Goal: Task Accomplishment & Management: Complete application form

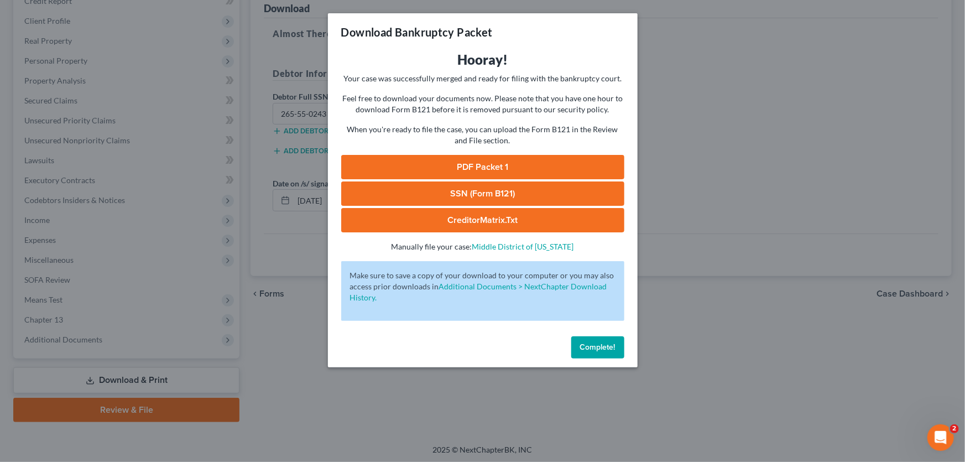
click at [764, 351] on div "Download Bankruptcy Packet Hooray! Your case was successfully merged and ready …" at bounding box center [482, 231] width 965 height 462
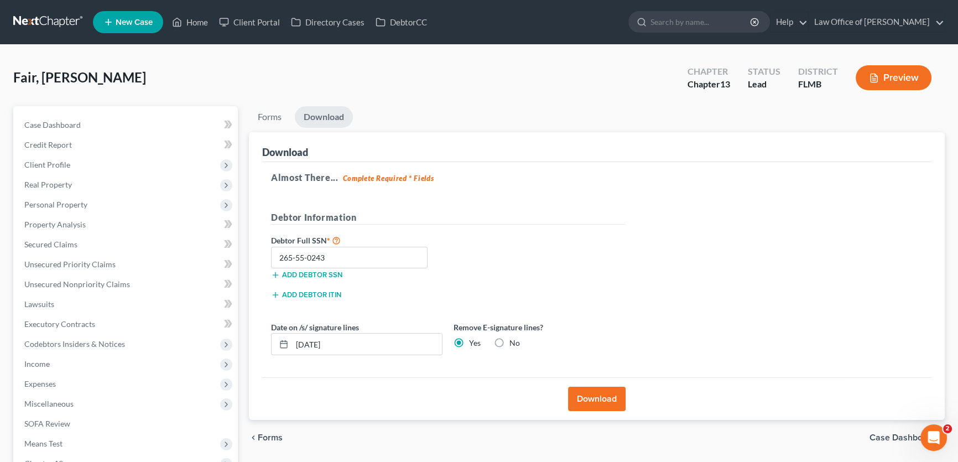
click at [50, 16] on link at bounding box center [48, 22] width 71 height 20
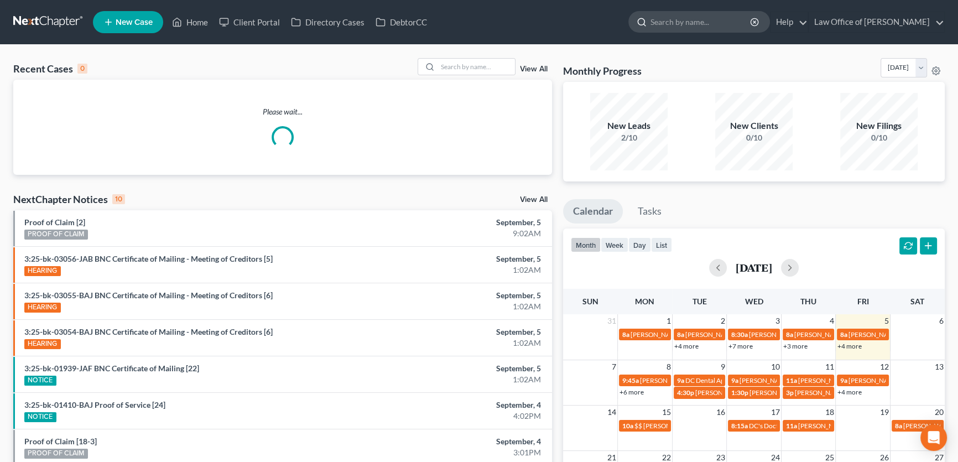
click at [676, 19] on input "search" at bounding box center [701, 22] width 101 height 20
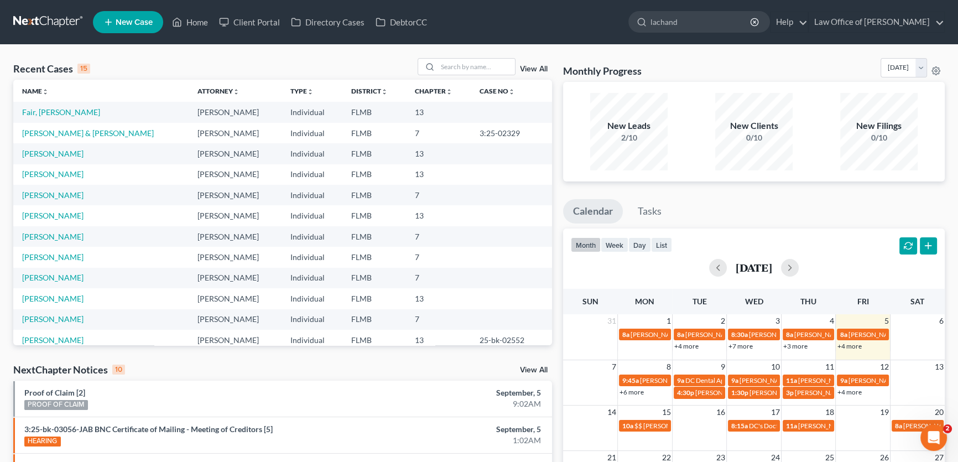
type input "lachanda"
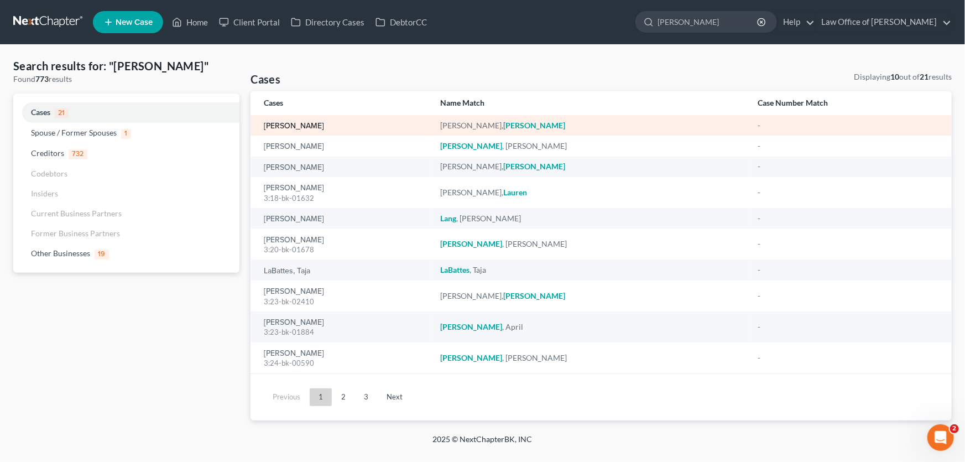
click at [282, 122] on link "Marshall, Lachanda" at bounding box center [294, 126] width 60 height 8
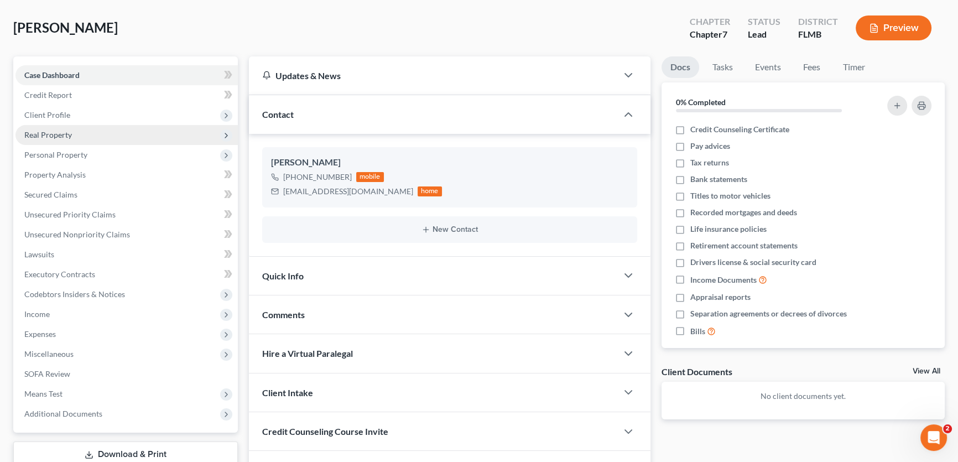
scroll to position [124, 0]
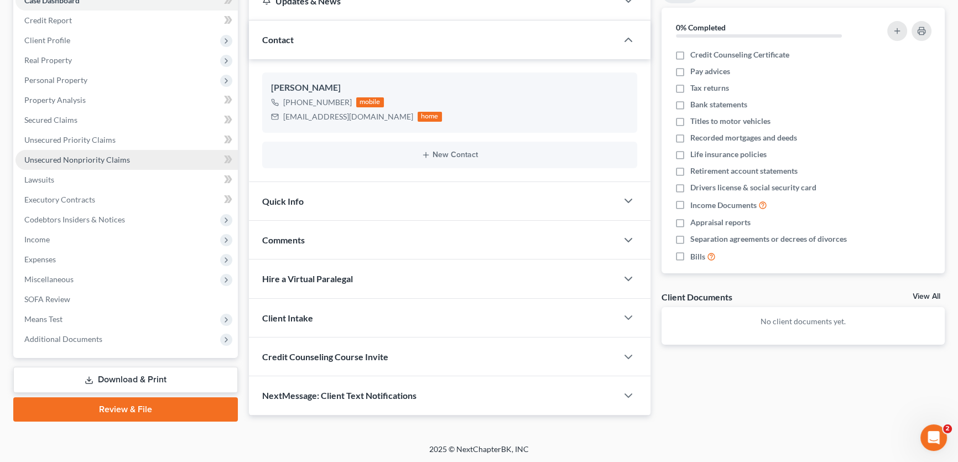
click at [64, 160] on span "Unsecured Nonpriority Claims" at bounding box center [77, 159] width 106 height 9
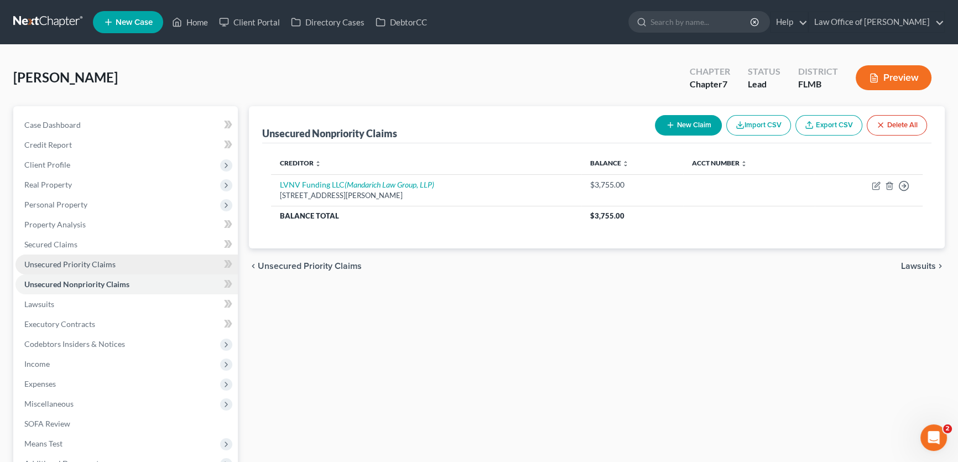
click at [76, 269] on link "Unsecured Priority Claims" at bounding box center [126, 265] width 222 height 20
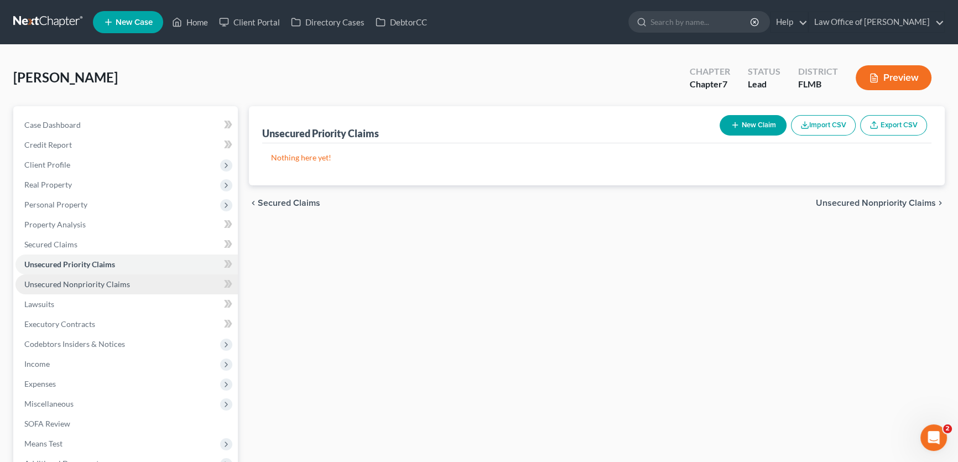
click at [79, 282] on span "Unsecured Nonpriority Claims" at bounding box center [77, 283] width 106 height 9
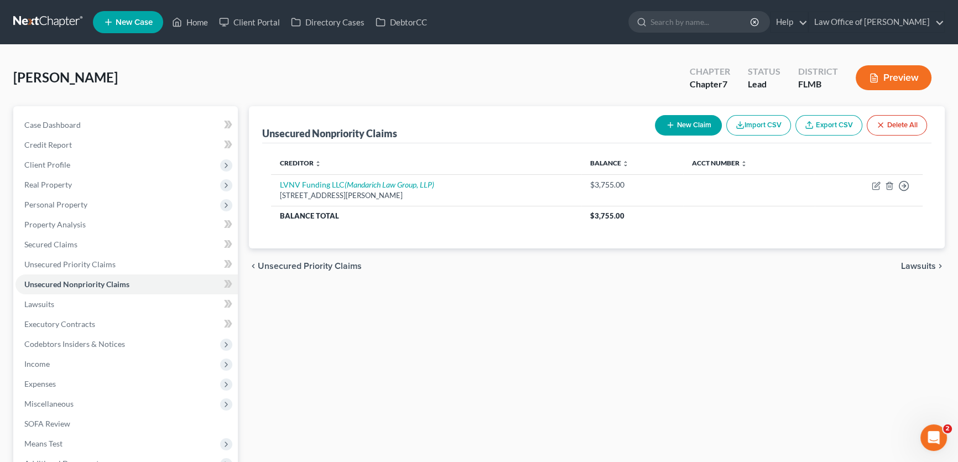
click at [396, 297] on div "Unsecured Nonpriority Claims New Claim Import CSV Export CSV Delete All Credito…" at bounding box center [596, 326] width 707 height 440
click at [73, 23] on link at bounding box center [48, 22] width 71 height 20
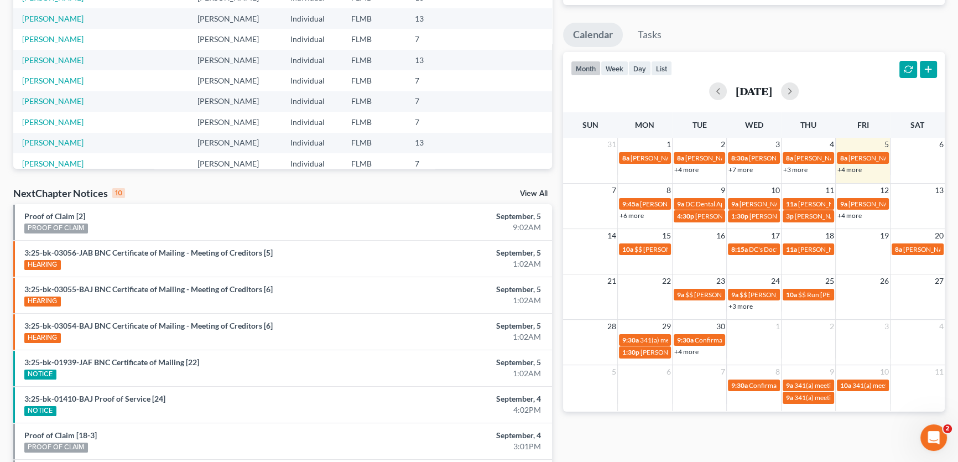
scroll to position [332, 0]
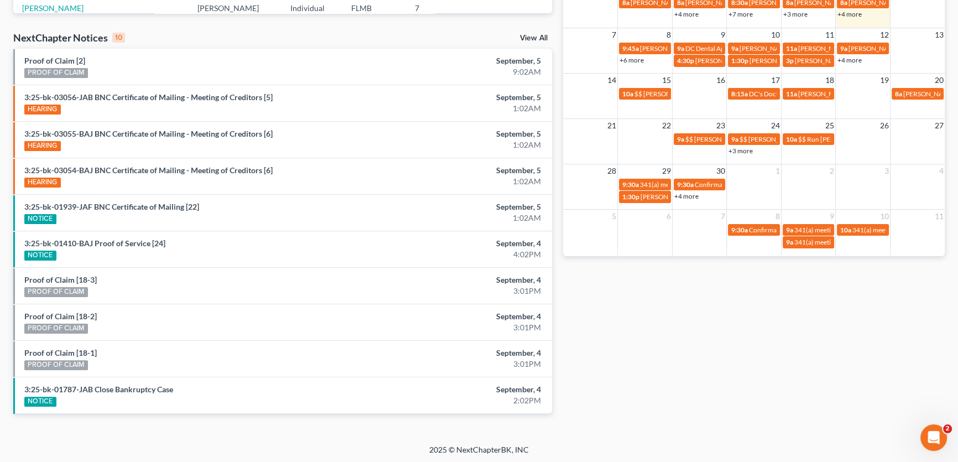
click at [920, 128] on td "27" at bounding box center [917, 125] width 55 height 14
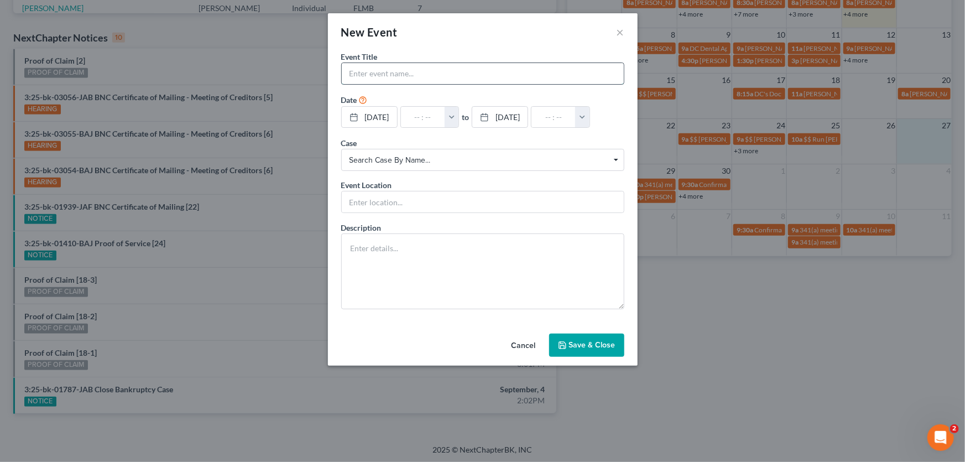
click at [409, 79] on input "text" at bounding box center [483, 73] width 282 height 21
type input "File [PERSON_NAME] Fair chapter 13"
click at [583, 336] on button "Save & Close" at bounding box center [586, 345] width 75 height 23
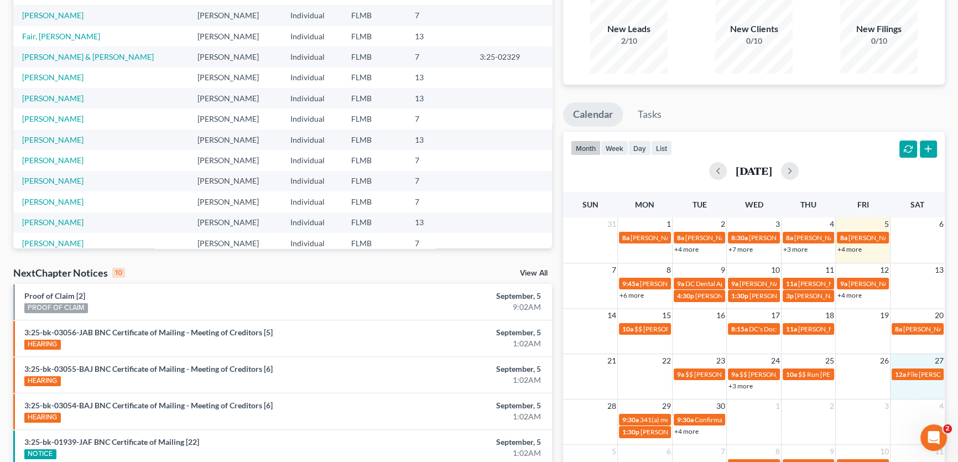
scroll to position [0, 0]
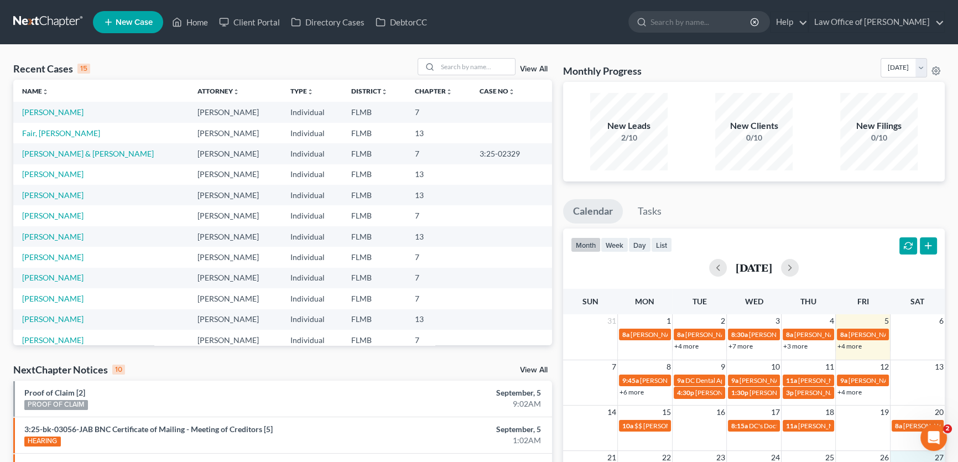
click at [124, 88] on th "Name unfold_more expand_more expand_less" at bounding box center [100, 91] width 175 height 22
click at [89, 62] on div "Recent Cases 15" at bounding box center [51, 68] width 77 height 13
drag, startPoint x: 106, startPoint y: 69, endPoint x: 9, endPoint y: 66, distance: 96.9
click at [9, 66] on div "Recent Cases 15 View All Name unfold_more expand_more expand_less Attorney unfo…" at bounding box center [283, 410] width 550 height 705
click at [105, 71] on div "Recent Cases 15 View All" at bounding box center [282, 69] width 539 height 22
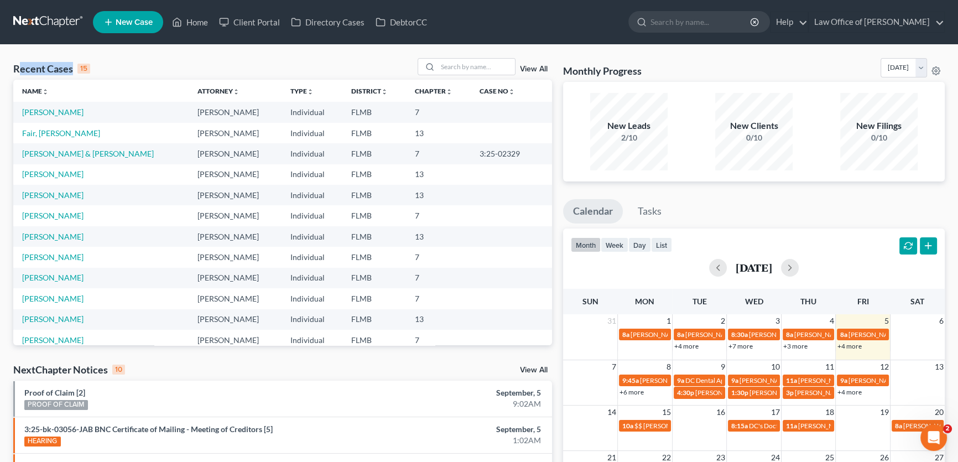
drag, startPoint x: 111, startPoint y: 66, endPoint x: 16, endPoint y: 60, distance: 94.8
click at [16, 60] on div "Recent Cases 15 View All" at bounding box center [282, 69] width 539 height 22
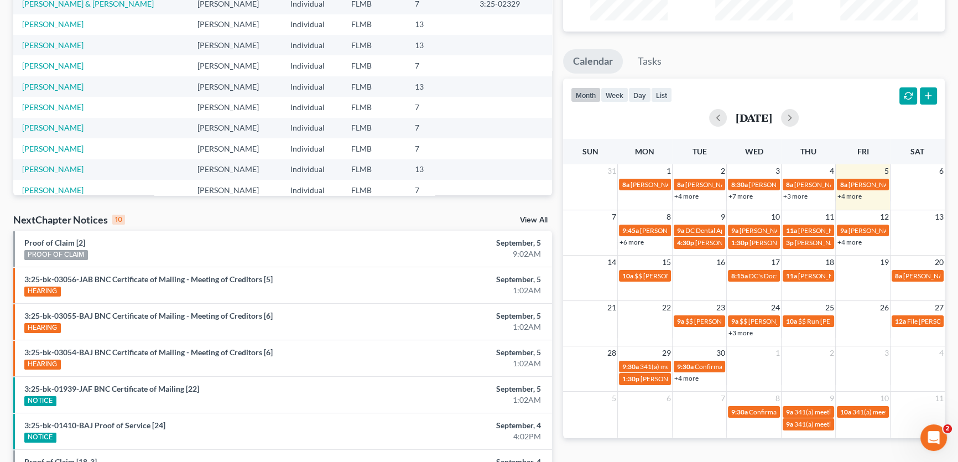
scroll to position [150, 0]
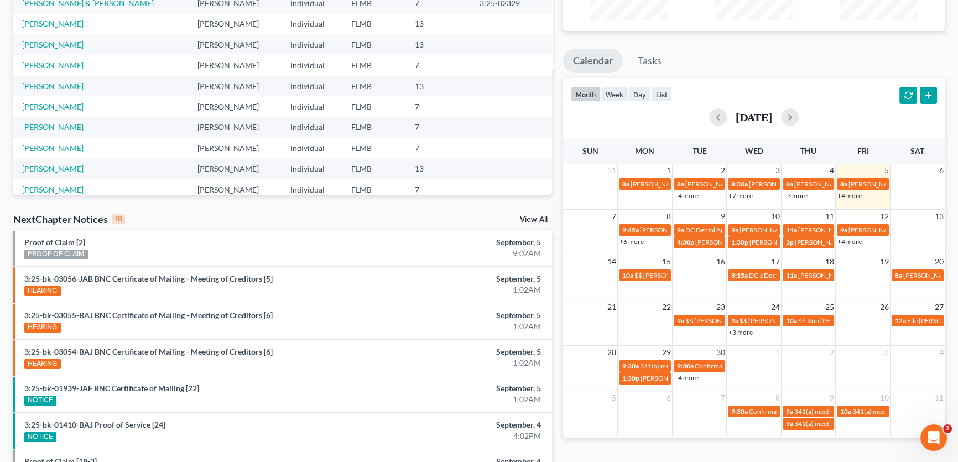
click at [856, 193] on link "+4 more" at bounding box center [850, 195] width 24 height 8
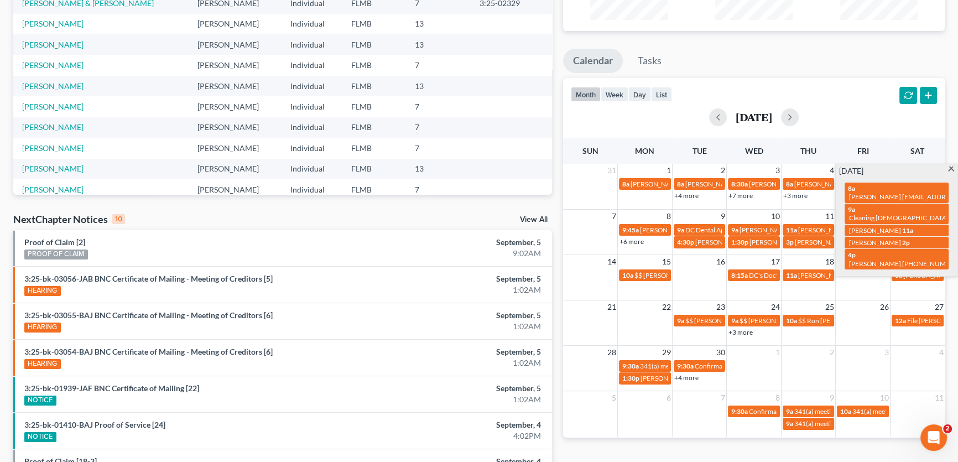
click at [796, 194] on link "+3 more" at bounding box center [795, 195] width 24 height 8
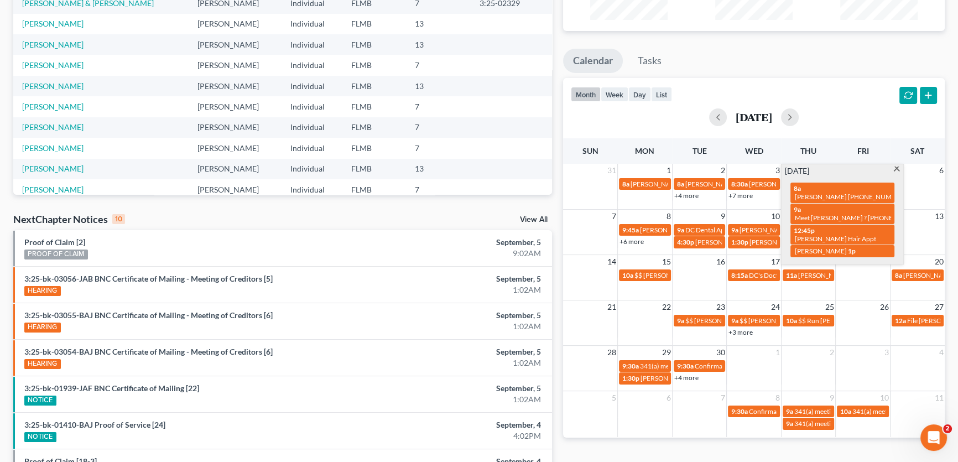
click at [742, 194] on link "+7 more" at bounding box center [741, 195] width 24 height 8
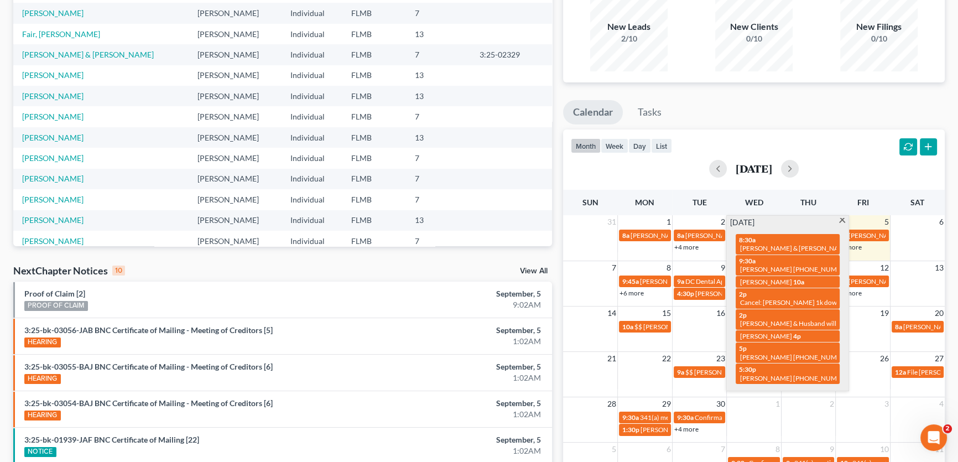
scroll to position [251, 0]
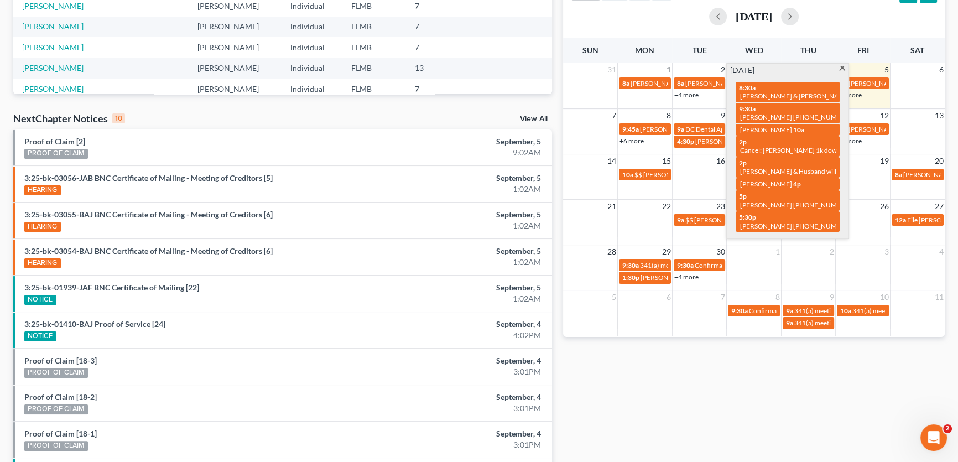
click at [863, 23] on div "[DATE]" at bounding box center [754, 17] width 366 height 18
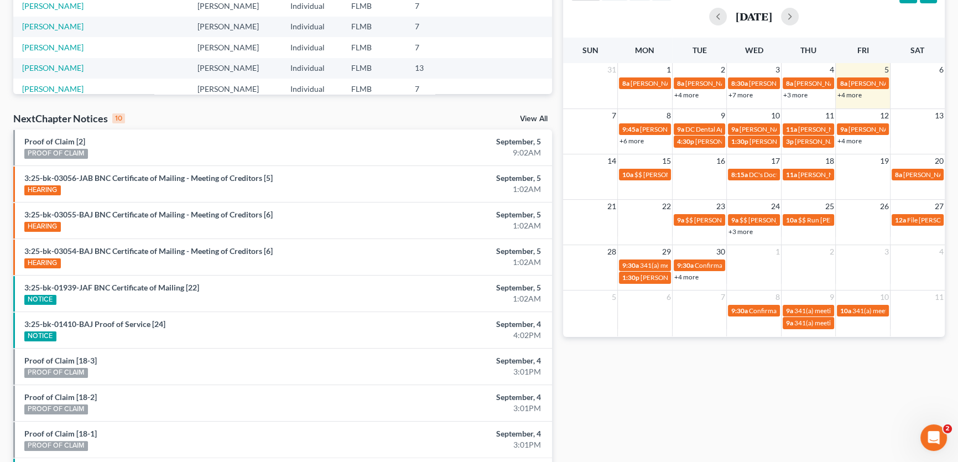
click at [850, 94] on link "+4 more" at bounding box center [850, 95] width 24 height 8
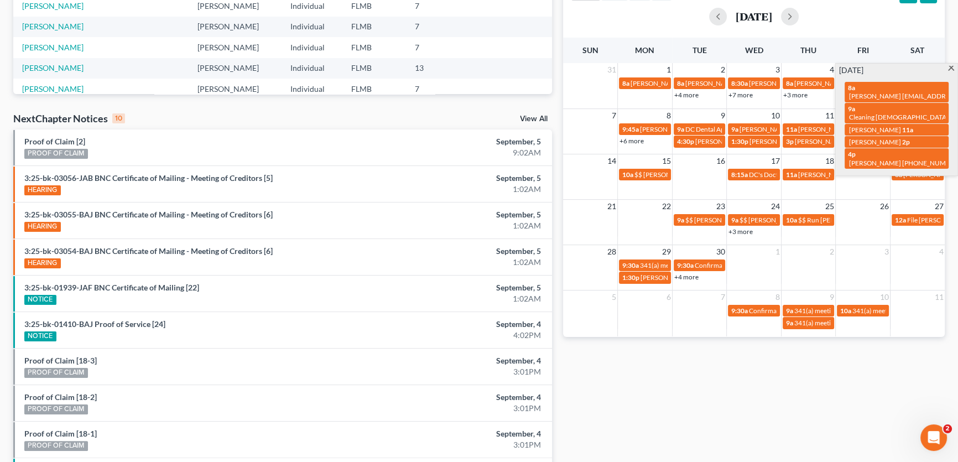
click at [748, 416] on div "Monthly Progress Bankruptcy Bankruptcy September 2025 August 2025 July 2025 Jun…" at bounding box center [754, 159] width 393 height 705
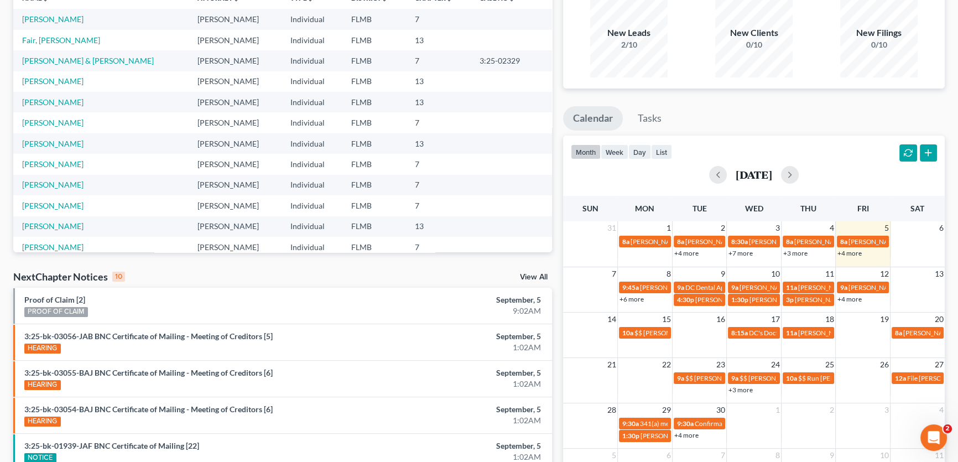
scroll to position [0, 0]
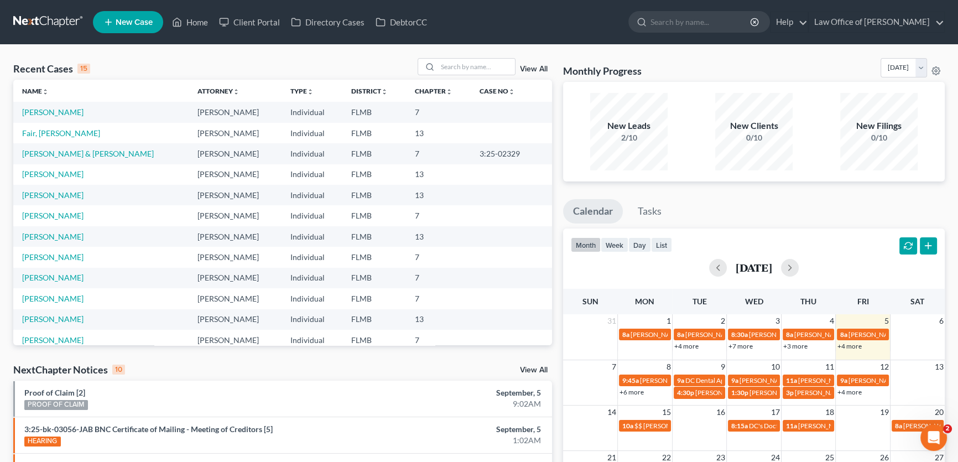
click at [859, 347] on link "+4 more" at bounding box center [850, 346] width 24 height 8
click at [129, 20] on span "New Case" at bounding box center [134, 22] width 37 height 8
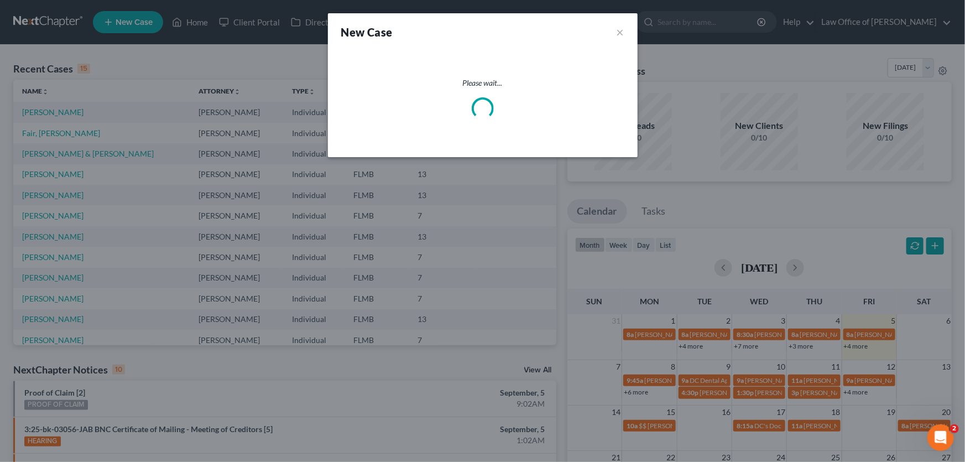
select select "15"
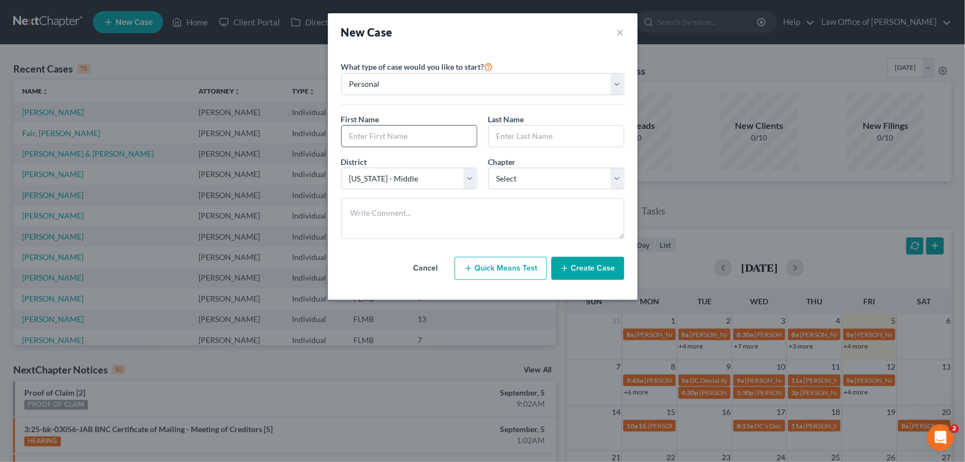
click at [432, 136] on input "text" at bounding box center [409, 136] width 135 height 21
type input "Gary"
type input "Fortin"
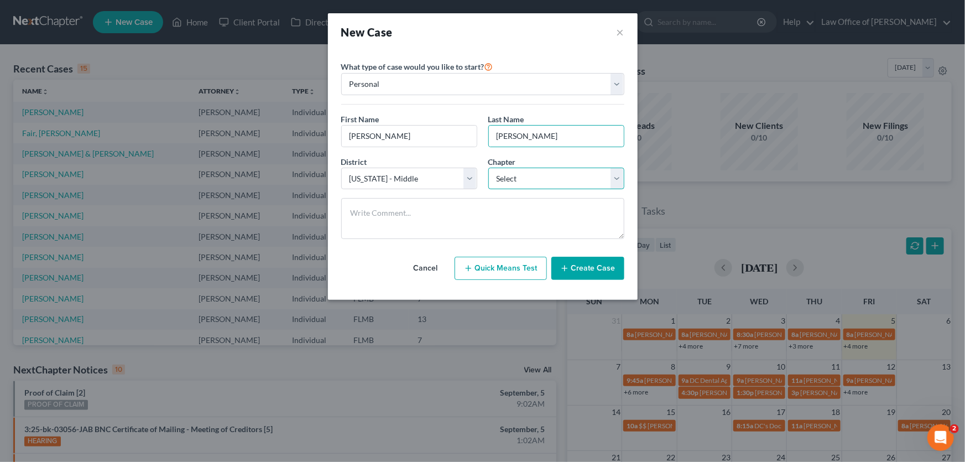
click at [543, 175] on select "Select 7 11 12 13" at bounding box center [557, 179] width 136 height 22
click at [489, 168] on select "Select 7 11 12 13" at bounding box center [557, 179] width 136 height 22
click at [513, 175] on select "Select 7 11 12 13" at bounding box center [557, 179] width 136 height 22
select select "3"
click at [489, 168] on select "Select 7 11 12 13" at bounding box center [557, 179] width 136 height 22
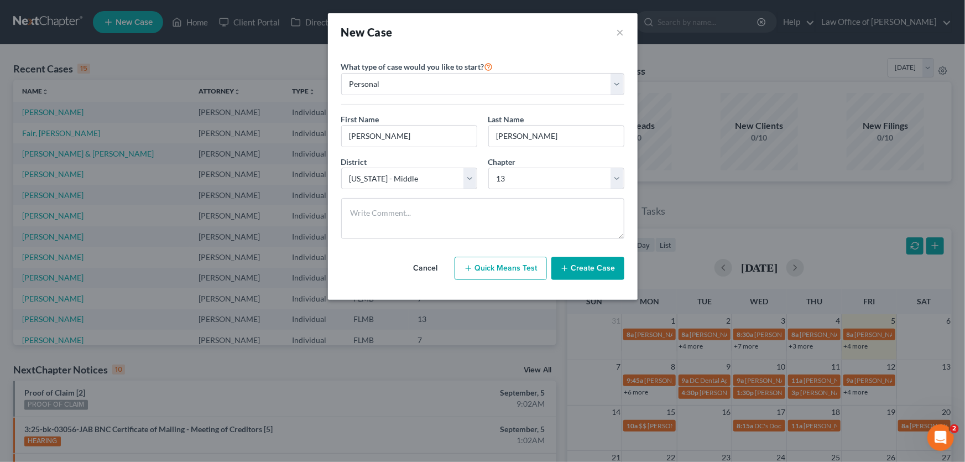
click at [602, 267] on button "Create Case" at bounding box center [588, 268] width 73 height 23
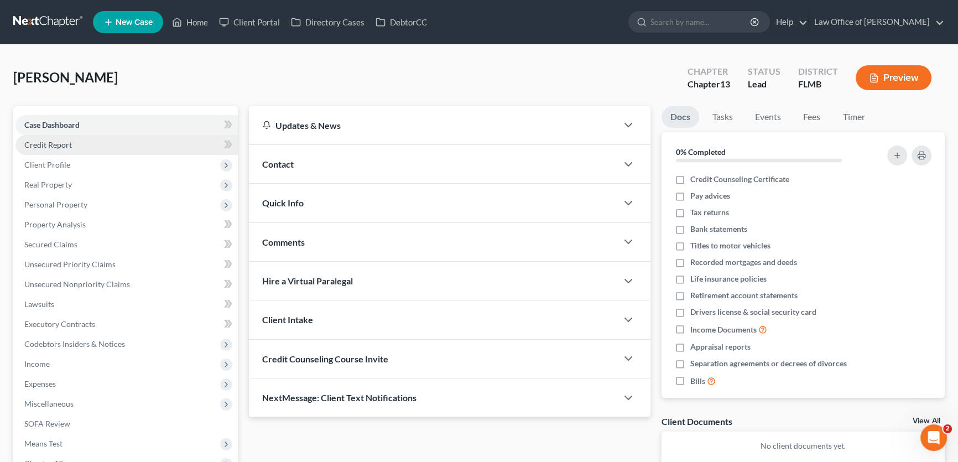
click at [84, 139] on link "Credit Report" at bounding box center [126, 145] width 222 height 20
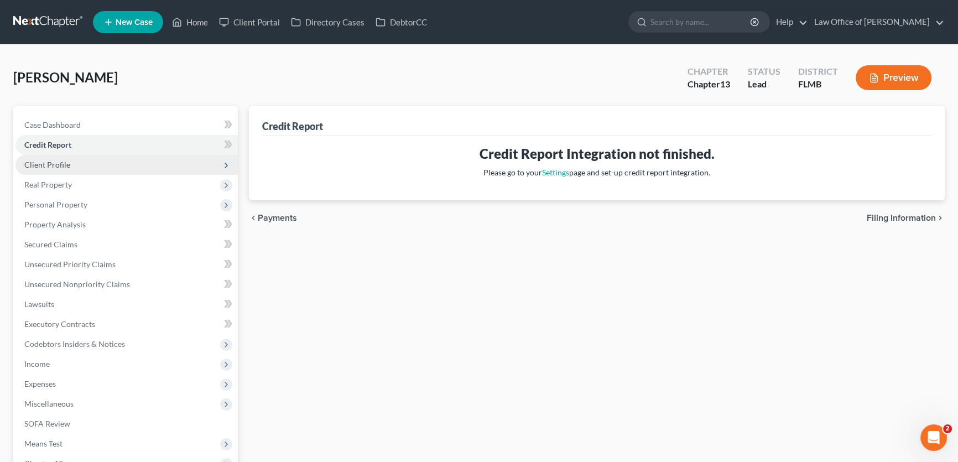
click at [69, 166] on span "Client Profile" at bounding box center [47, 164] width 46 height 9
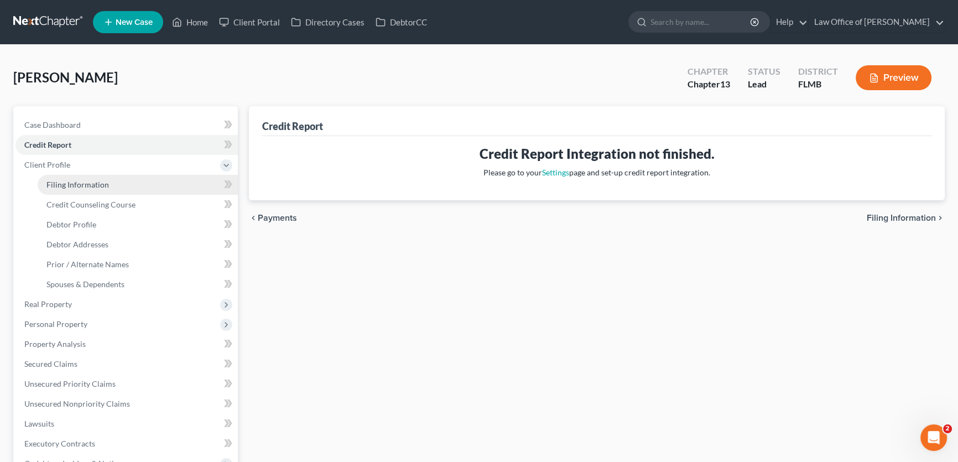
click at [71, 178] on link "Filing Information" at bounding box center [138, 185] width 200 height 20
select select "1"
select select "0"
select select "3"
select select "15"
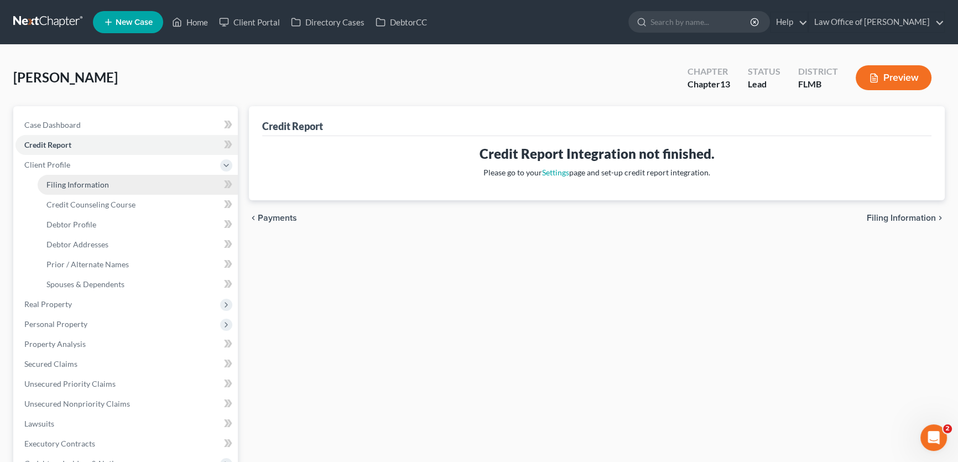
select select "9"
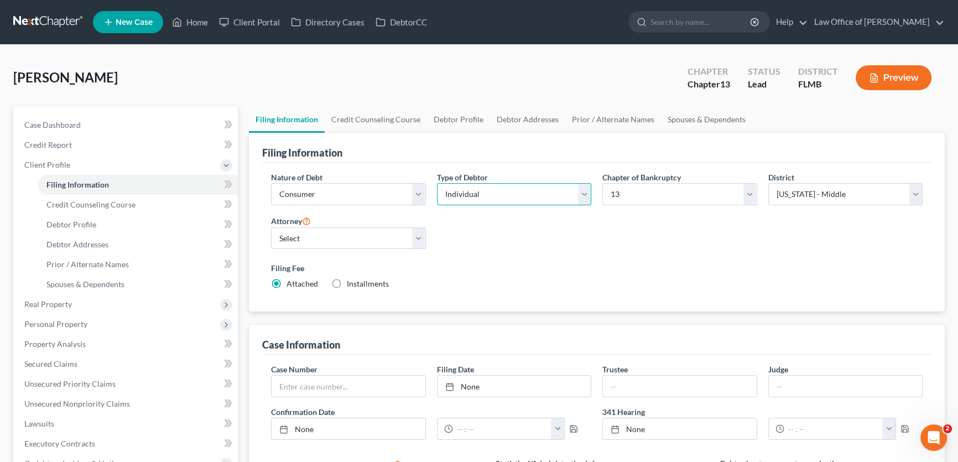
click at [537, 185] on select "Select Individual Joint" at bounding box center [514, 194] width 155 height 22
select select "1"
click at [437, 183] on select "Select Individual Joint" at bounding box center [514, 194] width 155 height 22
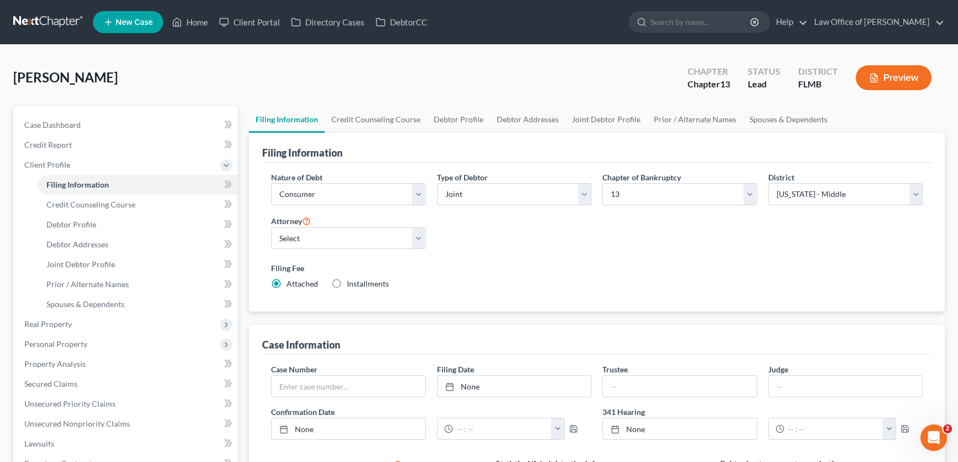
click at [521, 250] on div "Nature of Debt Select Business Consumer Other Nature of Business Select Clearin…" at bounding box center [597, 235] width 663 height 127
click at [370, 127] on link "Credit Counseling Course" at bounding box center [376, 119] width 102 height 27
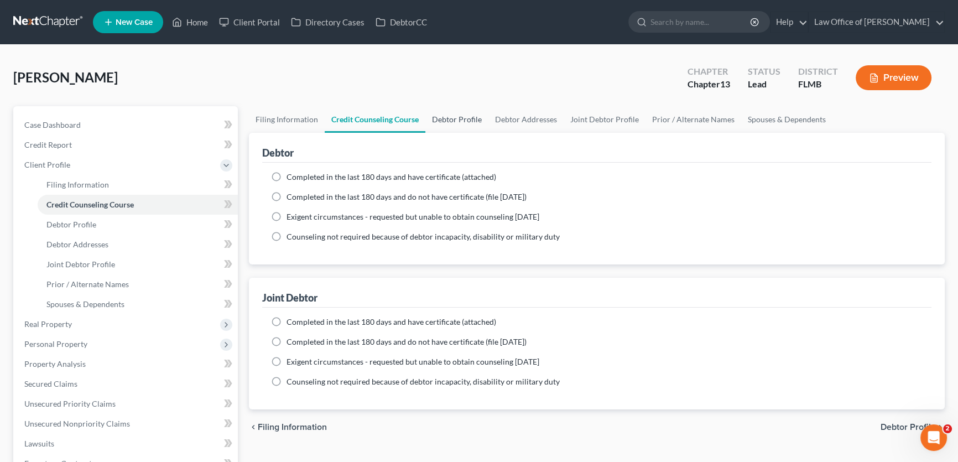
click at [451, 122] on link "Debtor Profile" at bounding box center [456, 119] width 63 height 27
select select "1"
select select "0"
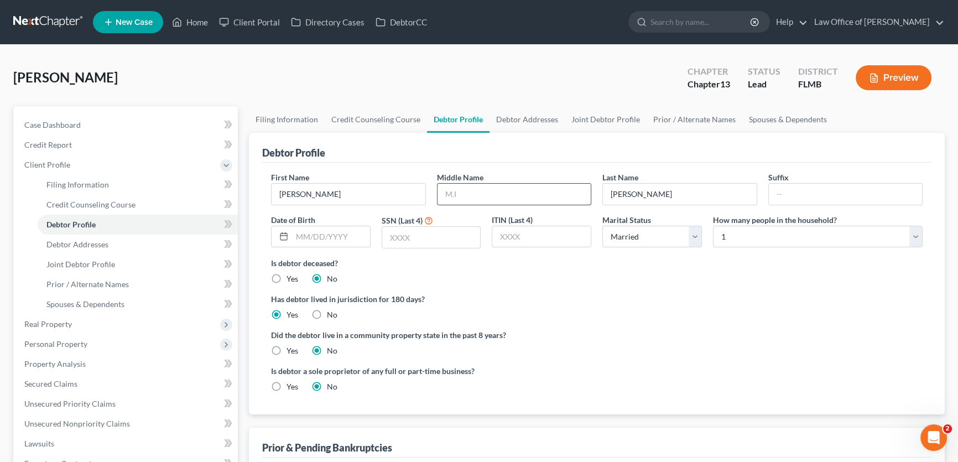
click at [481, 198] on input "text" at bounding box center [515, 194] width 154 height 21
click at [503, 200] on input "text" at bounding box center [515, 194] width 154 height 21
type input "M"
click at [883, 316] on div "Has debtor lived in jurisdiction for 180 days? Yes No Debtor must reside in jur…" at bounding box center [597, 306] width 652 height 27
click at [433, 228] on input "text" at bounding box center [431, 237] width 98 height 21
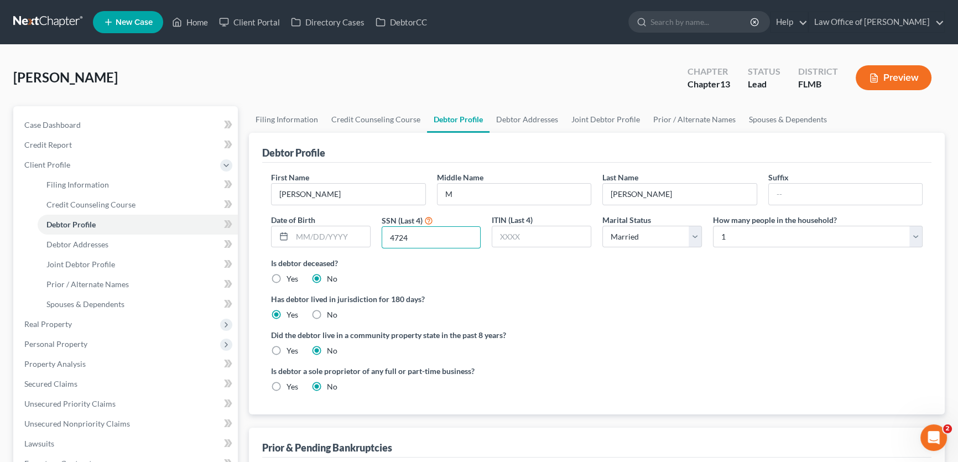
type input "4724"
click at [557, 318] on div "Has debtor lived in jurisdiction for 180 days? Yes No Debtor must reside in jur…" at bounding box center [597, 306] width 652 height 27
click at [771, 236] on select "Select 1 2 3 4 5 6 7 8 9 10 11 12 13 14 15 16 17 18 19 20" at bounding box center [818, 237] width 210 height 22
select select "1"
click at [713, 226] on select "Select 1 2 3 4 5 6 7 8 9 10 11 12 13 14 15 16 17 18 19 20" at bounding box center [818, 237] width 210 height 22
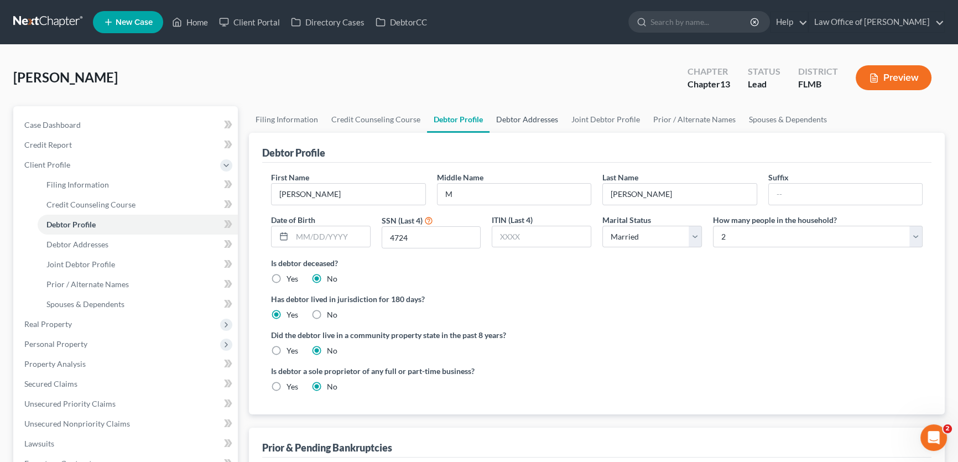
click at [501, 117] on link "Debtor Addresses" at bounding box center [527, 119] width 75 height 27
select select "0"
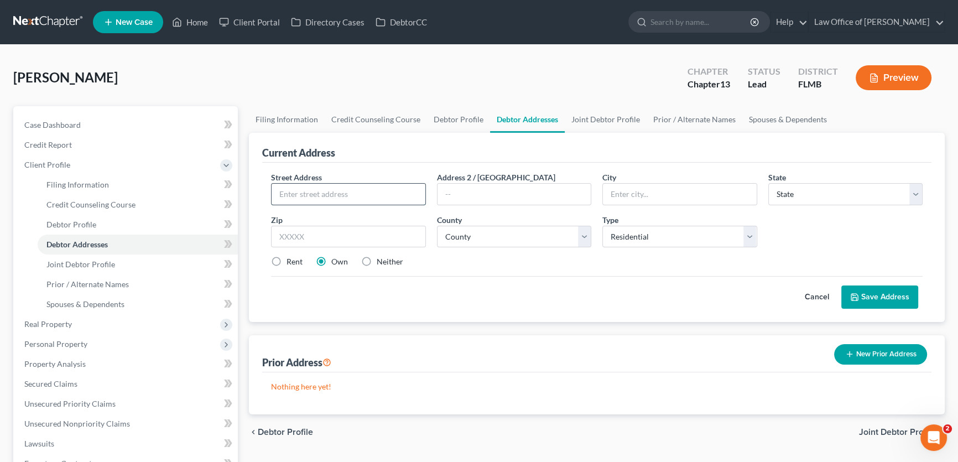
click at [349, 196] on input "text" at bounding box center [349, 194] width 154 height 21
type input "6331 David Drive"
type input "32210"
type input "Jacksonville"
select select "9"
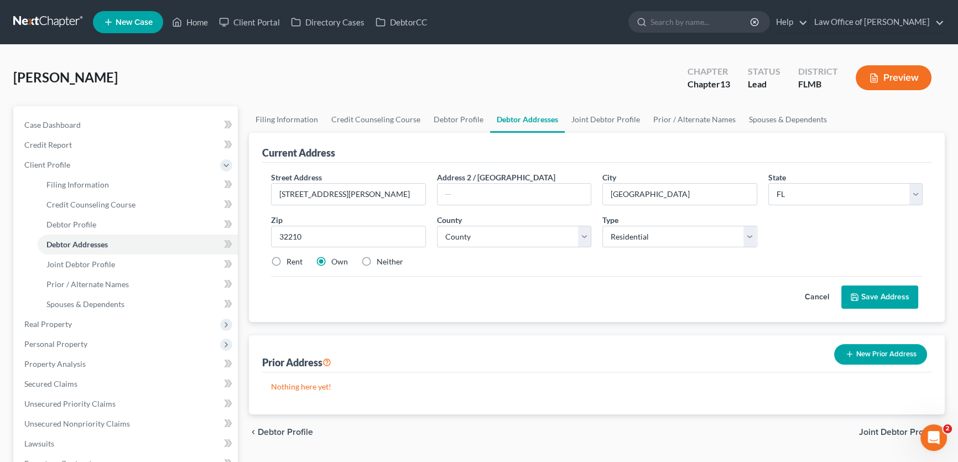
click at [400, 301] on div "Cancel Save Address" at bounding box center [597, 292] width 652 height 33
click at [505, 243] on select "County" at bounding box center [514, 237] width 155 height 22
select select "14"
click at [437, 226] on select "County Alachua County Baker County Bay County Bradford County Brevard County Br…" at bounding box center [514, 237] width 155 height 22
click at [895, 293] on button "Save Address" at bounding box center [880, 296] width 77 height 23
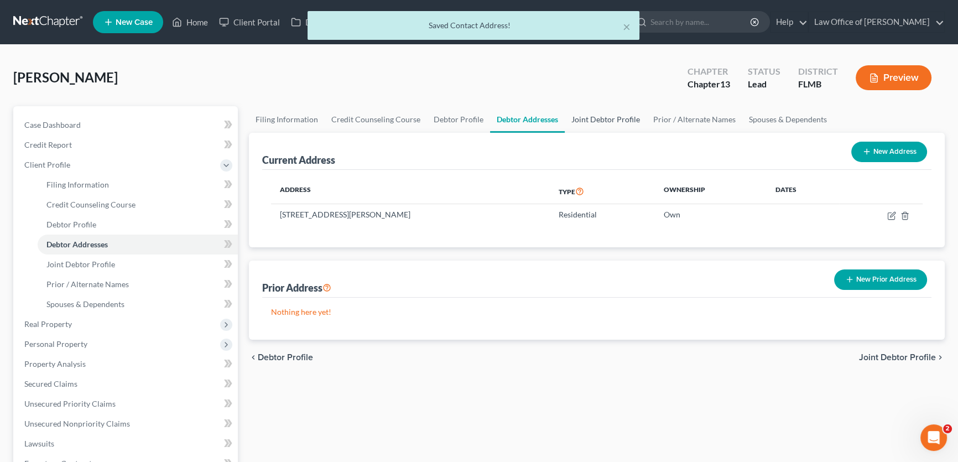
click at [616, 120] on link "Joint Debtor Profile" at bounding box center [606, 119] width 82 height 27
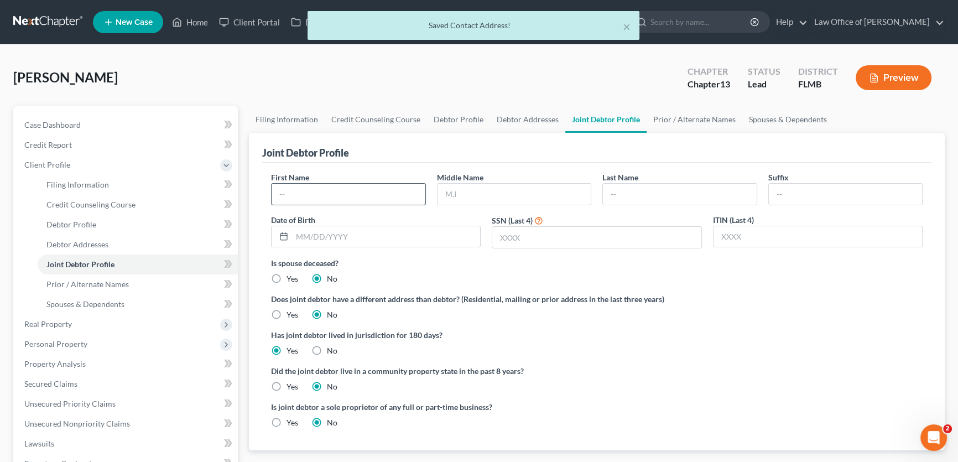
click at [336, 197] on input "text" at bounding box center [349, 194] width 154 height 21
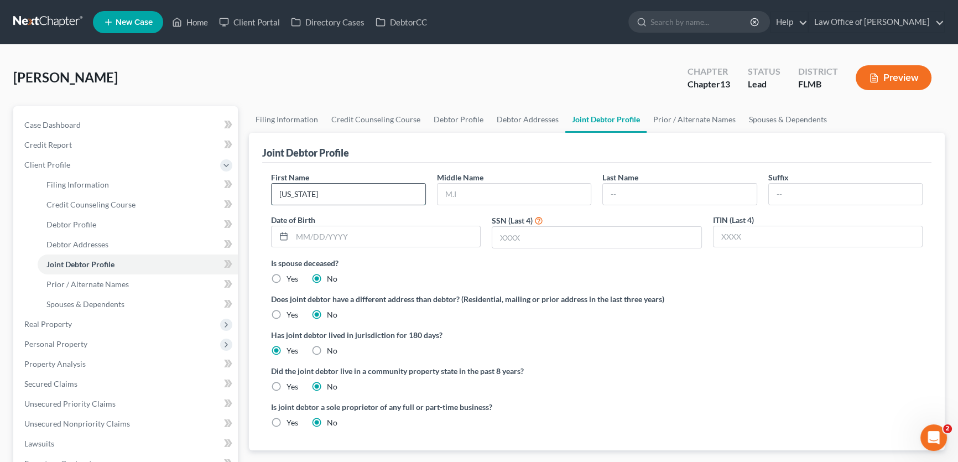
type input "Virginia"
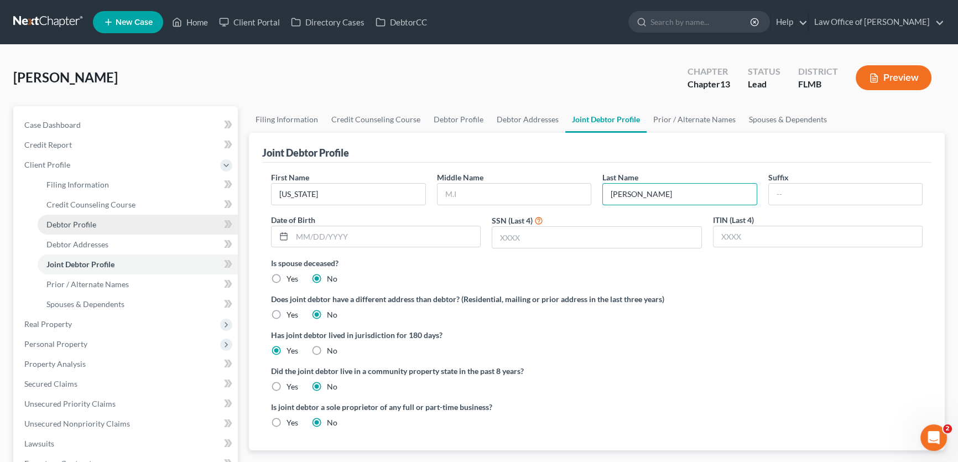
type input "Fortin"
click at [611, 402] on div "Is joint debtor a sole proprietor of any full or part-time business? Yes No" at bounding box center [597, 419] width 663 height 36
click at [552, 188] on input "text" at bounding box center [515, 194] width 154 height 21
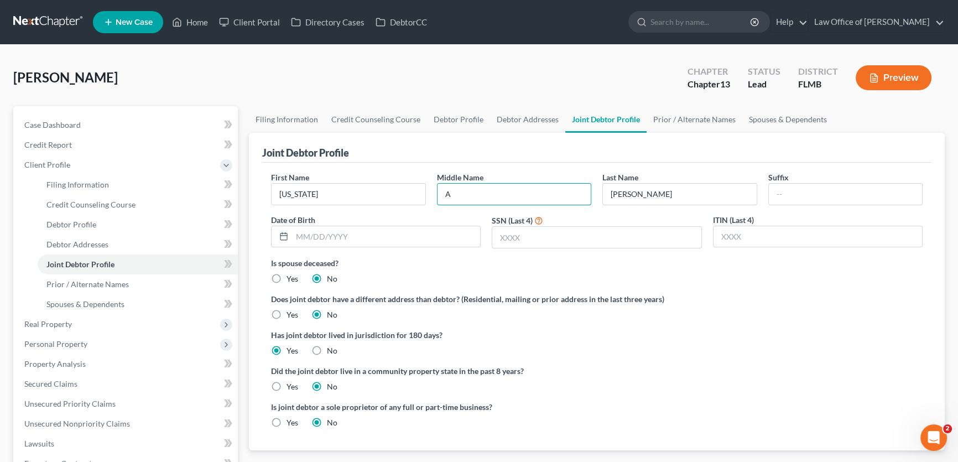
type input "A"
click at [592, 324] on ng-include "First Name Virginia Middle Name A Last Name Fortin Suffix Date of Birth SSN (La…" at bounding box center [597, 305] width 652 height 266
click at [543, 231] on input "text" at bounding box center [596, 237] width 209 height 21
click at [884, 320] on ng-include "First Name Virginia Middle Name A Last Name Fortin Suffix Date of Birth SSN (La…" at bounding box center [597, 305] width 652 height 266
click at [547, 239] on input "text" at bounding box center [596, 237] width 209 height 21
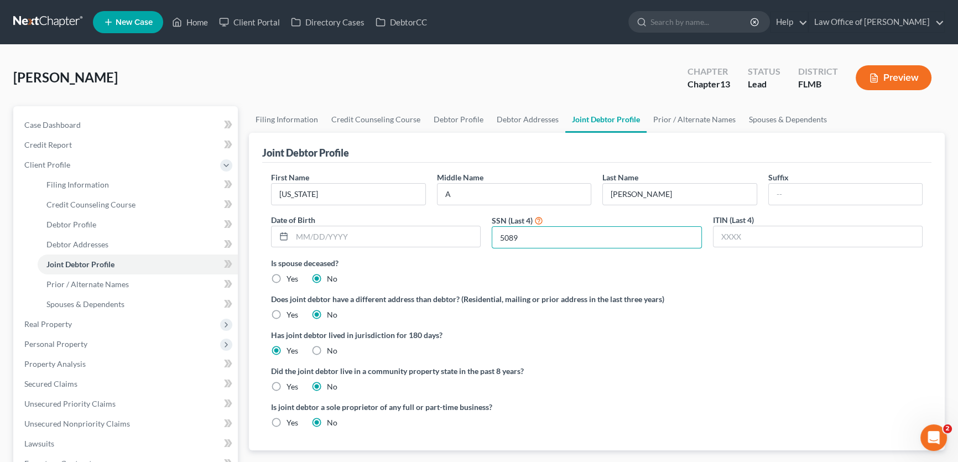
type input "5089"
click at [710, 321] on ng-include "First Name Virginia Middle Name A Last Name Fortin Suffix Date of Birth SSN (La…" at bounding box center [597, 305] width 652 height 266
click at [694, 119] on link "Prior / Alternate Names" at bounding box center [695, 119] width 96 height 27
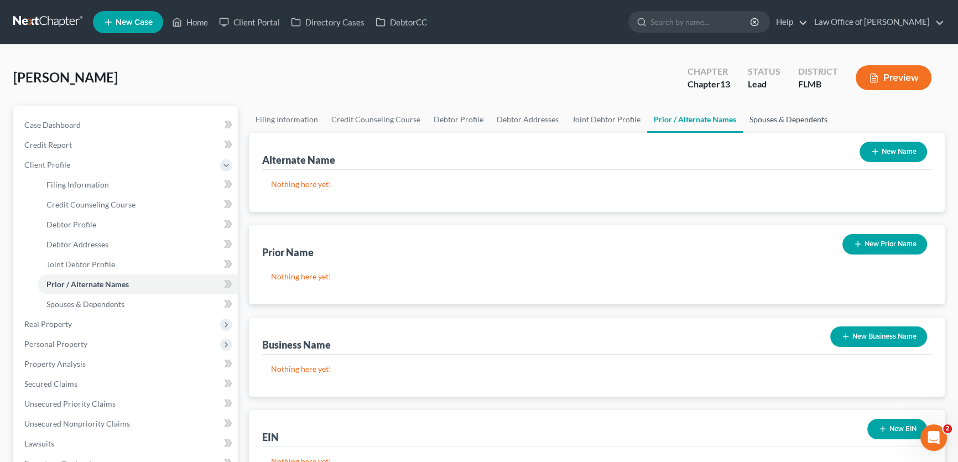
click at [797, 116] on link "Spouses & Dependents" at bounding box center [788, 119] width 91 height 27
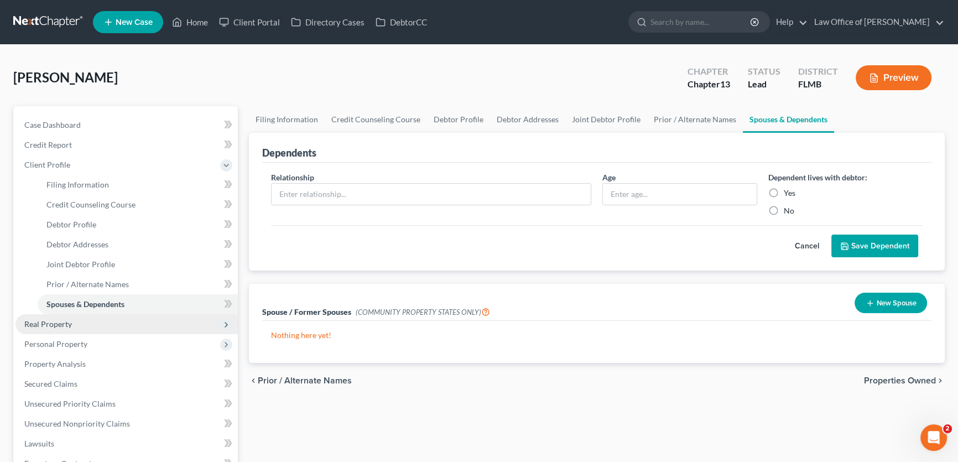
click at [129, 328] on span "Real Property" at bounding box center [126, 324] width 222 height 20
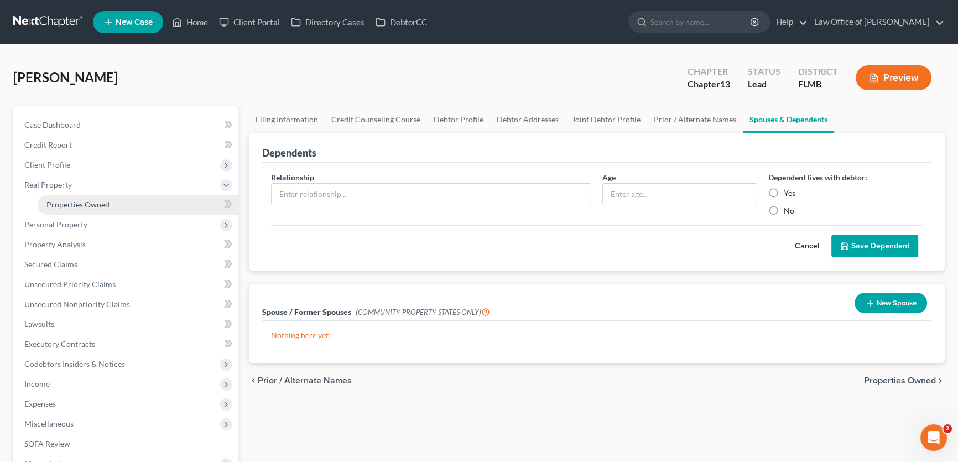
click at [77, 205] on span "Properties Owned" at bounding box center [77, 204] width 63 height 9
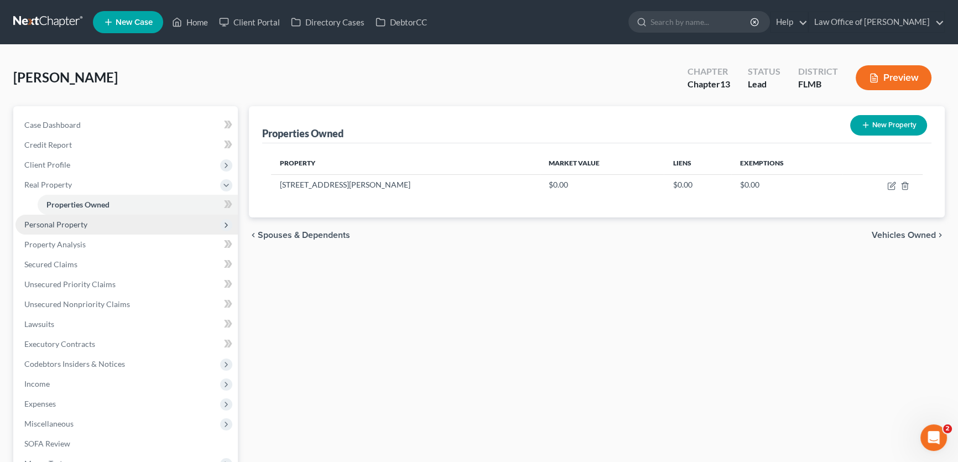
click at [98, 217] on span "Personal Property" at bounding box center [126, 225] width 222 height 20
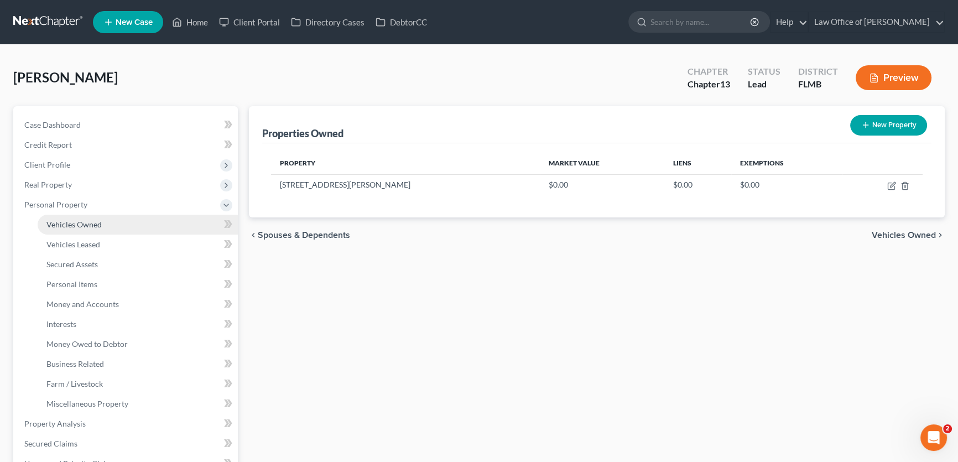
click at [95, 223] on span "Vehicles Owned" at bounding box center [73, 224] width 55 height 9
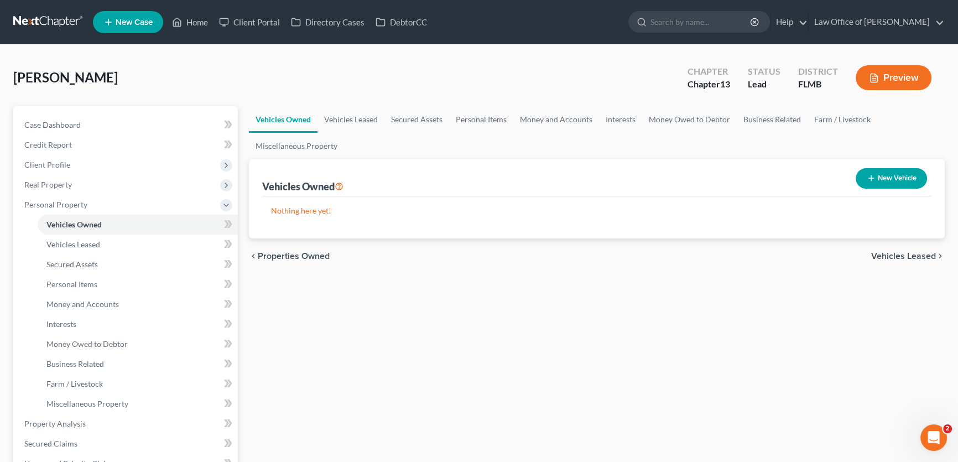
click at [912, 175] on button "New Vehicle" at bounding box center [891, 178] width 71 height 20
select select "0"
select select "2"
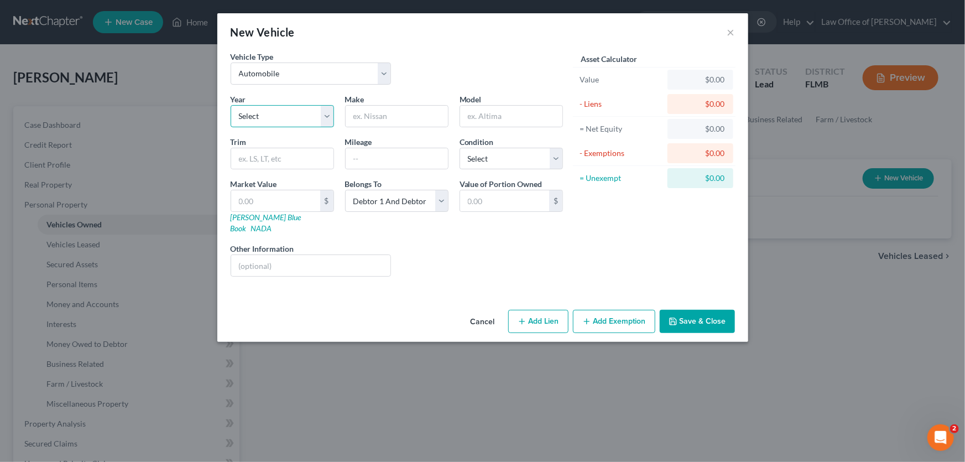
click at [325, 115] on select "Select 2026 2025 2024 2023 2022 2021 2020 2019 2018 2017 2016 2015 2014 2013 20…" at bounding box center [282, 116] width 103 height 22
select select "7"
click at [231, 105] on select "Select 2026 2025 2024 2023 2022 2021 2020 2019 2018 2017 2016 2015 2014 2013 20…" at bounding box center [282, 116] width 103 height 22
click at [426, 115] on input "text" at bounding box center [397, 116] width 102 height 21
type input "Chevy"
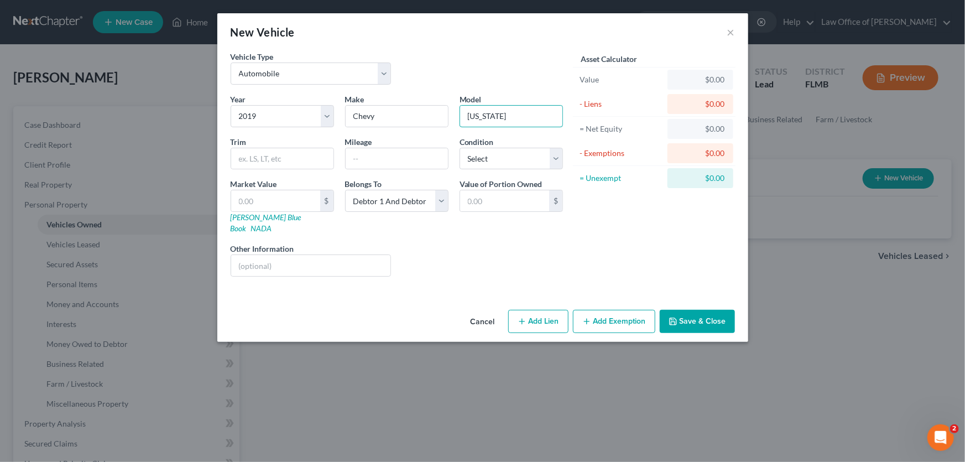
type input "Colorado"
click at [428, 261] on div "Liens Select" at bounding box center [483, 260] width 172 height 34
click at [541, 311] on button "Add Lien" at bounding box center [538, 321] width 60 height 23
select select "2"
select select "0"
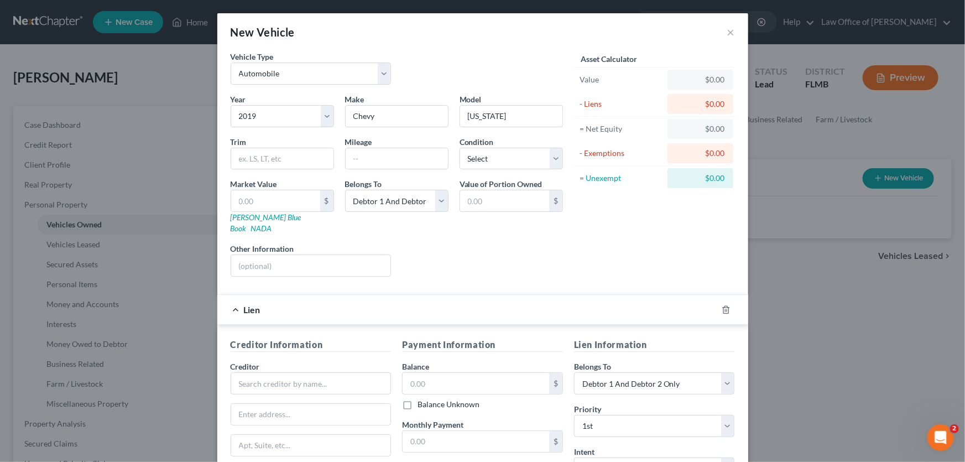
click at [258, 344] on div "Creditor Information Creditor * State AL AK AR AZ CA CO CT DE DC FL GA GU HI ID…" at bounding box center [311, 442] width 172 height 209
click at [268, 372] on input "text" at bounding box center [311, 383] width 161 height 22
type input "car payment"
click at [470, 373] on input "text" at bounding box center [476, 383] width 147 height 21
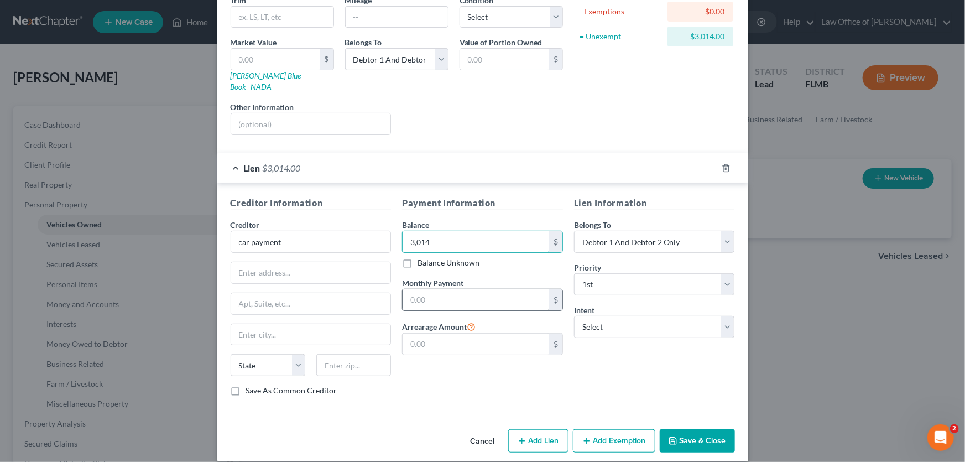
type input "3,014"
click at [449, 289] on input "text" at bounding box center [476, 299] width 147 height 21
type input "512"
click at [503, 350] on div "Payment Information Balance 3,014.00 $ Balance Unknown Balance Undetermined 3,0…" at bounding box center [483, 300] width 172 height 209
click at [632, 316] on select "Select Surrender Redeem Reaffirm Avoid Other" at bounding box center [654, 327] width 161 height 22
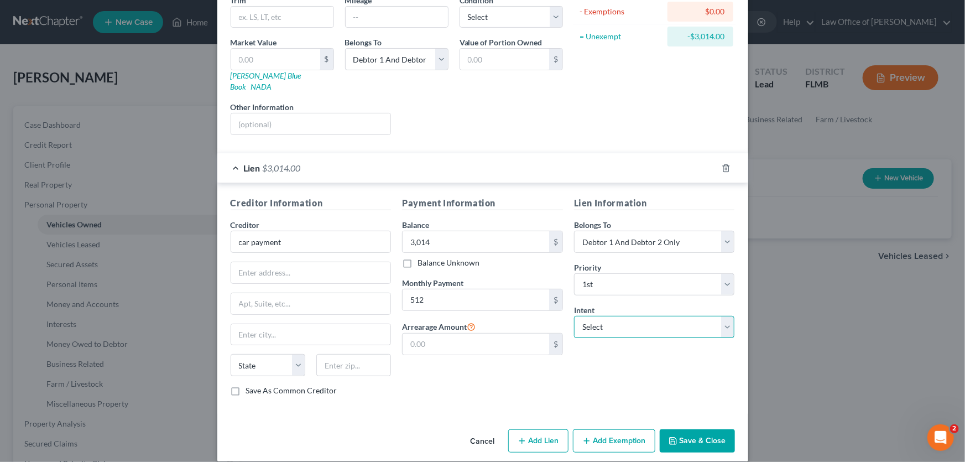
click at [631, 316] on select "Select Surrender Redeem Reaffirm Avoid Other" at bounding box center [654, 327] width 161 height 22
click at [672, 231] on select "Select Debtor 1 Only Debtor 2 Only Debtor 1 And Debtor 2 Only At Least One Of T…" at bounding box center [654, 242] width 161 height 22
select select "0"
click at [574, 231] on select "Select Debtor 1 Only Debtor 2 Only Debtor 1 And Debtor 2 Only At Least One Of T…" at bounding box center [654, 242] width 161 height 22
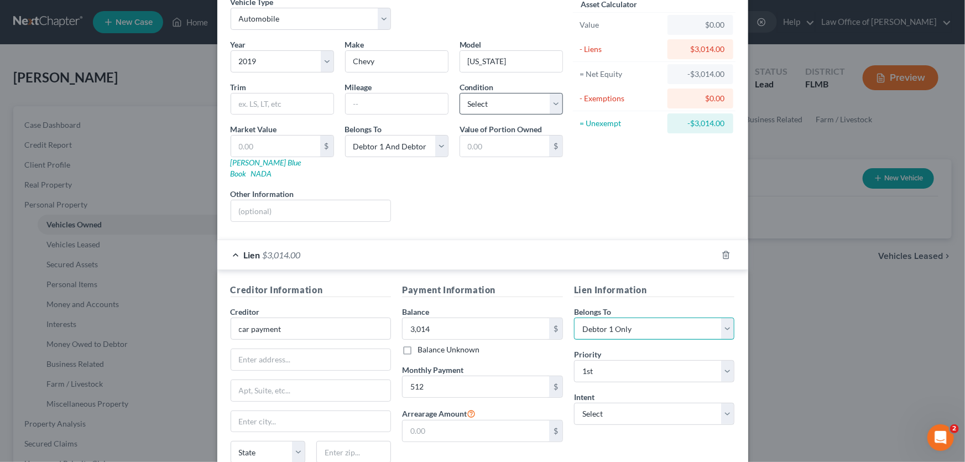
scroll to position [0, 0]
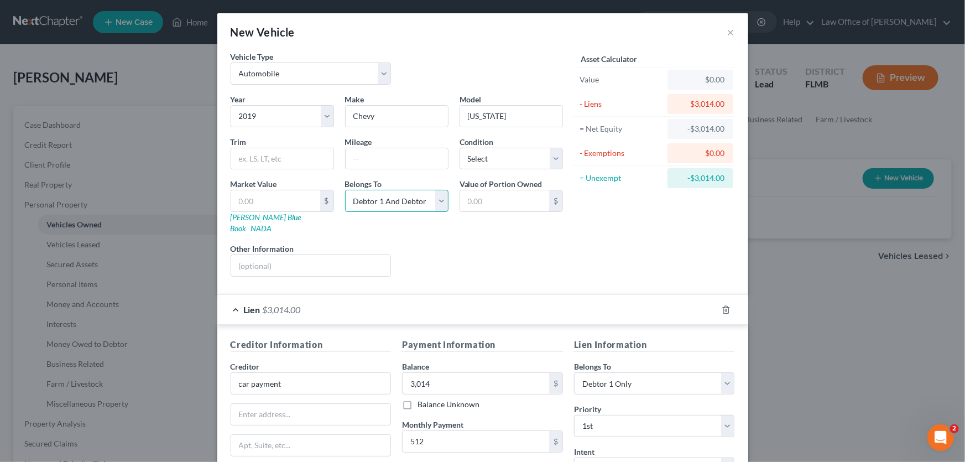
click at [389, 211] on select "Select Debtor 1 Only Debtor 2 Only Debtor 1 And Debtor 2 Only At Least One Of T…" at bounding box center [396, 201] width 103 height 22
select select "0"
click at [345, 190] on select "Select Debtor 1 Only Debtor 2 Only Debtor 1 And Debtor 2 Only At Least One Of T…" at bounding box center [396, 201] width 103 height 22
click at [539, 252] on div "Liens Select" at bounding box center [483, 260] width 172 height 34
click at [515, 151] on select "Select Excellent Very Good Good Fair Poor" at bounding box center [511, 159] width 103 height 22
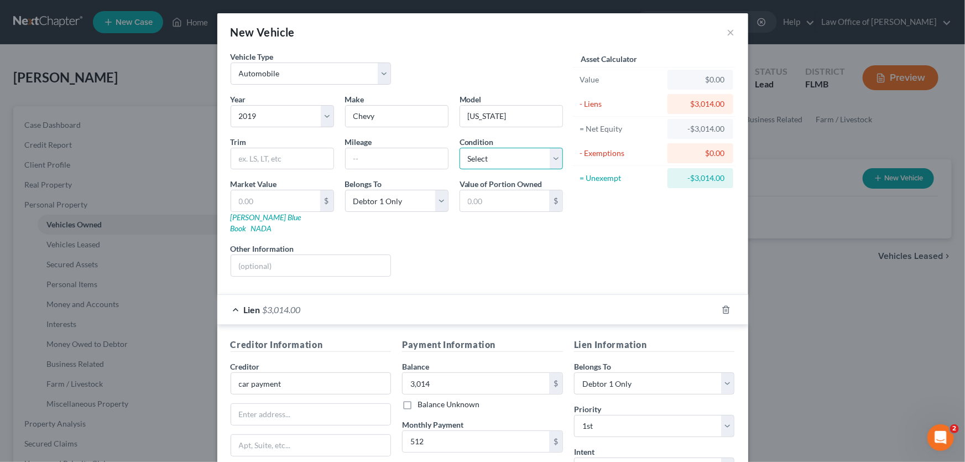
select select "2"
click at [460, 148] on select "Select Excellent Very Good Good Fair Poor" at bounding box center [511, 159] width 103 height 22
click at [506, 243] on div "Liens Select" at bounding box center [483, 260] width 172 height 34
click at [237, 207] on input "text" at bounding box center [275, 200] width 89 height 21
type input "2"
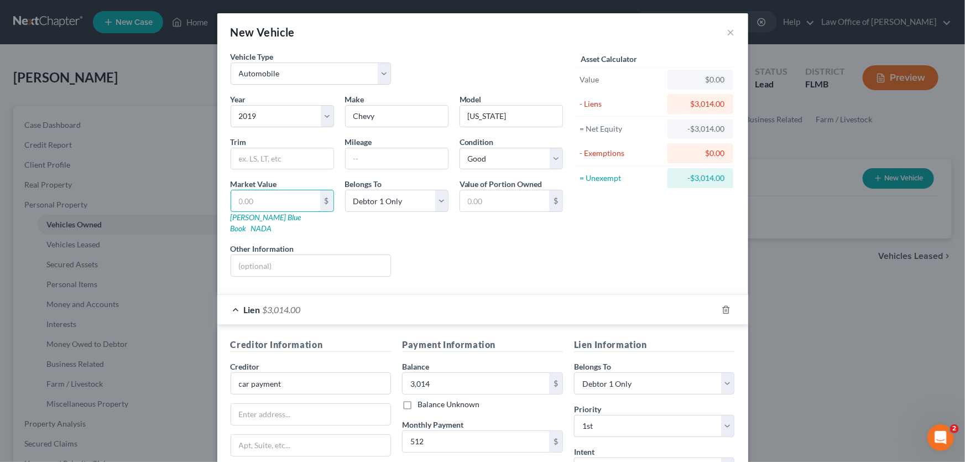
type input "2.00"
type input "22"
type input "22.00"
type input "220"
type input "220.00"
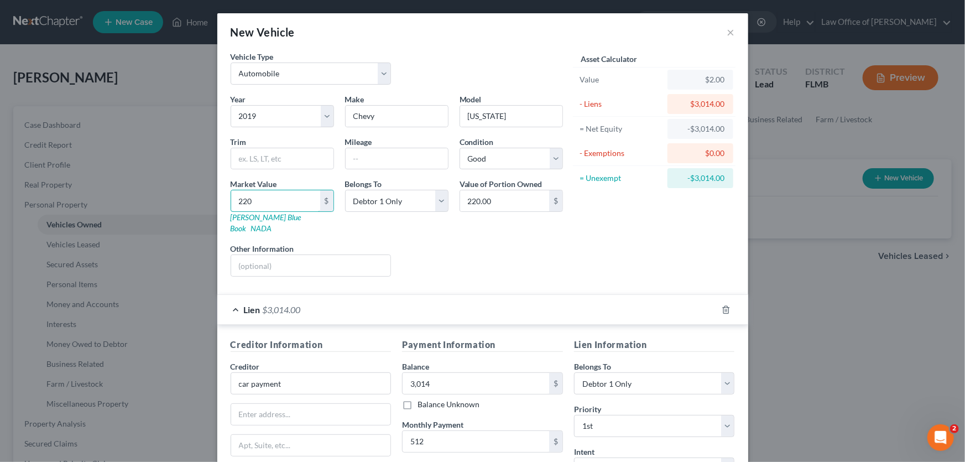
type input "2200"
type input "2,200.00"
type input "2,2000"
type input "22,000.00"
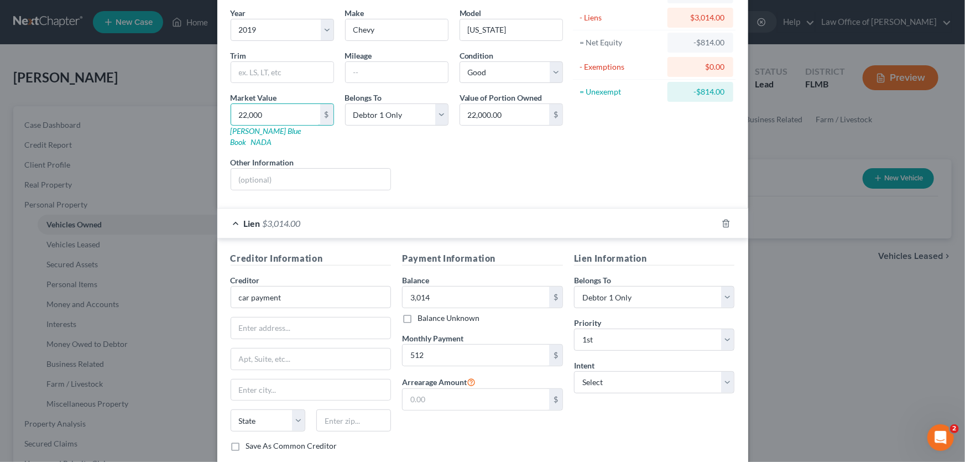
scroll to position [142, 0]
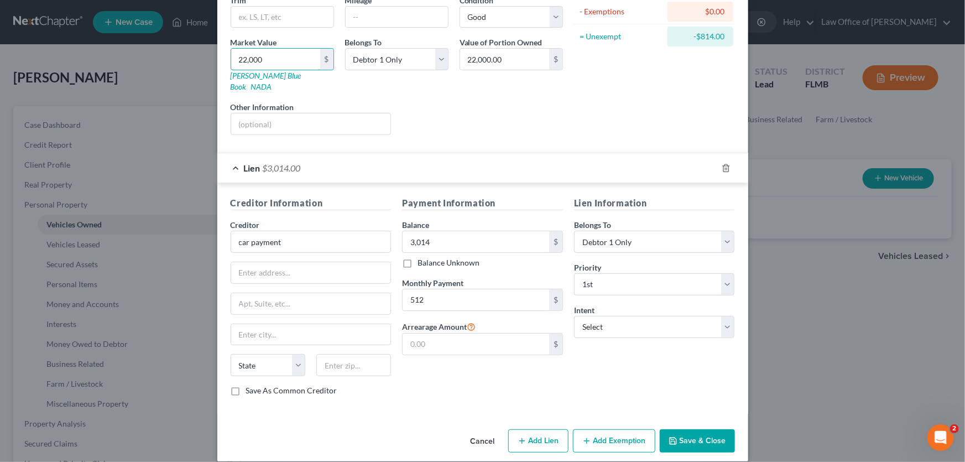
type input "22,000"
click at [682, 429] on button "Save & Close" at bounding box center [697, 440] width 75 height 23
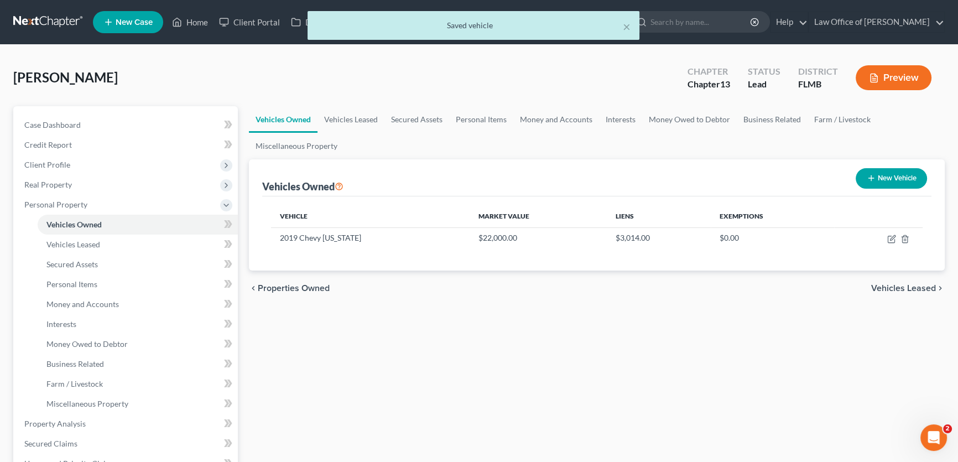
click at [898, 183] on button "New Vehicle" at bounding box center [891, 178] width 71 height 20
select select "0"
select select "2"
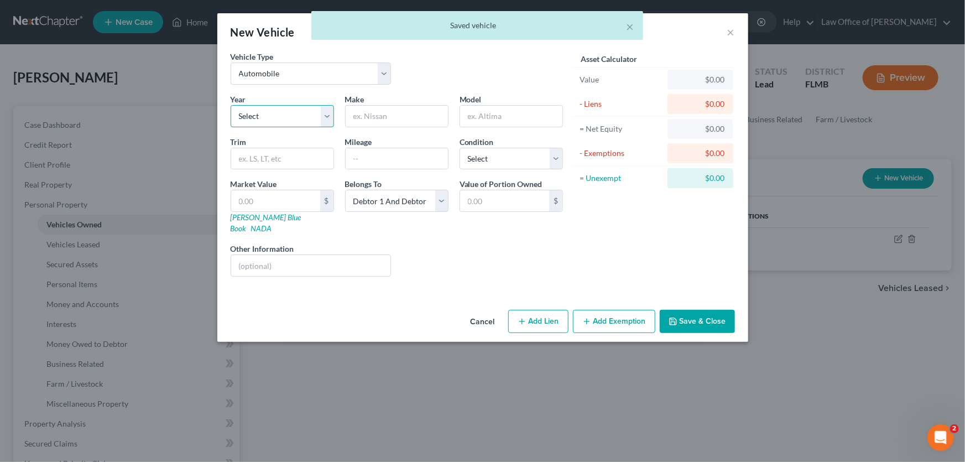
click at [298, 111] on select "Select 2026 2025 2024 2023 2022 2021 2020 2019 2018 2017 2016 2015 2014 2013 20…" at bounding box center [282, 116] width 103 height 22
select select "4"
click at [231, 105] on select "Select 2026 2025 2024 2023 2022 2021 2020 2019 2018 2017 2016 2015 2014 2013 20…" at bounding box center [282, 116] width 103 height 22
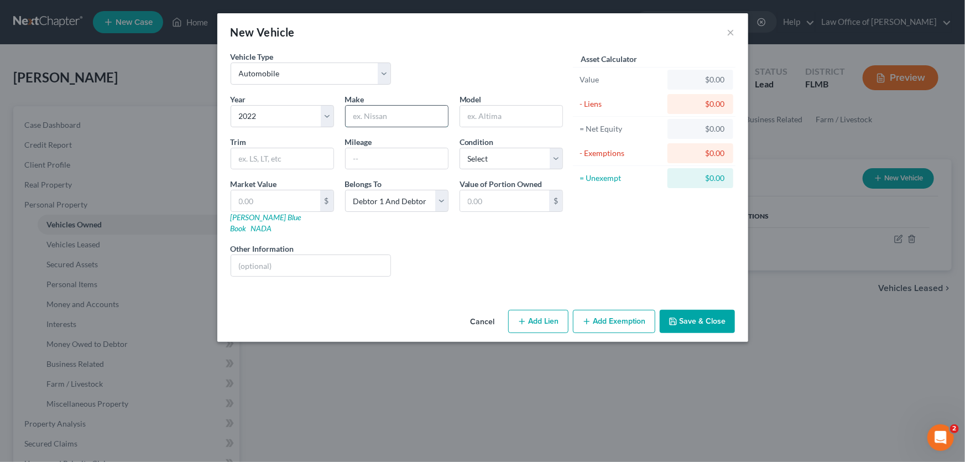
click at [366, 113] on input "text" at bounding box center [397, 116] width 102 height 21
type input "Chevy"
type input "Trax"
click at [477, 243] on div "Liens Select" at bounding box center [483, 260] width 172 height 34
click at [497, 153] on select "Select Excellent Very Good Good Fair Poor" at bounding box center [511, 159] width 103 height 22
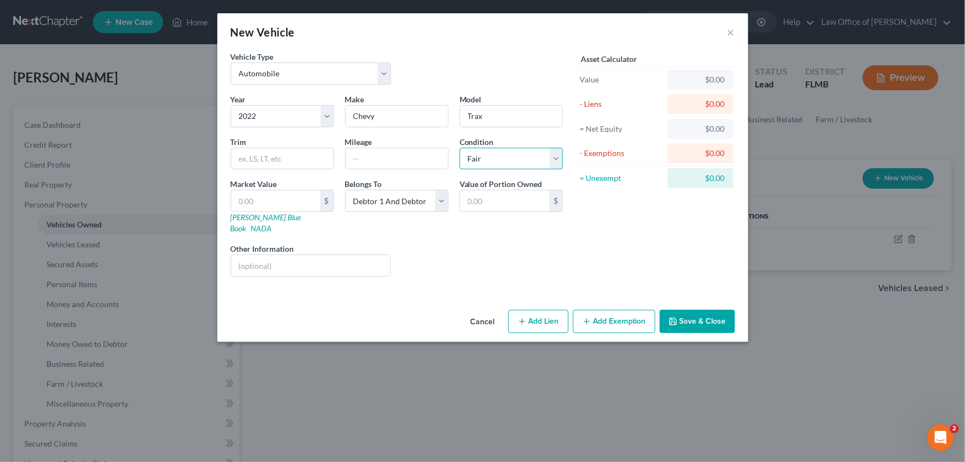
click at [460, 148] on select "Select Excellent Very Good Good Fair Poor" at bounding box center [511, 159] width 103 height 22
click at [491, 164] on select "Select Excellent Very Good Good Fair Poor" at bounding box center [511, 159] width 103 height 22
select select "2"
click at [460, 148] on select "Select Excellent Very Good Good Fair Poor" at bounding box center [511, 159] width 103 height 22
click at [465, 275] on div "Vehicle Type Select Automobile Truck Trailer Watercraft Aircraft Motor Home Atv…" at bounding box center [482, 178] width 531 height 255
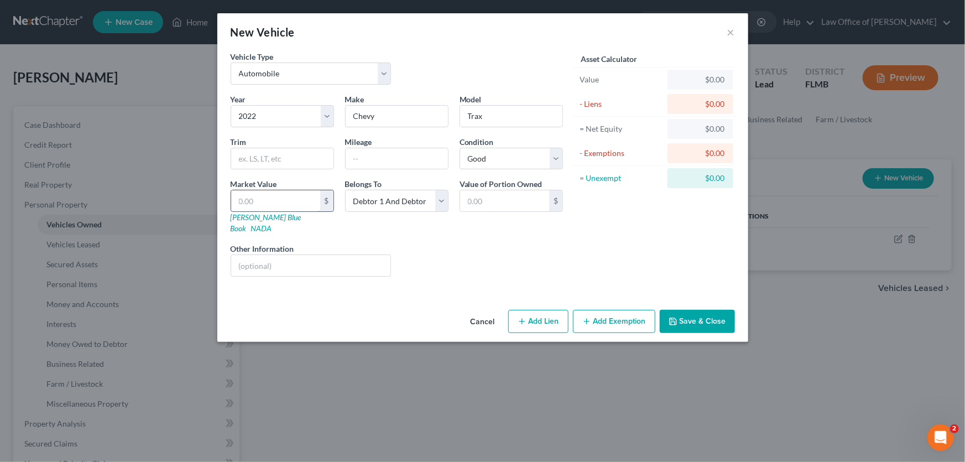
click at [253, 195] on input "text" at bounding box center [275, 200] width 89 height 21
type input "1"
type input "1.00"
type input "19"
type input "19.00"
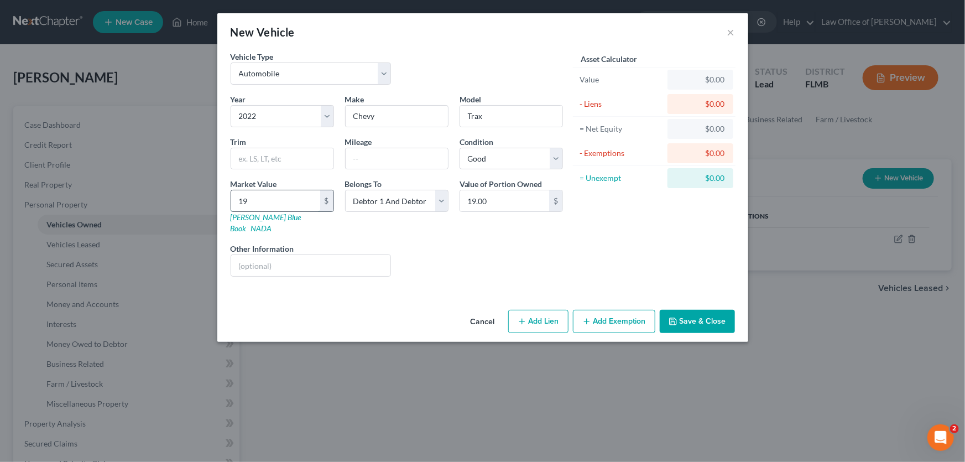
type input "190"
type input "190.00"
type input "1900"
type input "1,900.00"
type input "1,9000"
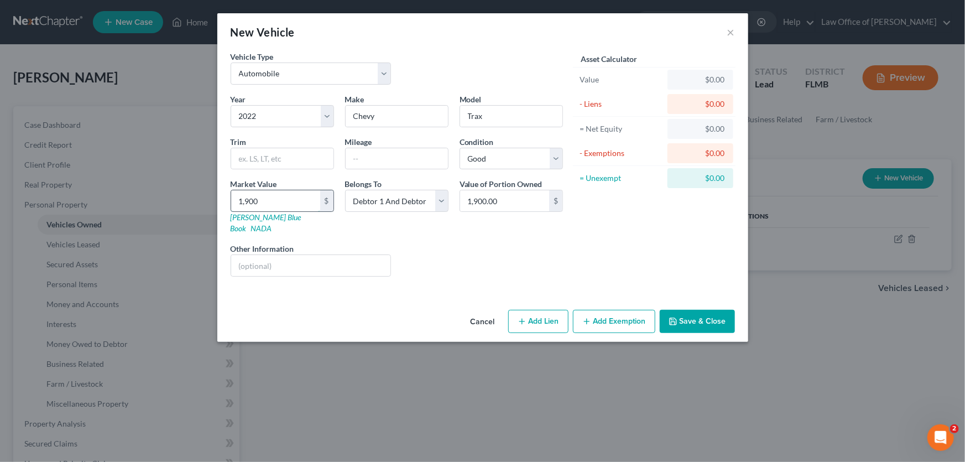
type input "19,000.00"
type input "19,000"
click at [539, 310] on button "Add Lien" at bounding box center [538, 321] width 60 height 23
select select "2"
select select "0"
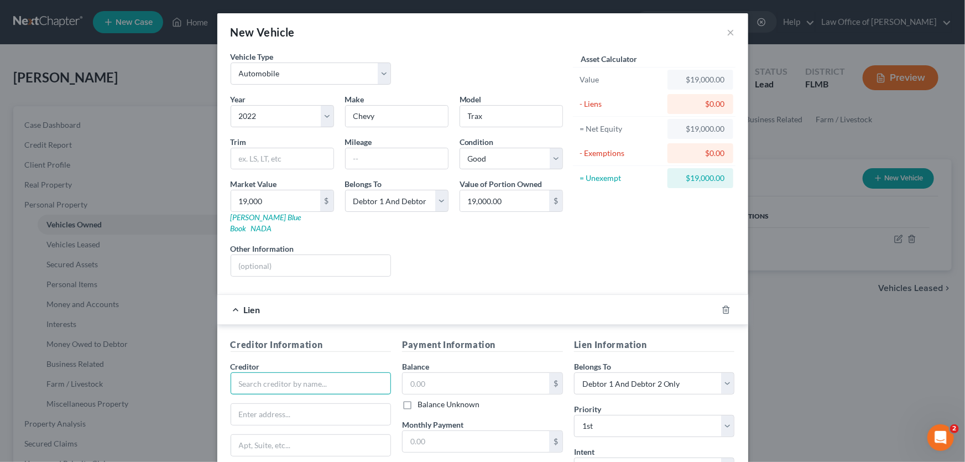
click at [255, 376] on input "text" at bounding box center [311, 383] width 161 height 22
type input "Car Payment"
click at [424, 373] on input "text" at bounding box center [476, 383] width 147 height 21
type input "22,700"
click at [434, 431] on input "text" at bounding box center [476, 441] width 147 height 21
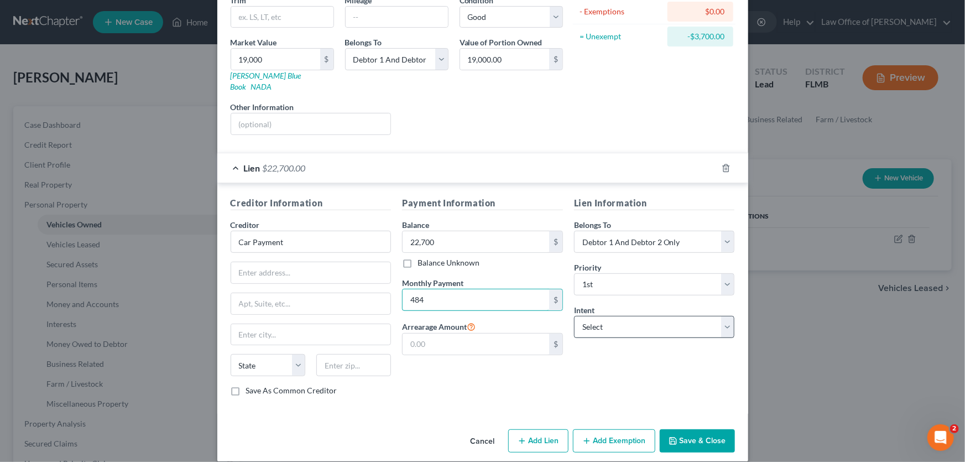
type input "484"
click at [676, 316] on select "Select Surrender Redeem Reaffirm Avoid Other" at bounding box center [654, 327] width 161 height 22
click at [704, 432] on button "Save & Close" at bounding box center [697, 440] width 75 height 23
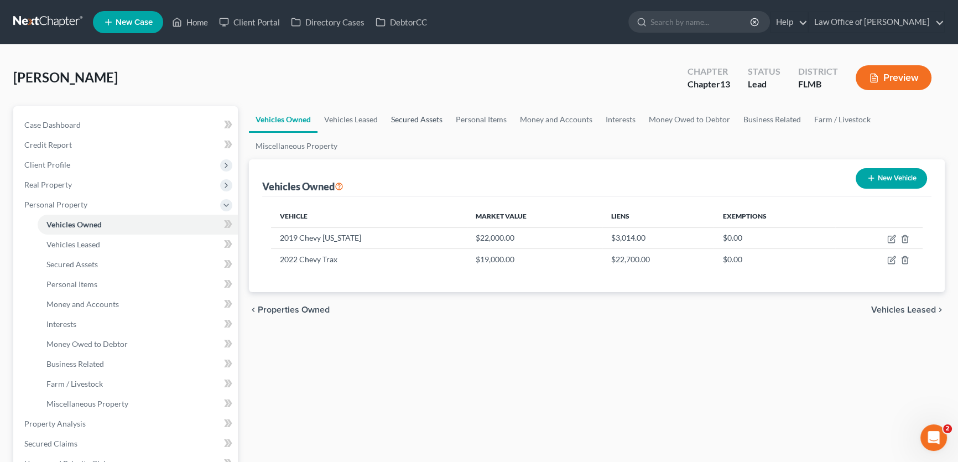
click at [437, 112] on link "Secured Assets" at bounding box center [417, 119] width 65 height 27
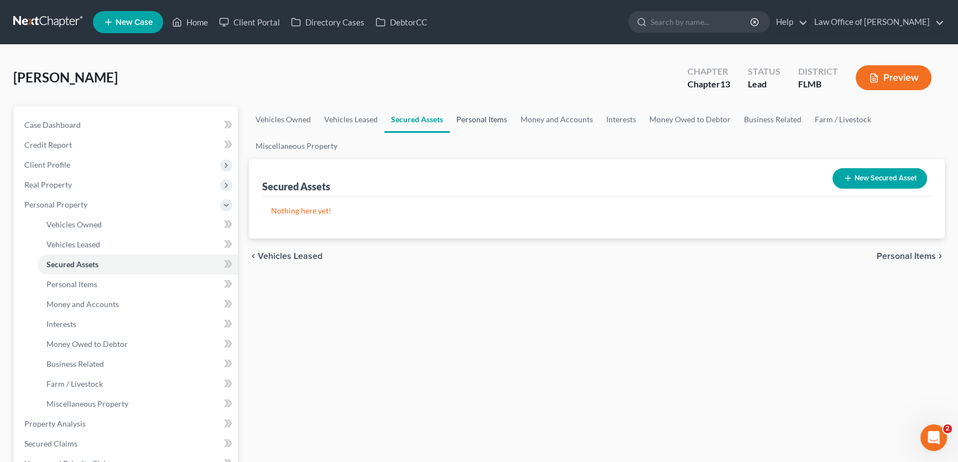
click at [463, 123] on link "Personal Items" at bounding box center [482, 119] width 64 height 27
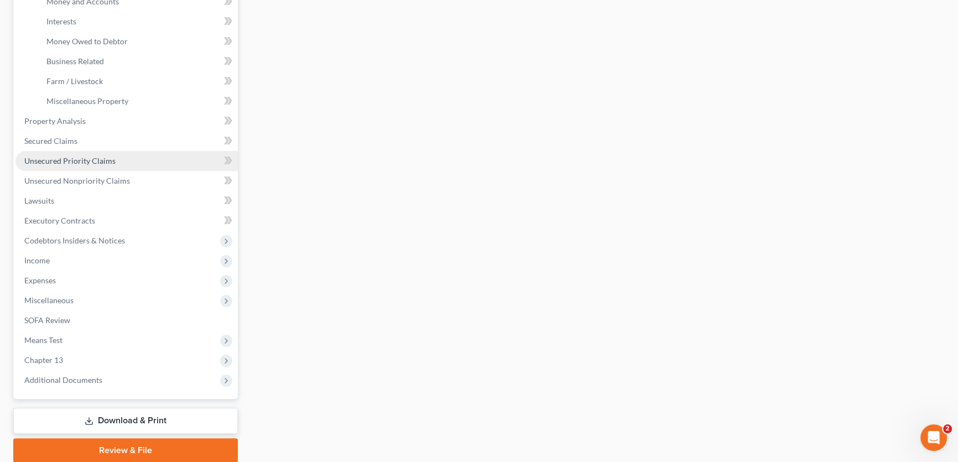
scroll to position [343, 0]
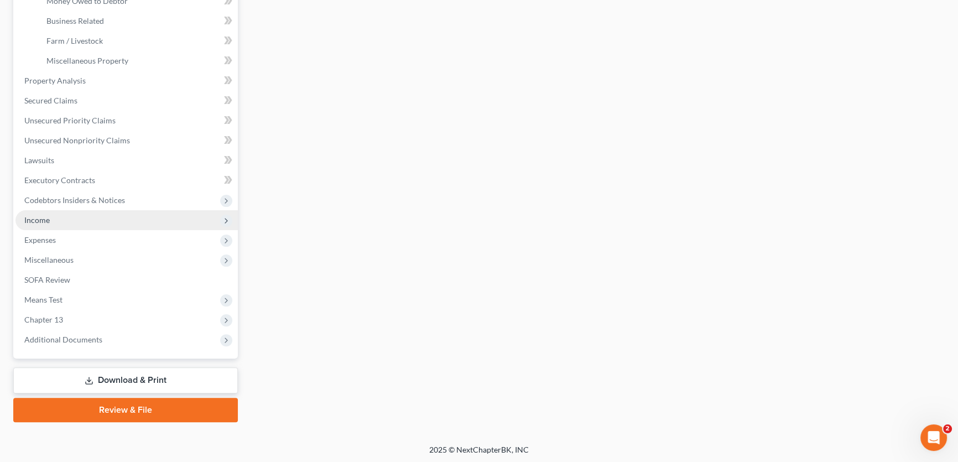
click at [77, 221] on span "Income" at bounding box center [126, 220] width 222 height 20
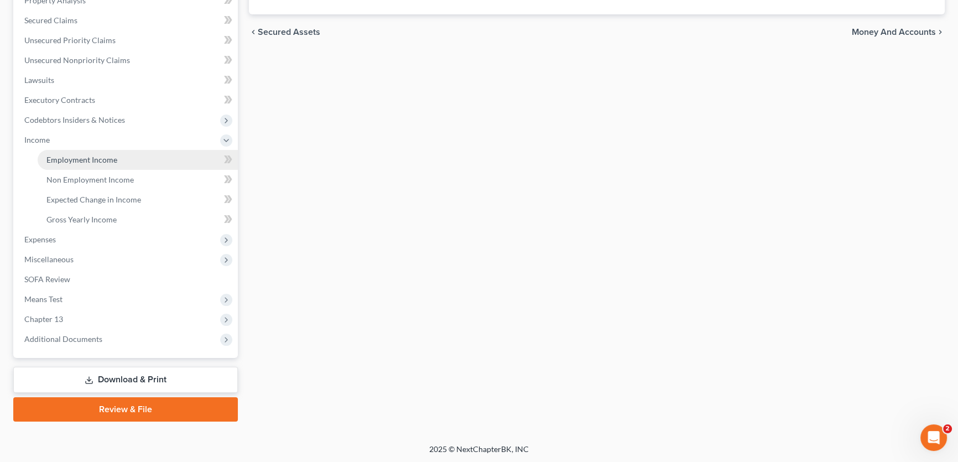
click at [92, 157] on span "Employment Income" at bounding box center [81, 159] width 71 height 9
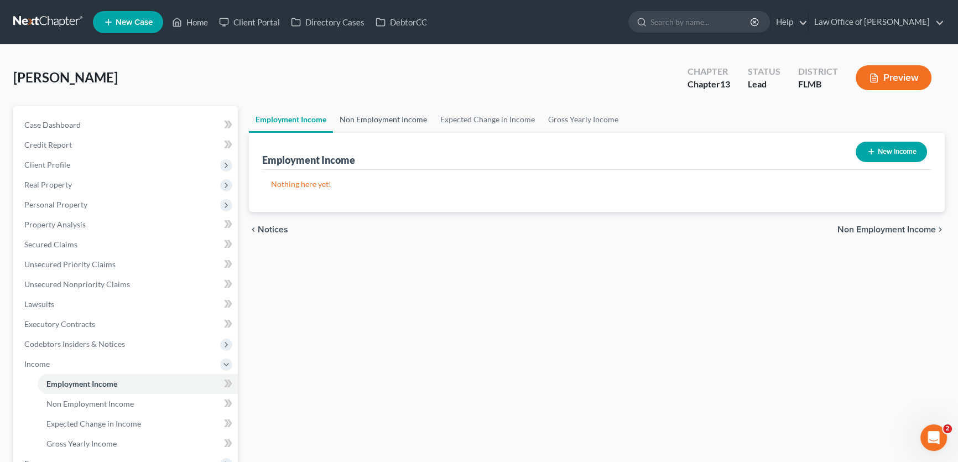
click at [362, 123] on link "Non Employment Income" at bounding box center [383, 119] width 101 height 27
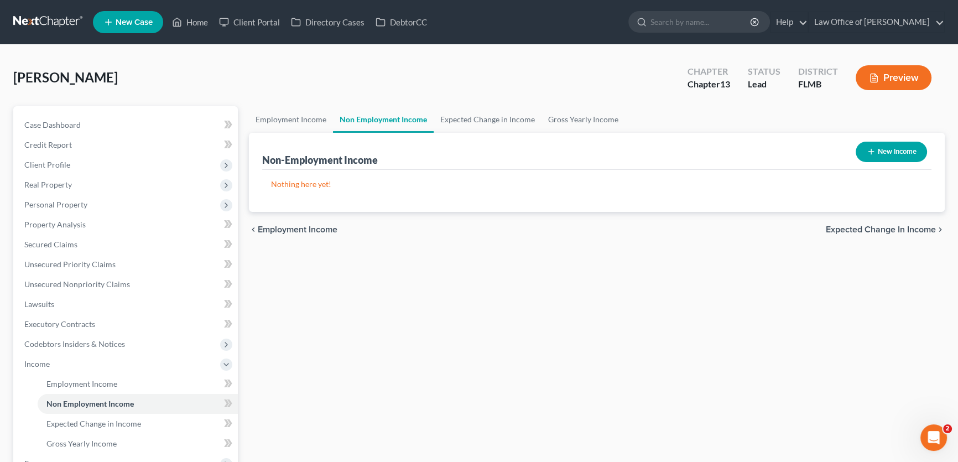
click at [909, 148] on button "New Income" at bounding box center [891, 152] width 71 height 20
select select "0"
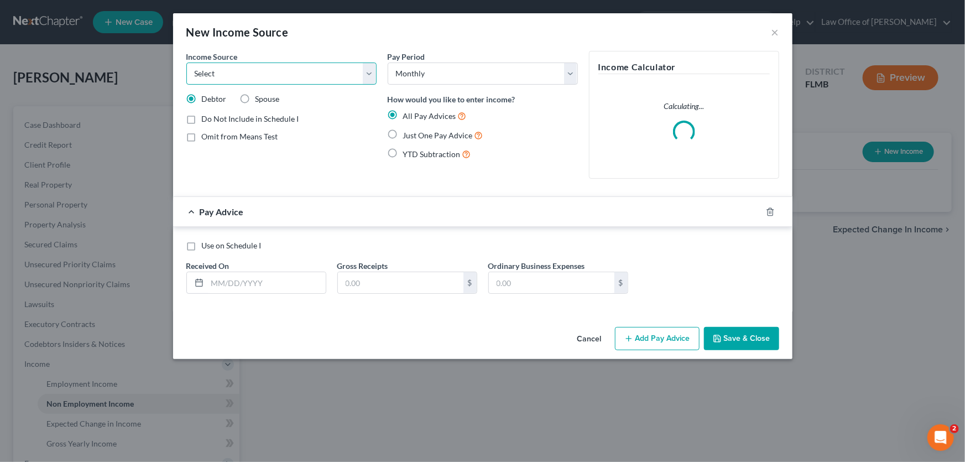
click at [245, 76] on select "Select Unemployment Disability (from employer) Pension Retirement Social Securi…" at bounding box center [281, 74] width 190 height 22
select select "4"
click at [186, 63] on select "Select Unemployment Disability (from employer) Pension Retirement Social Securi…" at bounding box center [281, 74] width 190 height 22
click at [485, 82] on select "Select Monthly Twice Monthly Every Other Week Weekly" at bounding box center [483, 74] width 190 height 22
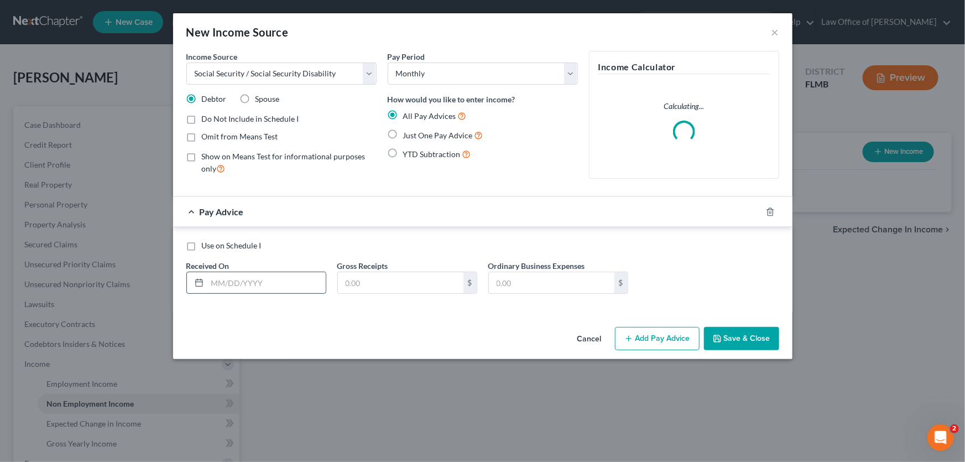
click at [271, 284] on input "text" at bounding box center [266, 282] width 118 height 21
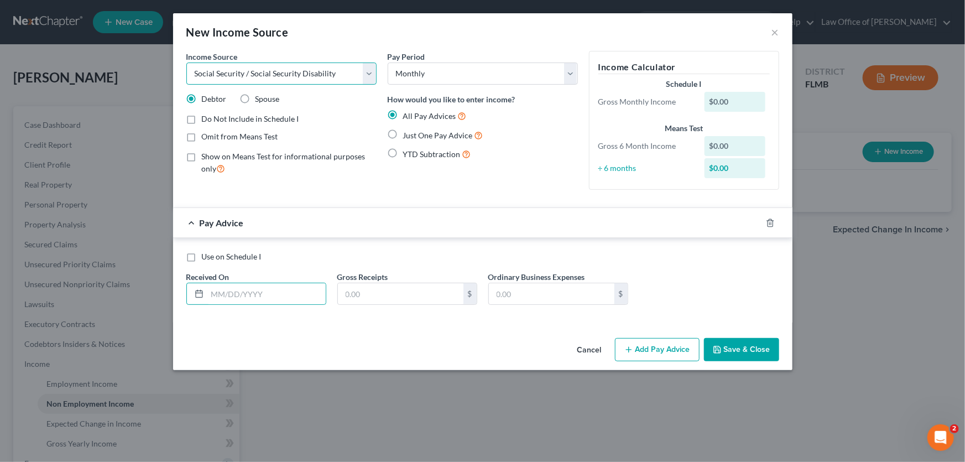
click at [323, 77] on select "Select Unemployment Disability (from employer) Pension Retirement Social Securi…" at bounding box center [281, 74] width 190 height 22
click at [391, 293] on input "text" at bounding box center [401, 293] width 126 height 21
type input "2,589"
click at [438, 136] on span "Just One Pay Advice" at bounding box center [438, 135] width 70 height 9
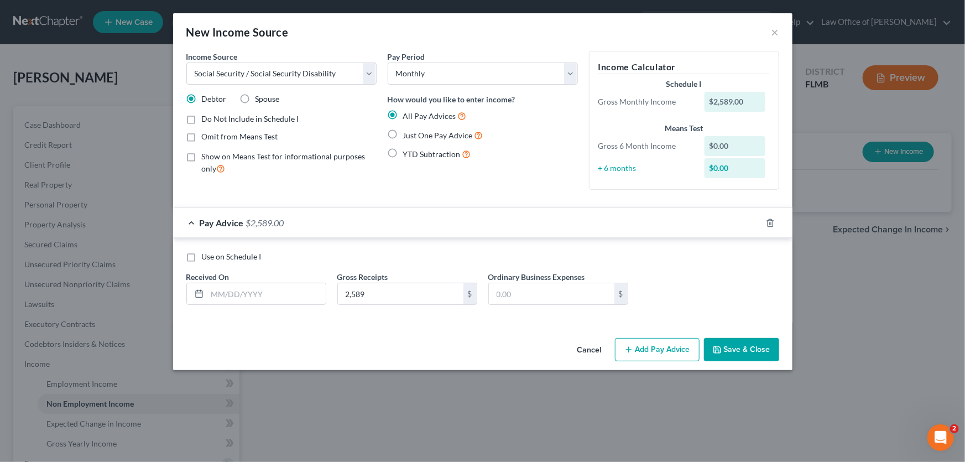
click at [415, 136] on input "Just One Pay Advice" at bounding box center [411, 132] width 7 height 7
radio input "true"
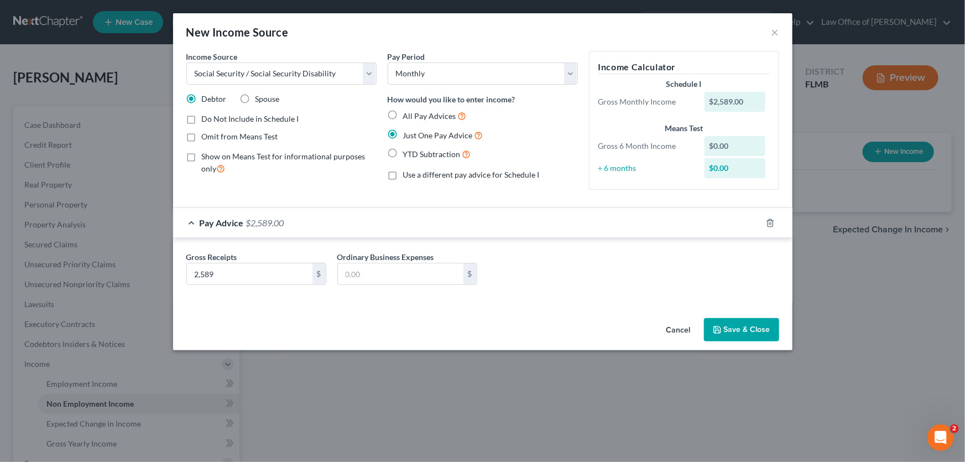
click at [736, 331] on button "Save & Close" at bounding box center [741, 329] width 75 height 23
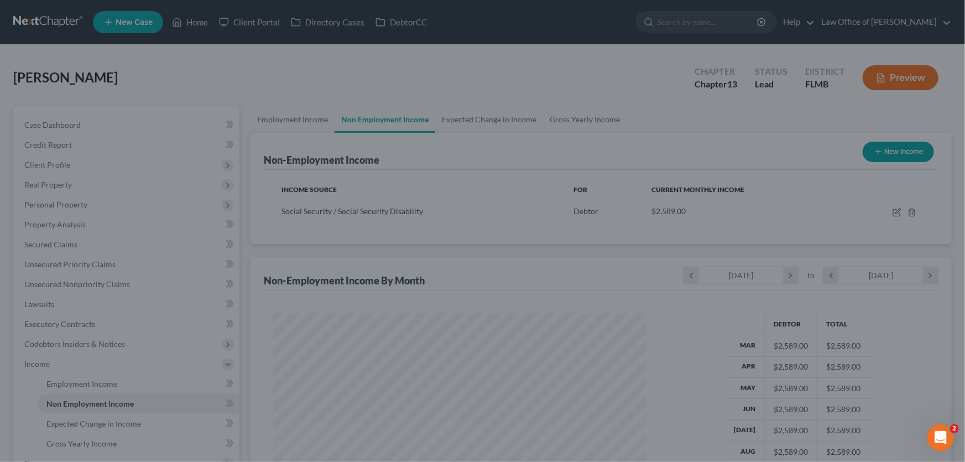
scroll to position [198, 393]
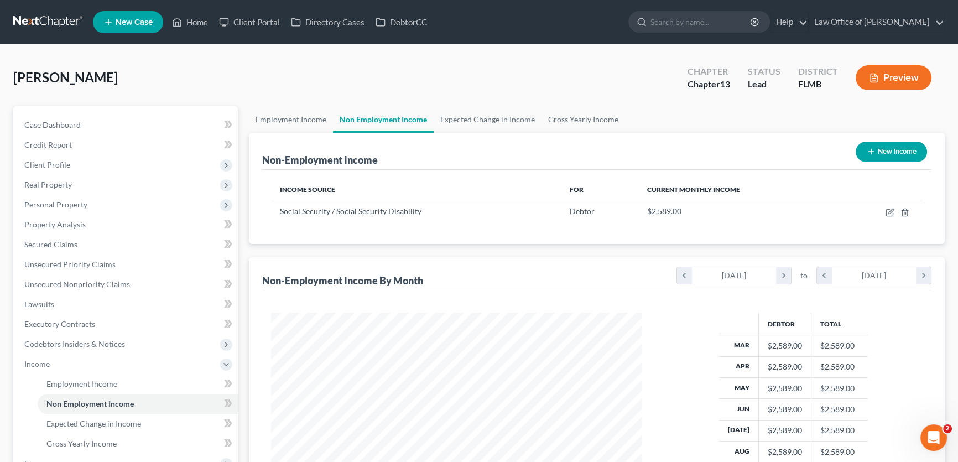
click at [890, 157] on button "New Income" at bounding box center [891, 152] width 71 height 20
select select "0"
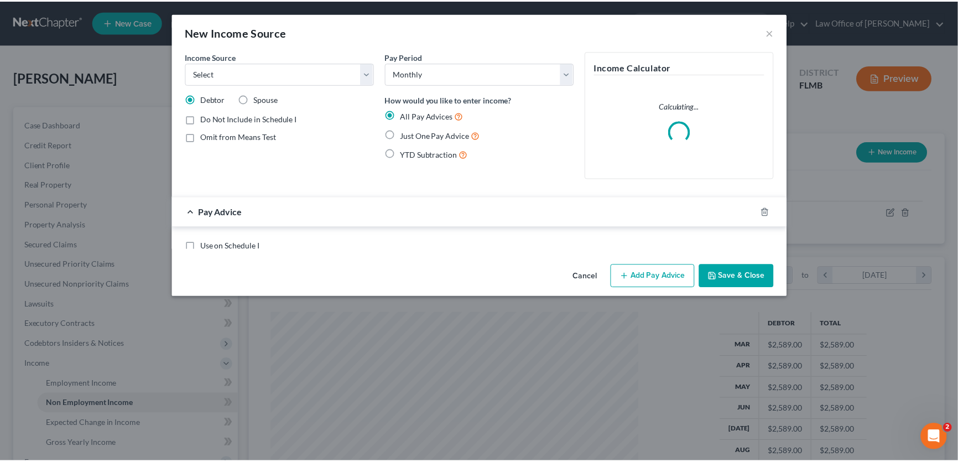
scroll to position [198, 396]
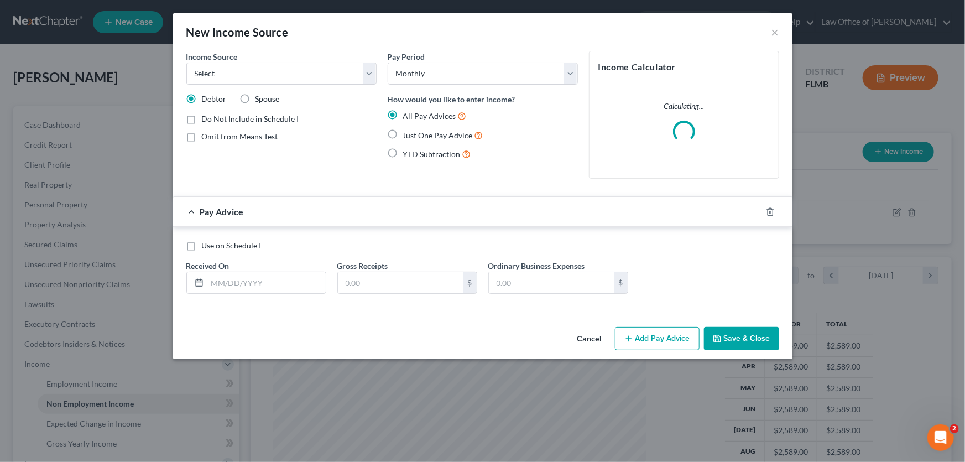
click at [264, 99] on span "Spouse" at bounding box center [268, 98] width 24 height 9
click at [264, 99] on input "Spouse" at bounding box center [263, 97] width 7 height 7
radio input "true"
click at [272, 74] on select "Select Unemployment Disability (from employer) Pension Retirement Social Securi…" at bounding box center [281, 74] width 190 height 22
select select "4"
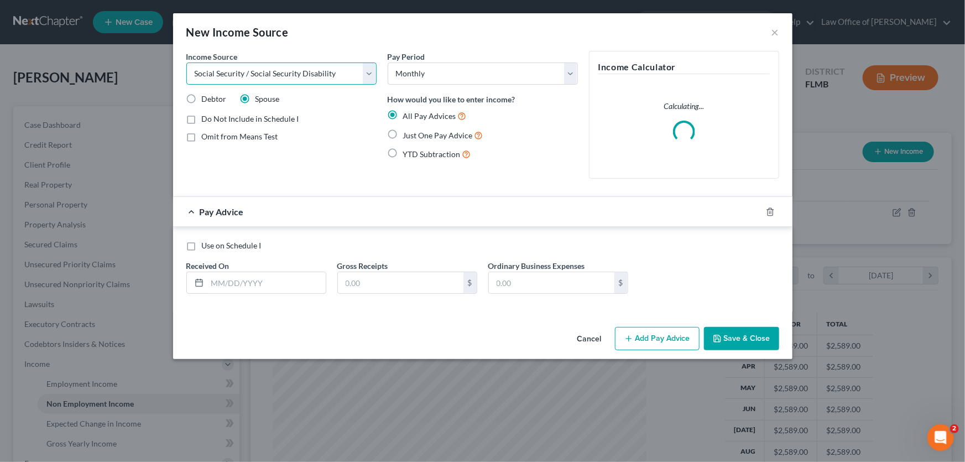
click at [186, 63] on select "Select Unemployment Disability (from employer) Pension Retirement Social Securi…" at bounding box center [281, 74] width 190 height 22
click at [409, 139] on label "Just One Pay Advice" at bounding box center [443, 135] width 80 height 13
click at [409, 136] on input "Just One Pay Advice" at bounding box center [411, 132] width 7 height 7
radio input "true"
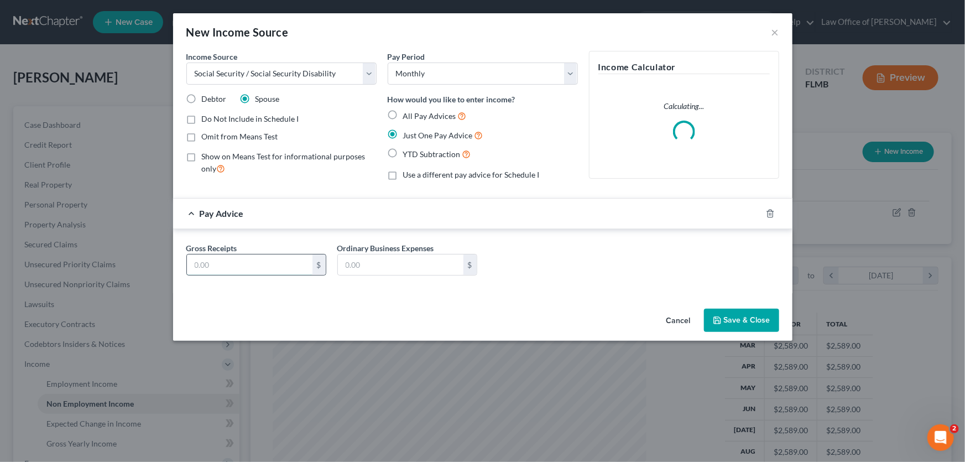
click at [241, 265] on input "text" at bounding box center [250, 265] width 126 height 21
type input "999.70"
click at [738, 323] on button "Save & Close" at bounding box center [741, 320] width 75 height 23
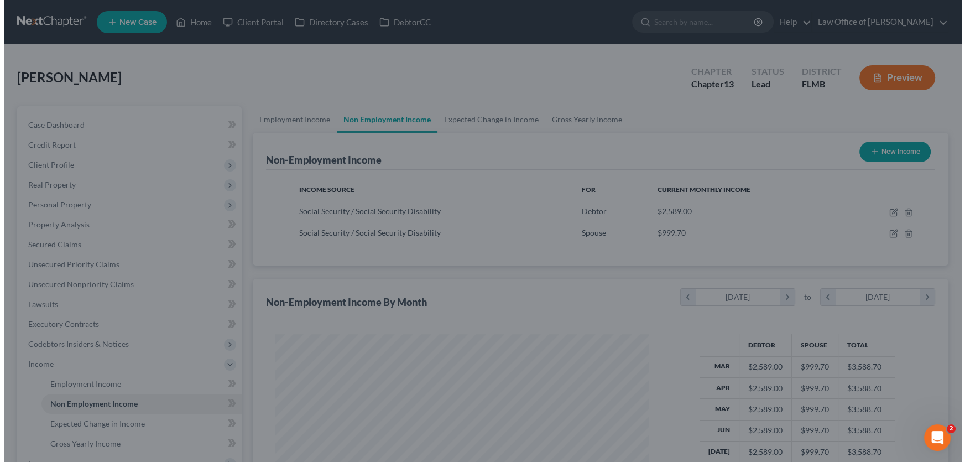
scroll to position [553067, 552873]
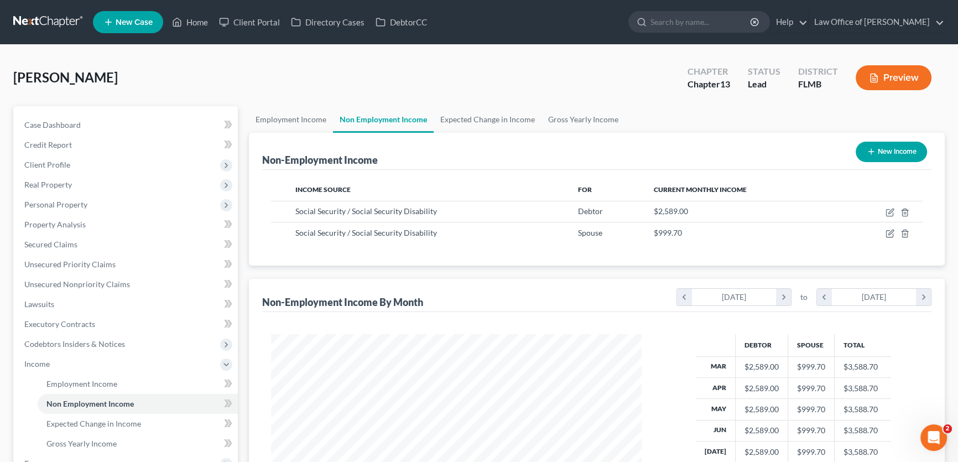
click at [882, 150] on button "New Income" at bounding box center [891, 152] width 71 height 20
select select "0"
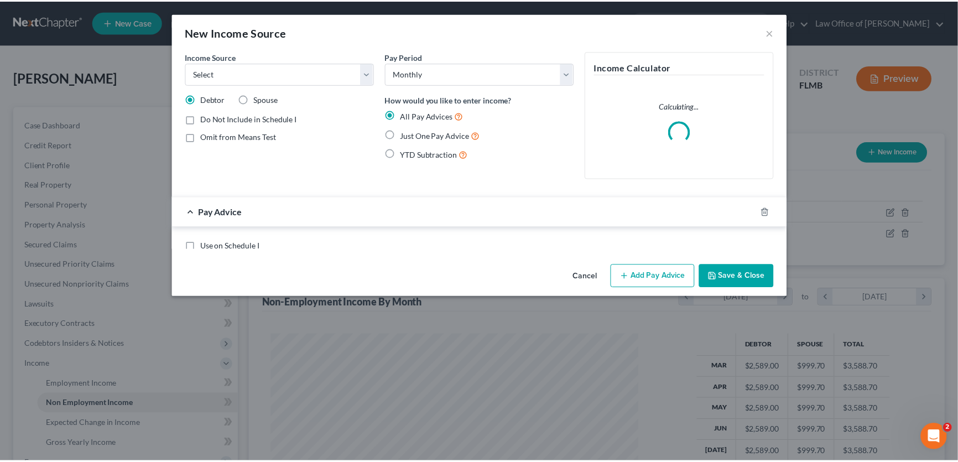
scroll to position [198, 396]
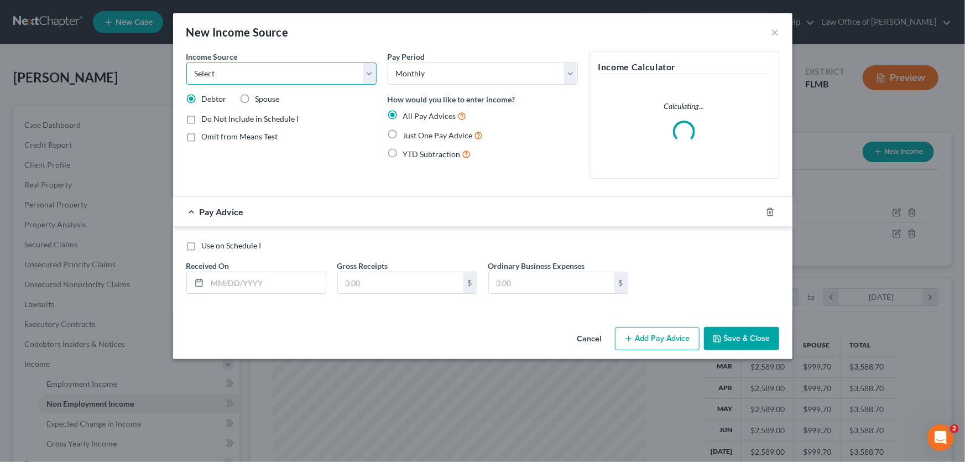
click at [315, 80] on select "Select Unemployment Disability (from employer) Pension Retirement Social Securi…" at bounding box center [281, 74] width 190 height 22
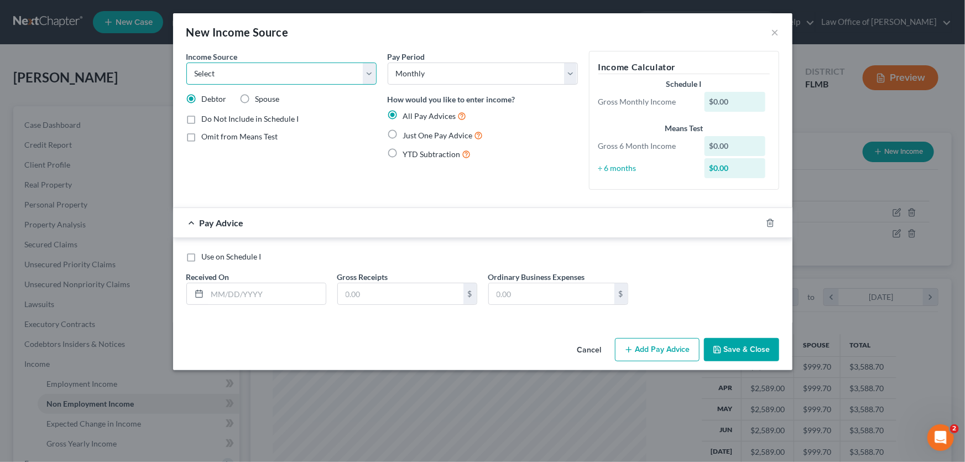
select select "3"
click at [186, 63] on select "Select Unemployment Disability (from employer) Pension Retirement Social Securi…" at bounding box center [281, 74] width 190 height 22
click at [448, 79] on select "Select Monthly Twice Monthly Every Other Week Weekly" at bounding box center [483, 74] width 190 height 22
click at [388, 63] on select "Select Monthly Twice Monthly Every Other Week Weekly" at bounding box center [483, 74] width 190 height 22
click at [418, 138] on span "Just One Pay Advice" at bounding box center [438, 135] width 70 height 9
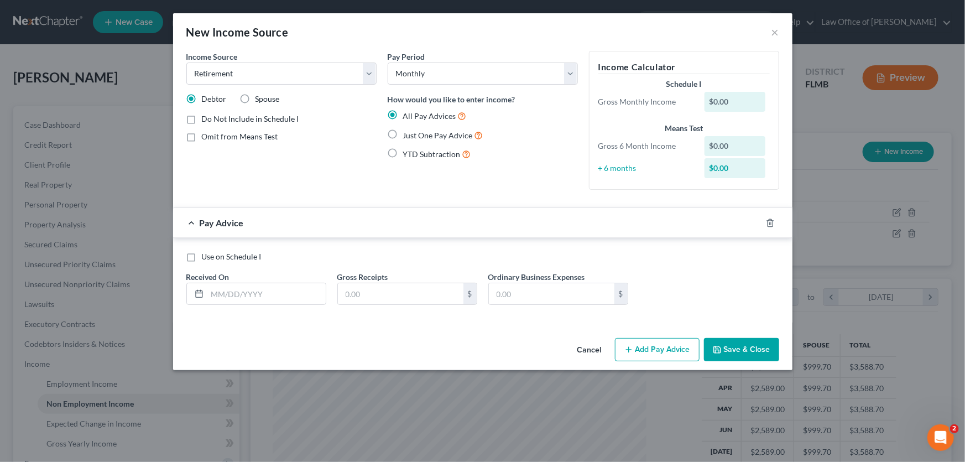
click at [415, 136] on input "Just One Pay Advice" at bounding box center [411, 132] width 7 height 7
radio input "true"
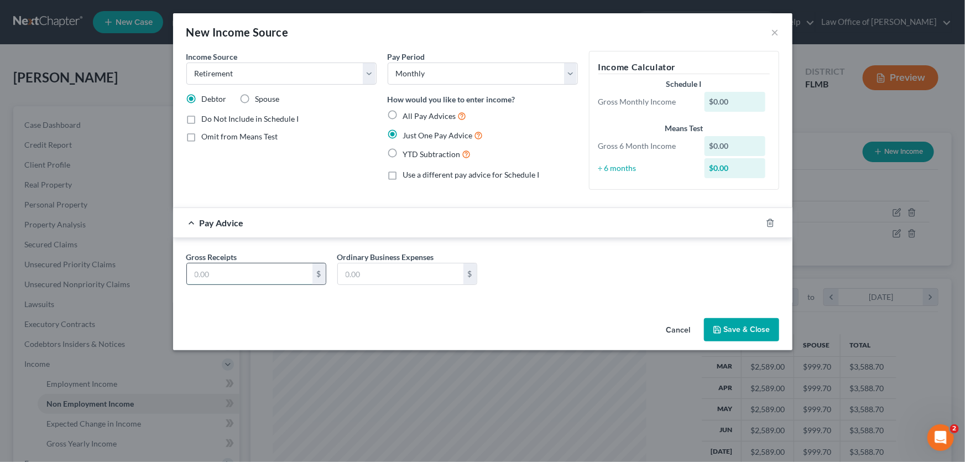
click at [267, 271] on input "text" at bounding box center [250, 273] width 126 height 21
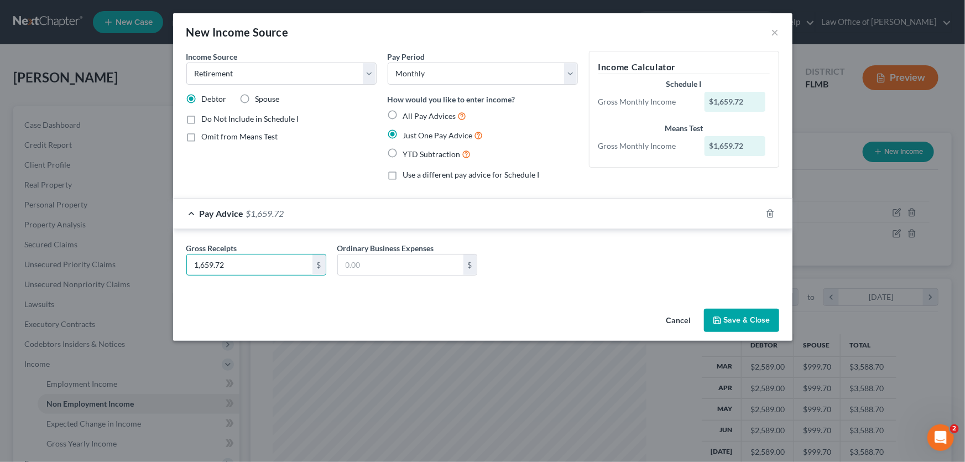
type input "1,659.72"
click at [765, 319] on button "Save & Close" at bounding box center [741, 320] width 75 height 23
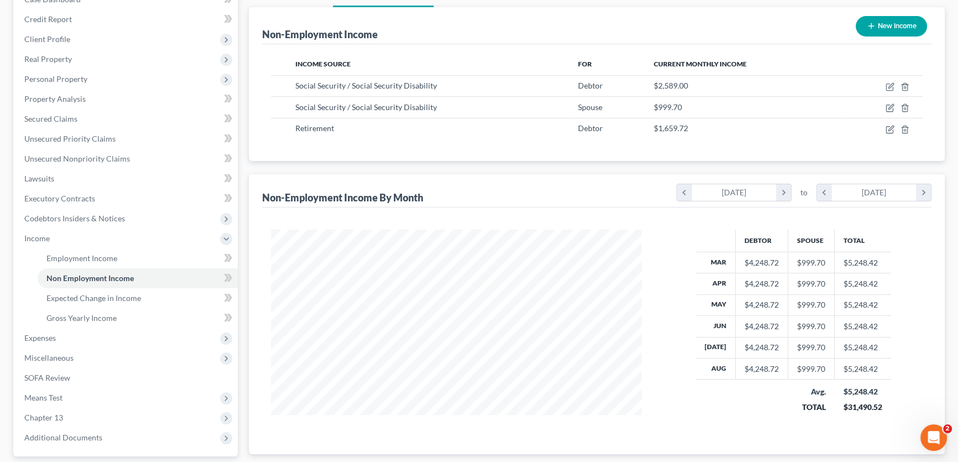
scroll to position [224, 0]
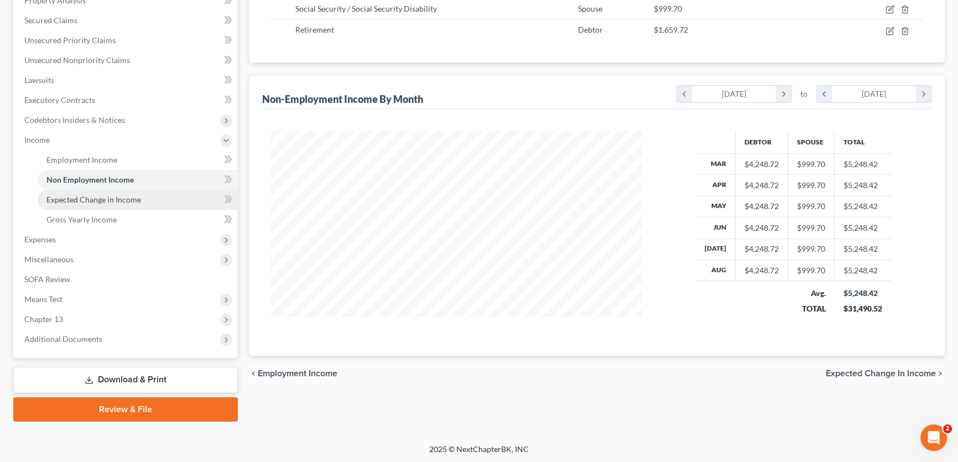
click at [117, 196] on span "Expected Change in Income" at bounding box center [93, 199] width 95 height 9
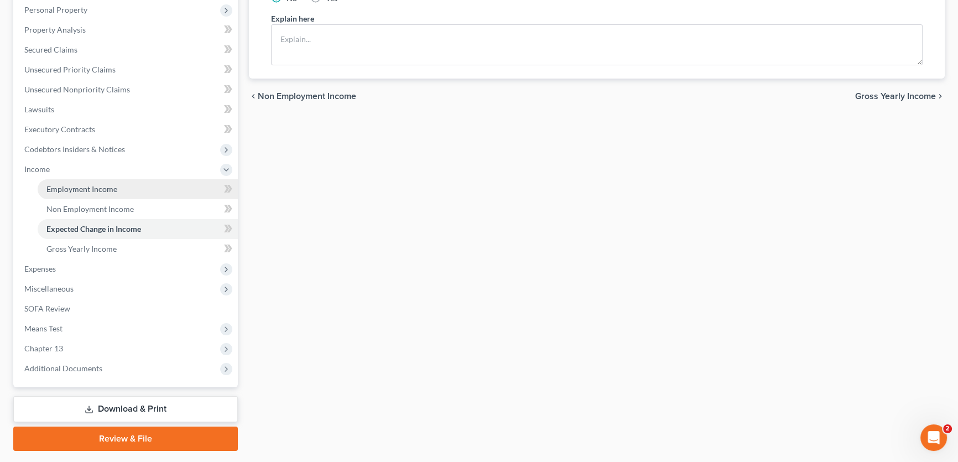
scroll to position [201, 0]
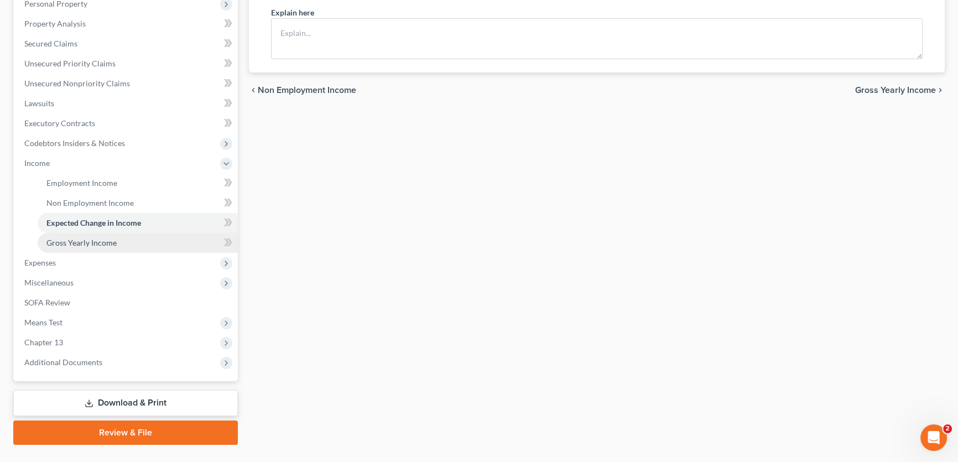
click at [82, 241] on span "Gross Yearly Income" at bounding box center [81, 242] width 70 height 9
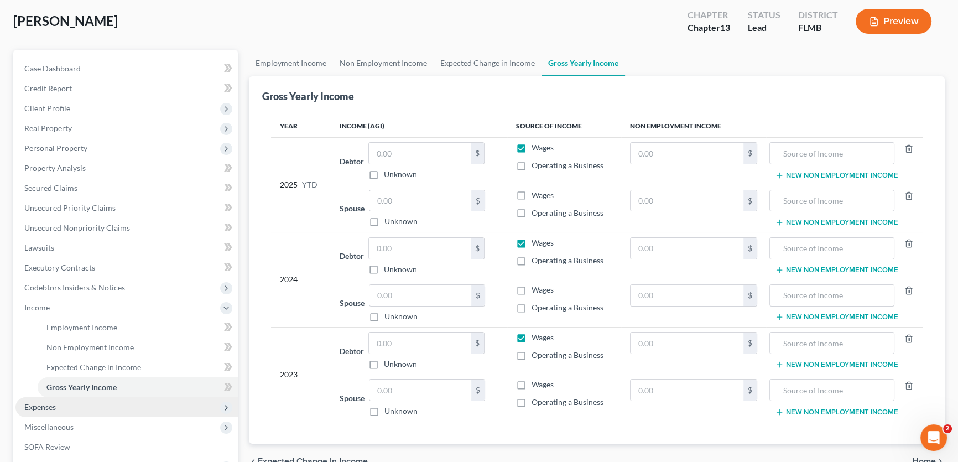
scroll to position [224, 0]
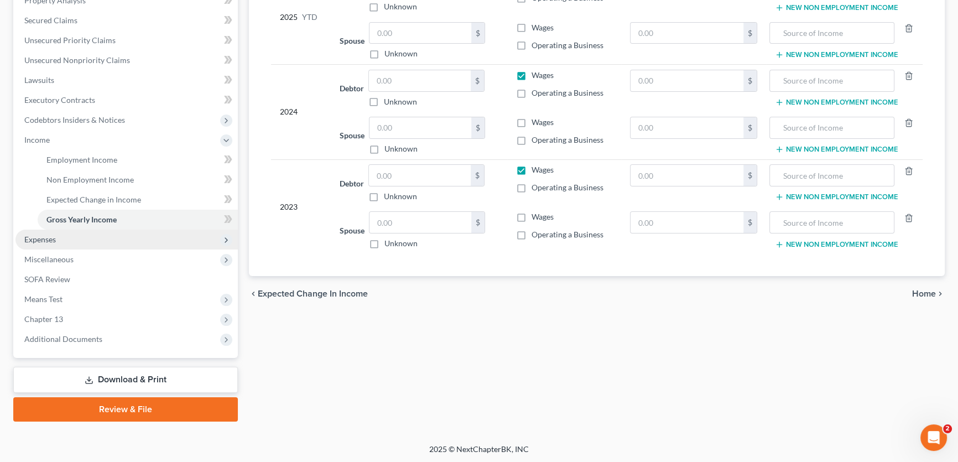
click at [56, 235] on span "Expenses" at bounding box center [126, 240] width 222 height 20
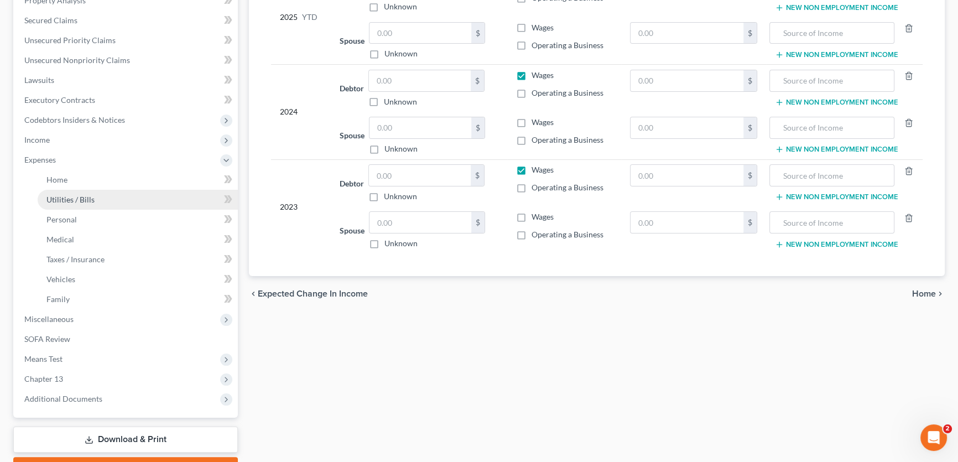
click at [67, 197] on span "Utilities / Bills" at bounding box center [70, 199] width 48 height 9
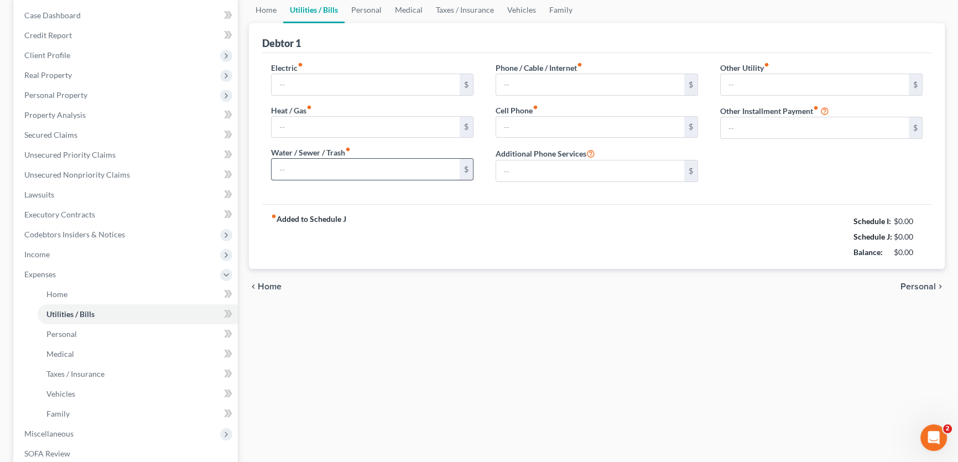
type input "0.00"
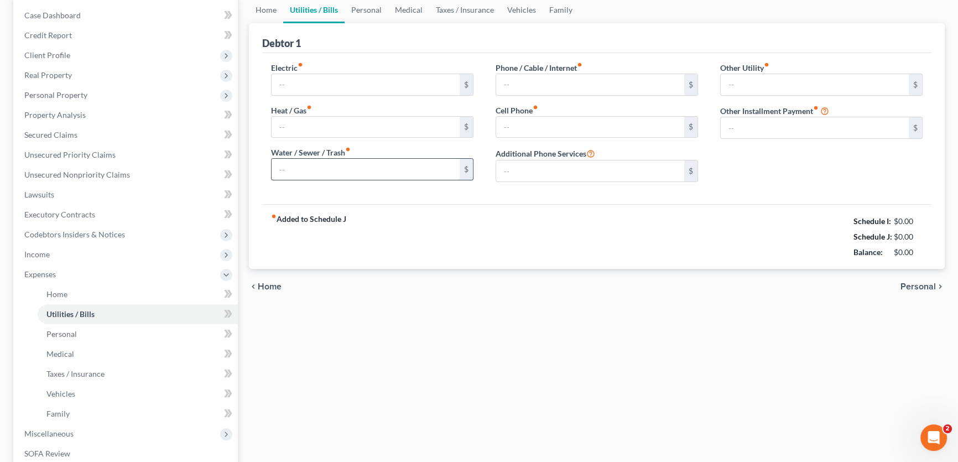
type input "0.00"
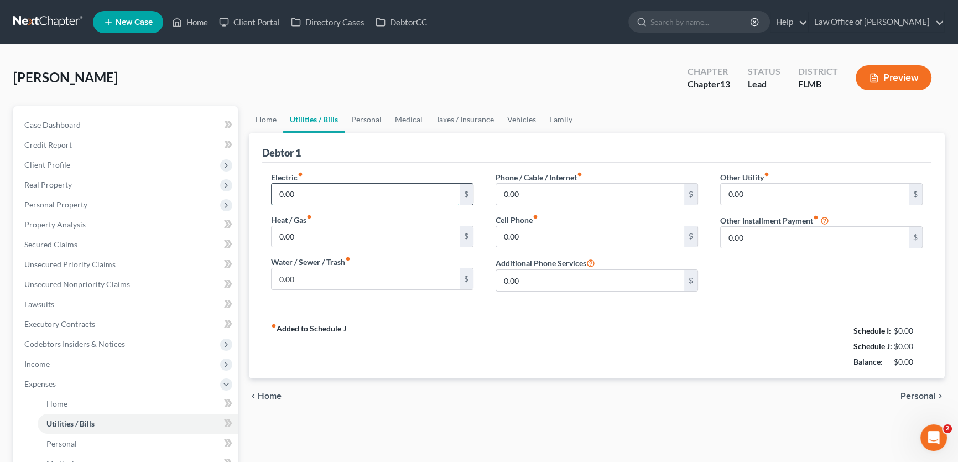
click at [393, 198] on input "0.00" at bounding box center [366, 194] width 188 height 21
click at [371, 364] on div "fiber_manual_record Added to Schedule J Schedule I: $5,248.42 Schedule J: $1,31…" at bounding box center [596, 346] width 669 height 65
click at [338, 69] on div "Fortin, Gary Upgraded Chapter Chapter 13 Status Lead District FLMB Preview" at bounding box center [479, 82] width 932 height 48
drag, startPoint x: 422, startPoint y: 70, endPoint x: 408, endPoint y: 72, distance: 14.6
click at [422, 70] on div "Fortin, Gary Upgraded Chapter Chapter 13 Status Lead District FLMB Preview" at bounding box center [479, 82] width 932 height 48
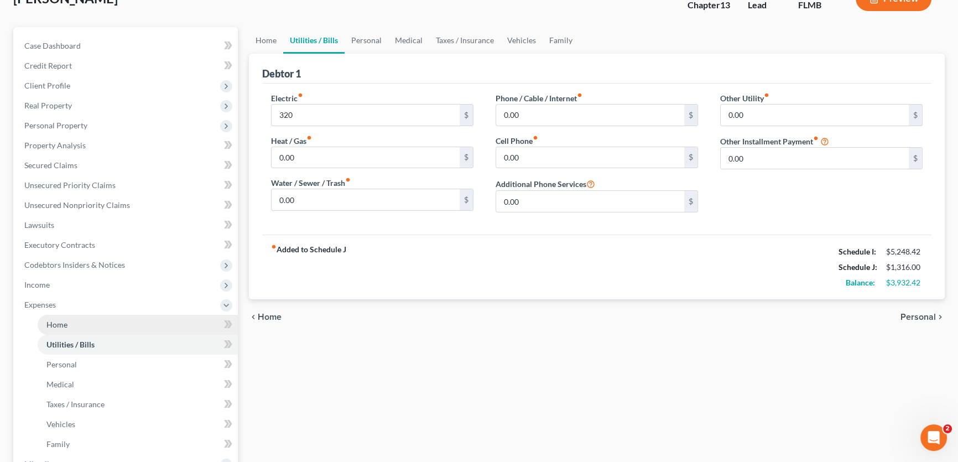
scroll to position [284, 0]
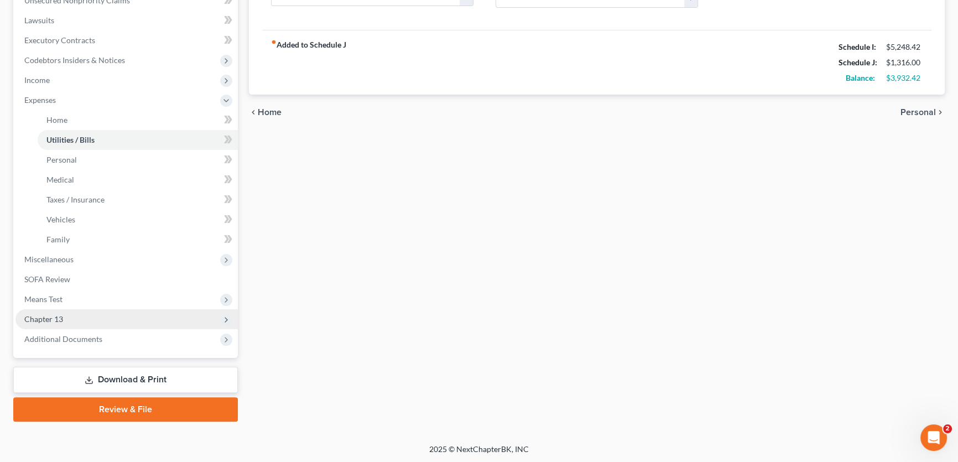
click at [77, 321] on span "Chapter 13" at bounding box center [126, 319] width 222 height 20
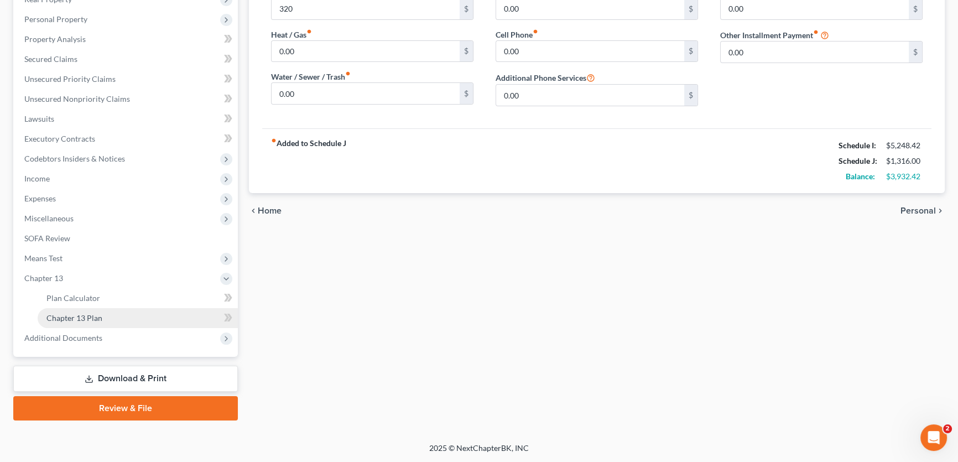
scroll to position [184, 0]
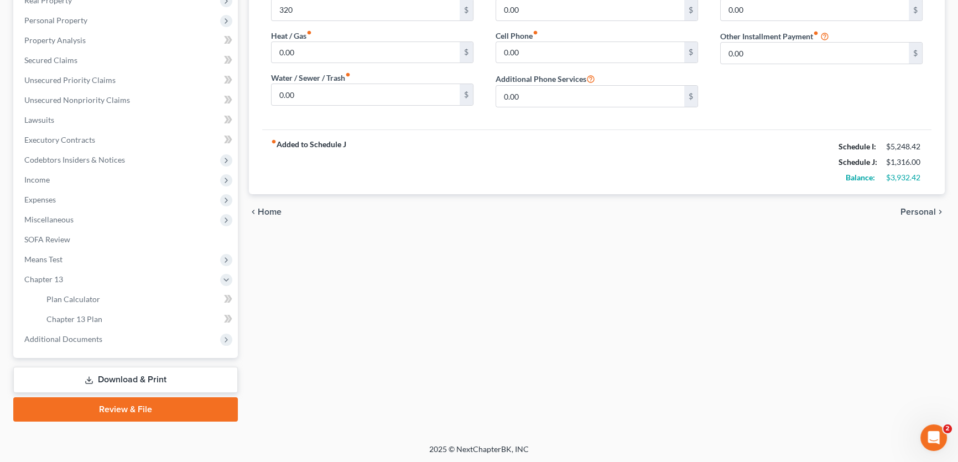
click at [451, 309] on div "Home Utilities / Bills Personal Medical Taxes / Insurance Vehicles Family Debto…" at bounding box center [596, 172] width 707 height 500
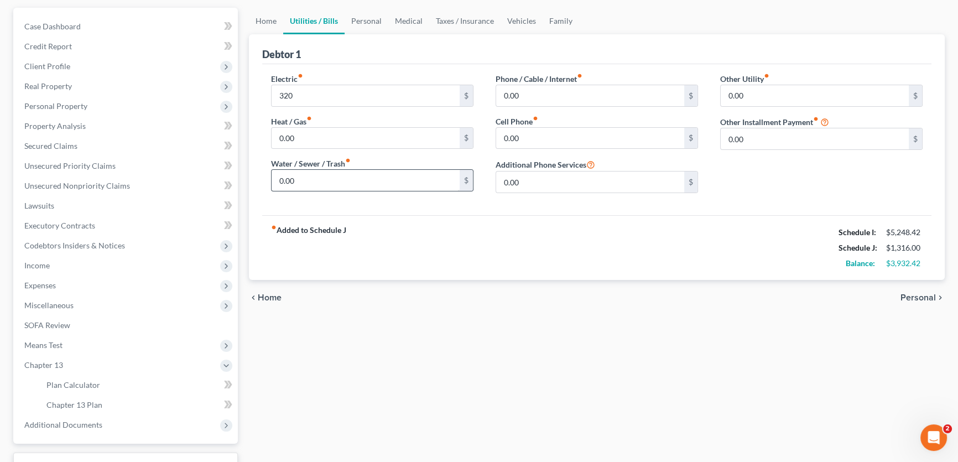
scroll to position [0, 0]
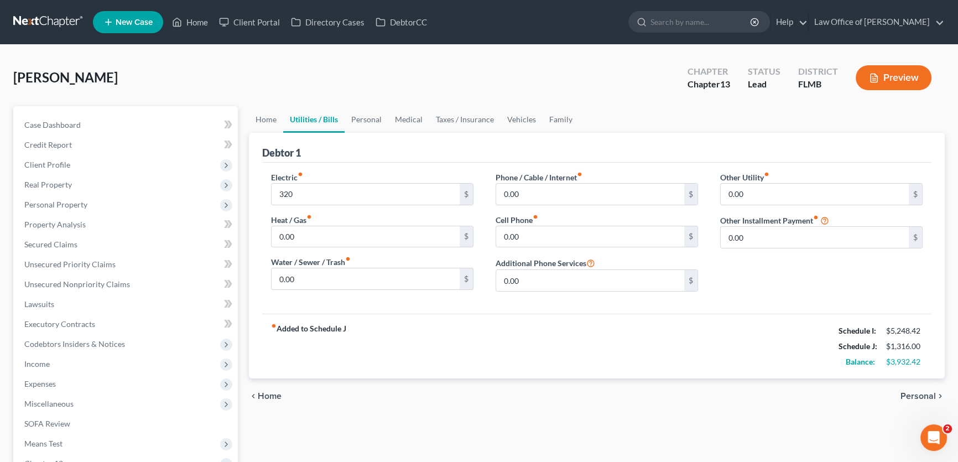
click at [409, 64] on div "Fortin, Gary Upgraded Chapter Chapter 13 Status Lead District FLMB Preview" at bounding box center [479, 82] width 932 height 48
click at [681, 141] on div "Debtor 1" at bounding box center [596, 148] width 669 height 30
click at [103, 127] on link "Case Dashboard" at bounding box center [126, 125] width 222 height 20
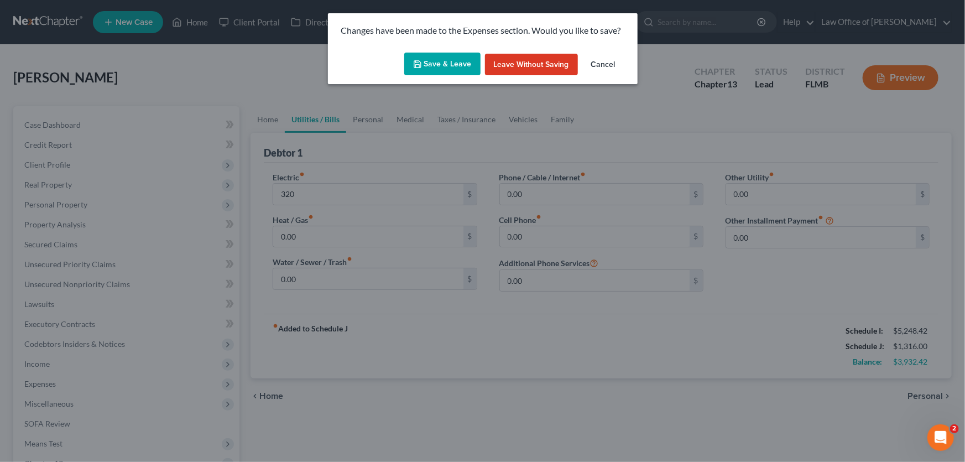
click at [454, 63] on button "Save & Leave" at bounding box center [442, 64] width 76 height 23
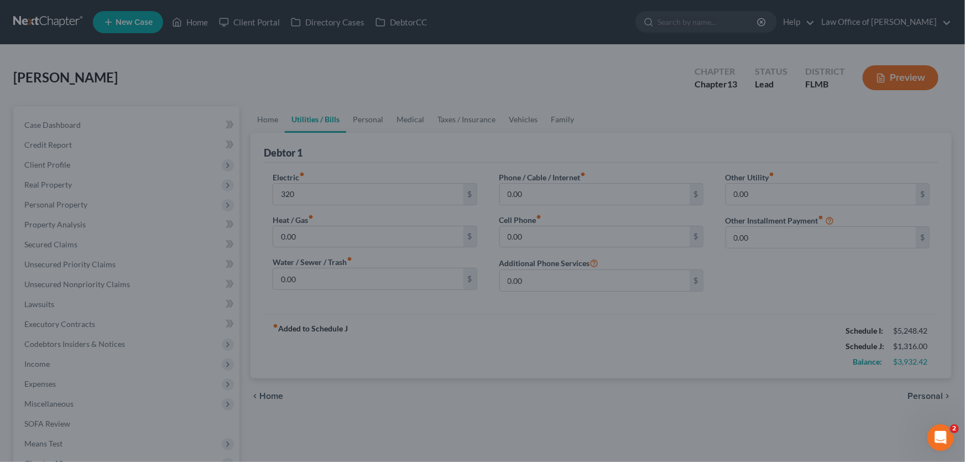
type input "320.00"
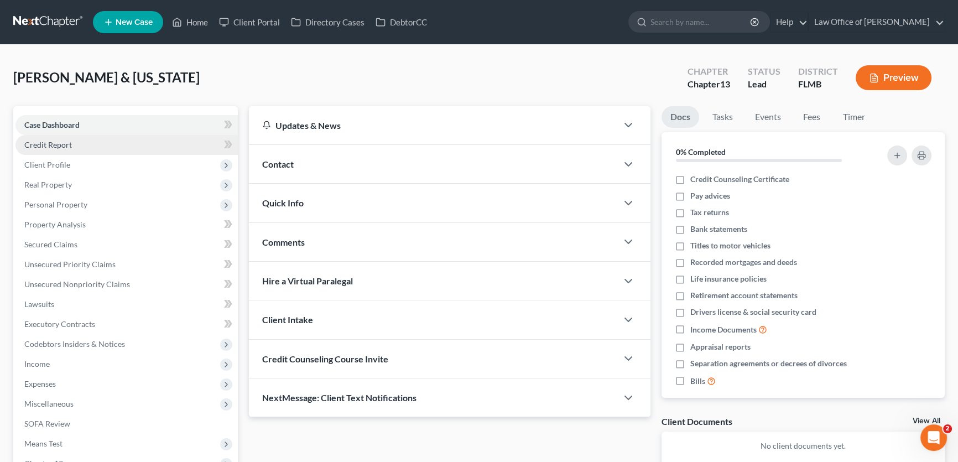
click at [55, 143] on span "Credit Report" at bounding box center [48, 144] width 48 height 9
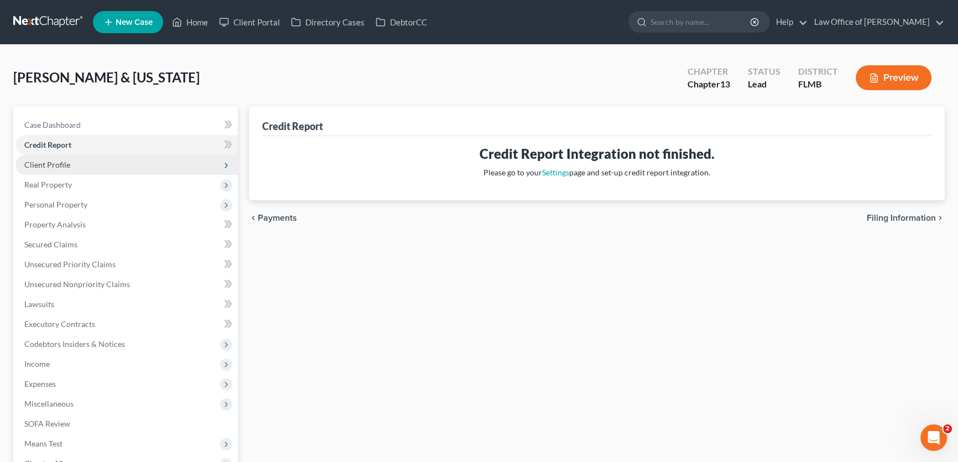
click at [53, 160] on span "Client Profile" at bounding box center [47, 164] width 46 height 9
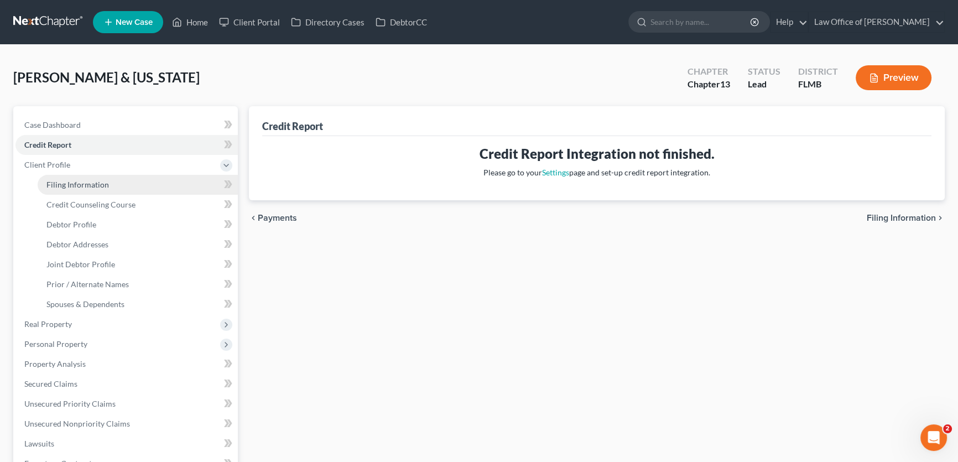
click at [77, 181] on span "Filing Information" at bounding box center [77, 184] width 63 height 9
select select "1"
select select "3"
select select "15"
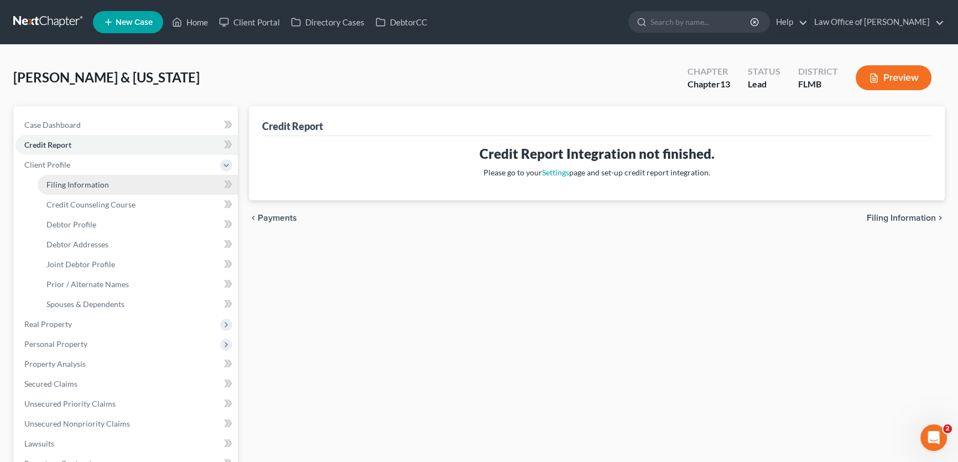
select select "0"
select select "9"
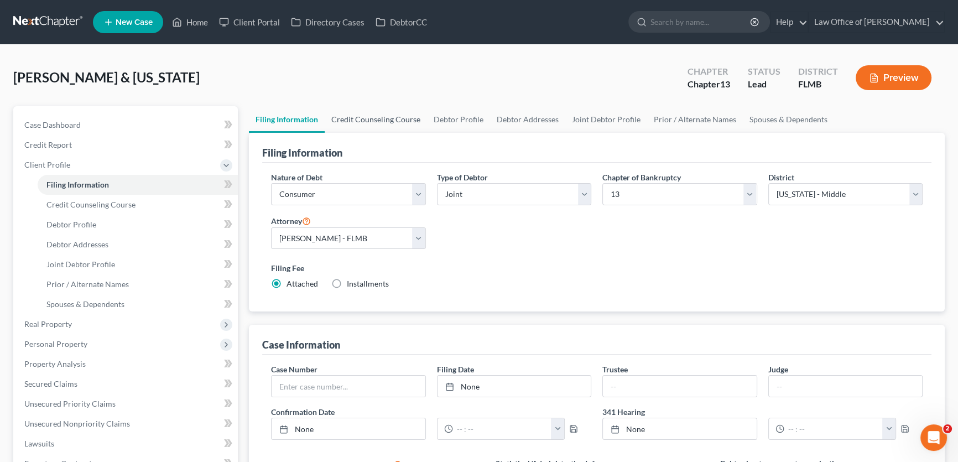
click at [391, 114] on link "Credit Counseling Course" at bounding box center [376, 119] width 102 height 27
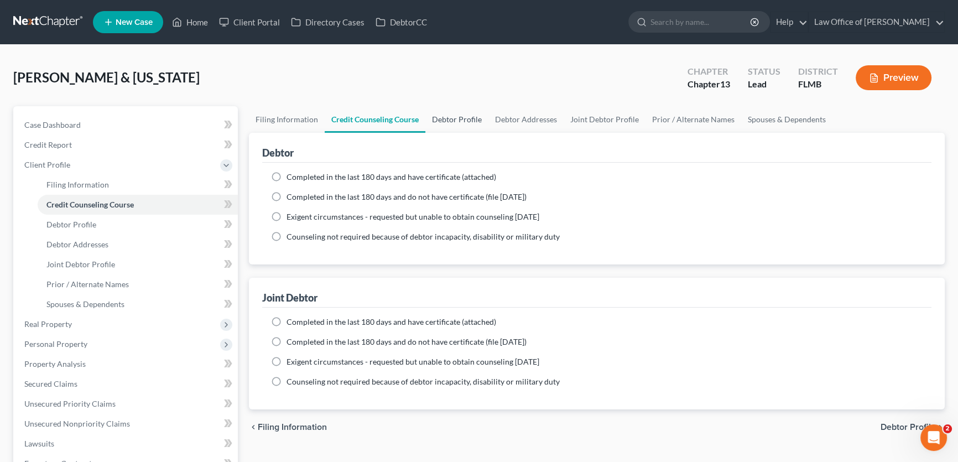
click at [458, 116] on link "Debtor Profile" at bounding box center [456, 119] width 63 height 27
select select "1"
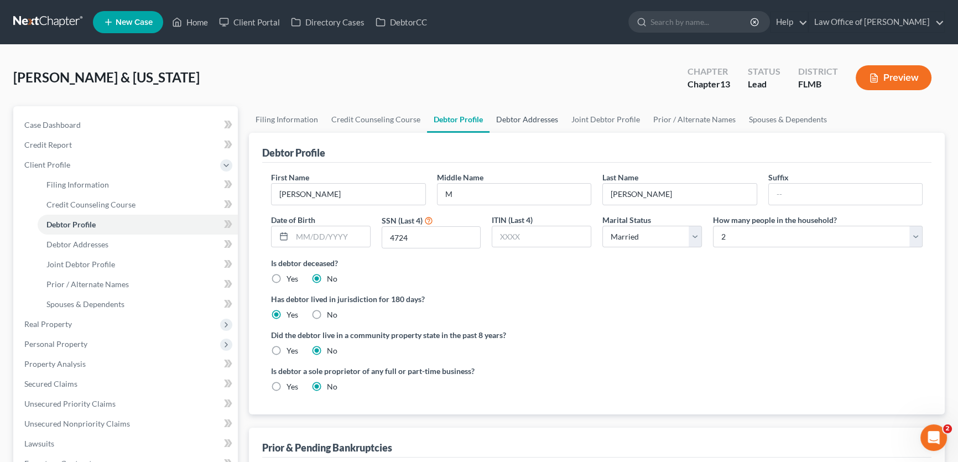
click at [514, 122] on link "Debtor Addresses" at bounding box center [527, 119] width 75 height 27
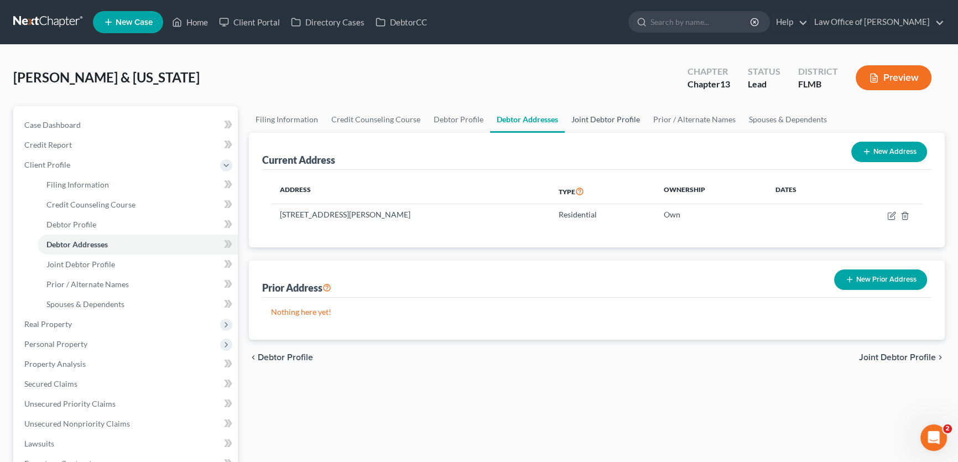
click at [598, 117] on link "Joint Debtor Profile" at bounding box center [606, 119] width 82 height 27
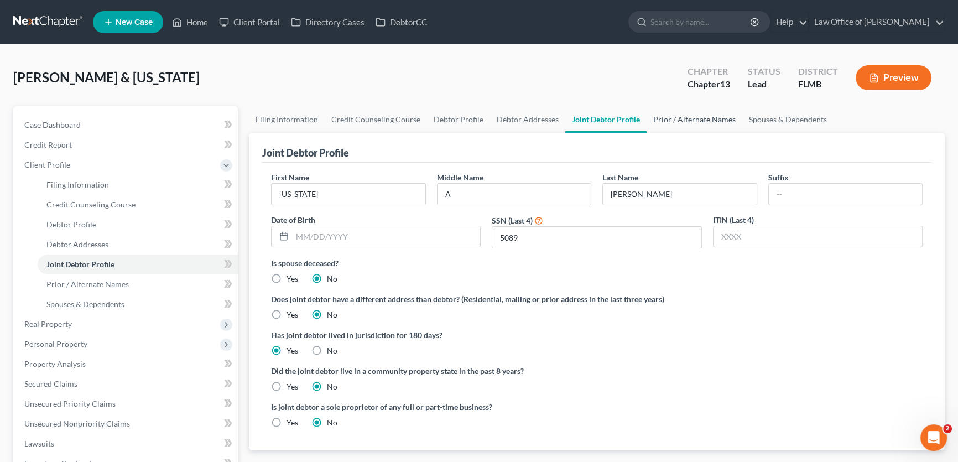
click at [667, 120] on link "Prior / Alternate Names" at bounding box center [695, 119] width 96 height 27
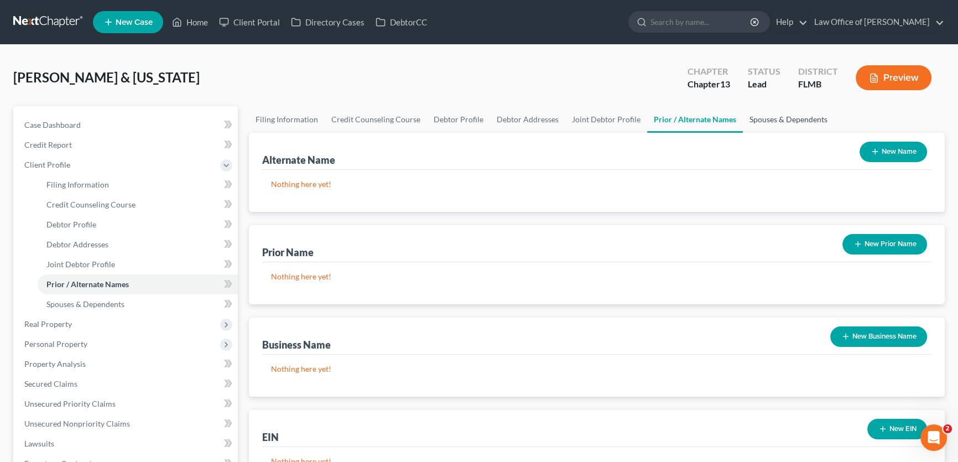
click at [796, 126] on link "Spouses & Dependents" at bounding box center [788, 119] width 91 height 27
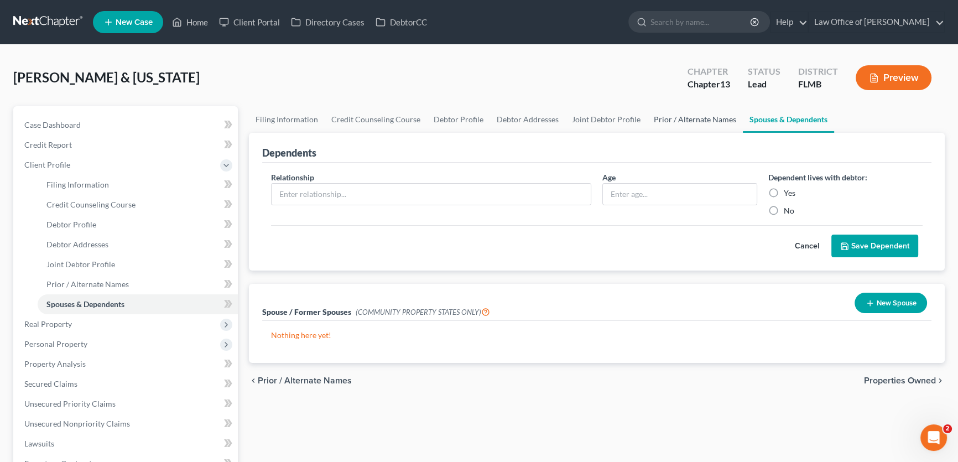
click at [651, 118] on link "Prior / Alternate Names" at bounding box center [695, 119] width 96 height 27
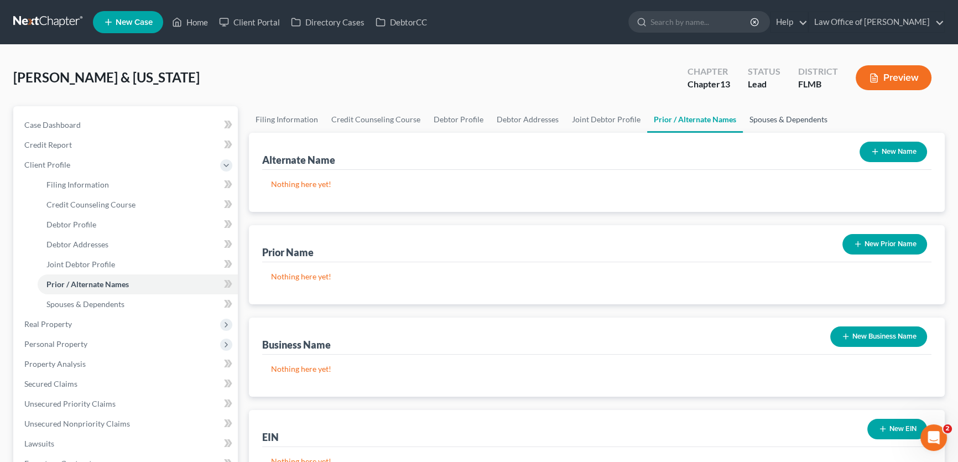
click at [772, 123] on link "Spouses & Dependents" at bounding box center [788, 119] width 91 height 27
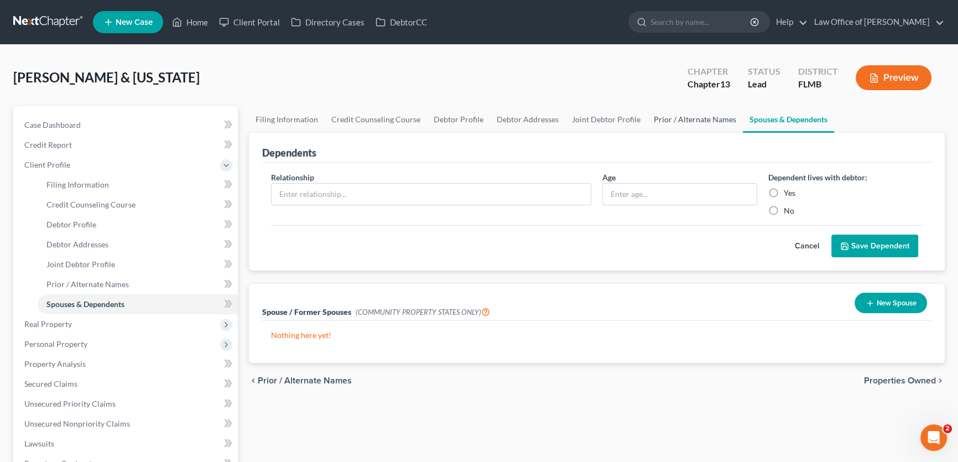
click at [684, 116] on link "Prior / Alternate Names" at bounding box center [695, 119] width 96 height 27
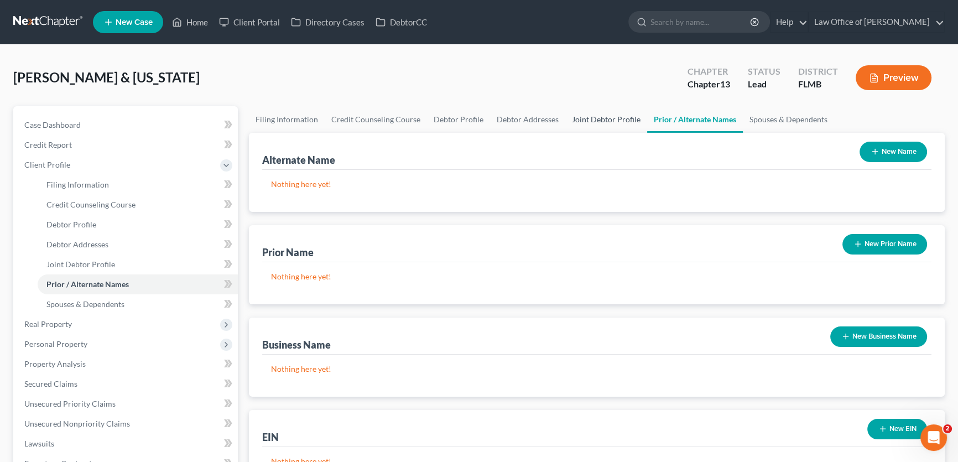
click at [583, 116] on link "Joint Debtor Profile" at bounding box center [606, 119] width 82 height 27
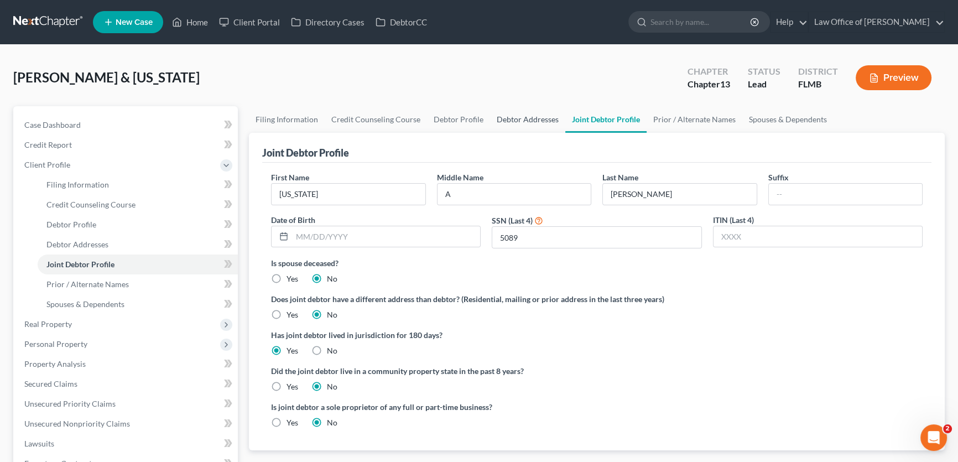
click at [528, 118] on link "Debtor Addresses" at bounding box center [527, 119] width 75 height 27
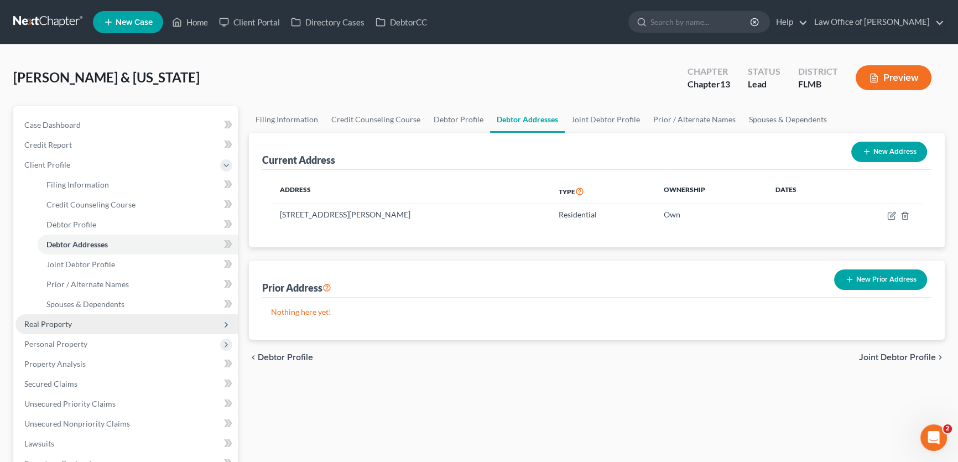
click at [77, 329] on span "Real Property" at bounding box center [126, 324] width 222 height 20
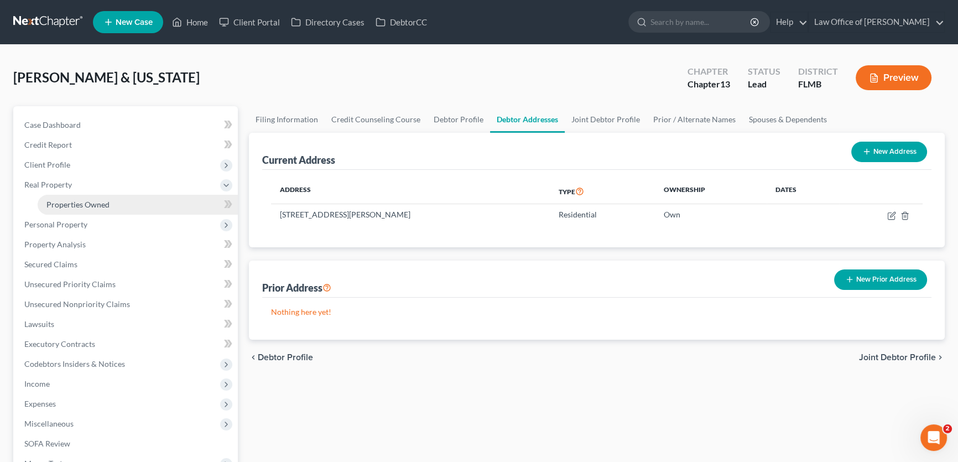
click at [86, 200] on span "Properties Owned" at bounding box center [77, 204] width 63 height 9
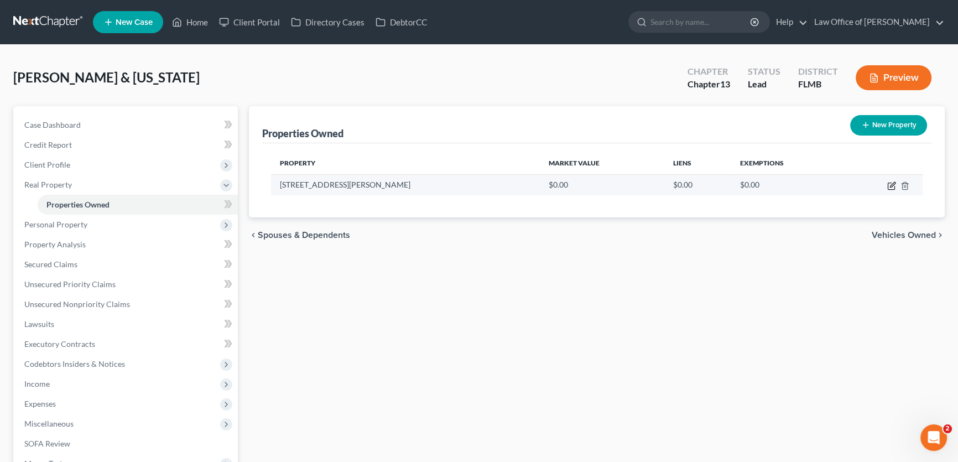
click at [891, 188] on icon "button" at bounding box center [891, 185] width 9 height 9
select select "9"
select select "14"
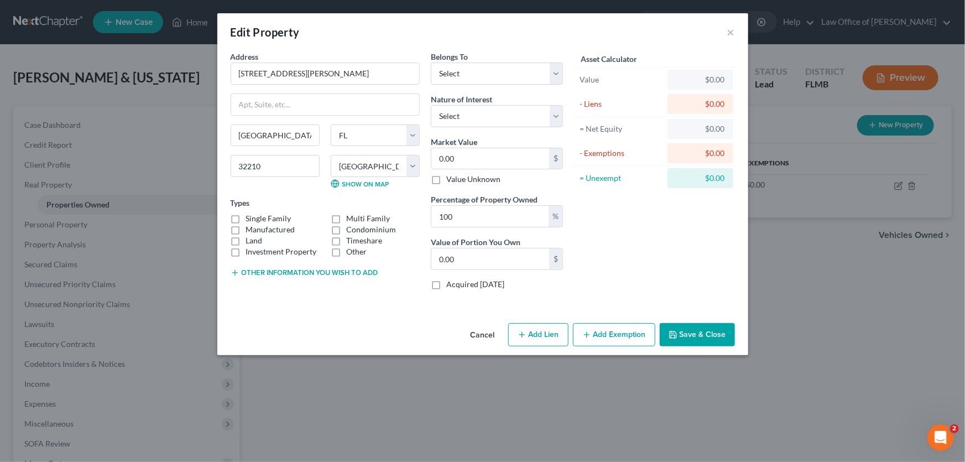
click at [632, 275] on div "Asset Calculator Value $0.00 - Liens $0.00 = Net Equity $0.00 - Exemptions $0.0…" at bounding box center [655, 175] width 172 height 248
drag, startPoint x: 376, startPoint y: 64, endPoint x: 38, endPoint y: 41, distance: 338.8
click at [40, 40] on div "Edit Property × Address * 6331 David Drive Jacksonville State AL AK AR AZ CA CO…" at bounding box center [482, 231] width 965 height 462
click at [497, 156] on input "0.00" at bounding box center [491, 158] width 118 height 21
type input "1"
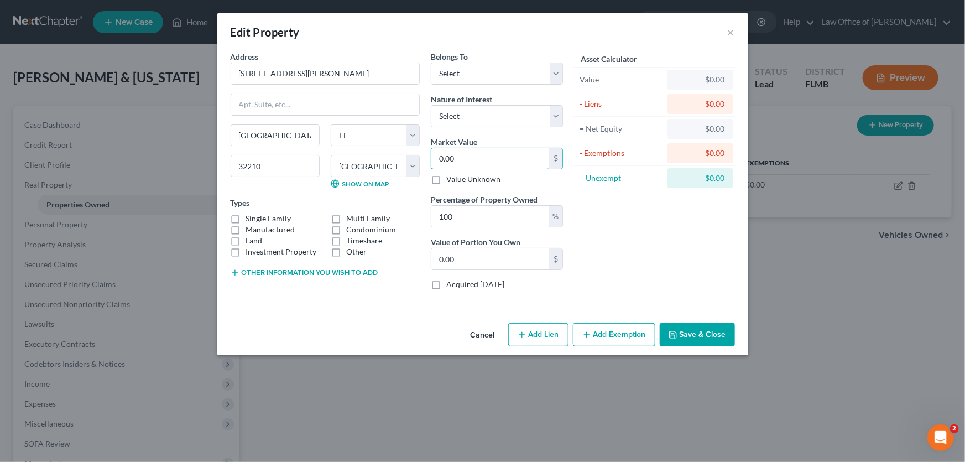
type input "1.00"
type input "15"
type input "15.00"
type input "150"
type input "150.00"
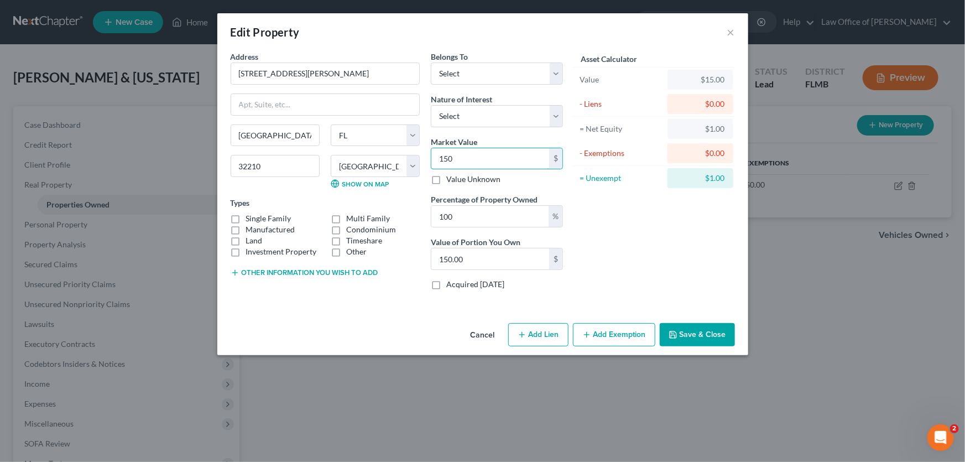
type input "1500"
type input "1,500.00"
type input "1,5000"
type input "15,000.00"
type input "15,0000"
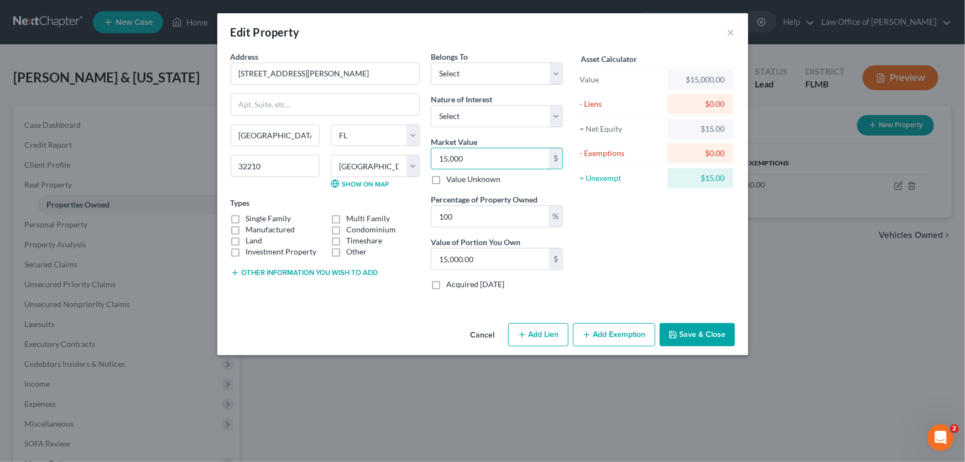
type input "150,000.00"
type input "150,000"
click at [554, 335] on button "Add Lien" at bounding box center [538, 334] width 60 height 23
select select "0"
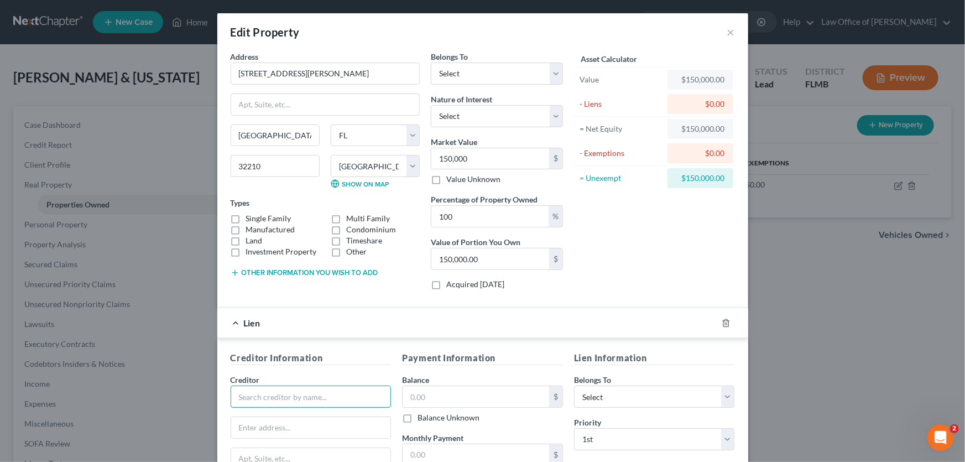
click at [341, 398] on input "text" at bounding box center [311, 397] width 161 height 22
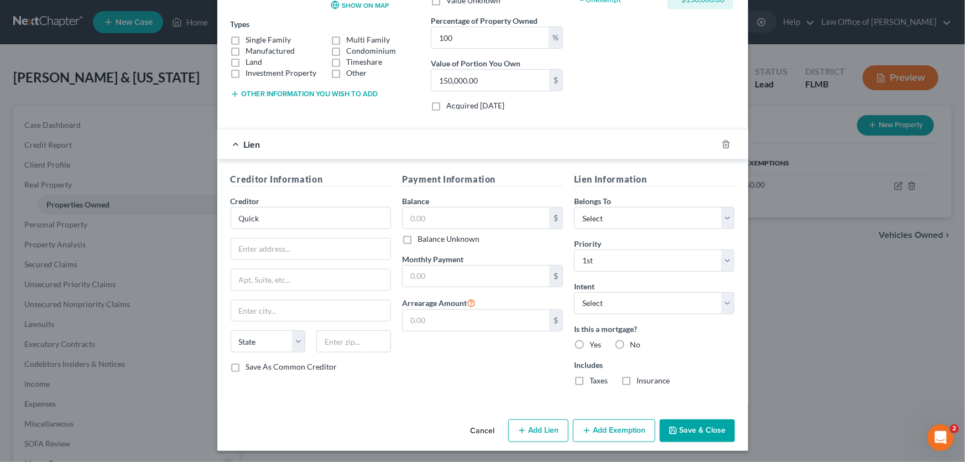
scroll to position [179, 0]
drag, startPoint x: 306, startPoint y: 209, endPoint x: 302, endPoint y: 220, distance: 12.4
click at [305, 209] on input "Quick" at bounding box center [311, 217] width 161 height 22
click at [302, 220] on input "Quick" at bounding box center [311, 217] width 161 height 22
drag, startPoint x: 310, startPoint y: 214, endPoint x: 99, endPoint y: 232, distance: 211.6
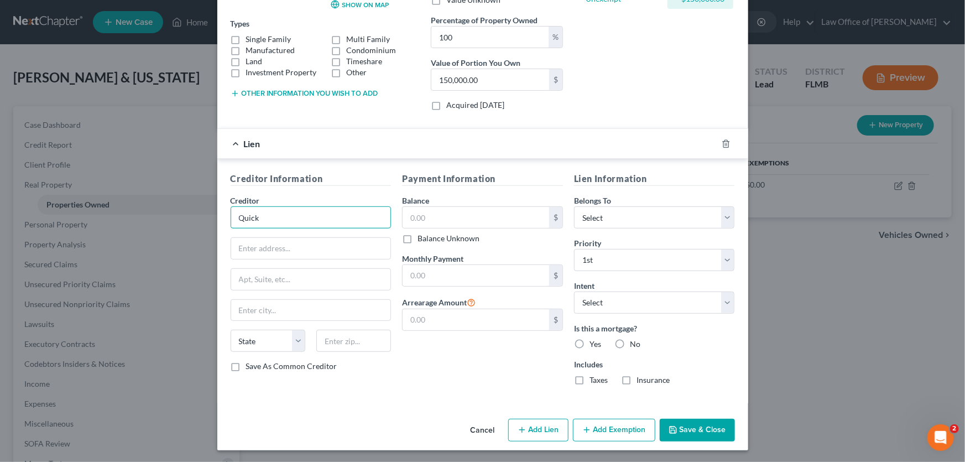
click at [99, 232] on div "Edit Property × Address * 6331 David Drive Jacksonville State AL AK AR AZ CA CO…" at bounding box center [482, 231] width 965 height 462
type input "Rocket Mortgage"
drag, startPoint x: 499, startPoint y: 216, endPoint x: 491, endPoint y: 211, distance: 9.7
click at [499, 216] on input "text" at bounding box center [476, 217] width 147 height 21
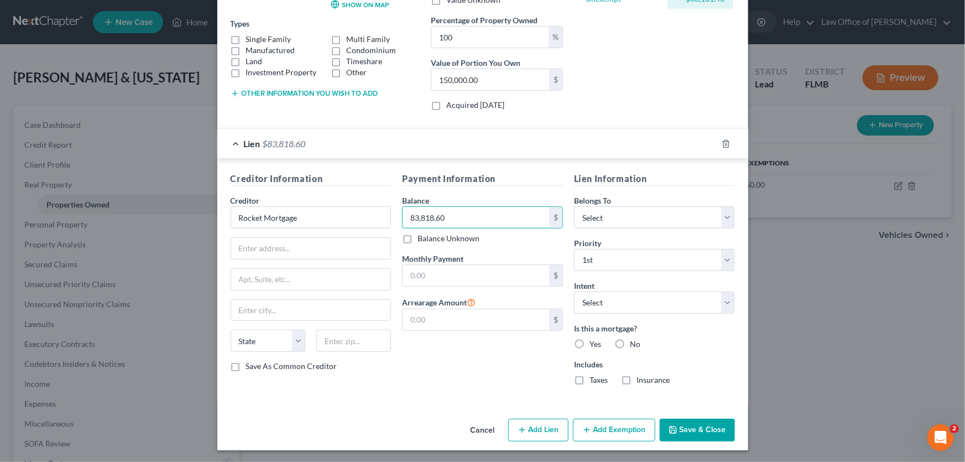
type input "83,818.60"
click at [435, 366] on div "Payment Information Balance 83,818.60 $ Balance Unknown Balance Undetermined 83…" at bounding box center [483, 283] width 172 height 222
click at [642, 266] on select "Select 1st 2nd 3rd 4th 5th 6th 7th 8th 9th 10th 11th 12th 13th 14th 15th 16th 1…" at bounding box center [654, 260] width 161 height 22
click at [640, 261] on select "Select 1st 2nd 3rd 4th 5th 6th 7th 8th 9th 10th 11th 12th 13th 14th 15th 16th 1…" at bounding box center [654, 260] width 161 height 22
click at [657, 302] on select "Select Surrender Redeem Reaffirm Avoid Other" at bounding box center [654, 303] width 161 height 22
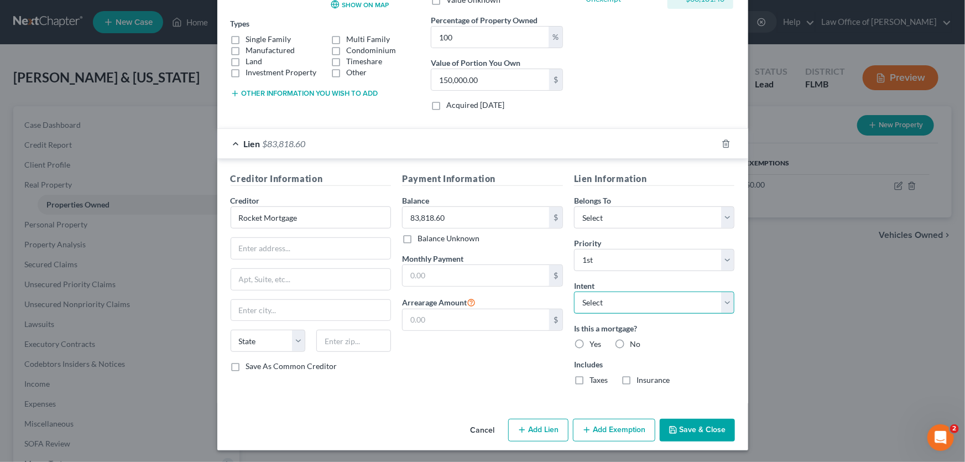
click at [658, 302] on select "Select Surrender Redeem Reaffirm Avoid Other" at bounding box center [654, 303] width 161 height 22
click at [590, 341] on label "Yes" at bounding box center [596, 344] width 12 height 11
click at [594, 341] on input "Yes" at bounding box center [597, 342] width 7 height 7
radio input "true"
click at [590, 377] on label "Taxes" at bounding box center [599, 380] width 18 height 11
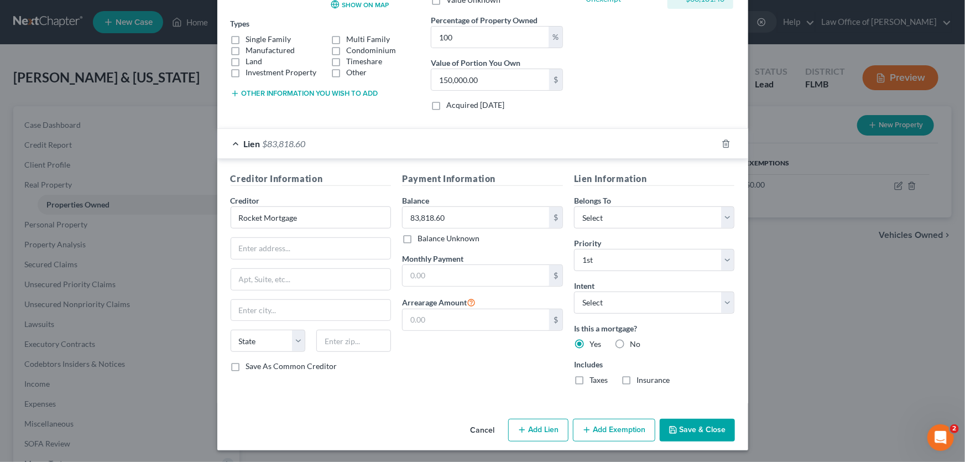
click at [594, 377] on input "Taxes" at bounding box center [597, 378] width 7 height 7
checkbox input "true"
click at [637, 377] on label "Insurance" at bounding box center [654, 380] width 34 height 11
click at [641, 377] on input "Insurance" at bounding box center [644, 378] width 7 height 7
checkbox input "true"
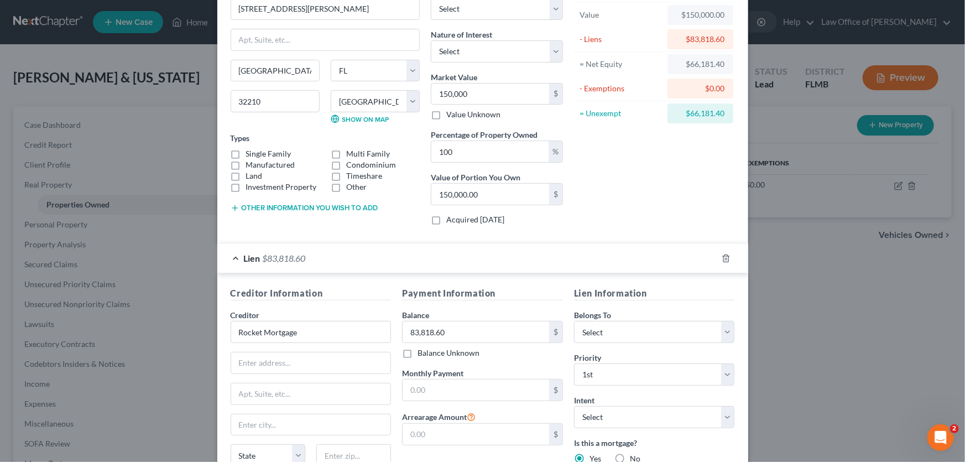
scroll to position [0, 0]
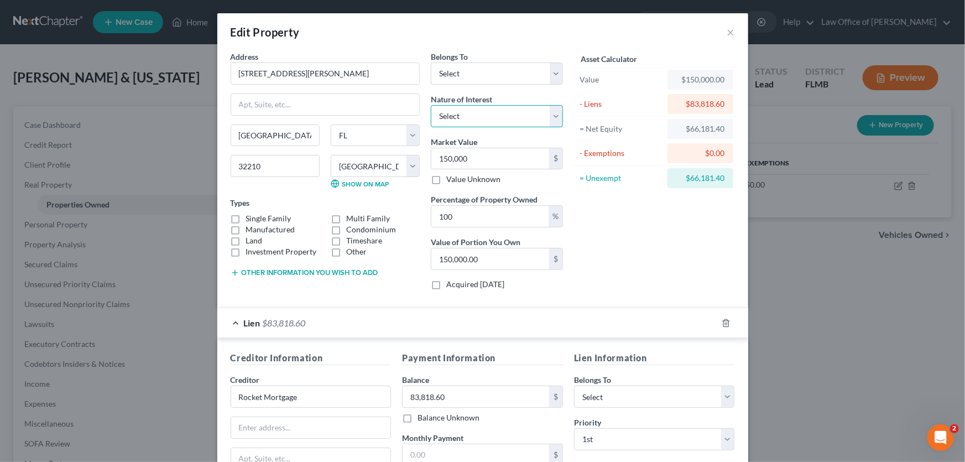
click at [490, 127] on select "Select Fee Simple Joint Tenant Life Estate Equitable Interest Future Interest T…" at bounding box center [497, 116] width 132 height 22
click at [490, 117] on select "Select Fee Simple Joint Tenant Life Estate Equitable Interest Future Interest T…" at bounding box center [497, 116] width 132 height 22
select select "5"
click at [431, 105] on select "Select Fee Simple Joint Tenant Life Estate Equitable Interest Future Interest T…" at bounding box center [497, 116] width 132 height 22
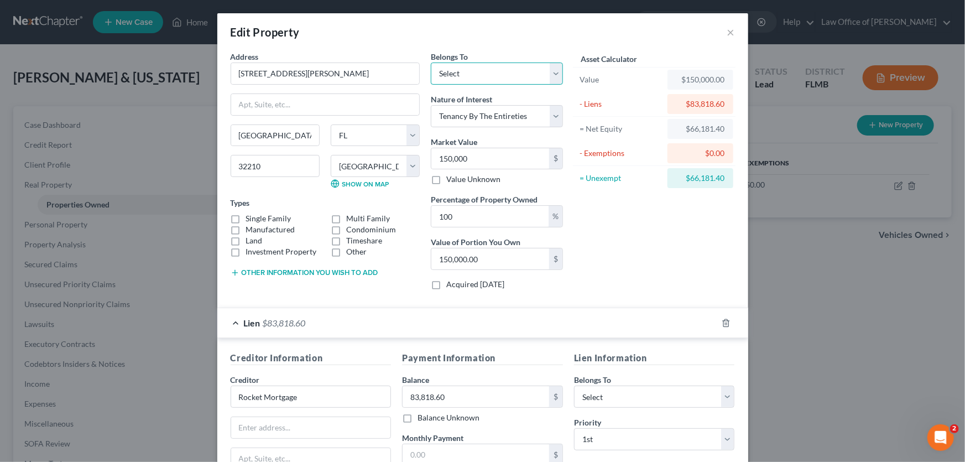
click at [479, 68] on select "Select Debtor 1 Only Debtor 2 Only Debtor 1 And Debtor 2 Only At Least One Of T…" at bounding box center [497, 74] width 132 height 22
select select "2"
click at [431, 63] on select "Select Debtor 1 Only Debtor 2 Only Debtor 1 And Debtor 2 Only At Least One Of T…" at bounding box center [497, 74] width 132 height 22
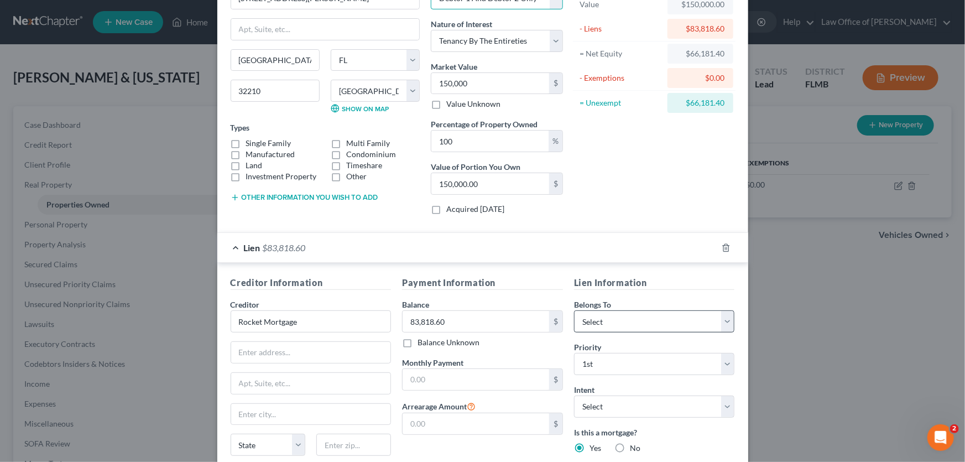
scroll to position [179, 0]
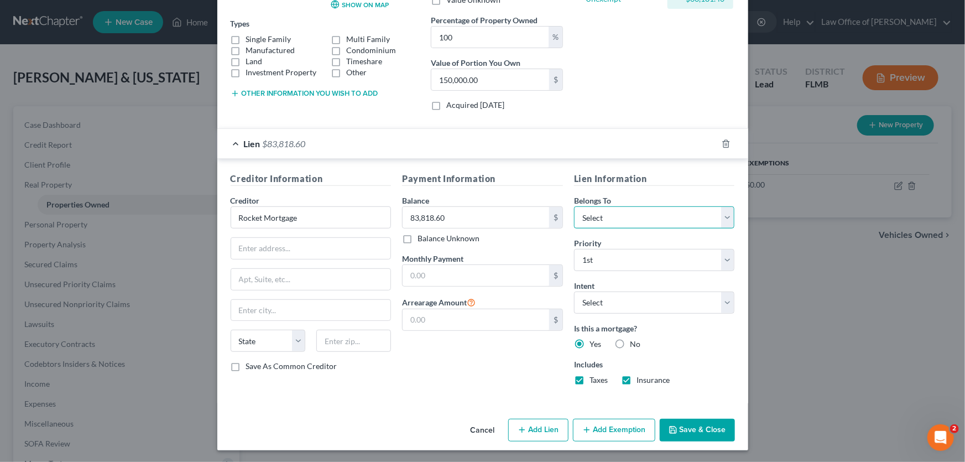
drag, startPoint x: 682, startPoint y: 218, endPoint x: 672, endPoint y: 226, distance: 12.6
click at [682, 218] on select "Select Debtor 1 Only Debtor 2 Only Debtor 1 And Debtor 2 Only At Least One Of T…" at bounding box center [654, 217] width 161 height 22
select select "2"
click at [574, 206] on select "Select Debtor 1 Only Debtor 2 Only Debtor 1 And Debtor 2 Only At Least One Of T…" at bounding box center [654, 217] width 161 height 22
click at [490, 273] on input "text" at bounding box center [476, 275] width 147 height 21
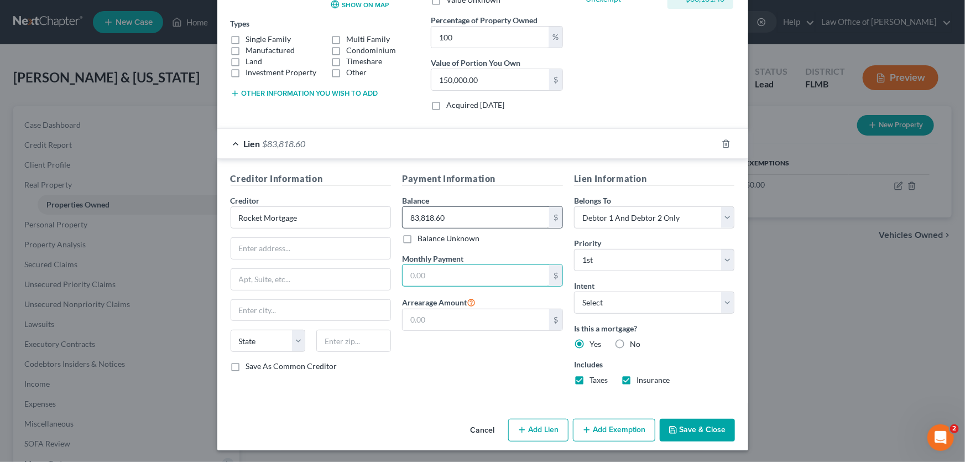
type input "1"
type input "819.18"
click at [481, 380] on div "Payment Information Balance 83,818.60 $ Balance Unknown Balance Undetermined 83…" at bounding box center [483, 283] width 172 height 222
click at [695, 433] on button "Save & Close" at bounding box center [697, 430] width 75 height 23
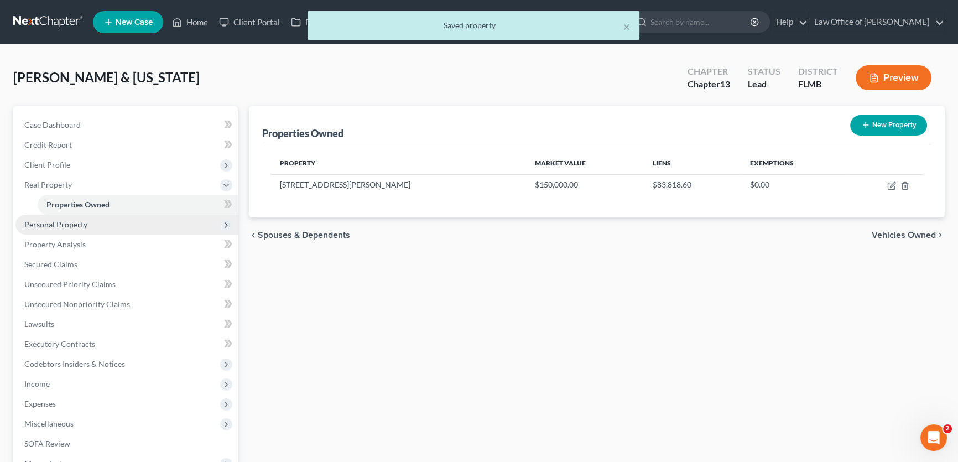
click at [75, 217] on span "Personal Property" at bounding box center [126, 225] width 222 height 20
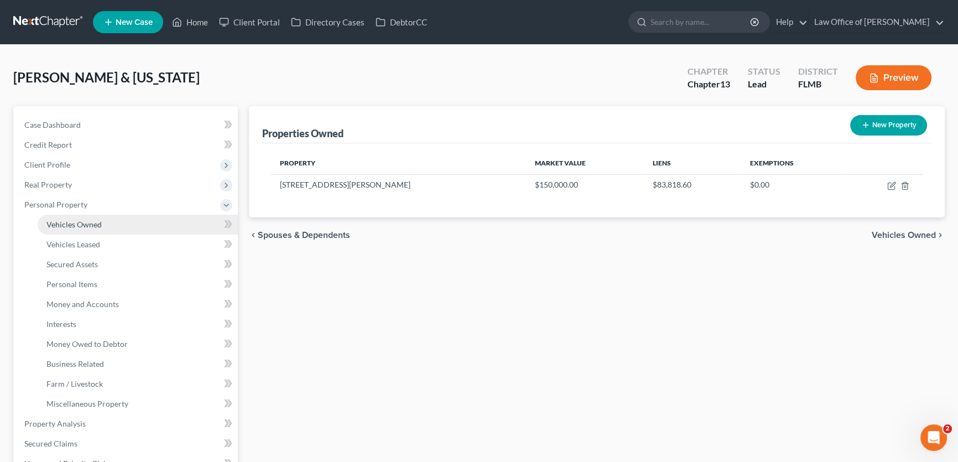
click at [94, 227] on span "Vehicles Owned" at bounding box center [73, 224] width 55 height 9
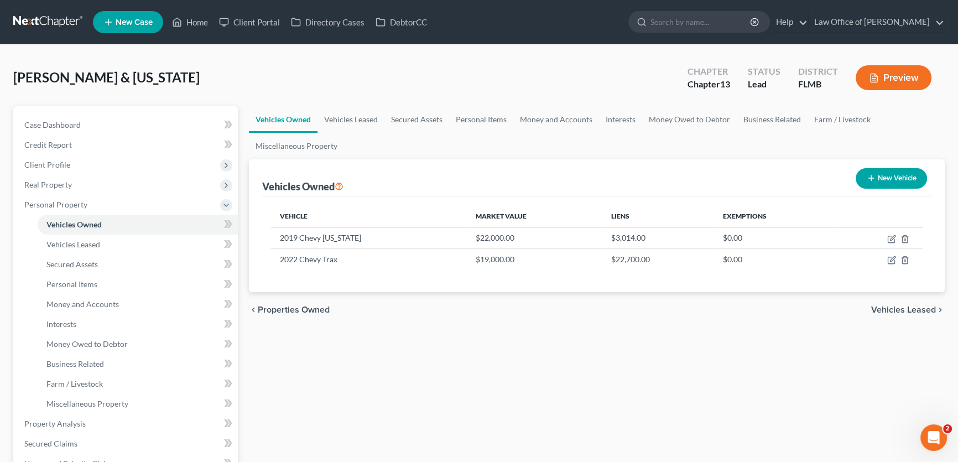
click at [830, 179] on div "Vehicles Owned New Vehicle" at bounding box center [596, 177] width 669 height 37
click at [67, 188] on span "Real Property" at bounding box center [48, 184] width 48 height 9
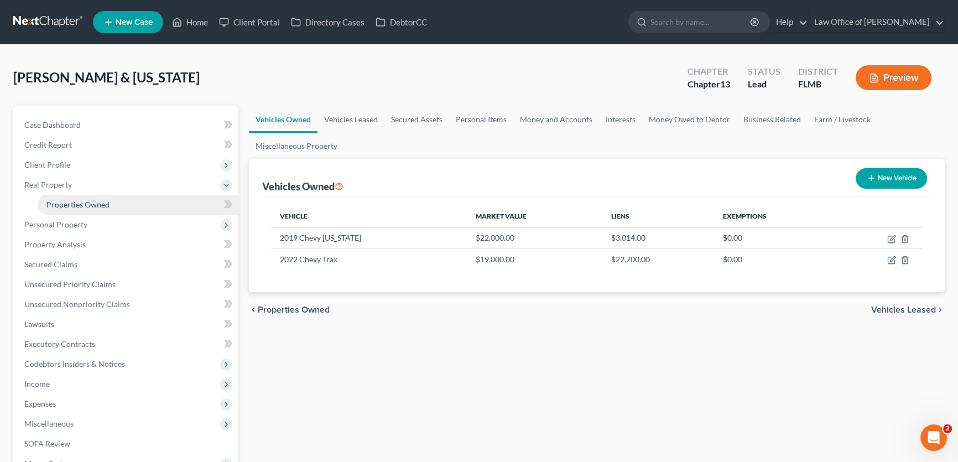
click at [88, 210] on link "Properties Owned" at bounding box center [138, 205] width 200 height 20
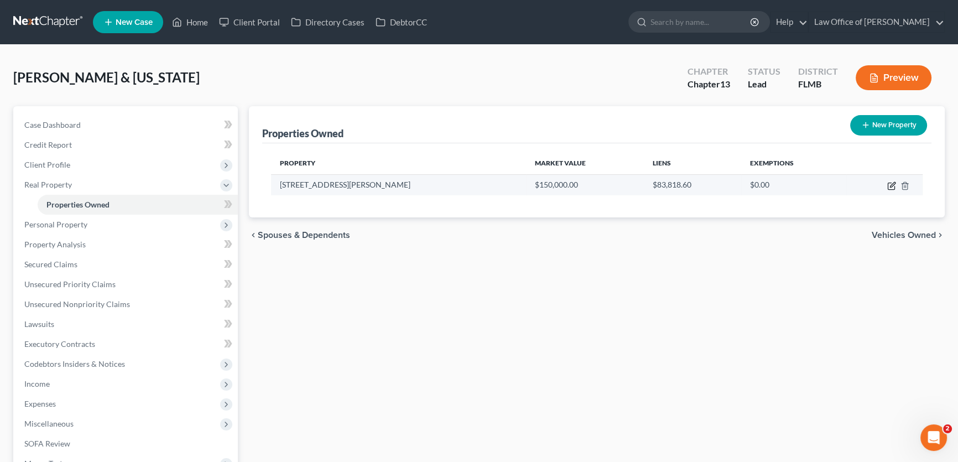
click at [891, 186] on icon "button" at bounding box center [892, 184] width 5 height 5
select select "9"
select select "14"
select select "2"
select select "5"
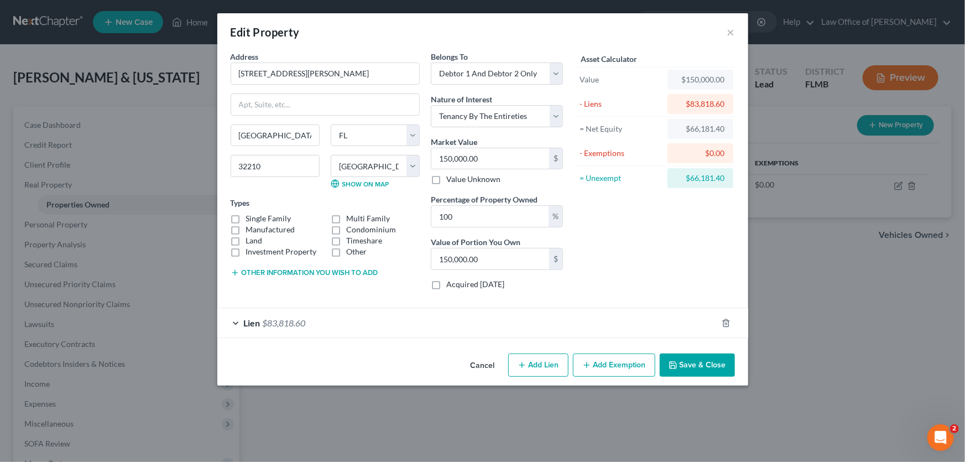
click at [619, 363] on button "Add Exemption" at bounding box center [614, 365] width 82 height 23
select select "2"
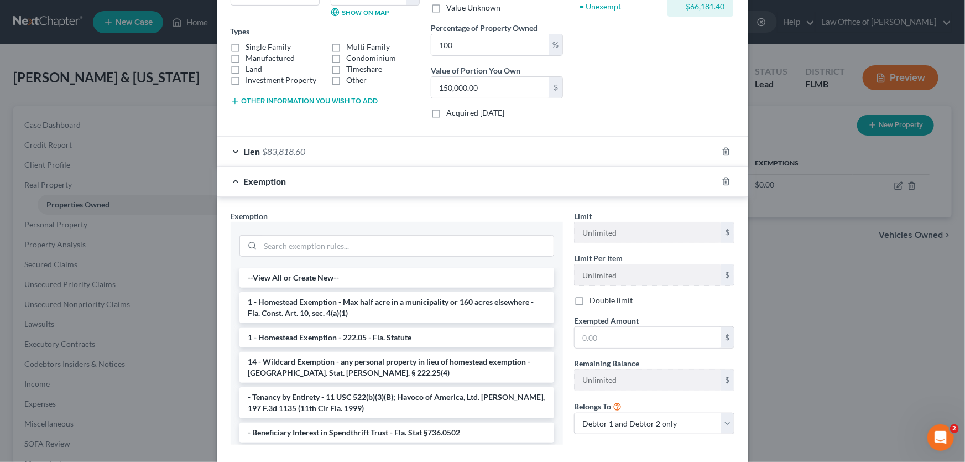
scroll to position [232, 0]
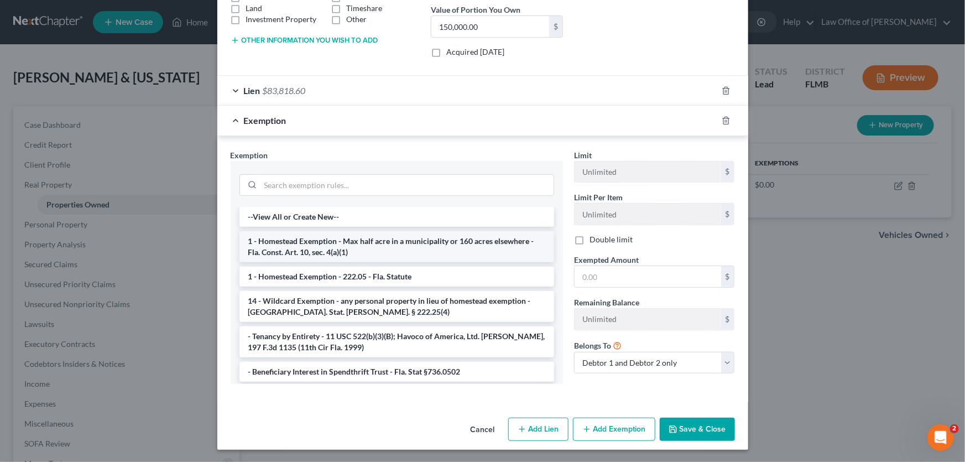
click at [331, 240] on li "1 - Homestead Exemption - Max half acre in a municipality or 160 acres elsewher…" at bounding box center [397, 246] width 315 height 31
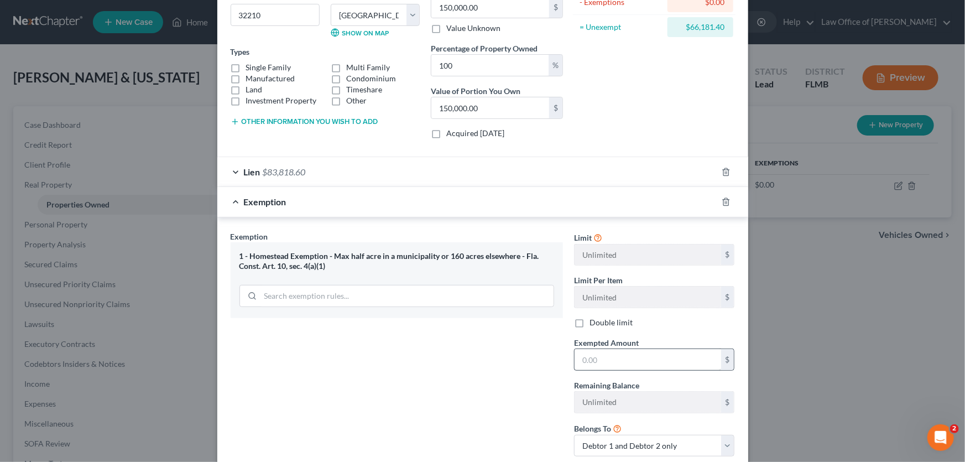
scroll to position [223, 0]
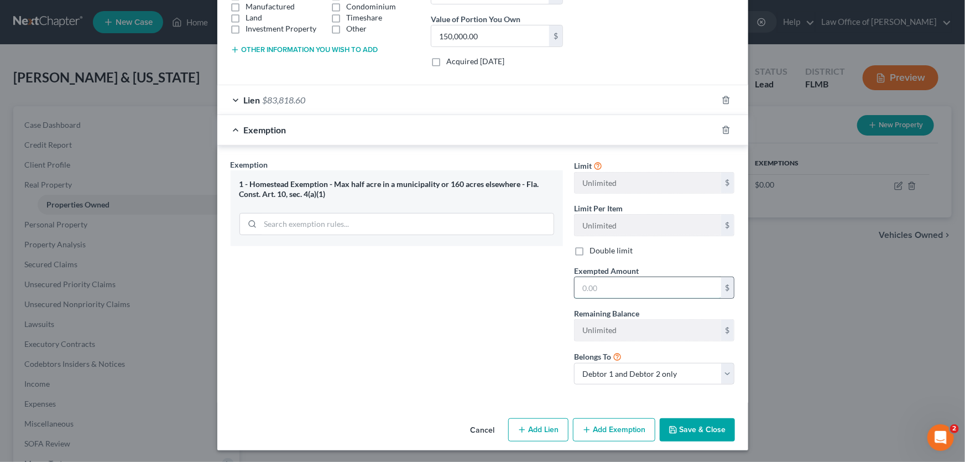
click at [636, 291] on input "text" at bounding box center [648, 287] width 147 height 21
type input "150,000"
click at [712, 429] on button "Save & Close" at bounding box center [697, 429] width 75 height 23
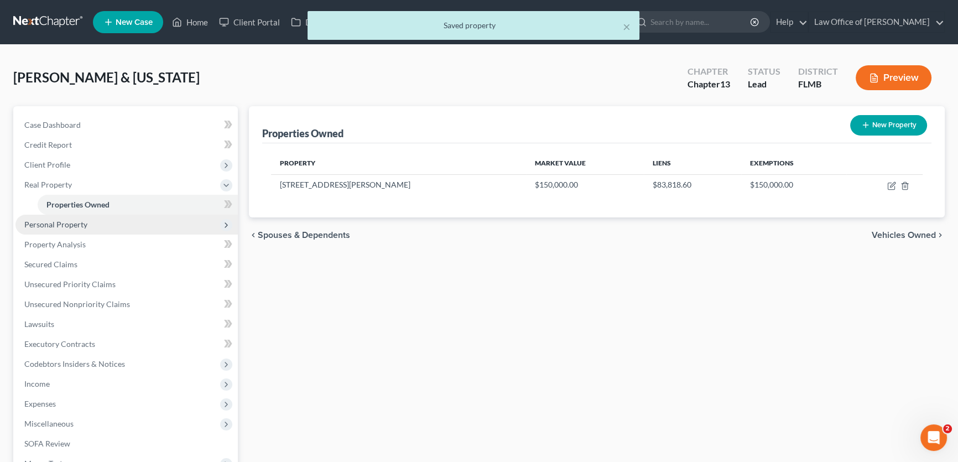
click at [126, 227] on span "Personal Property" at bounding box center [126, 225] width 222 height 20
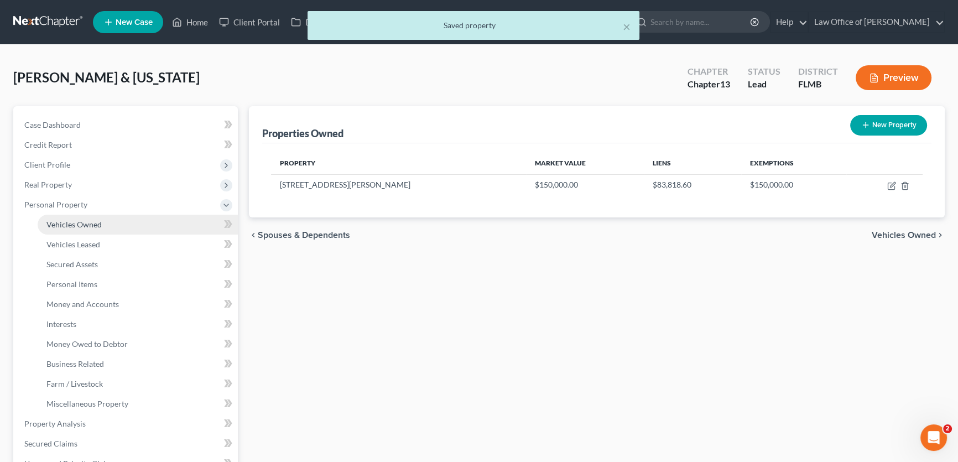
click at [126, 227] on link "Vehicles Owned" at bounding box center [138, 225] width 200 height 20
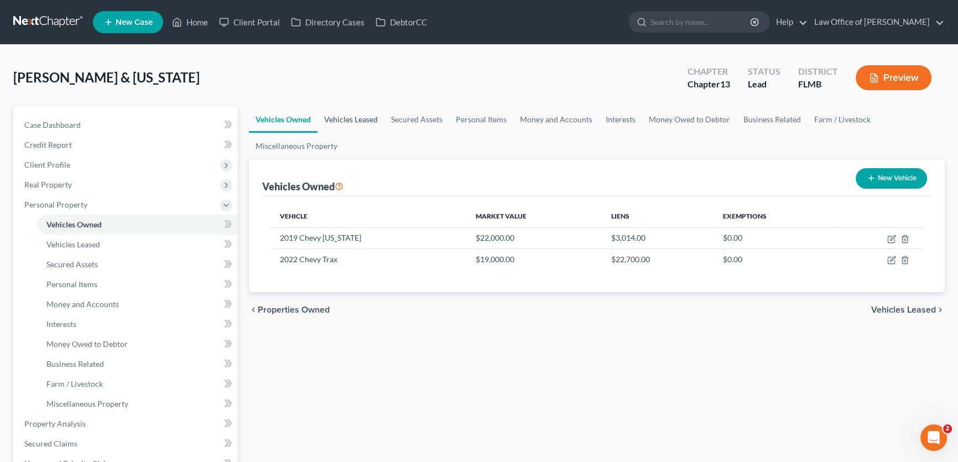
click at [378, 127] on link "Vehicles Leased" at bounding box center [351, 119] width 67 height 27
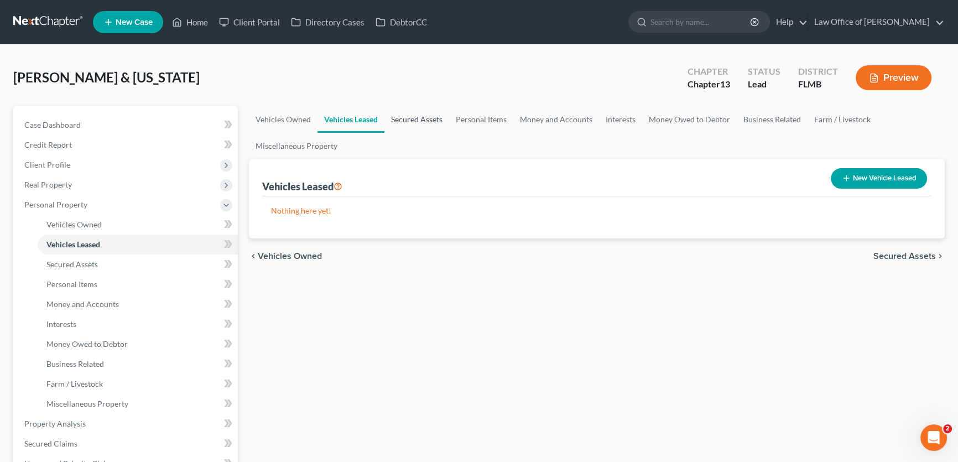
click at [416, 116] on link "Secured Assets" at bounding box center [417, 119] width 65 height 27
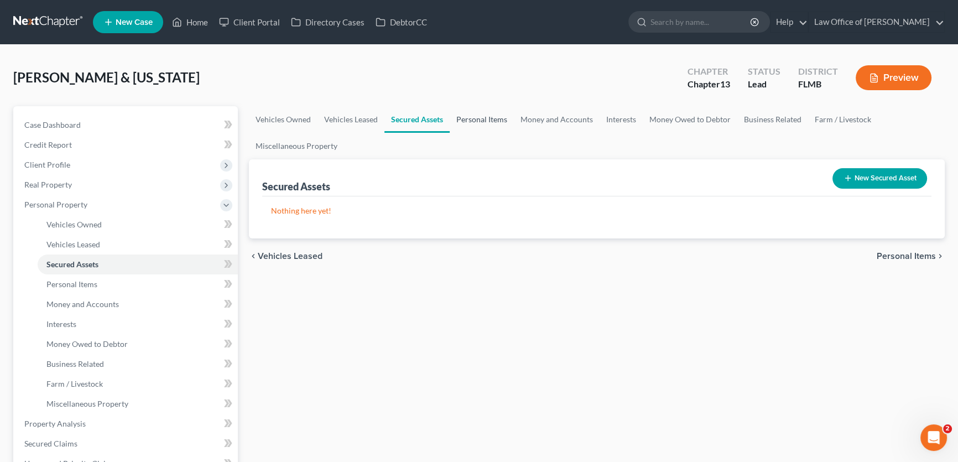
click at [486, 118] on link "Personal Items" at bounding box center [482, 119] width 64 height 27
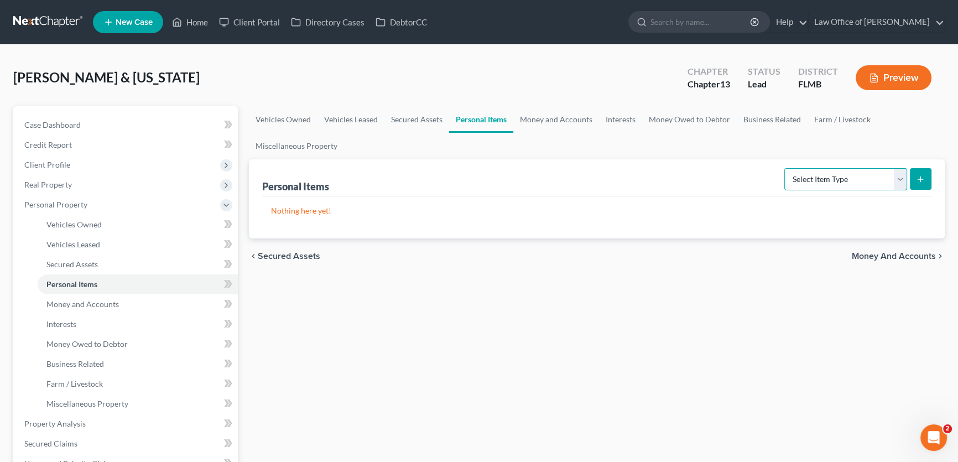
click at [852, 183] on select "Select Item Type Clothing Collectibles Of Value Electronics Firearms Household …" at bounding box center [846, 179] width 123 height 22
select select "household_goods"
click at [786, 168] on select "Select Item Type Clothing Collectibles Of Value Electronics Firearms Household …" at bounding box center [846, 179] width 123 height 22
click at [915, 181] on button "submit" at bounding box center [921, 179] width 22 height 22
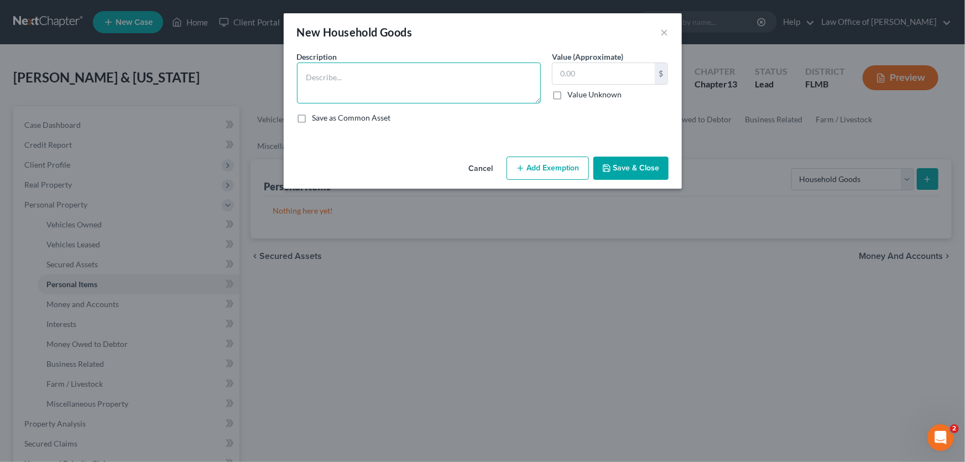
click at [437, 78] on textarea at bounding box center [419, 83] width 244 height 41
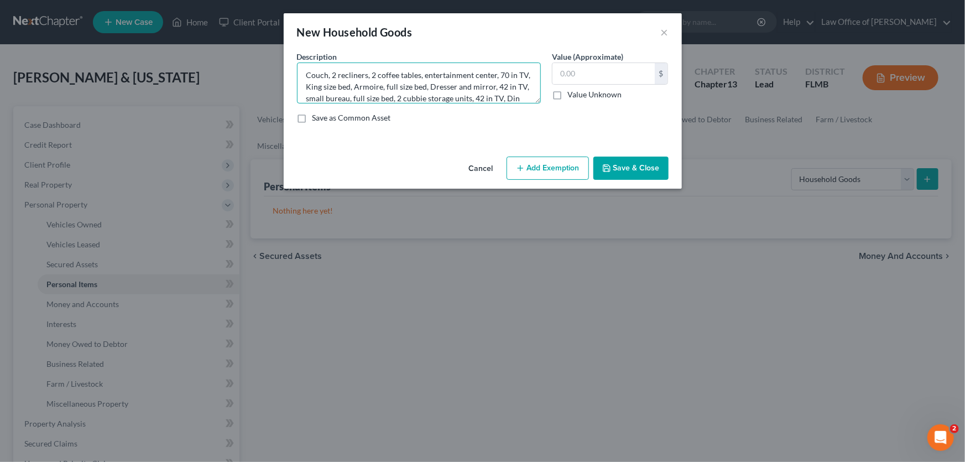
scroll to position [14, 0]
click at [366, 99] on textarea "Couch, 2 recliners, 2 coffee tables, entertainment center, 70 in TV, King size …" at bounding box center [419, 83] width 244 height 41
drag, startPoint x: 466, startPoint y: 101, endPoint x: 472, endPoint y: 94, distance: 9.0
click at [466, 100] on textarea "Couch, 2 recliners, 2 coffee tables, entertainment center, 70 in TV, King size …" at bounding box center [419, 83] width 244 height 41
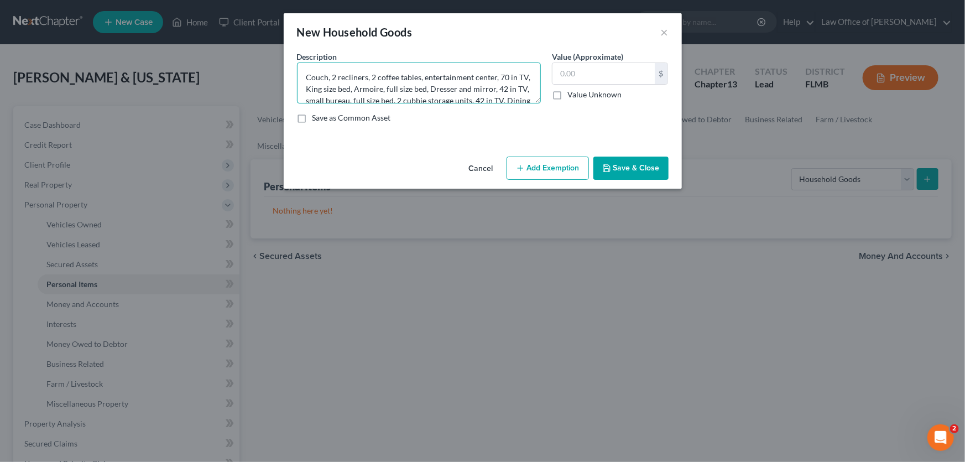
click at [496, 75] on textarea "Couch, 2 recliners, 2 coffee tables, entertainment center, 70 in TV, King size …" at bounding box center [419, 83] width 244 height 41
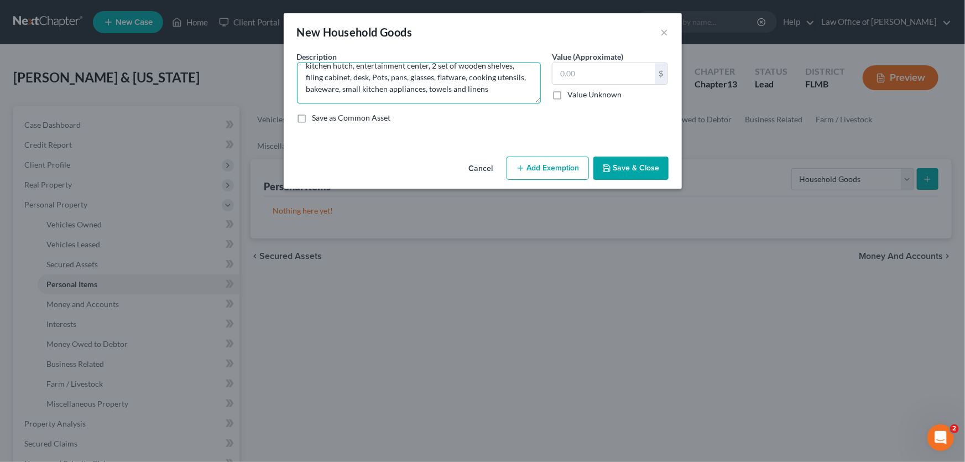
click at [516, 101] on textarea "Couch, 2 recliners, 2 coffee tables, entertainment center, 70 in TV, King size …" at bounding box center [419, 83] width 244 height 41
type textarea "Couch, 2 recliners, 2 coffee tables, entertainment center, 70 in TV, King size …"
click at [598, 68] on input "text" at bounding box center [604, 73] width 102 height 21
type input "800"
click at [656, 168] on button "Save & Close" at bounding box center [631, 168] width 75 height 23
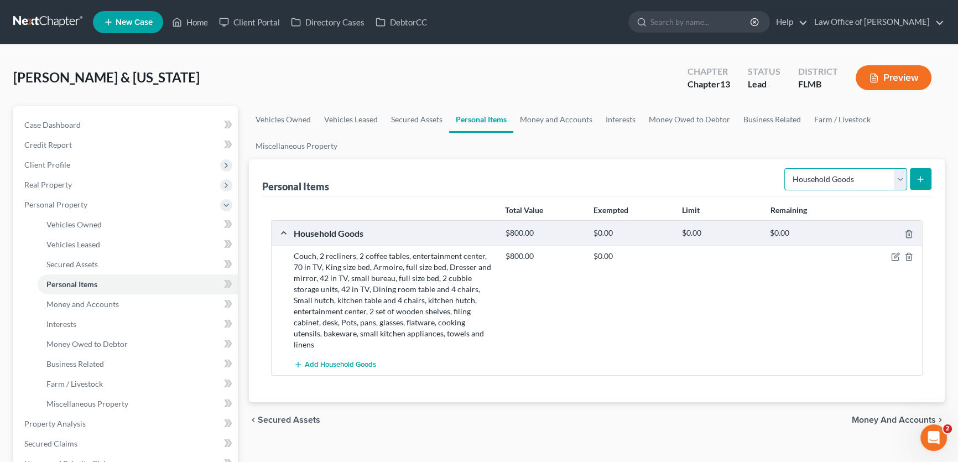
click at [861, 181] on select "Select Item Type Clothing Collectibles Of Value Electronics Firearms Household …" at bounding box center [846, 179] width 123 height 22
select select "clothing"
click at [786, 168] on select "Select Item Type Clothing Collectibles Of Value Electronics Firearms Household …" at bounding box center [846, 179] width 123 height 22
click at [913, 176] on button "submit" at bounding box center [921, 179] width 22 height 22
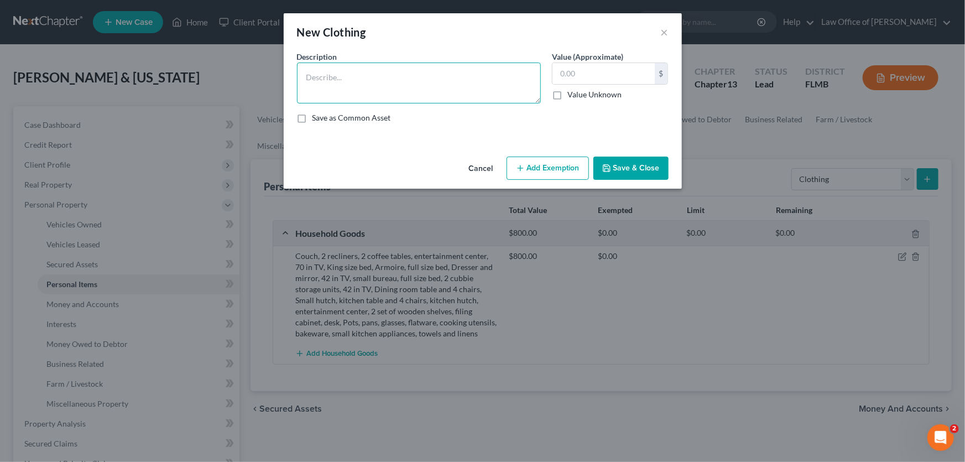
drag, startPoint x: 406, startPoint y: 66, endPoint x: 402, endPoint y: 72, distance: 7.5
click at [406, 66] on textarea at bounding box center [419, 83] width 244 height 41
type textarea "Men's wardrobe"
click at [636, 75] on input "text" at bounding box center [604, 73] width 102 height 21
type input "100"
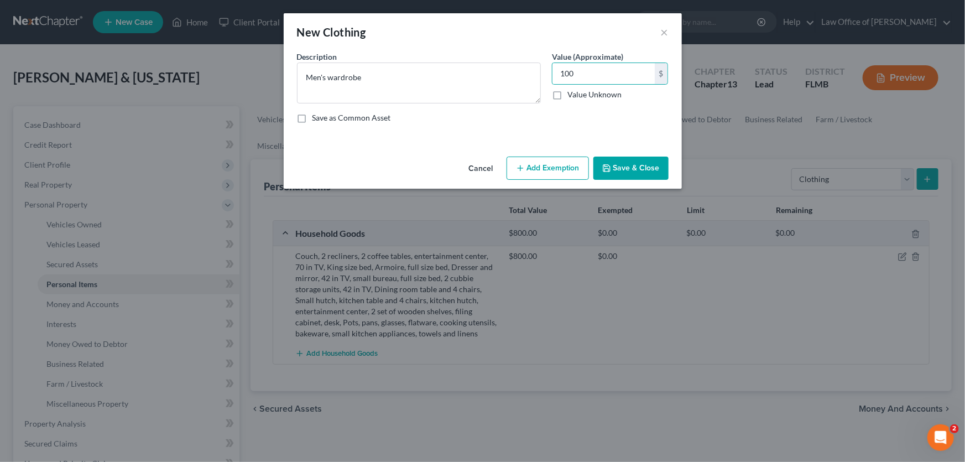
click at [630, 157] on button "Save & Close" at bounding box center [631, 168] width 75 height 23
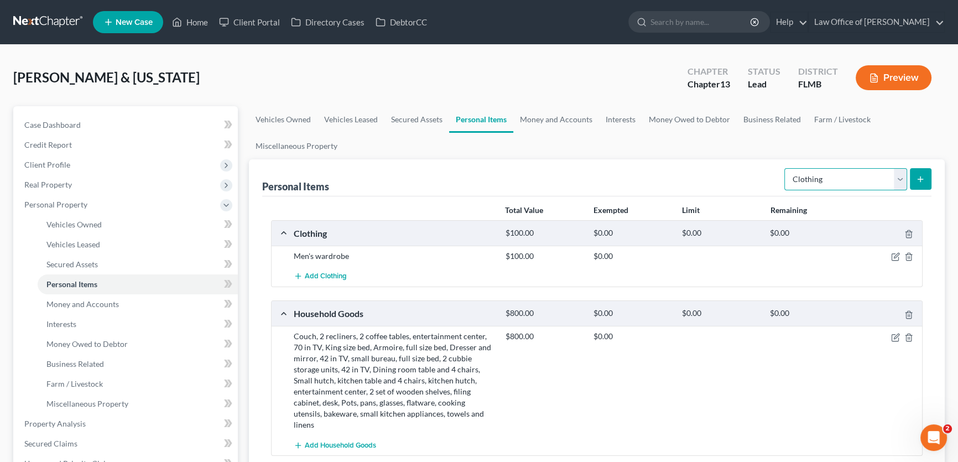
click at [874, 179] on select "Select Item Type Clothing Collectibles Of Value Electronics Firearms Household …" at bounding box center [846, 179] width 123 height 22
click at [786, 168] on select "Select Item Type Clothing Collectibles Of Value Electronics Firearms Household …" at bounding box center [846, 179] width 123 height 22
click at [915, 183] on button "submit" at bounding box center [921, 179] width 22 height 22
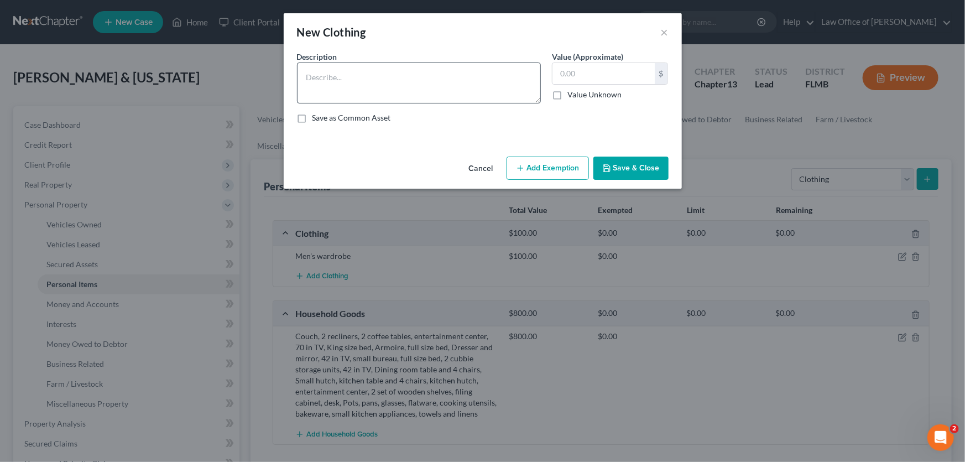
click at [459, 66] on div "Description *" at bounding box center [419, 77] width 255 height 53
drag, startPoint x: 463, startPoint y: 69, endPoint x: 486, endPoint y: 74, distance: 23.7
click at [464, 70] on textarea at bounding box center [419, 83] width 244 height 41
type textarea "Woman's wardrobe"
click at [572, 72] on input "text" at bounding box center [604, 73] width 102 height 21
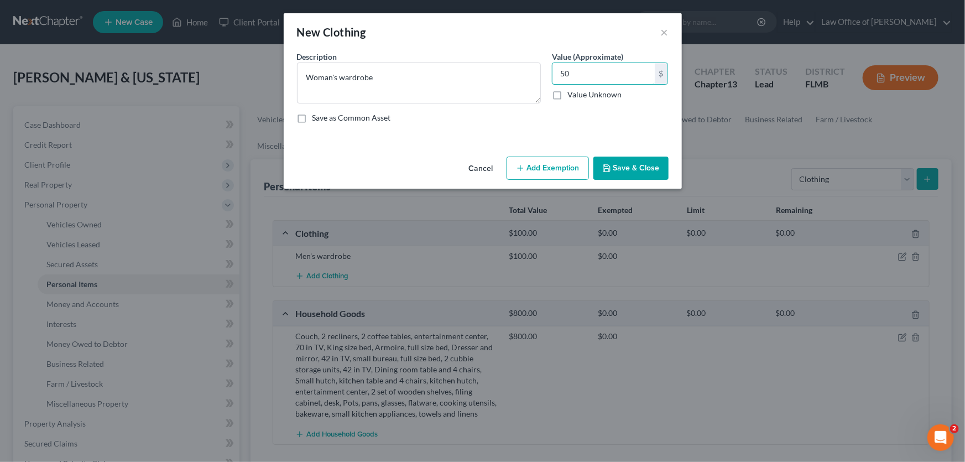
type input "50"
click at [637, 165] on button "Save & Close" at bounding box center [631, 168] width 75 height 23
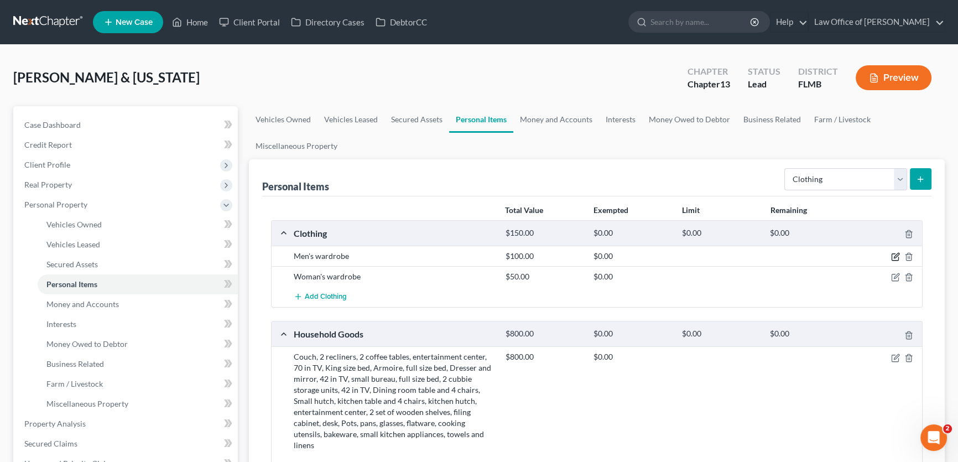
click at [897, 256] on icon "button" at bounding box center [895, 256] width 9 height 9
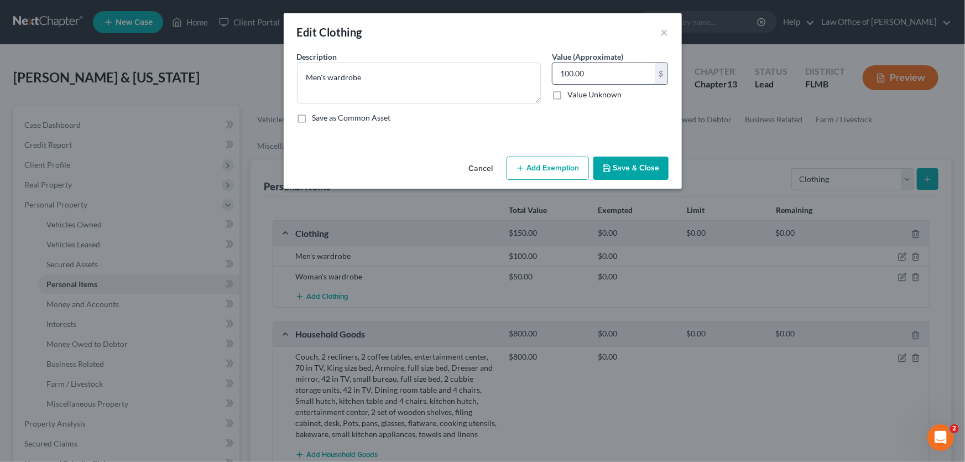
click at [621, 72] on input "100.00" at bounding box center [604, 73] width 102 height 21
type input "50"
click at [639, 175] on button "Save & Close" at bounding box center [631, 168] width 75 height 23
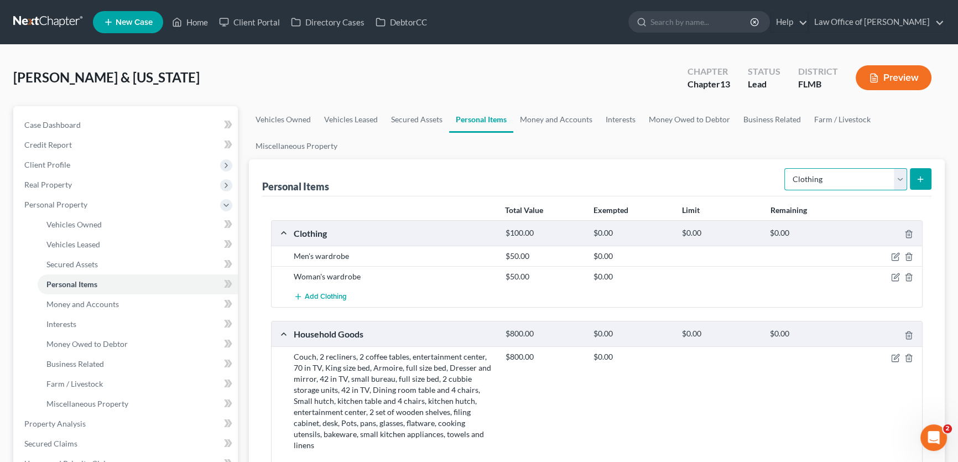
click at [886, 186] on select "Select Item Type Clothing Collectibles Of Value Electronics Firearms Household …" at bounding box center [846, 179] width 123 height 22
select select "electronics"
click at [786, 168] on select "Select Item Type Clothing Collectibles Of Value Electronics Firearms Household …" at bounding box center [846, 179] width 123 height 22
drag, startPoint x: 918, startPoint y: 180, endPoint x: 913, endPoint y: 183, distance: 5.7
click at [913, 183] on button "submit" at bounding box center [921, 179] width 22 height 22
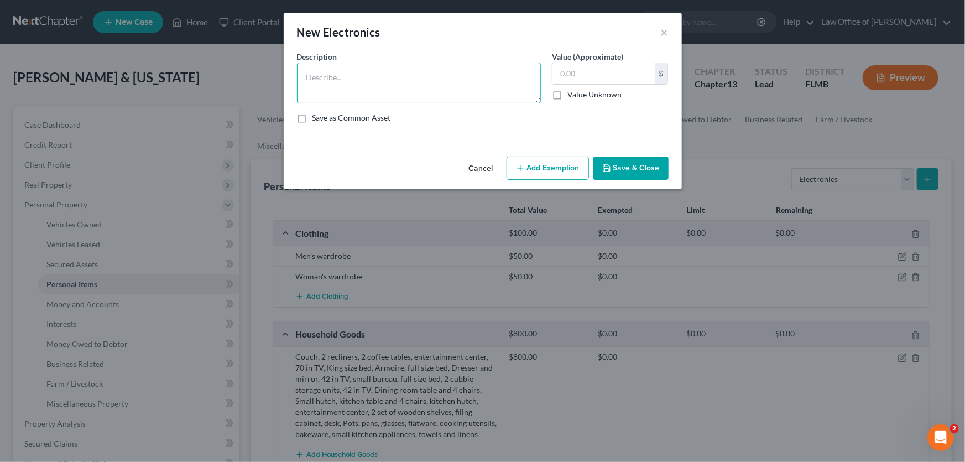
click at [467, 85] on textarea at bounding box center [419, 83] width 244 height 41
type textarea "Desktop computer, 2 cell phones, 32 in TV"
click at [646, 119] on div "Save as Common Asset" at bounding box center [483, 117] width 372 height 11
drag, startPoint x: 611, startPoint y: 72, endPoint x: 603, endPoint y: 76, distance: 8.9
click at [610, 72] on input "text" at bounding box center [604, 73] width 102 height 21
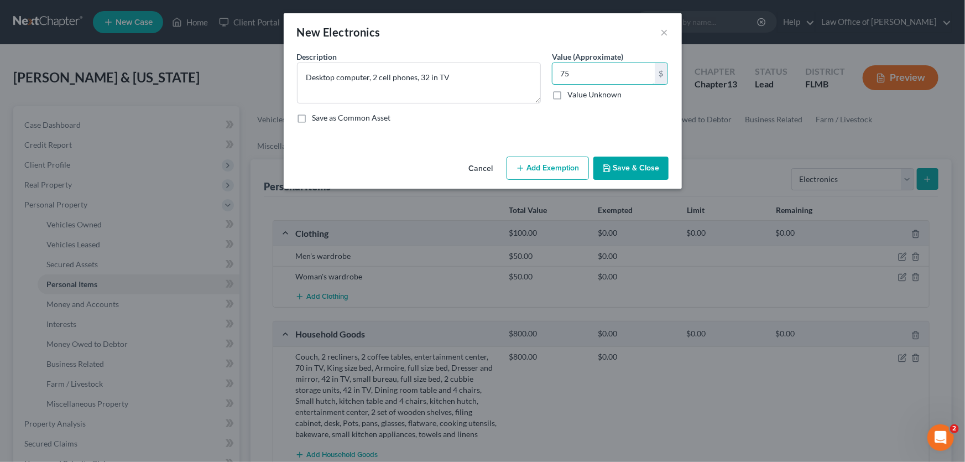
type input "75"
drag, startPoint x: 664, startPoint y: 163, endPoint x: 658, endPoint y: 169, distance: 8.2
click at [664, 162] on button "Save & Close" at bounding box center [631, 168] width 75 height 23
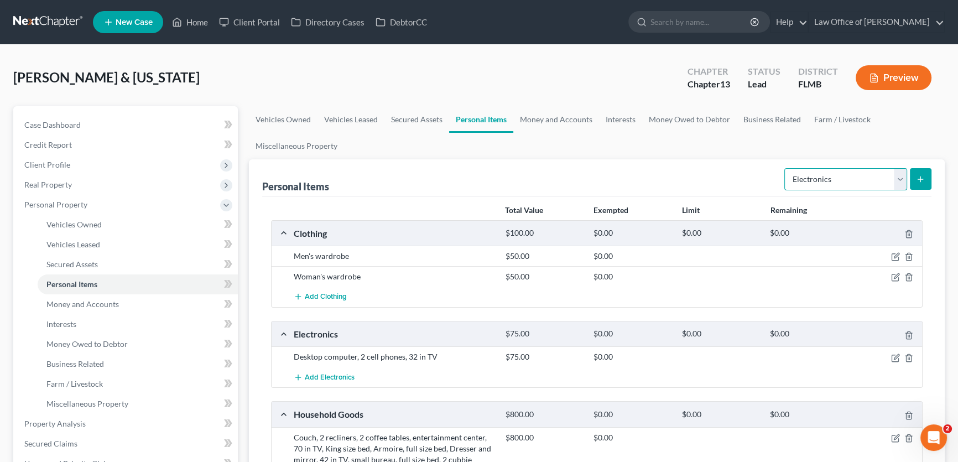
click at [839, 169] on select "Select Item Type Clothing Collectibles Of Value Electronics Firearms Household …" at bounding box center [846, 179] width 123 height 22
select select "firearms"
click at [786, 168] on select "Select Item Type Clothing Collectibles Of Value Electronics Firearms Household …" at bounding box center [846, 179] width 123 height 22
click at [928, 170] on button "submit" at bounding box center [921, 179] width 22 height 22
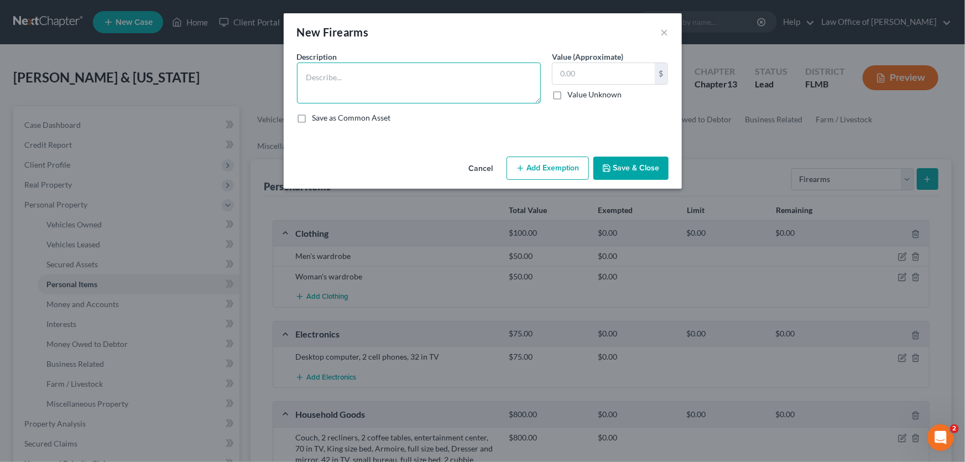
click at [411, 77] on textarea at bounding box center [419, 83] width 244 height 41
type textarea "Glock 42"
click at [539, 124] on div "Description * Glock 42 Value (Approximate) $ Value Unknown Balance Undetermined…" at bounding box center [483, 91] width 383 height 81
click at [590, 73] on input "text" at bounding box center [604, 73] width 102 height 21
type input "100"
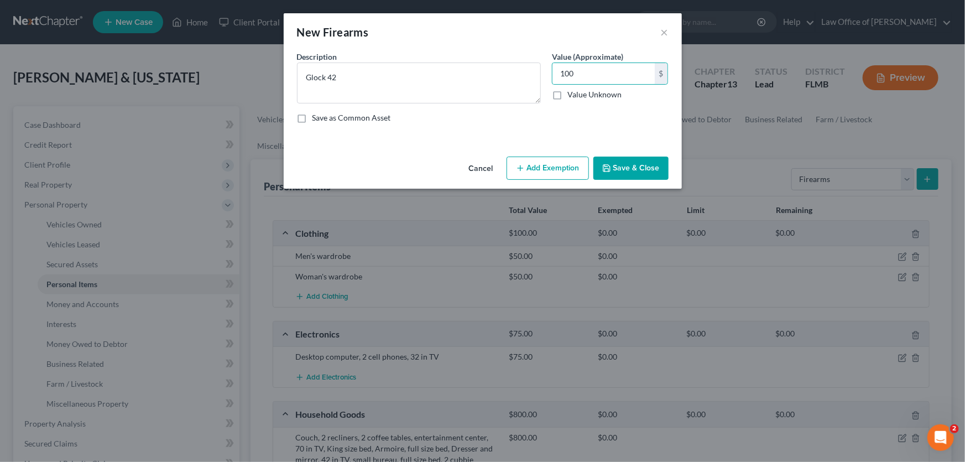
click at [609, 169] on icon "button" at bounding box center [607, 168] width 9 height 9
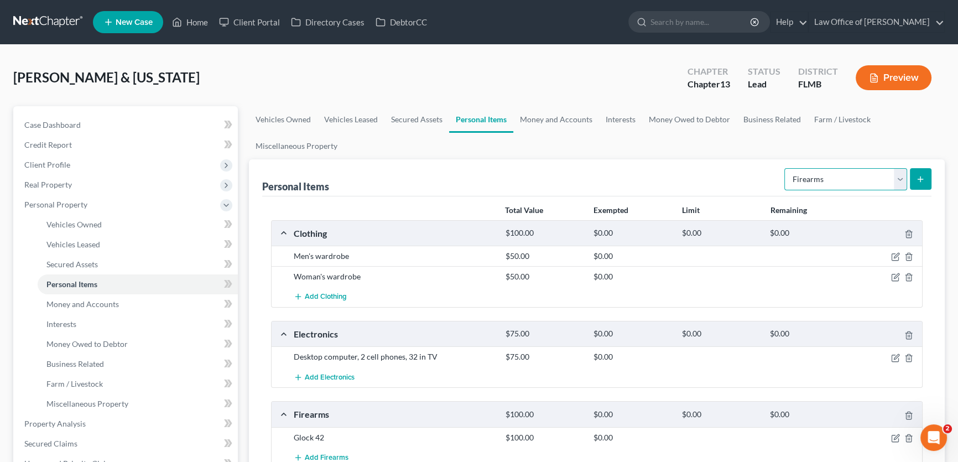
click at [858, 179] on select "Select Item Type Clothing Collectibles Of Value Electronics Firearms Household …" at bounding box center [846, 179] width 123 height 22
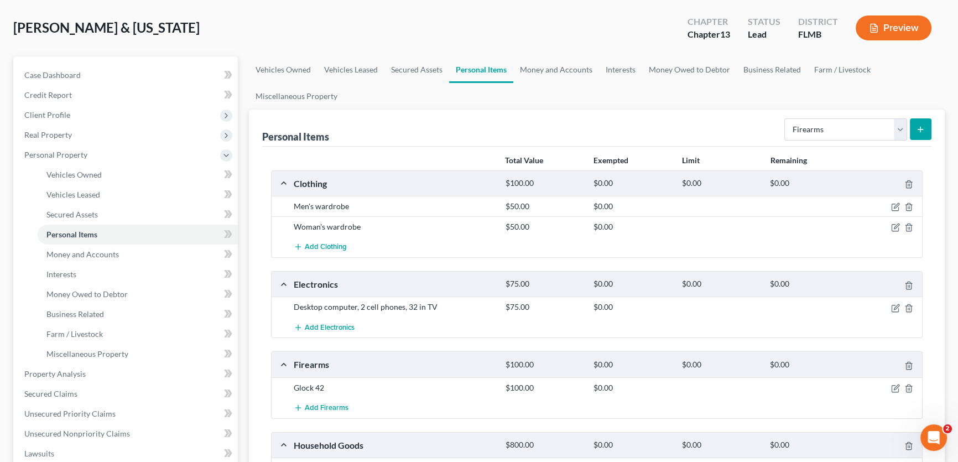
click at [592, 133] on div "Personal Items Select Item Type Clothing Collectibles Of Value Electronics Fire…" at bounding box center [596, 128] width 669 height 37
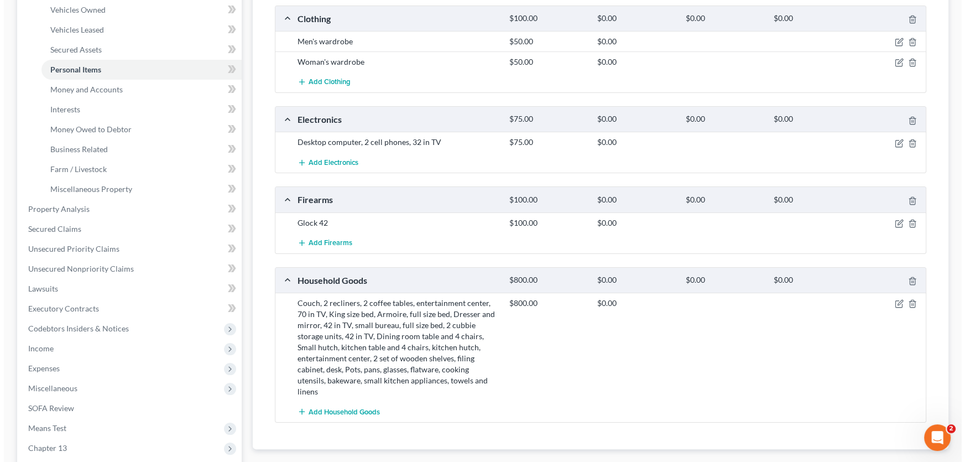
scroll to position [343, 0]
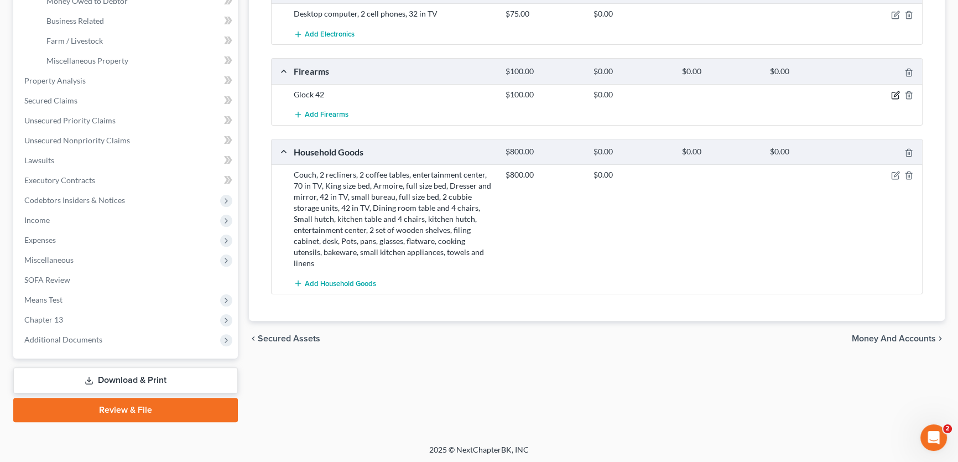
click at [891, 91] on icon "button" at bounding box center [895, 95] width 9 height 9
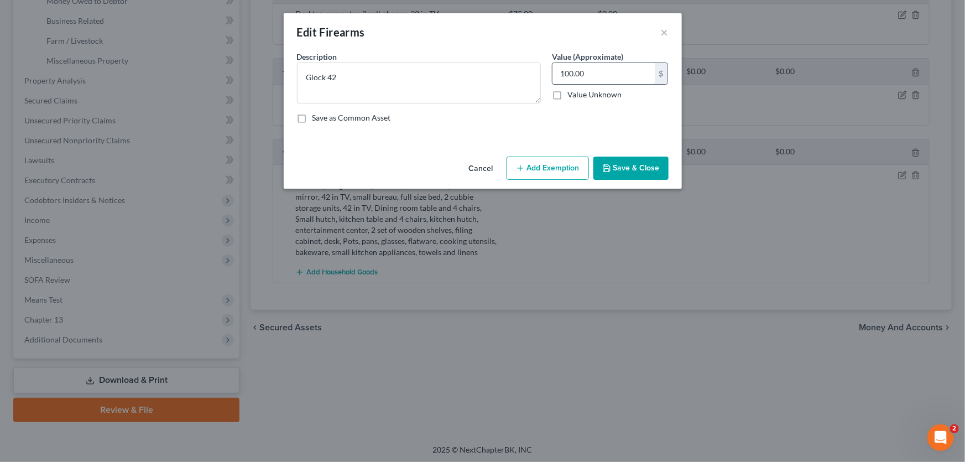
click at [613, 68] on input "100.00" at bounding box center [604, 73] width 102 height 21
type input "75"
click at [646, 172] on button "Save & Close" at bounding box center [631, 168] width 75 height 23
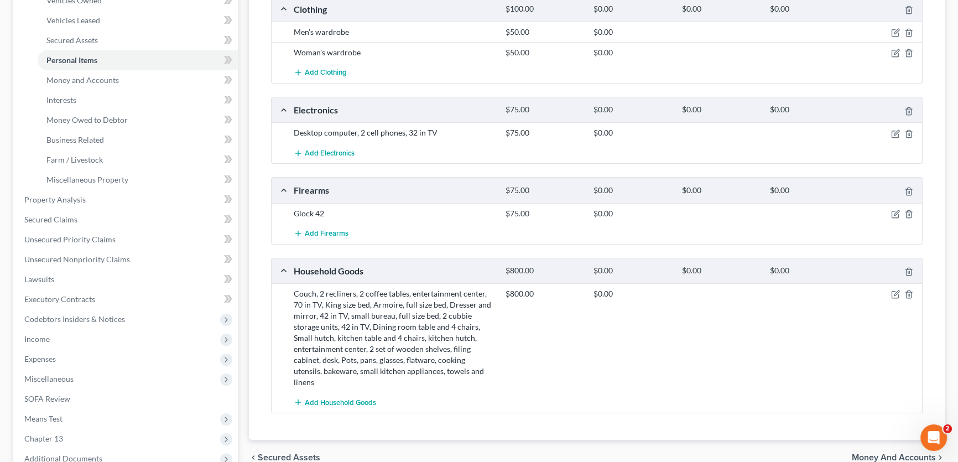
scroll to position [142, 0]
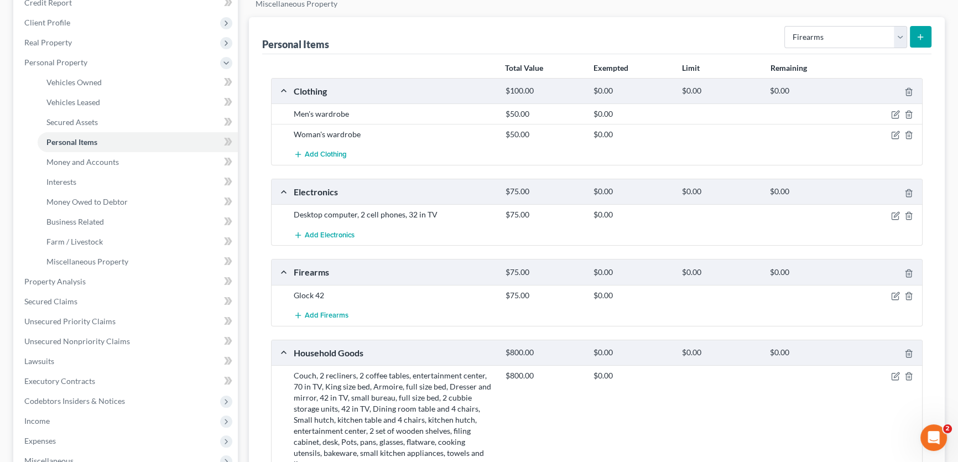
click at [831, 48] on div "Select Item Type Clothing Collectibles Of Value Electronics Firearms Household …" at bounding box center [856, 36] width 152 height 29
click at [834, 33] on select "Select Item Type Clothing Collectibles Of Value Electronics Firearms Household …" at bounding box center [846, 37] width 123 height 22
select select "jewelry"
click at [786, 26] on select "Select Item Type Clothing Collectibles Of Value Electronics Firearms Household …" at bounding box center [846, 37] width 123 height 22
click at [922, 29] on button "submit" at bounding box center [921, 37] width 22 height 22
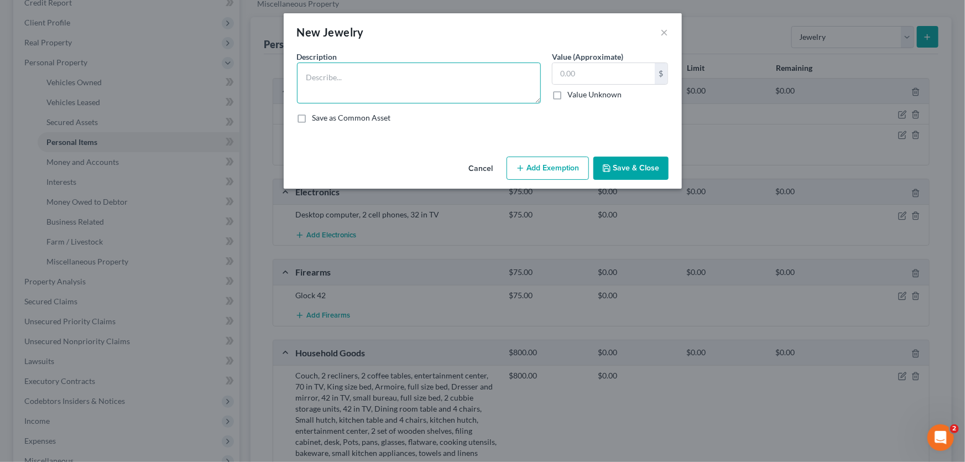
click at [422, 81] on textarea at bounding box center [419, 83] width 244 height 41
type textarea "C"
type textarea "Necklaces, Rings"
click at [623, 67] on input "text" at bounding box center [604, 73] width 102 height 21
type input "150"
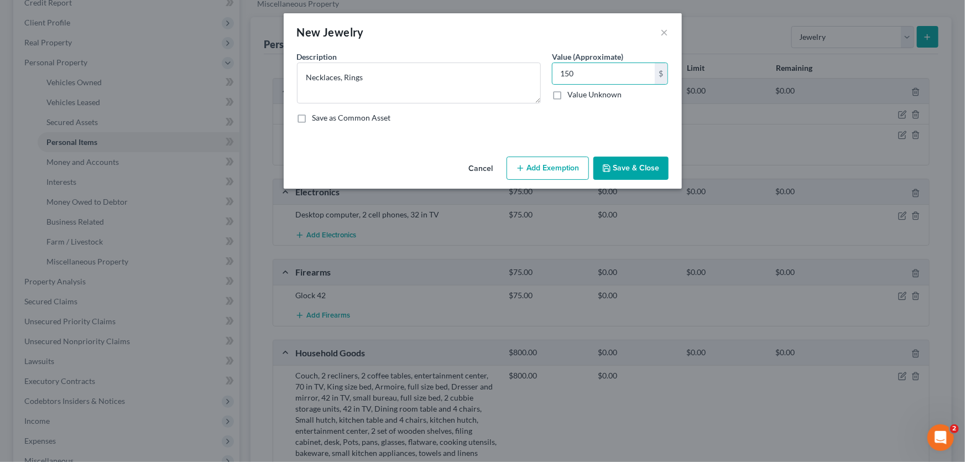
click at [632, 165] on button "Save & Close" at bounding box center [631, 168] width 75 height 23
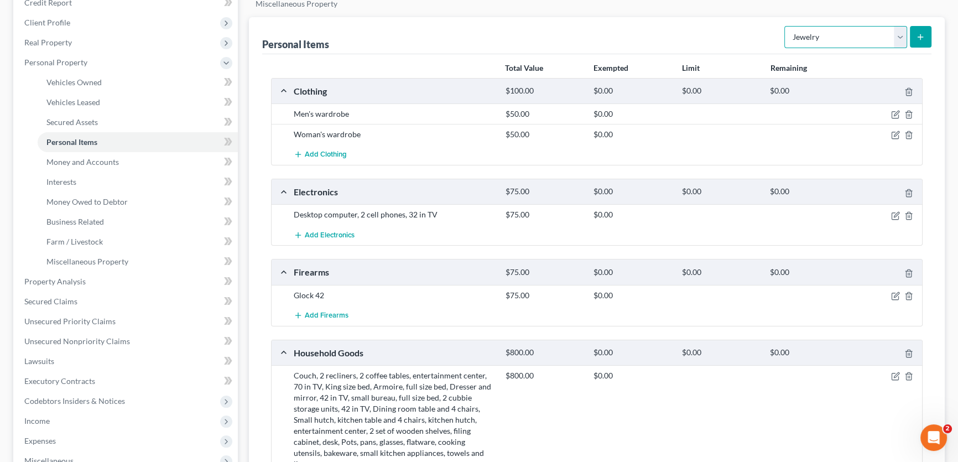
click at [824, 38] on select "Select Item Type Clothing Collectibles Of Value Electronics Firearms Household …" at bounding box center [846, 37] width 123 height 22
select select "other"
click at [786, 26] on select "Select Item Type Clothing Collectibles Of Value Electronics Firearms Household …" at bounding box center [846, 37] width 123 height 22
click at [924, 29] on button "submit" at bounding box center [921, 37] width 22 height 22
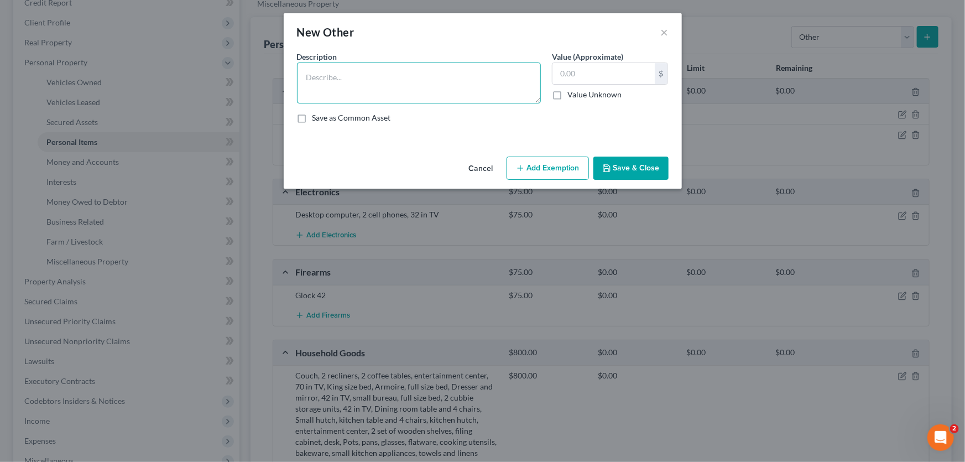
click at [484, 77] on textarea at bounding box center [419, 83] width 244 height 41
type textarea "Power tools, Hand tools"
click at [598, 69] on input "text" at bounding box center [604, 73] width 102 height 21
type input "200"
click at [666, 165] on button "Save & Close" at bounding box center [631, 168] width 75 height 23
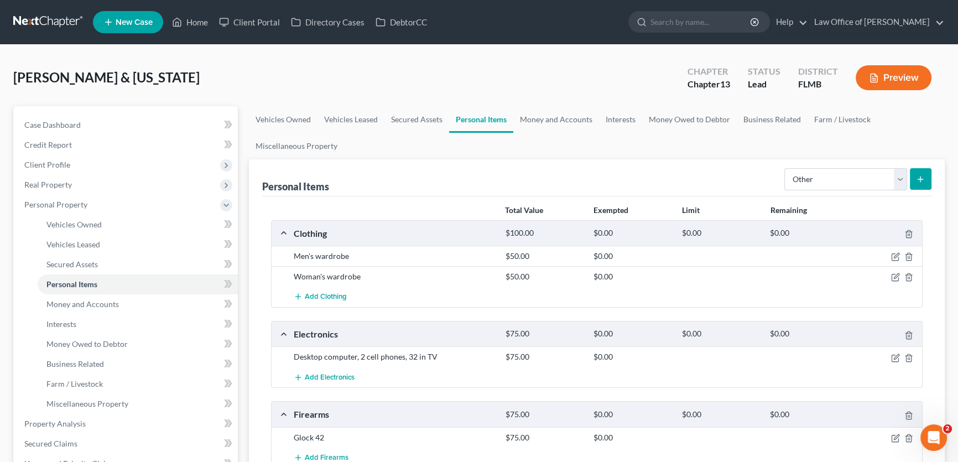
scroll to position [0, 0]
click at [573, 114] on link "Money and Accounts" at bounding box center [556, 119] width 86 height 27
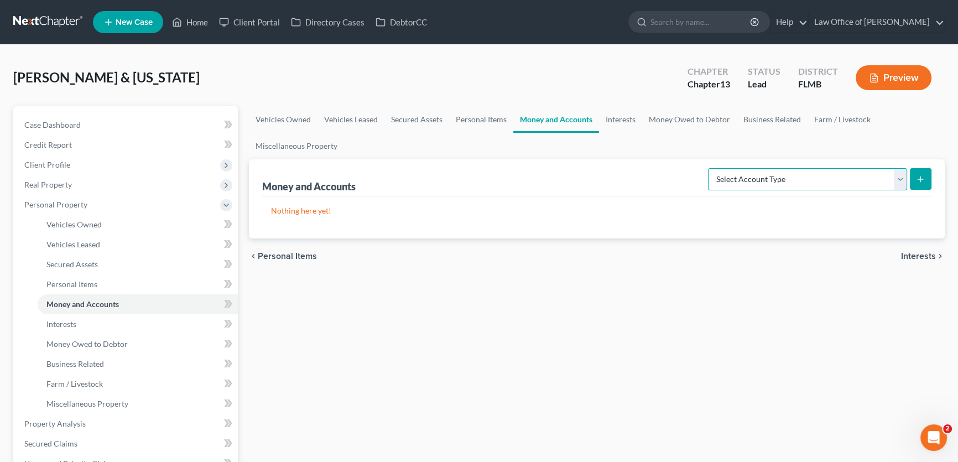
click at [837, 172] on select "Select Account Type Brokerage Cash on Hand Certificates of Deposit Checking Acc…" at bounding box center [807, 179] width 199 height 22
select select "checking"
click at [710, 168] on select "Select Account Type Brokerage Cash on Hand Certificates of Deposit Checking Acc…" at bounding box center [807, 179] width 199 height 22
click at [929, 169] on button "submit" at bounding box center [921, 179] width 22 height 22
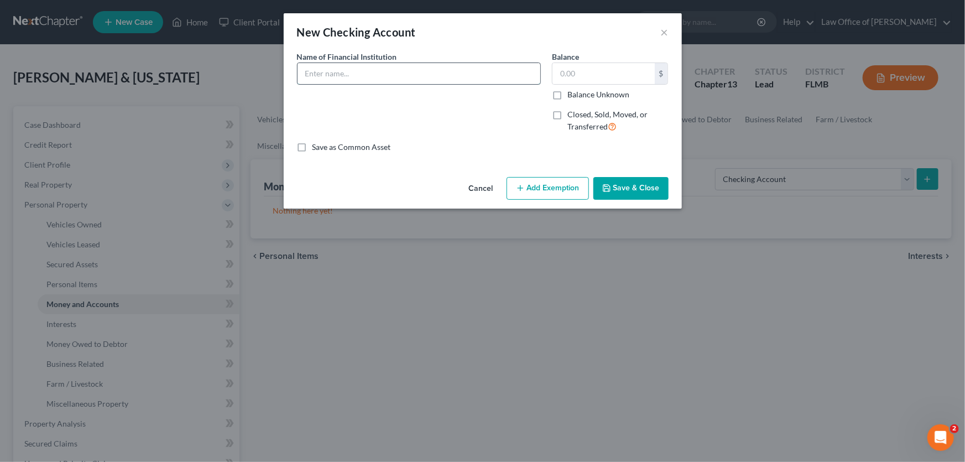
click at [404, 69] on input "text" at bounding box center [419, 73] width 243 height 21
type input "Navy Federal Credit Union"
click at [644, 194] on button "Save & Close" at bounding box center [631, 188] width 75 height 23
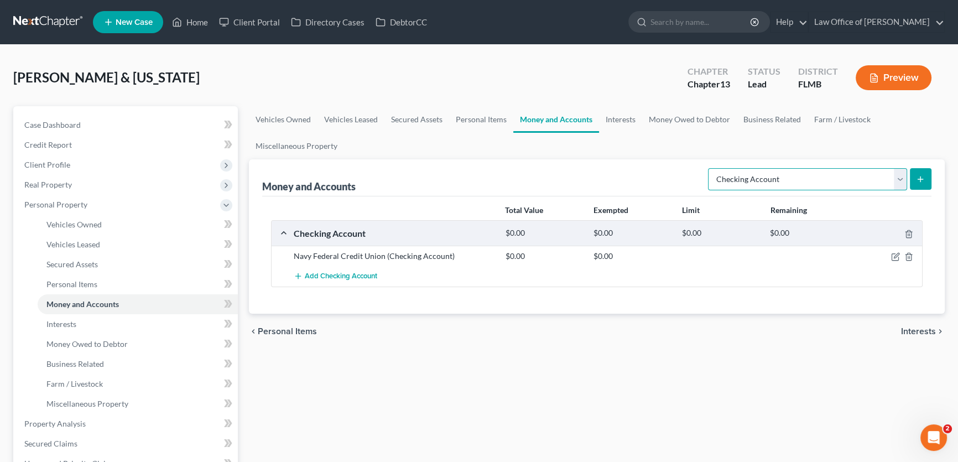
click at [765, 179] on select "Select Account Type Brokerage Cash on Hand Certificates of Deposit Checking Acc…" at bounding box center [807, 179] width 199 height 22
select select "savings"
click at [710, 168] on select "Select Account Type Brokerage Cash on Hand Certificates of Deposit Checking Acc…" at bounding box center [807, 179] width 199 height 22
click at [933, 175] on div "Money and Accounts Select Account Type Brokerage Cash on Hand Certificates of D…" at bounding box center [597, 236] width 696 height 154
click at [928, 177] on button "submit" at bounding box center [921, 179] width 22 height 22
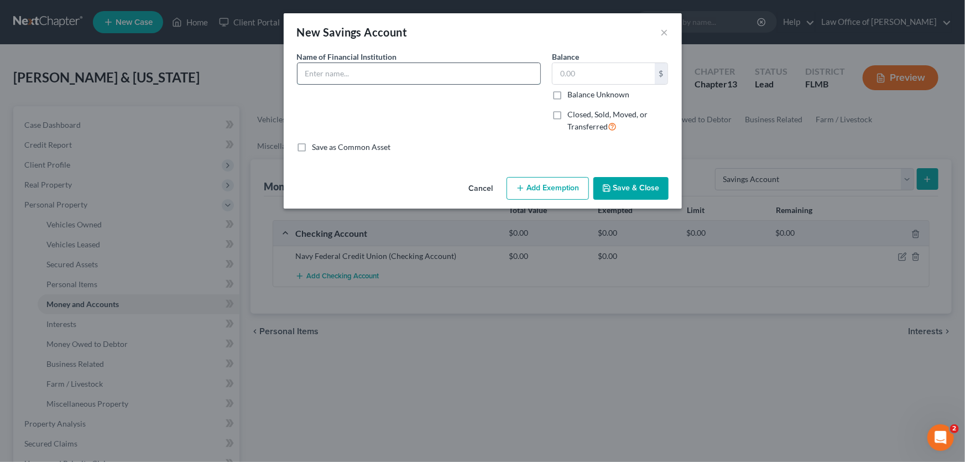
click at [465, 79] on input "text" at bounding box center [419, 73] width 243 height 21
type input "Navy Federal Credit Union"
click at [615, 187] on button "Save & Close" at bounding box center [631, 188] width 75 height 23
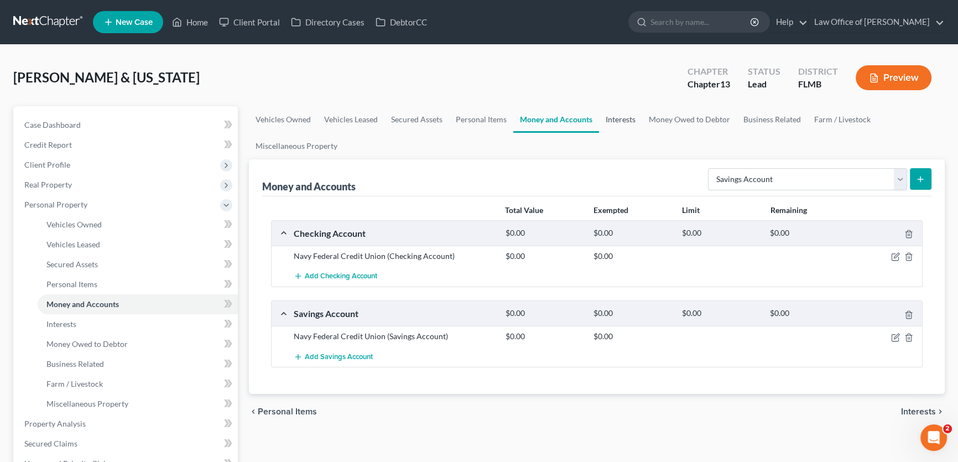
click at [613, 118] on link "Interests" at bounding box center [620, 119] width 43 height 27
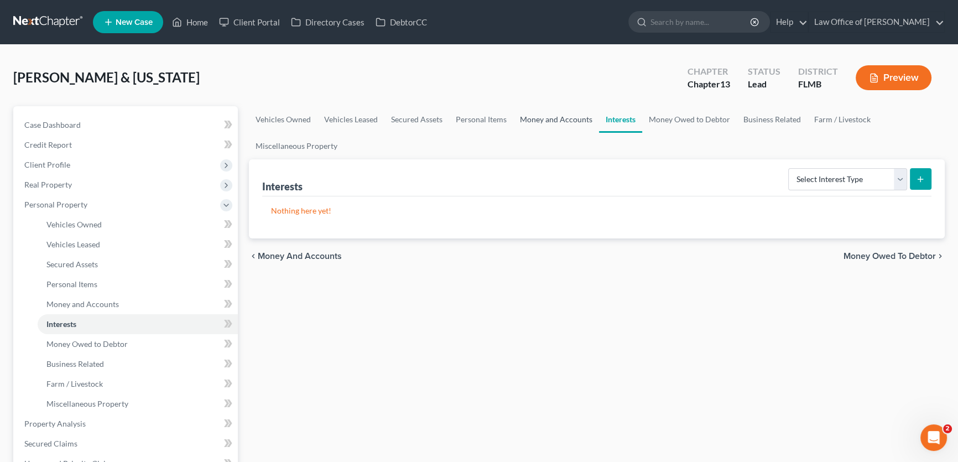
click at [564, 128] on link "Money and Accounts" at bounding box center [556, 119] width 86 height 27
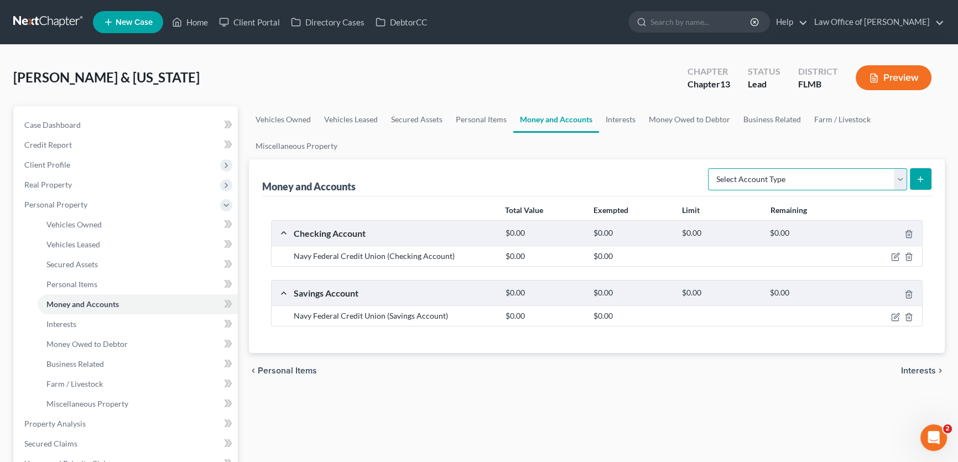
click at [858, 175] on select "Select Account Type Brokerage Cash on Hand Certificates of Deposit Checking Acc…" at bounding box center [807, 179] width 199 height 22
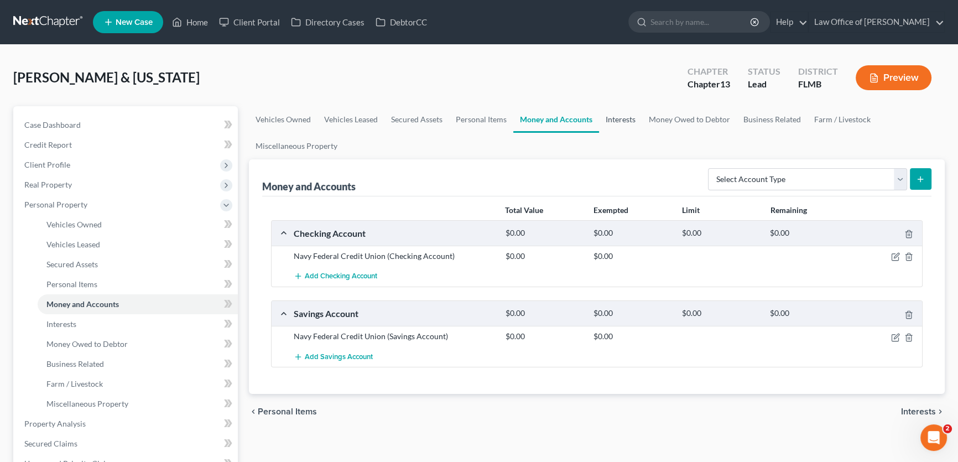
drag, startPoint x: 617, startPoint y: 114, endPoint x: 637, endPoint y: 121, distance: 20.5
click at [618, 115] on link "Interests" at bounding box center [620, 119] width 43 height 27
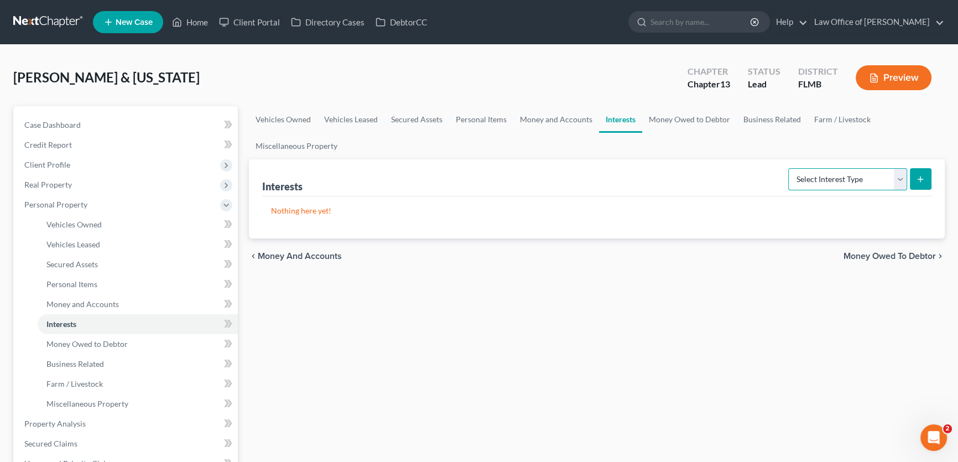
click at [817, 185] on select "Select Interest Type 401K Annuity Bond Education IRA Government Bond Government…" at bounding box center [847, 179] width 119 height 22
select select "401k"
click at [790, 168] on select "Select Interest Type 401K Annuity Bond Education IRA Government Bond Government…" at bounding box center [847, 179] width 119 height 22
click at [923, 175] on icon "submit" at bounding box center [920, 179] width 9 height 9
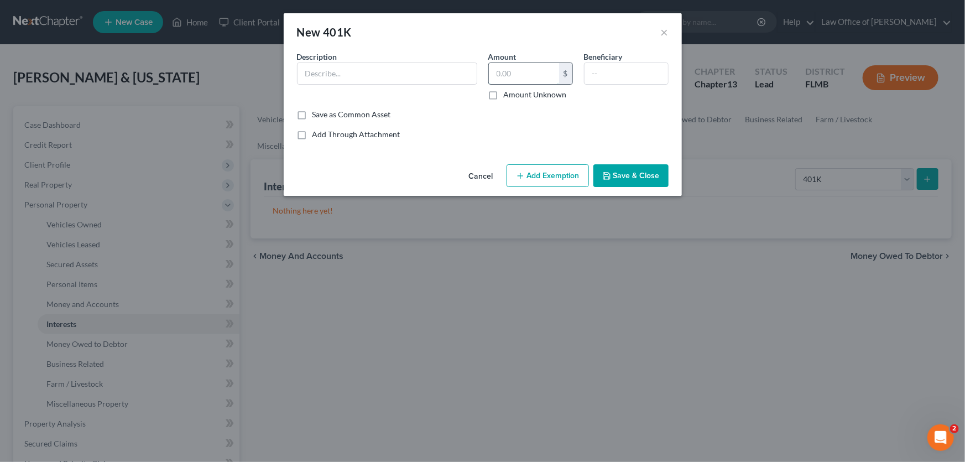
click at [517, 73] on input "text" at bounding box center [524, 73] width 70 height 21
type input "4,000"
click at [439, 75] on input "text" at bounding box center [387, 73] width 179 height 21
type input "Fidelity"
click at [631, 173] on button "Save & Close" at bounding box center [631, 175] width 75 height 23
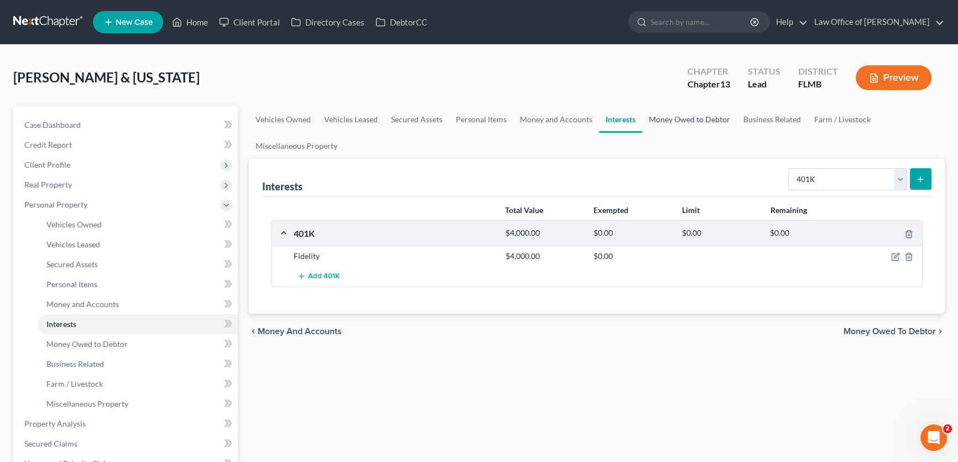
click at [687, 121] on link "Money Owed to Debtor" at bounding box center [689, 119] width 95 height 27
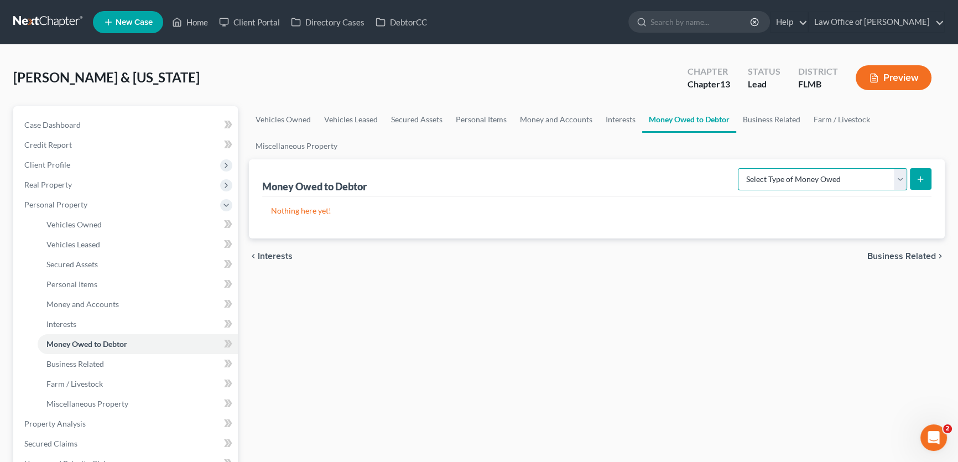
click at [817, 181] on select "Select Type of Money Owed Accounts Receivable Alimony Child Support Claims Agai…" at bounding box center [822, 179] width 169 height 22
click at [778, 122] on link "Business Related" at bounding box center [771, 119] width 71 height 27
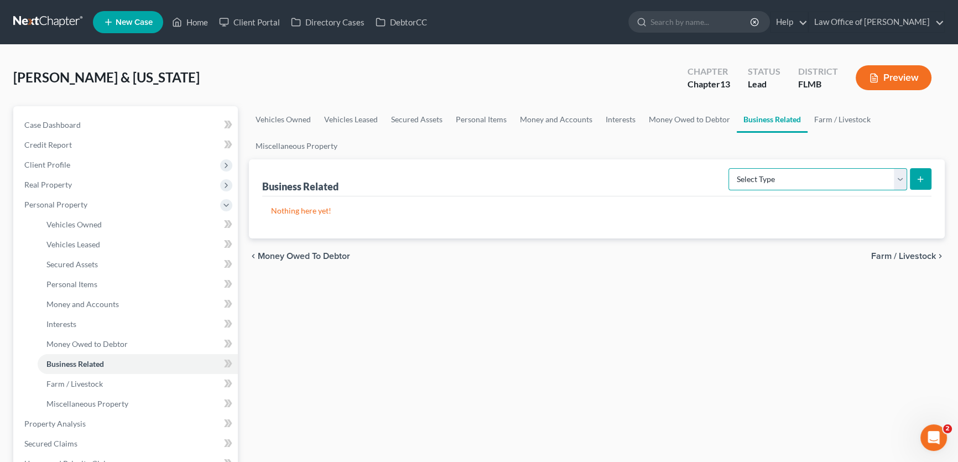
click at [869, 182] on select "Select Type Customer Lists Franchises Inventory Licenses Machinery Office Equip…" at bounding box center [818, 179] width 179 height 22
drag, startPoint x: 378, startPoint y: 288, endPoint x: 352, endPoint y: 241, distance: 54.0
click at [378, 288] on div "Vehicles Owned Vehicles Leased Secured Assets Personal Items Money and Accounts…" at bounding box center [596, 435] width 707 height 659
click at [313, 138] on link "Miscellaneous Property" at bounding box center [296, 146] width 95 height 27
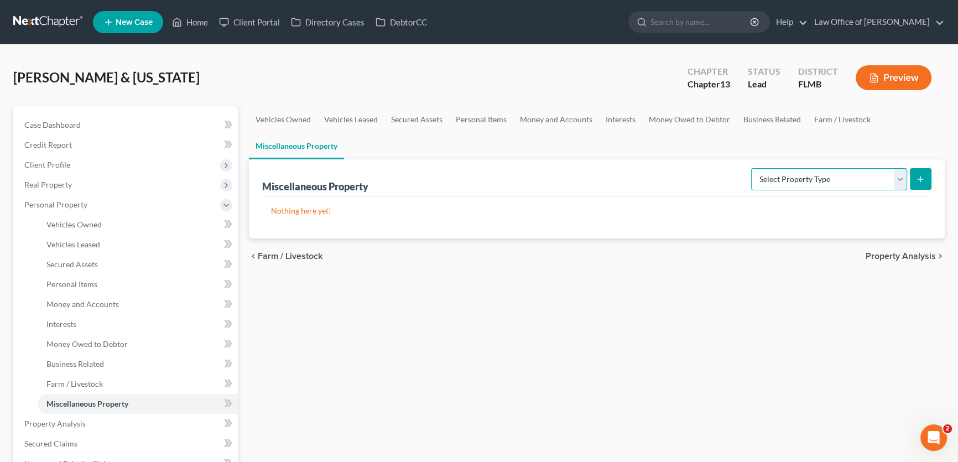
click at [793, 181] on select "Select Property Type Assigned for Creditor Benefit Within 1 Year Holding for An…" at bounding box center [829, 179] width 156 height 22
select select "stored_within_1_year"
click at [751, 168] on select "Select Property Type Assigned for Creditor Benefit Within 1 Year Holding for An…" at bounding box center [829, 179] width 156 height 22
click at [918, 175] on icon "submit" at bounding box center [920, 179] width 9 height 9
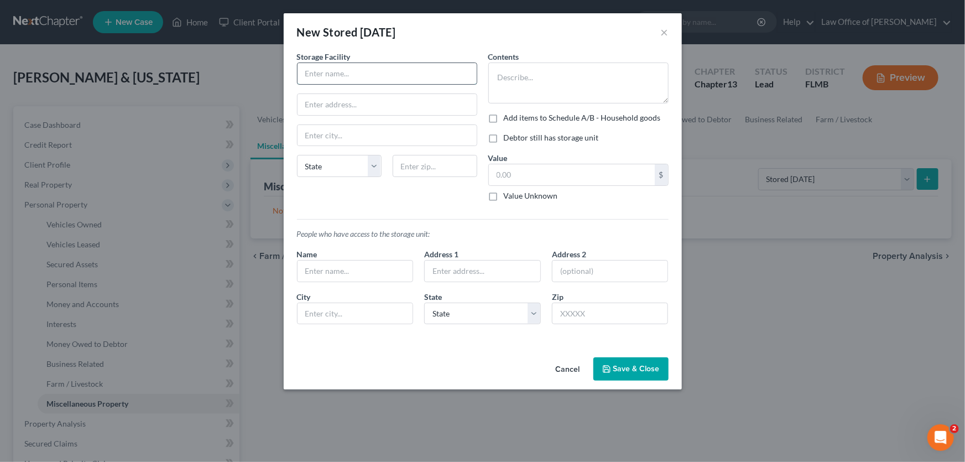
click at [380, 71] on input "text" at bounding box center [387, 73] width 179 height 21
click at [531, 79] on textarea at bounding box center [579, 83] width 180 height 41
type textarea "Household goods, family memorabilia"
click at [383, 73] on input "text" at bounding box center [387, 73] width 179 height 21
paste input "6219 Roosevelt Blvd, Jacksonville, FL 32244"
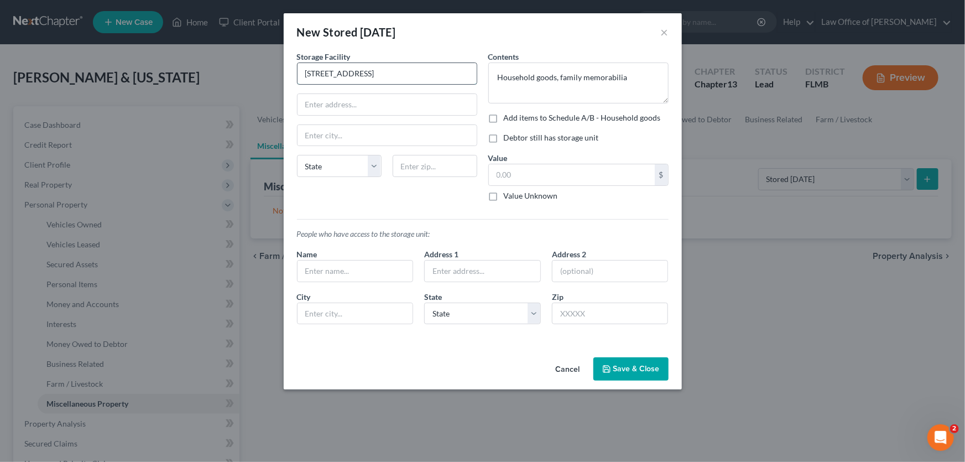
drag, startPoint x: 456, startPoint y: 72, endPoint x: 436, endPoint y: 70, distance: 20.0
click at [433, 67] on input "6219 Roosevelt Blvd, Jacksonville, FL 32244" at bounding box center [387, 73] width 179 height 21
type input "6219 Roosevelt Blvd, Jacksonville, FL"
type input "32244"
type input "Jacksonville"
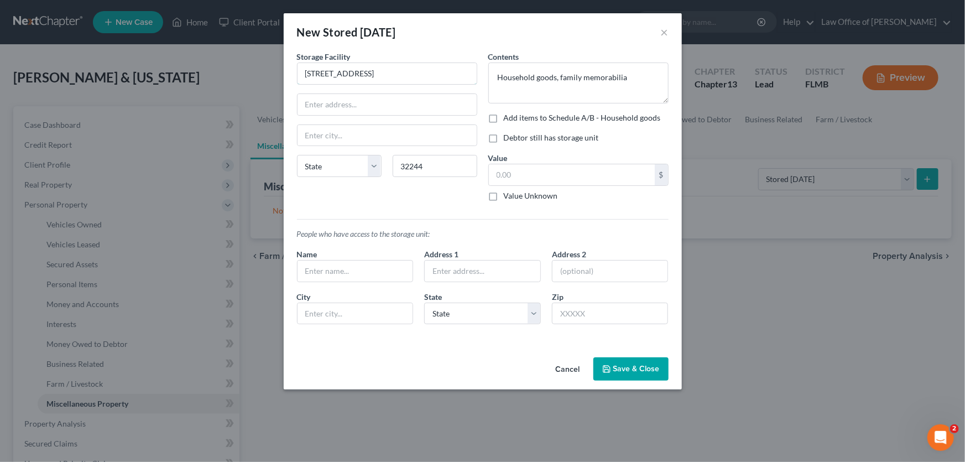
select select "9"
drag, startPoint x: 434, startPoint y: 71, endPoint x: 374, endPoint y: 67, distance: 60.5
click at [374, 67] on input "6219 Roosevelt Blvd, Jacksonville, FL" at bounding box center [387, 73] width 179 height 21
type input "6219 Roosevelt Blvd"
click at [435, 193] on div "Storage Facility 6219 Roosevelt Blvd Jacksonville State AL AK AR AZ CA CO CT DE…" at bounding box center [387, 130] width 191 height 159
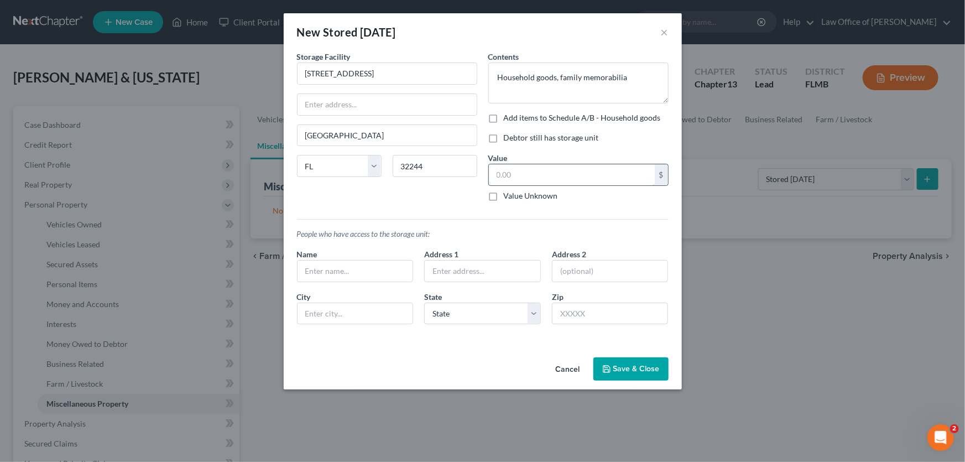
click at [546, 176] on input "text" at bounding box center [572, 174] width 166 height 21
type input "200"
click at [633, 373] on button "Save & Close" at bounding box center [631, 368] width 75 height 23
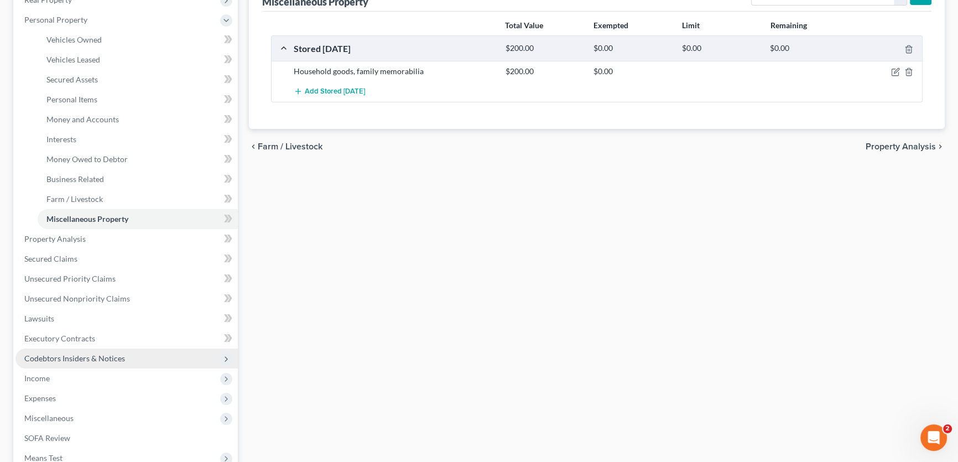
scroll to position [302, 0]
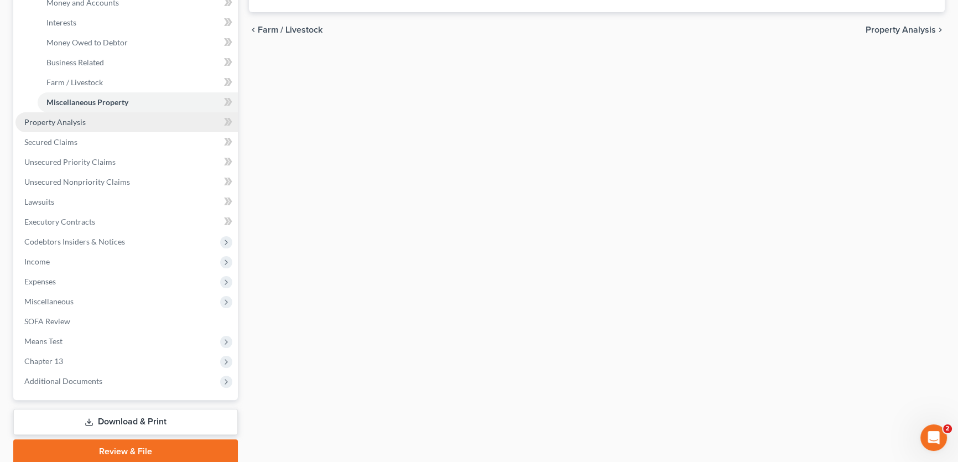
click at [91, 123] on link "Property Analysis" at bounding box center [126, 122] width 222 height 20
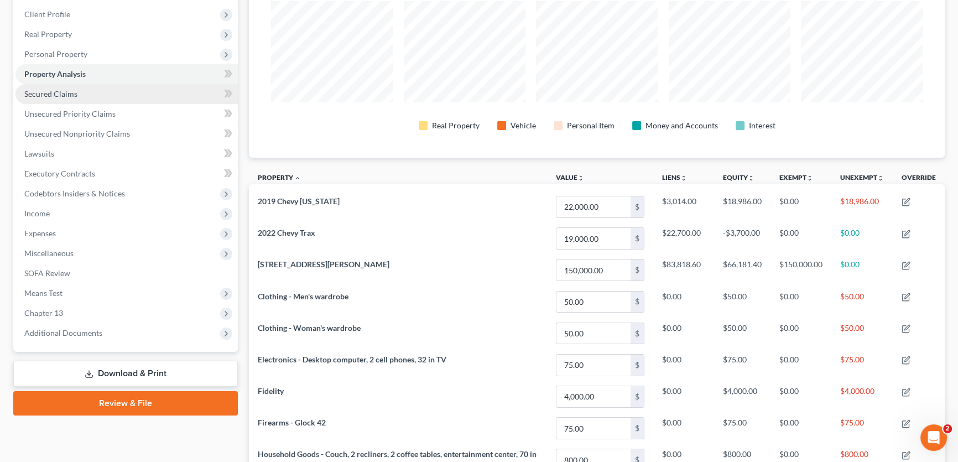
click at [101, 93] on link "Secured Claims" at bounding box center [126, 94] width 222 height 20
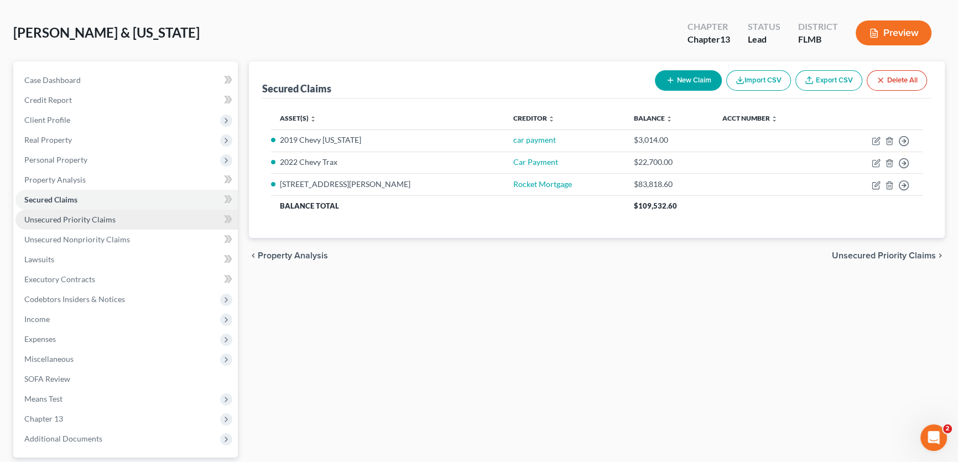
scroll to position [100, 0]
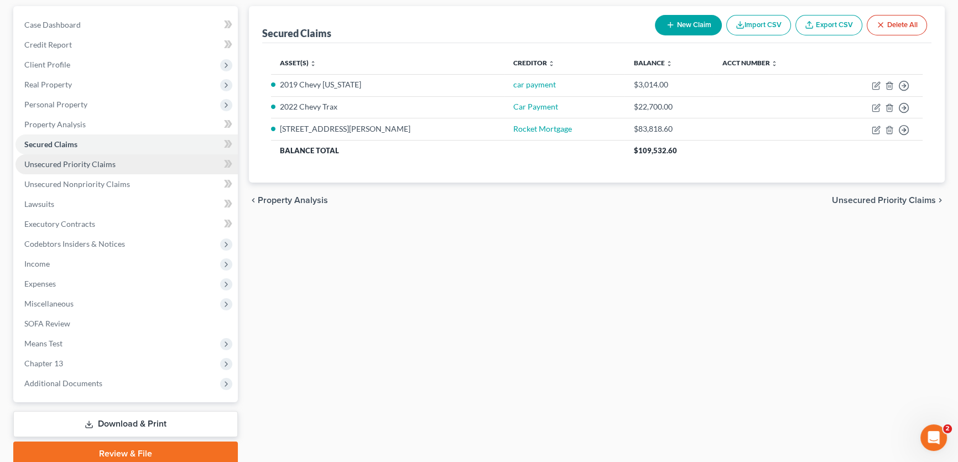
click at [90, 159] on span "Unsecured Priority Claims" at bounding box center [69, 163] width 91 height 9
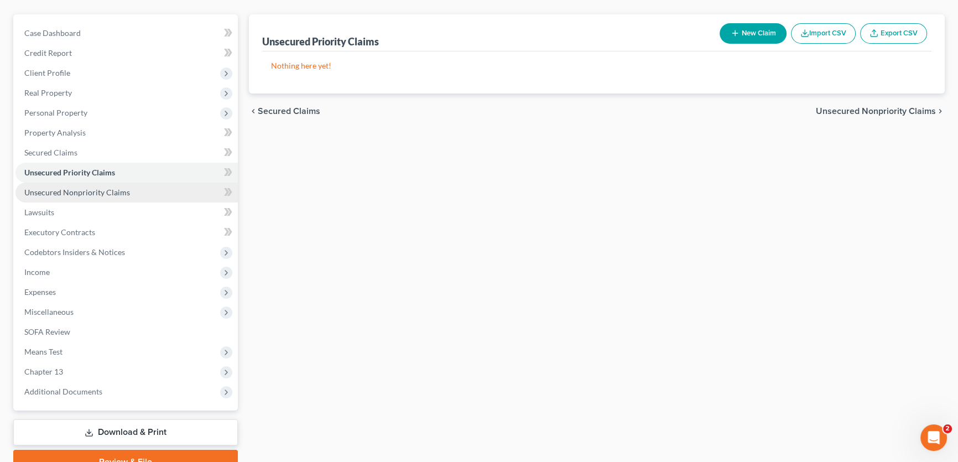
scroll to position [100, 0]
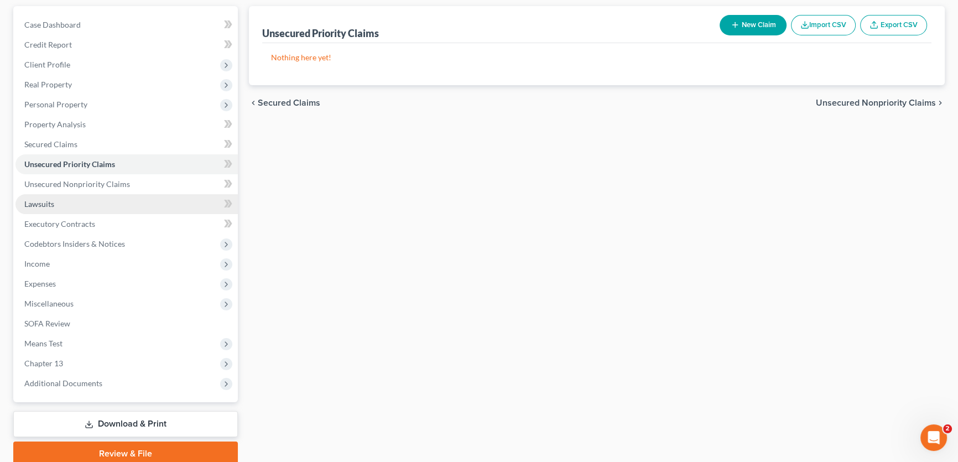
click at [54, 200] on span "Lawsuits" at bounding box center [39, 203] width 30 height 9
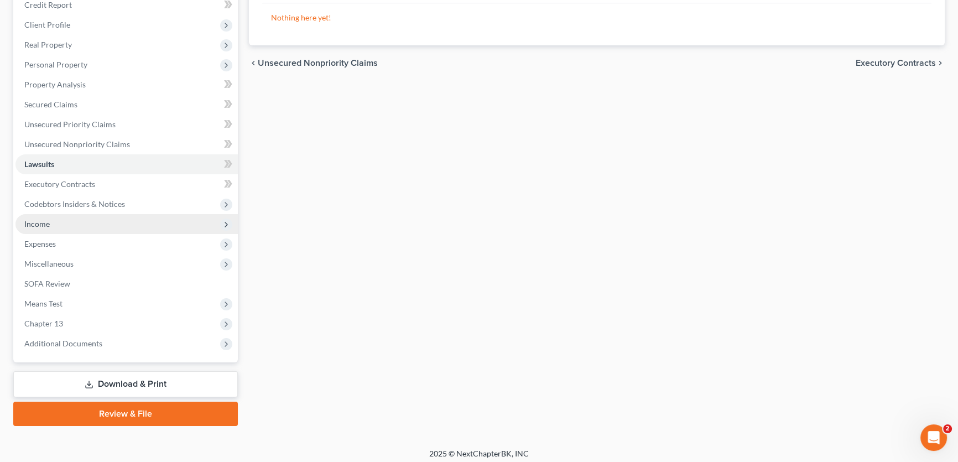
scroll to position [144, 0]
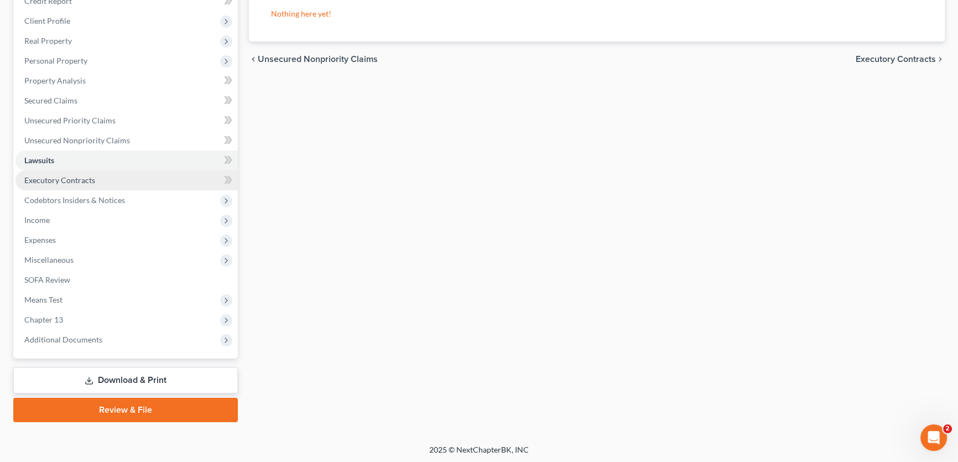
click at [39, 183] on link "Executory Contracts" at bounding box center [126, 180] width 222 height 20
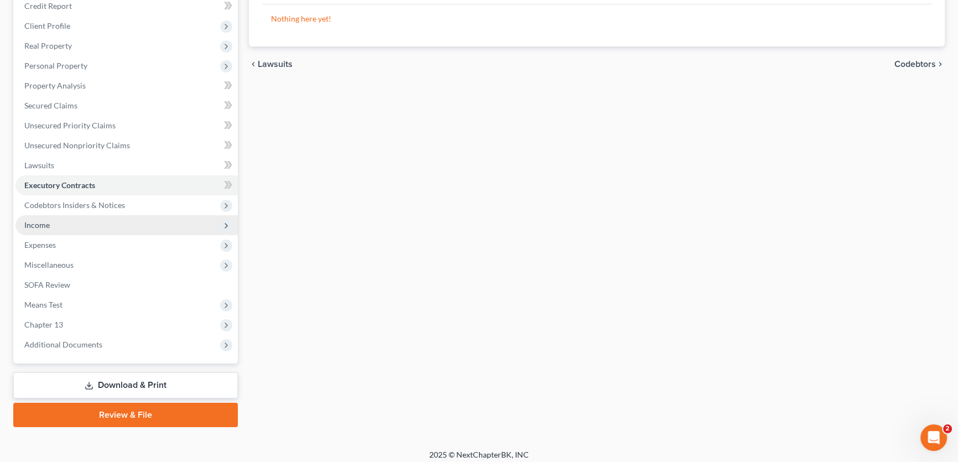
scroll to position [144, 0]
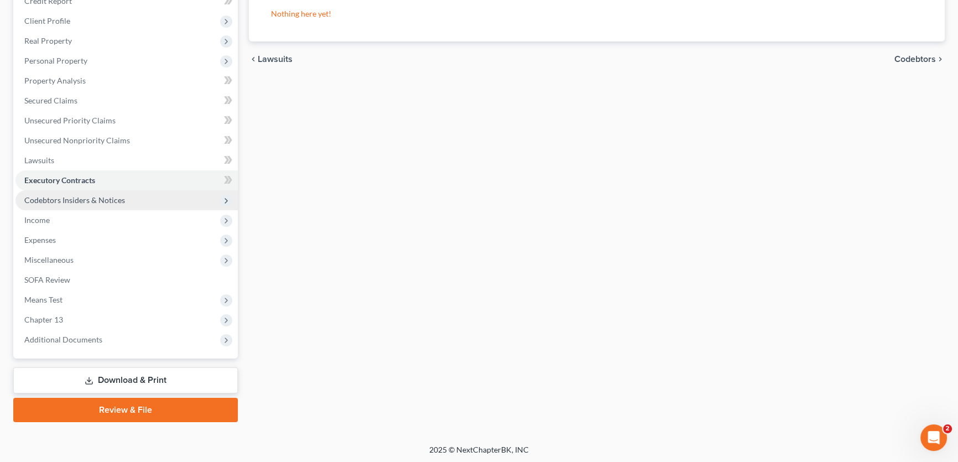
click at [67, 193] on span "Codebtors Insiders & Notices" at bounding box center [126, 200] width 222 height 20
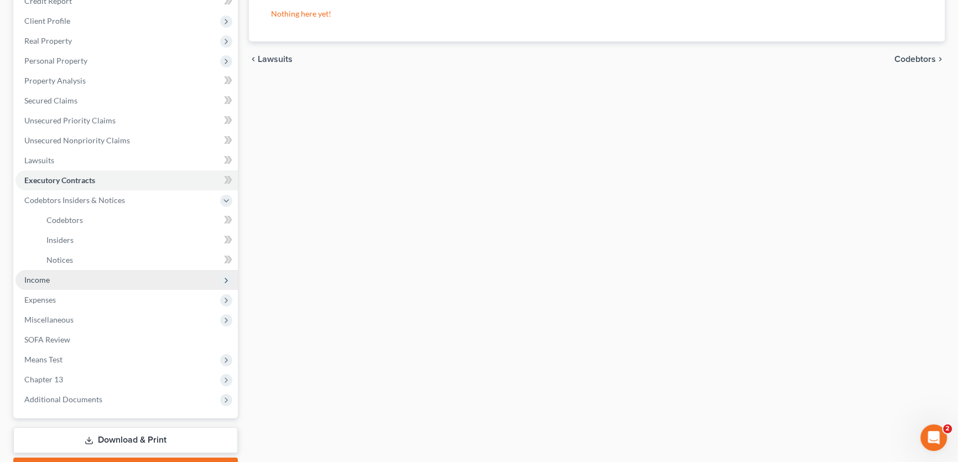
click at [48, 278] on span "Income" at bounding box center [36, 279] width 25 height 9
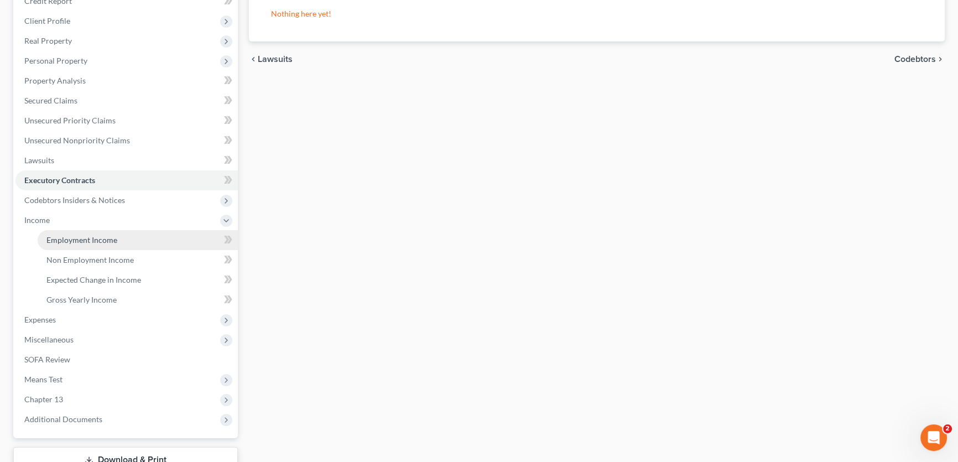
click at [64, 237] on span "Employment Income" at bounding box center [81, 239] width 71 height 9
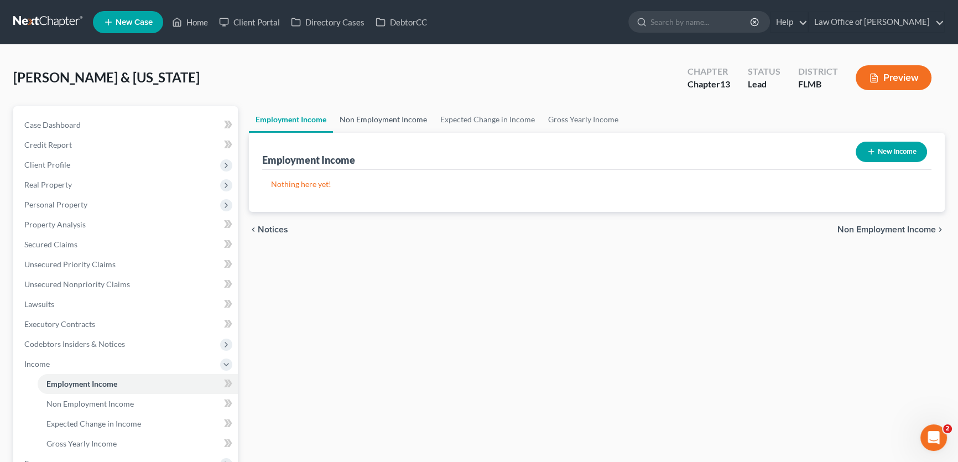
click at [370, 121] on link "Non Employment Income" at bounding box center [383, 119] width 101 height 27
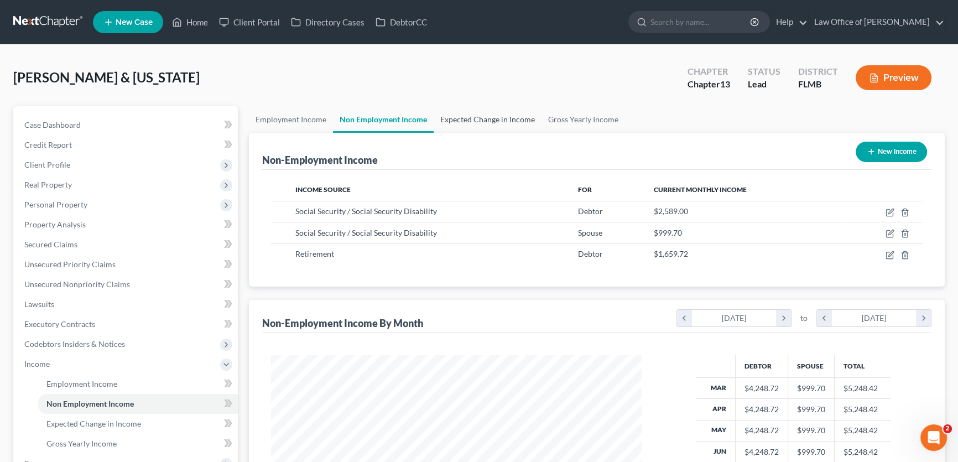
scroll to position [198, 393]
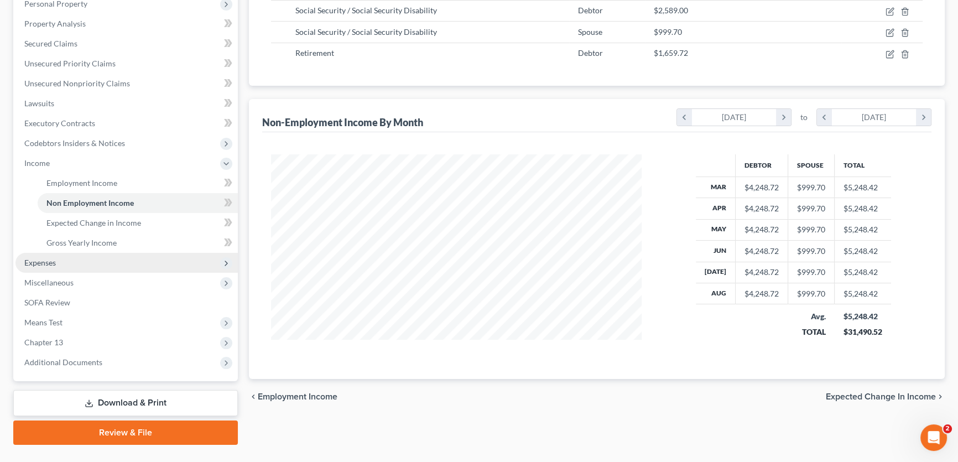
click at [61, 259] on span "Expenses" at bounding box center [126, 263] width 222 height 20
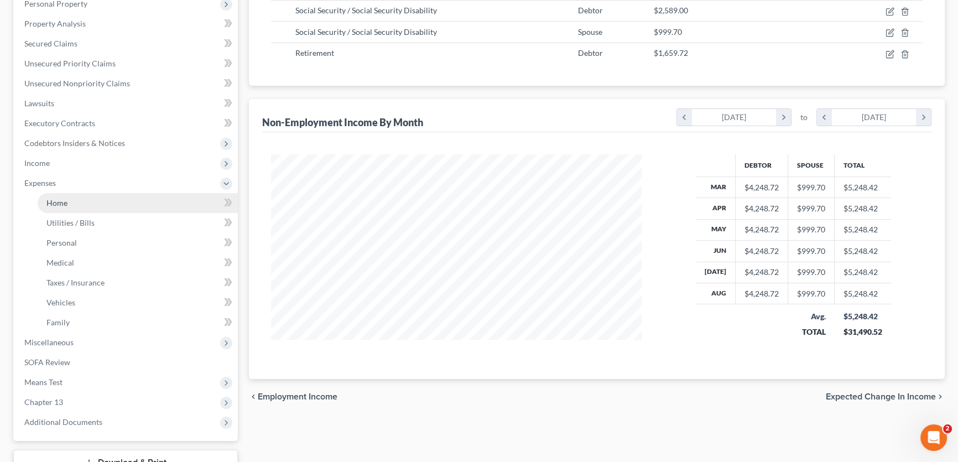
click at [77, 204] on link "Home" at bounding box center [138, 203] width 200 height 20
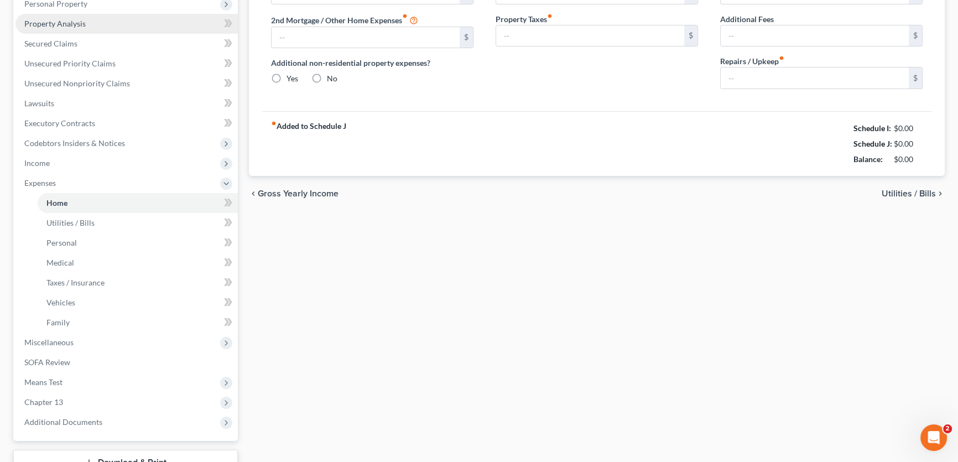
type input "0.00"
radio input "true"
type input "0.00"
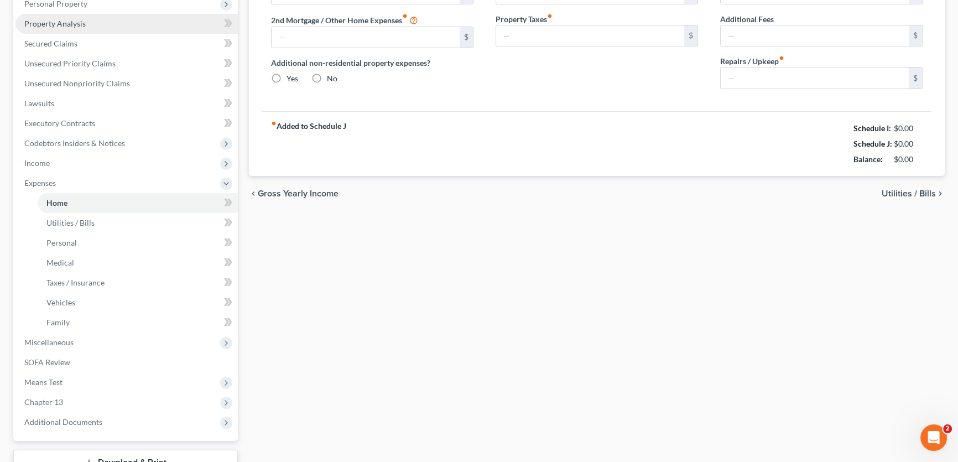
type input "0.00"
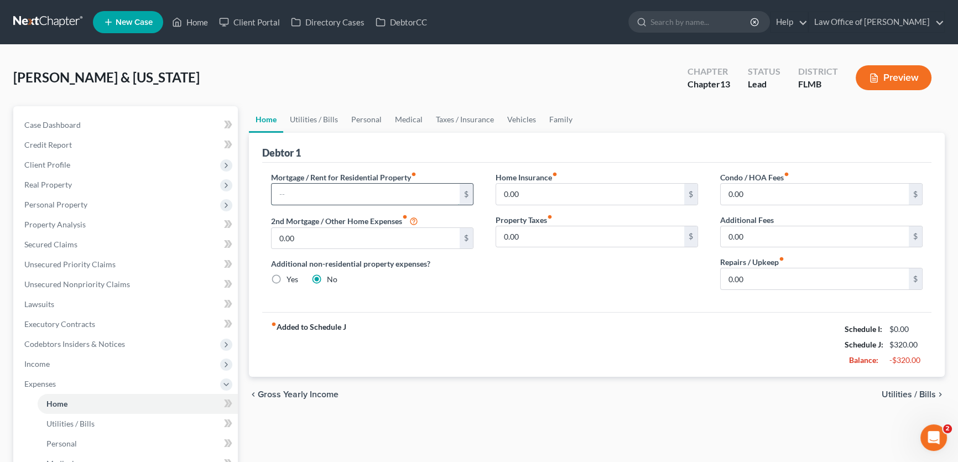
click at [320, 193] on input "text" at bounding box center [366, 194] width 188 height 21
drag, startPoint x: 352, startPoint y: 203, endPoint x: 397, endPoint y: 195, distance: 45.6
click at [352, 203] on input "text" at bounding box center [366, 194] width 188 height 21
type input "819.18"
click at [585, 292] on div "Home Insurance fiber_manual_record 0.00 $ Property Taxes fiber_manual_record 0.…" at bounding box center [597, 235] width 225 height 127
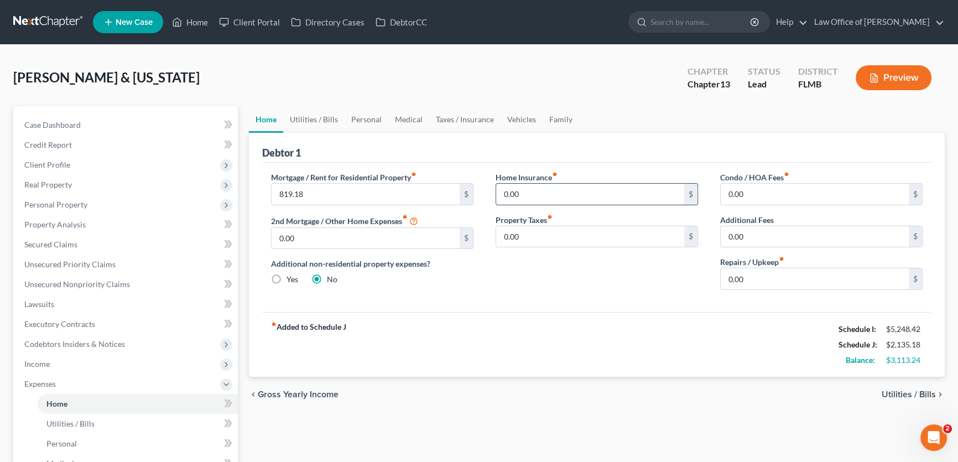
click at [559, 191] on input "0.00" at bounding box center [590, 194] width 188 height 21
click at [536, 278] on div "Home Insurance fiber_manual_record 0.00 $ Property Taxes fiber_manual_record 0.…" at bounding box center [597, 235] width 225 height 127
click at [838, 284] on input "0.00" at bounding box center [815, 278] width 188 height 21
type input "100"
click at [642, 148] on div "Debtor 1" at bounding box center [596, 148] width 669 height 30
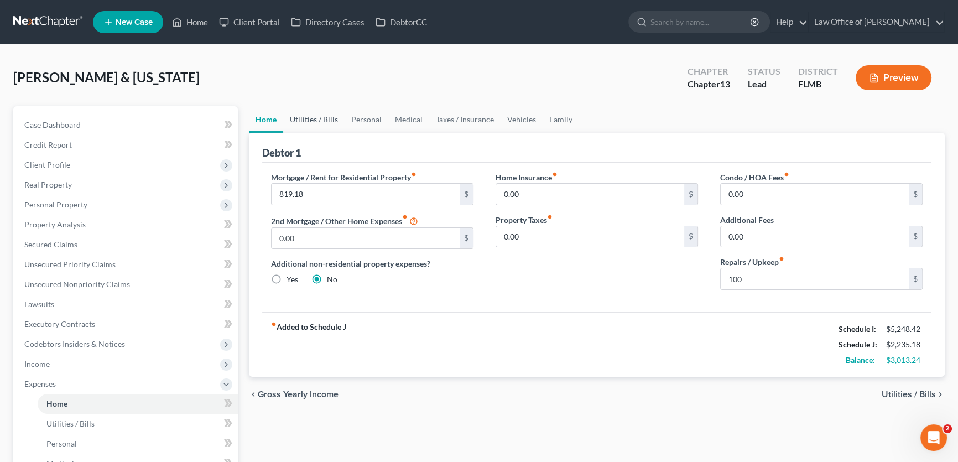
click at [303, 111] on link "Utilities / Bills" at bounding box center [313, 119] width 61 height 27
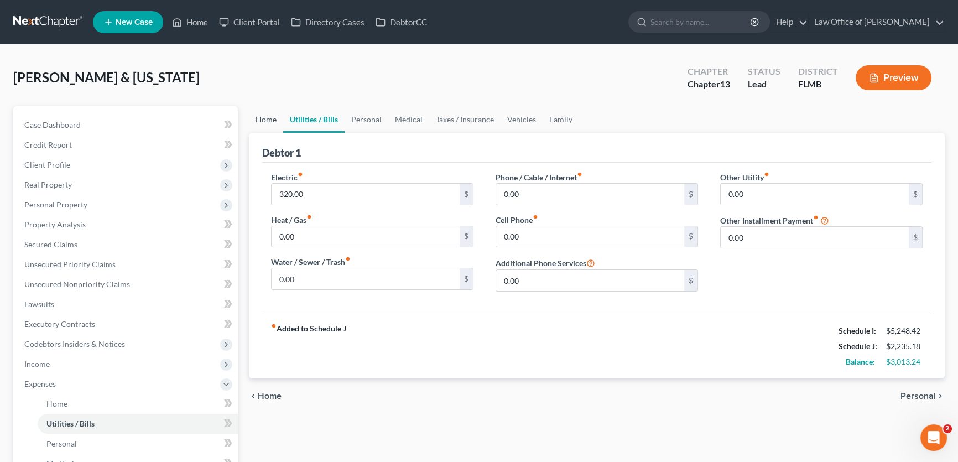
click at [276, 113] on link "Home" at bounding box center [266, 119] width 34 height 27
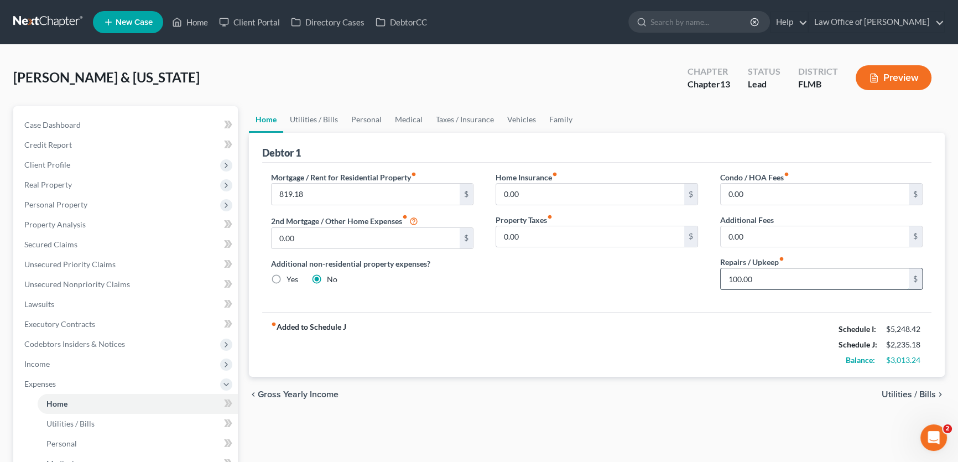
click at [824, 273] on input "100.00" at bounding box center [815, 278] width 188 height 21
type input "75"
drag, startPoint x: 699, startPoint y: 308, endPoint x: 667, endPoint y: 296, distance: 34.8
click at [699, 308] on div "Mortgage / Rent for Residential Property fiber_manual_record 819.18 $ 2nd Mortg…" at bounding box center [596, 237] width 669 height 149
click at [333, 121] on link "Utilities / Bills" at bounding box center [313, 119] width 61 height 27
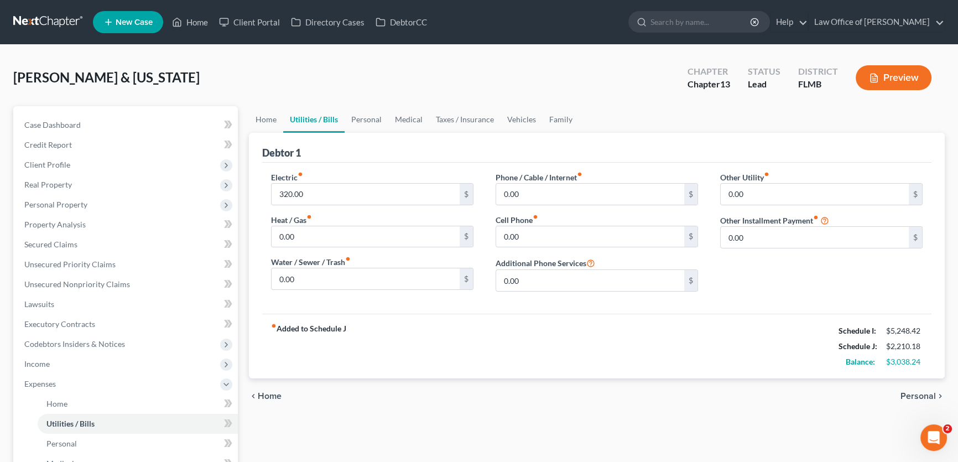
drag, startPoint x: 394, startPoint y: 339, endPoint x: 377, endPoint y: 318, distance: 27.6
click at [393, 340] on div "fiber_manual_record Added to Schedule J Schedule I: $5,248.42 Schedule J: $2,21…" at bounding box center [596, 346] width 669 height 65
click at [515, 340] on div "fiber_manual_record Added to Schedule J Schedule I: $5,248.42 Schedule J: $2,21…" at bounding box center [596, 346] width 669 height 65
click at [546, 184] on input "0.00" at bounding box center [590, 194] width 188 height 21
type input "301.57"
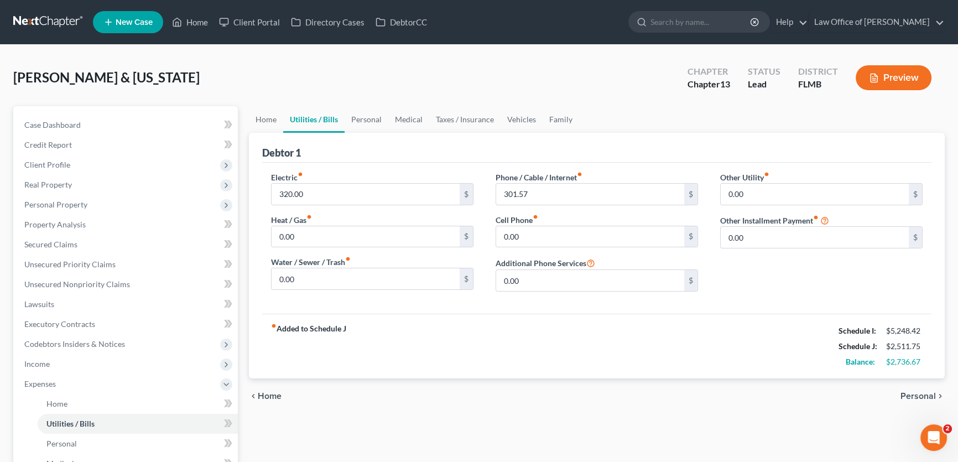
click at [648, 344] on div "fiber_manual_record Added to Schedule J Schedule I: $5,248.42 Schedule J: $2,51…" at bounding box center [596, 346] width 669 height 65
click at [551, 236] on input "0.00" at bounding box center [590, 236] width 188 height 21
click at [518, 370] on div "fiber_manual_record Added to Schedule J Schedule I: $5,248.42 Schedule J: $2,64…" at bounding box center [596, 346] width 669 height 65
click at [551, 227] on input "129.75" at bounding box center [590, 236] width 188 height 21
type input "152.95"
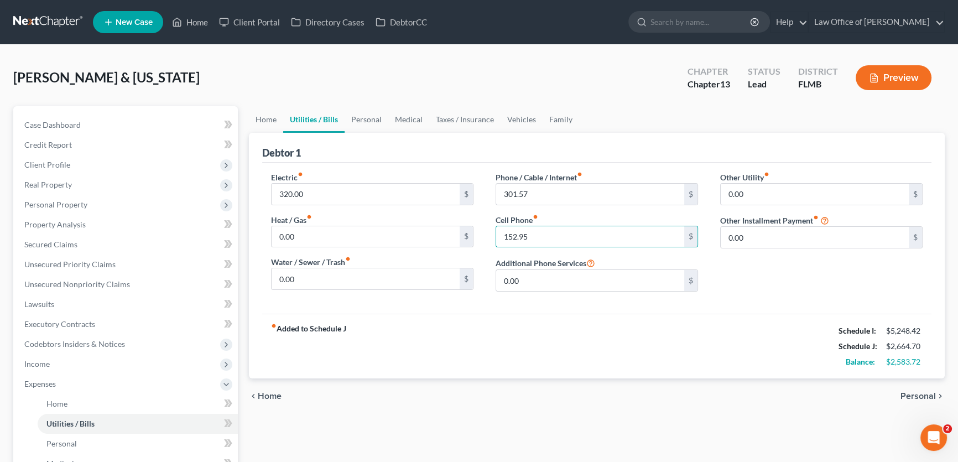
click at [565, 338] on div "fiber_manual_record Added to Schedule J Schedule I: $5,248.42 Schedule J: $2,66…" at bounding box center [596, 346] width 669 height 65
click at [763, 192] on input "0.00" at bounding box center [815, 194] width 188 height 21
click at [767, 233] on input "0.00" at bounding box center [815, 237] width 188 height 21
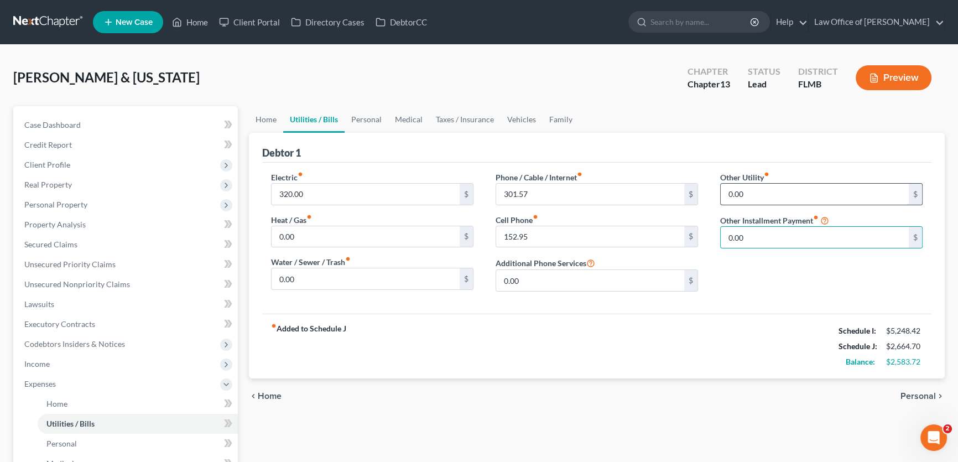
click at [834, 190] on input "0.00" at bounding box center [815, 194] width 188 height 21
click at [375, 122] on link "Personal" at bounding box center [367, 119] width 44 height 27
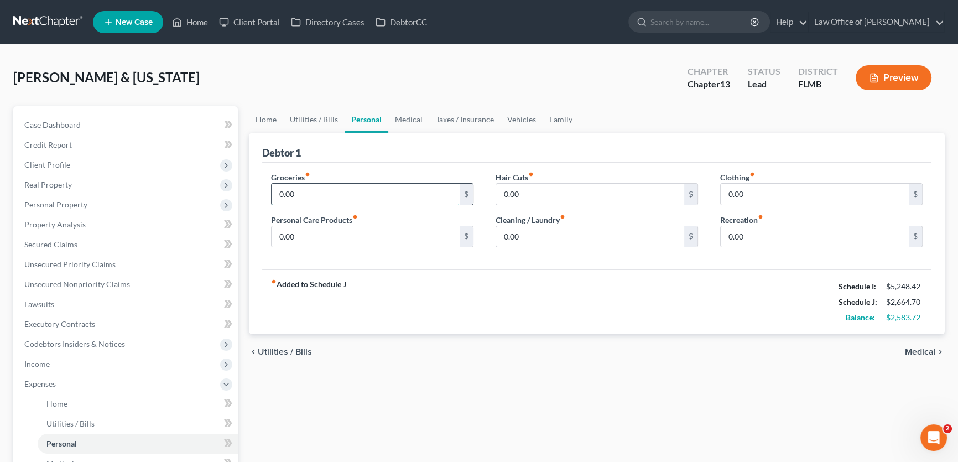
click at [331, 188] on input "0.00" at bounding box center [366, 194] width 188 height 21
type input "800"
drag, startPoint x: 420, startPoint y: 276, endPoint x: 409, endPoint y: 258, distance: 21.6
click at [419, 277] on div "fiber_manual_record Added to Schedule J Schedule I: $5,248.42 Schedule J: $3,46…" at bounding box center [596, 301] width 669 height 65
click at [396, 241] on input "0.00" at bounding box center [366, 236] width 188 height 21
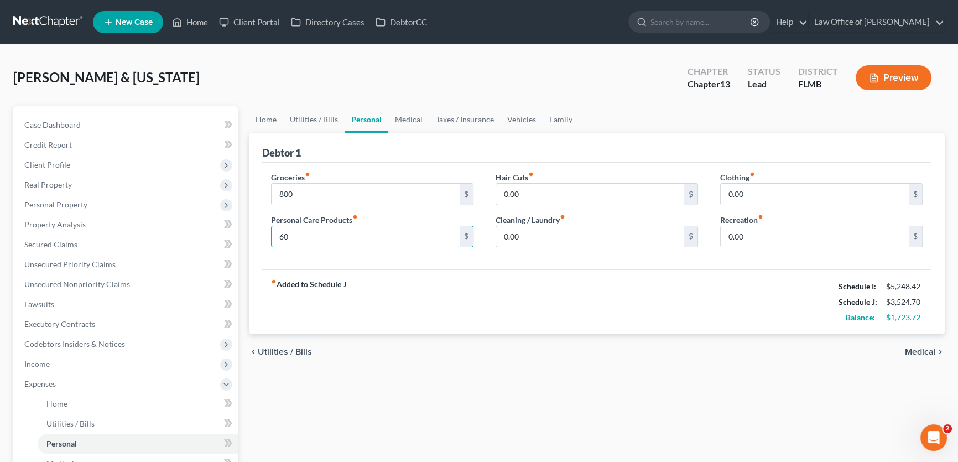
type input "60"
click at [794, 384] on div "Home Utilities / Bills Personal Medical Taxes / Insurance Vehicles Family Debto…" at bounding box center [596, 405] width 707 height 599
click at [587, 199] on input "0.00" at bounding box center [590, 194] width 188 height 21
type input "50"
click at [471, 289] on div "fiber_manual_record Added to Schedule J Schedule I: $5,248.42 Schedule J: $3,57…" at bounding box center [596, 301] width 669 height 65
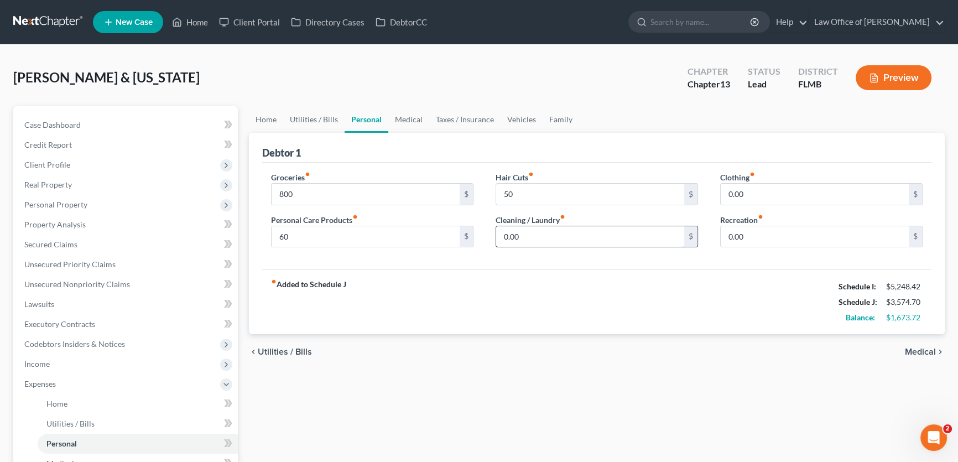
click at [597, 241] on input "0.00" at bounding box center [590, 236] width 188 height 21
type input "3"
type input "60"
click at [606, 240] on input "0.00" at bounding box center [590, 236] width 188 height 21
type input "35"
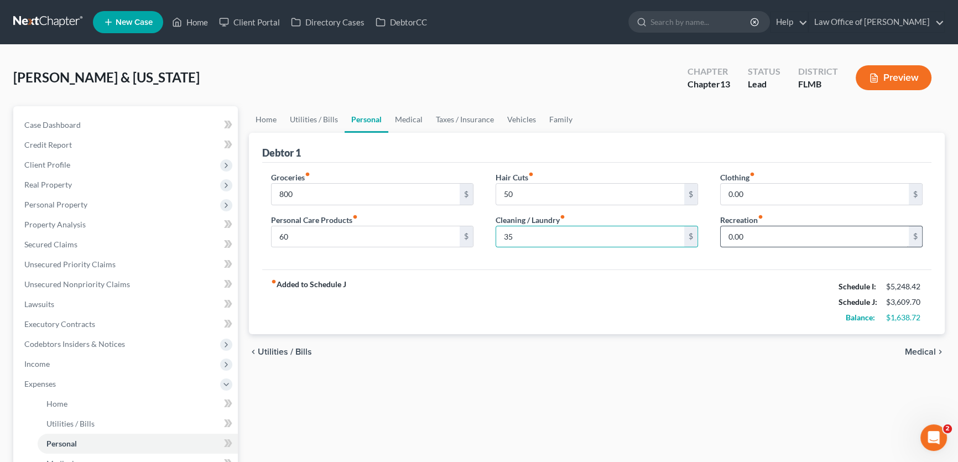
drag, startPoint x: 756, startPoint y: 302, endPoint x: 762, endPoint y: 240, distance: 62.3
click at [756, 302] on div "fiber_manual_record Added to Schedule J Schedule I: $5,248.42 Schedule J: $3,60…" at bounding box center [596, 301] width 669 height 65
click at [766, 196] on input "0.00" at bounding box center [815, 194] width 188 height 21
type input "25"
click at [674, 297] on div "fiber_manual_record Added to Schedule J Schedule I: $5,248.42 Schedule J: $3,63…" at bounding box center [596, 301] width 669 height 65
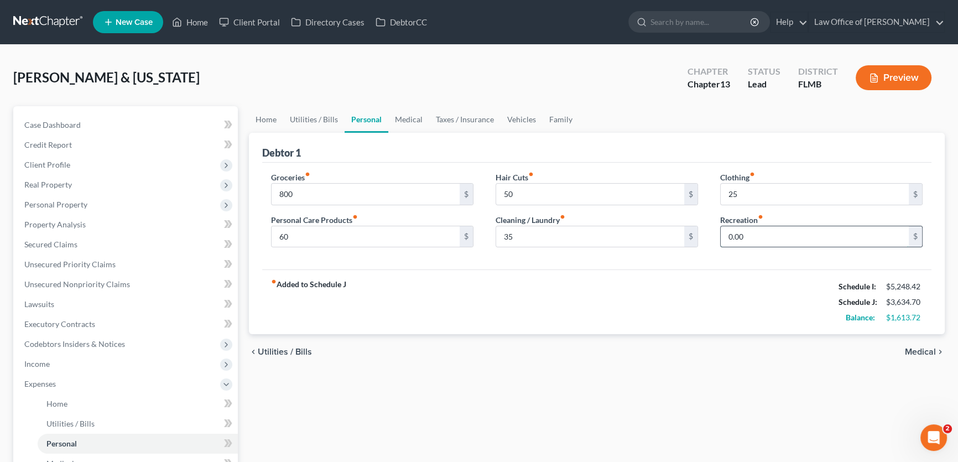
click at [771, 231] on input "0.00" at bounding box center [815, 236] width 188 height 21
type input "40"
drag, startPoint x: 635, startPoint y: 276, endPoint x: 443, endPoint y: 180, distance: 215.3
click at [633, 276] on div "fiber_manual_record Added to Schedule J Schedule I: $5,248.42 Schedule J: $3,67…" at bounding box center [596, 301] width 669 height 65
click at [414, 122] on link "Medical" at bounding box center [408, 119] width 41 height 27
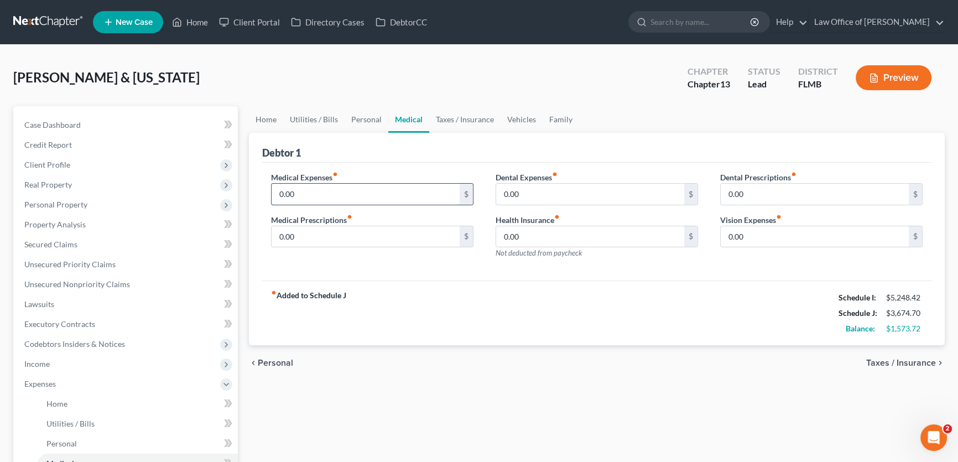
click at [371, 190] on input "0.00" at bounding box center [366, 194] width 188 height 21
click at [533, 285] on div "fiber_manual_record Added to Schedule J Schedule I: $5,248.42 Schedule J: $3,67…" at bounding box center [596, 313] width 669 height 65
click at [304, 241] on input "0.00" at bounding box center [366, 236] width 188 height 21
drag, startPoint x: 392, startPoint y: 313, endPoint x: 411, endPoint y: 304, distance: 20.3
click at [392, 313] on div "fiber_manual_record Added to Schedule J Schedule I: $5,248.42 Schedule J: $3,67…" at bounding box center [596, 313] width 669 height 65
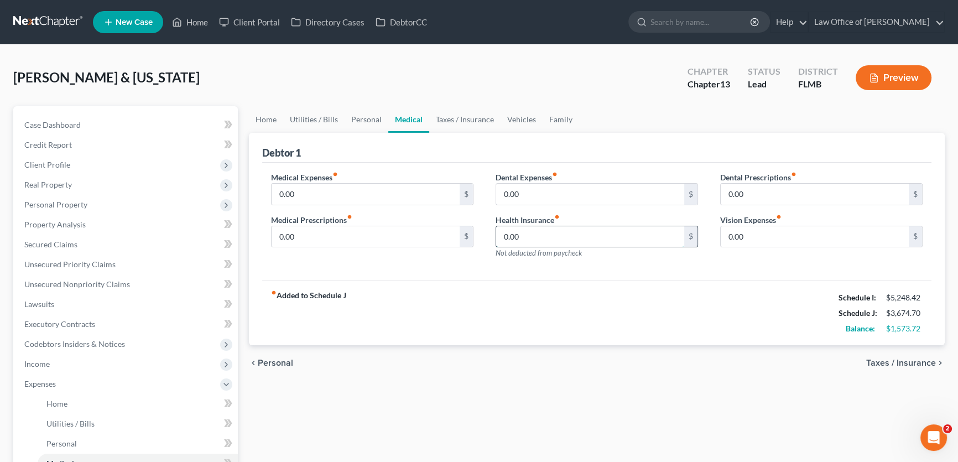
click at [535, 238] on input "0.00" at bounding box center [590, 236] width 188 height 21
click at [561, 266] on div "Medical Expenses fiber_manual_record 0.00 $ Medical Prescriptions fiber_manual_…" at bounding box center [596, 222] width 669 height 118
click at [666, 146] on div "Debtor 1" at bounding box center [596, 148] width 669 height 30
click at [652, 194] on input "0.00" at bounding box center [590, 194] width 188 height 21
type input "25"
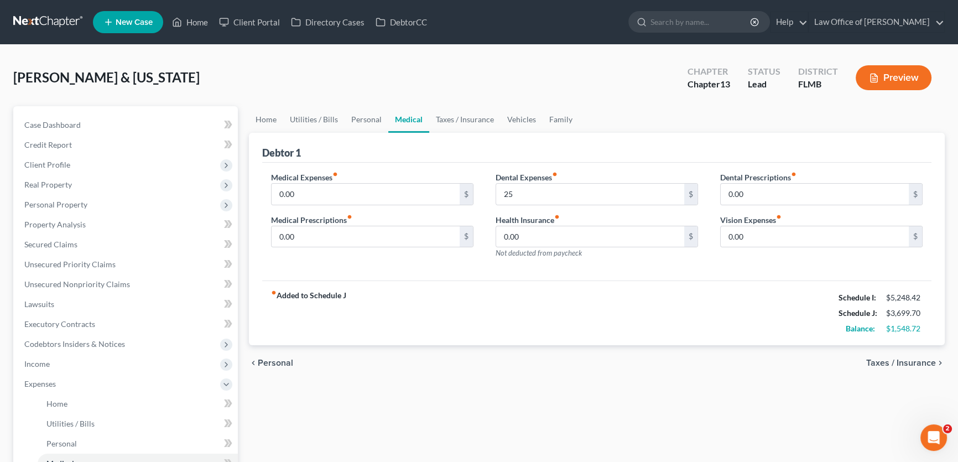
drag, startPoint x: 502, startPoint y: 326, endPoint x: 508, endPoint y: 298, distance: 28.3
click at [503, 325] on div "fiber_manual_record Added to Schedule J Schedule I: $5,248.42 Schedule J: $3,69…" at bounding box center [596, 313] width 669 height 65
click at [786, 323] on div "fiber_manual_record Added to Schedule J Schedule I: $5,248.42 Schedule J: $3,69…" at bounding box center [596, 313] width 669 height 65
click at [752, 284] on div "fiber_manual_record Added to Schedule J Schedule I: $5,248.42 Schedule J: $3,69…" at bounding box center [596, 313] width 669 height 65
click at [780, 188] on input "0.00" at bounding box center [815, 194] width 188 height 21
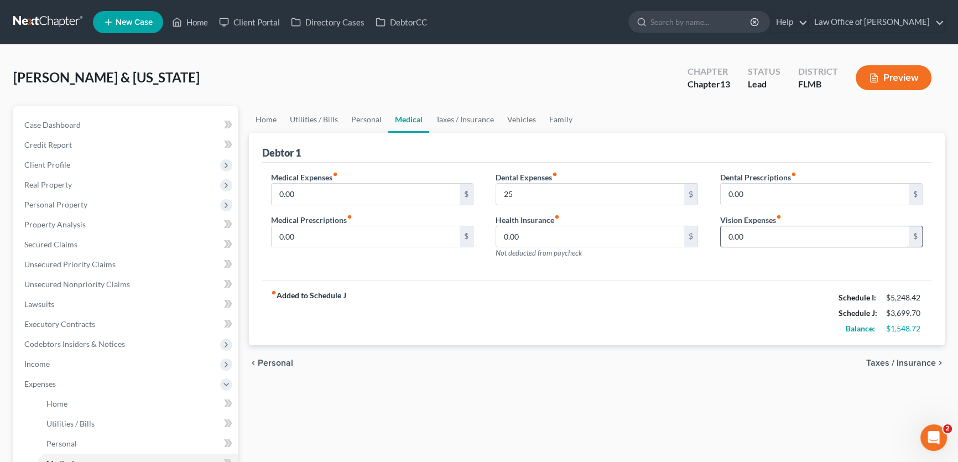
click at [786, 237] on input "0.00" at bounding box center [815, 236] width 188 height 21
type input "22.50"
click at [723, 294] on div "fiber_manual_record Added to Schedule J Schedule I: $5,248.42 Schedule J: $3,72…" at bounding box center [596, 313] width 669 height 65
click at [441, 120] on link "Taxes / Insurance" at bounding box center [464, 119] width 71 height 27
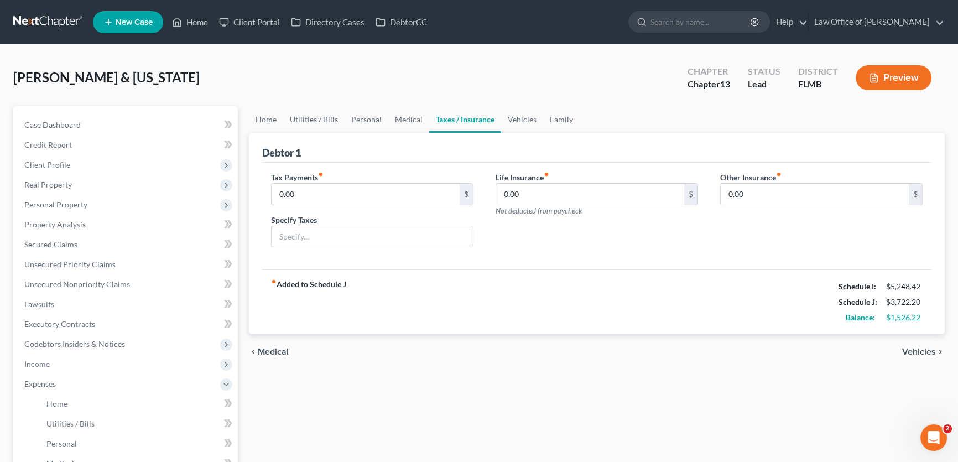
click at [498, 271] on div "fiber_manual_record Added to Schedule J Schedule I: $5,248.42 Schedule J: $3,72…" at bounding box center [596, 301] width 669 height 65
click at [563, 255] on div "Life Insurance fiber_manual_record 0.00 $ Not deducted from paycheck" at bounding box center [597, 214] width 225 height 85
click at [514, 111] on link "Vehicles" at bounding box center [522, 119] width 42 height 27
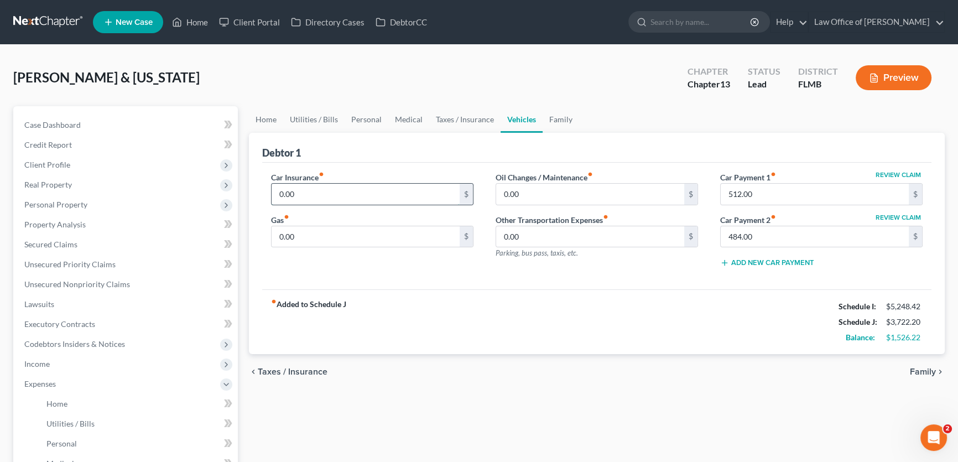
click at [370, 191] on input "0.00" at bounding box center [366, 194] width 188 height 21
type input "863.24"
click at [443, 315] on div "fiber_manual_record Added to Schedule J Schedule I: $5,248.42 Schedule J: $4,58…" at bounding box center [596, 321] width 669 height 65
click at [337, 262] on div "Car Insurance fiber_manual_record 863.24 $ Gas fiber_manual_record 0.00 $" at bounding box center [372, 224] width 225 height 105
click at [340, 241] on input "0.00" at bounding box center [366, 236] width 188 height 21
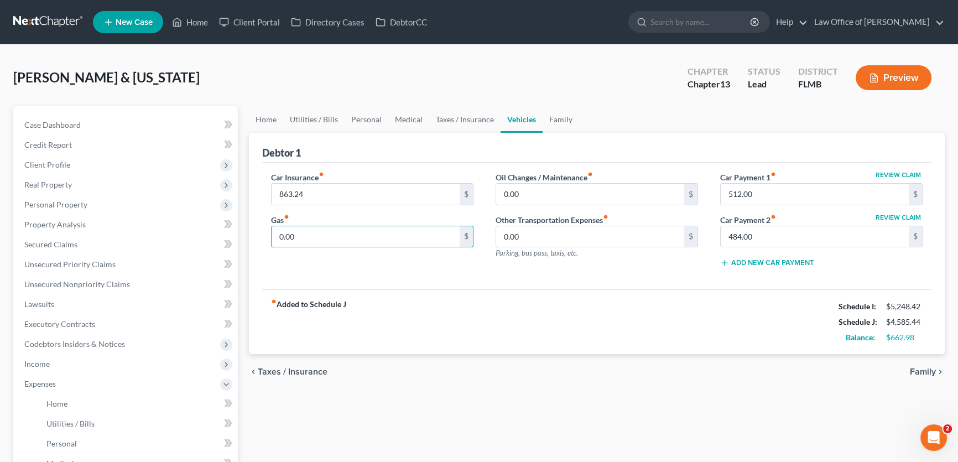
click at [382, 261] on div "Car Insurance fiber_manual_record 863.24 $ Gas fiber_manual_record 0.00 $" at bounding box center [372, 224] width 225 height 105
click at [373, 235] on input "0.00" at bounding box center [366, 236] width 188 height 21
type input "50"
drag, startPoint x: 568, startPoint y: 304, endPoint x: 564, endPoint y: 264, distance: 40.0
click at [568, 305] on div "fiber_manual_record Added to Schedule J Schedule I: $5,248.42 Schedule J: $4,63…" at bounding box center [596, 321] width 669 height 65
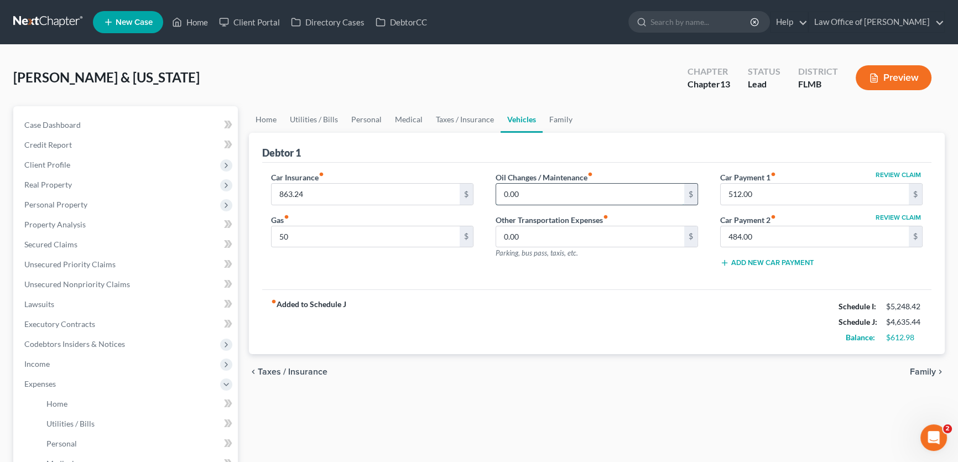
click at [581, 198] on input "0.00" at bounding box center [590, 194] width 188 height 21
type input "2"
type input "100"
click at [636, 108] on ul "Home Utilities / Bills Personal Medical Taxes / Insurance Vehicles Family" at bounding box center [597, 119] width 696 height 27
click at [564, 108] on link "Family" at bounding box center [561, 119] width 37 height 27
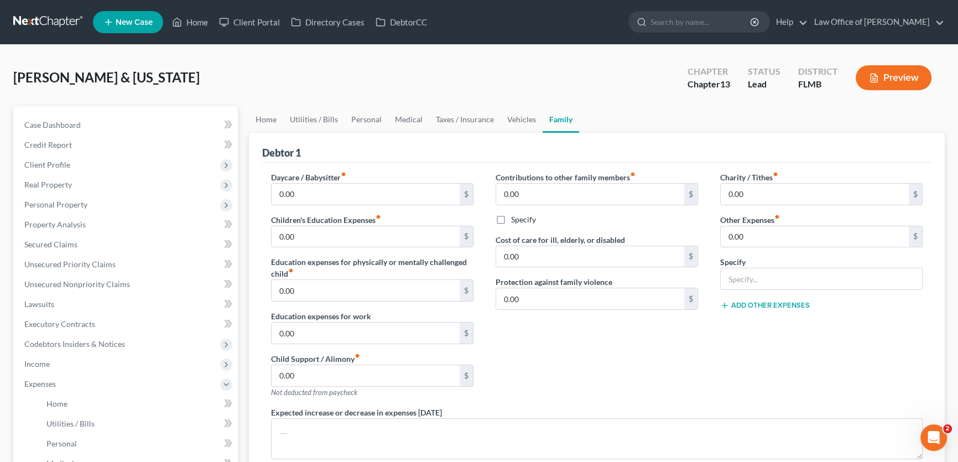
click at [365, 160] on div "Debtor 1" at bounding box center [596, 148] width 669 height 30
click at [364, 185] on input "0.00" at bounding box center [366, 194] width 188 height 21
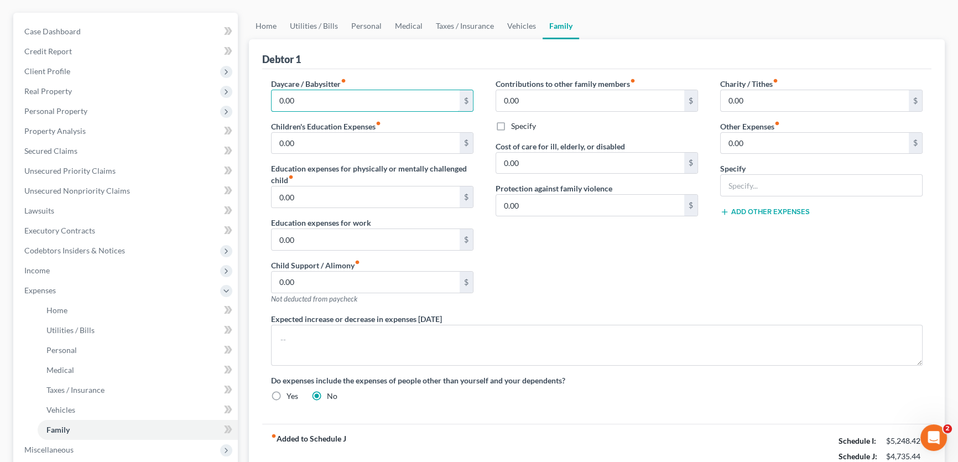
scroll to position [100, 0]
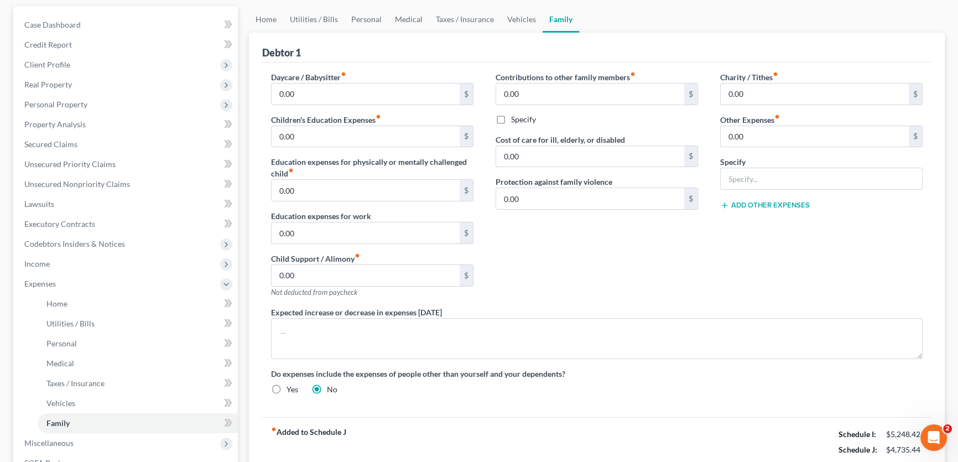
click at [588, 246] on div "Contributions to other family members fiber_manual_record 0.00 $ Specify Cost o…" at bounding box center [597, 188] width 225 height 235
click at [485, 241] on div "Contributions to other family members fiber_manual_record 0.00 $ Specify Cost o…" at bounding box center [597, 188] width 225 height 235
click at [683, 237] on div "Contributions to other family members fiber_manual_record 0.00 $ Specify Cost o…" at bounding box center [597, 188] width 225 height 235
drag, startPoint x: 803, startPoint y: 240, endPoint x: 641, endPoint y: 277, distance: 166.7
click at [803, 239] on div "Charity / Tithes fiber_manual_record 0.00 $ Other Expenses fiber_manual_record …" at bounding box center [821, 188] width 225 height 235
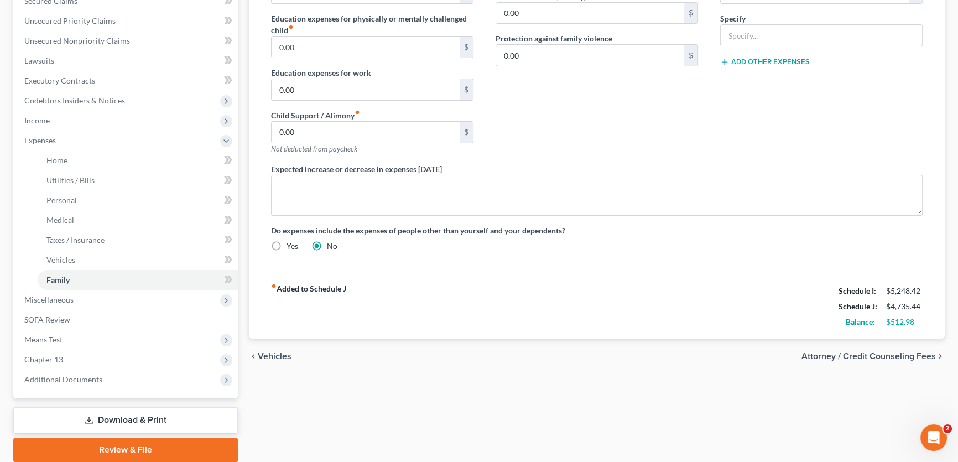
scroll to position [284, 0]
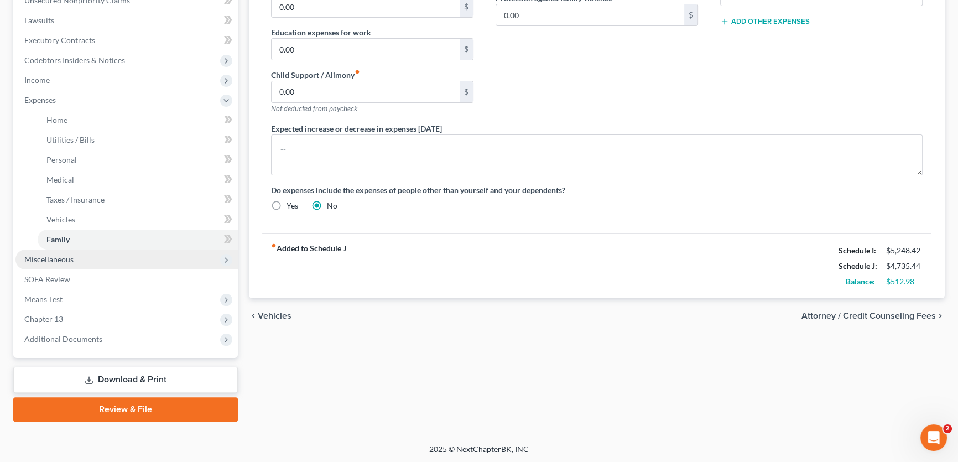
click at [51, 255] on span "Miscellaneous" at bounding box center [48, 259] width 49 height 9
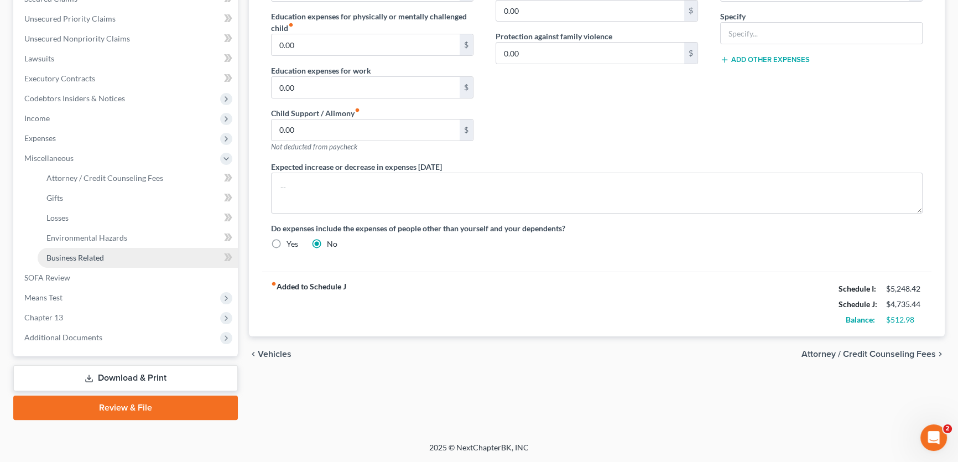
scroll to position [243, 0]
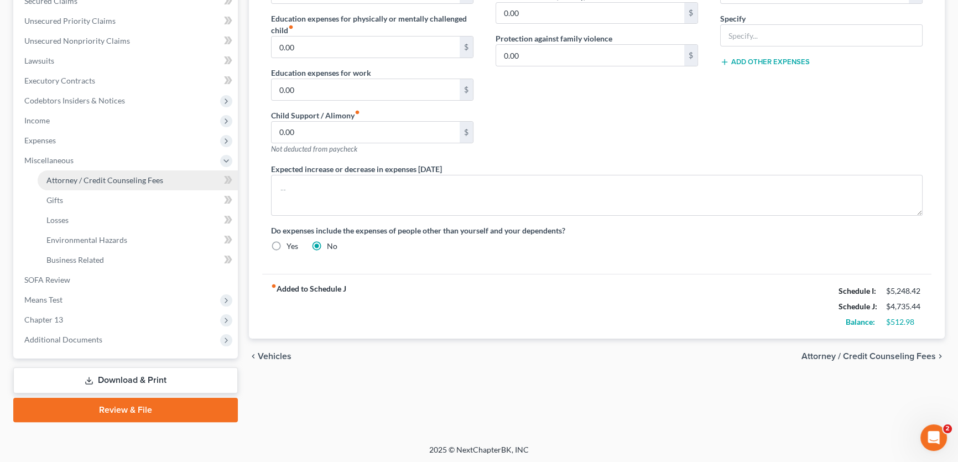
click at [72, 183] on span "Attorney / Credit Counseling Fees" at bounding box center [104, 179] width 117 height 9
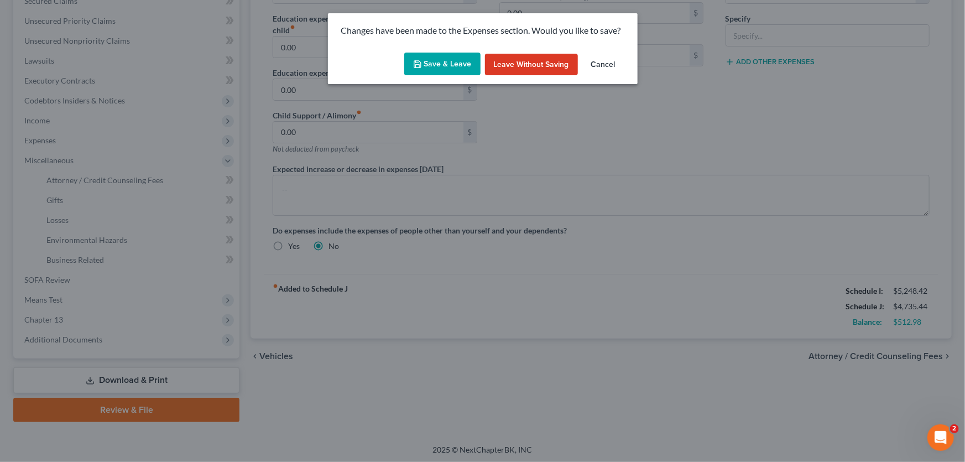
click at [460, 66] on button "Save & Leave" at bounding box center [442, 64] width 76 height 23
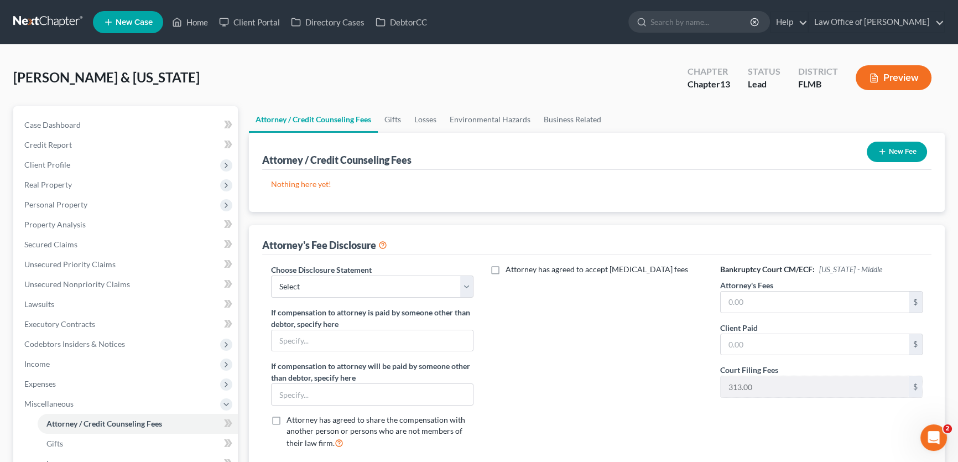
drag, startPoint x: 238, startPoint y: 79, endPoint x: 284, endPoint y: 78, distance: 45.4
click at [238, 79] on div "Fortin, Gary & Virginia Upgraded Chapter Chapter 13 Status Lead District FLMB P…" at bounding box center [479, 82] width 932 height 48
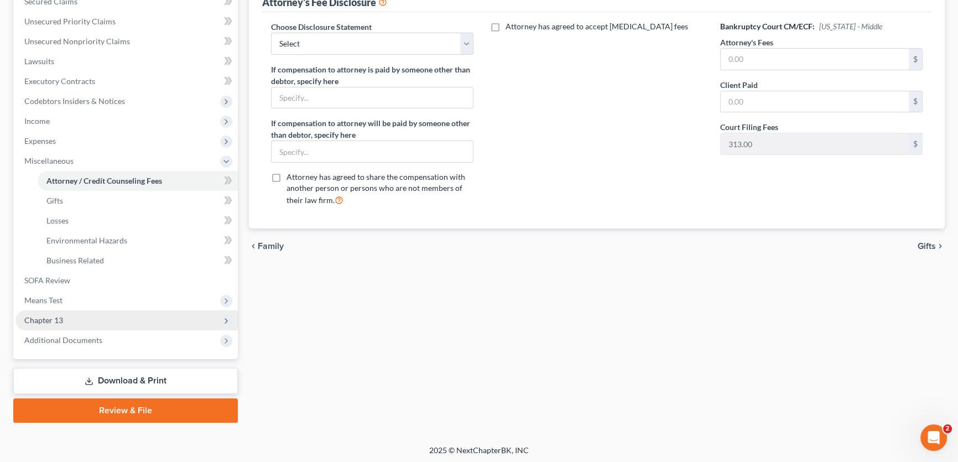
scroll to position [243, 0]
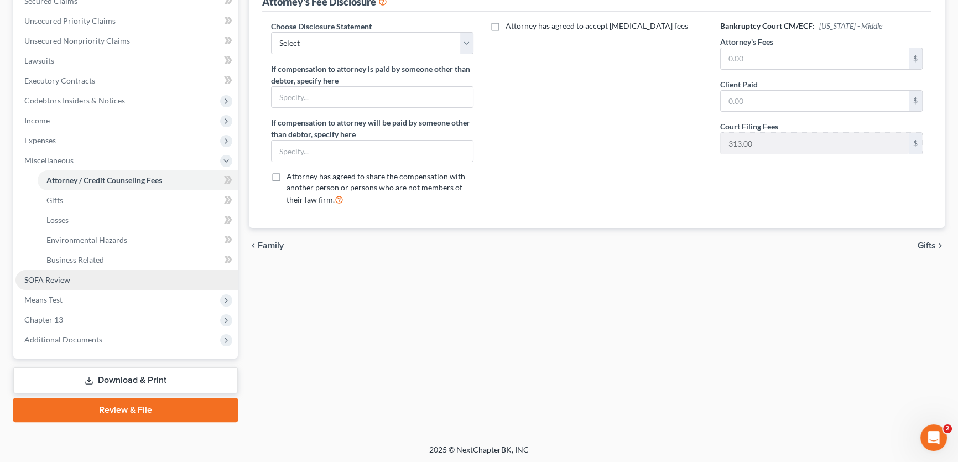
click at [56, 279] on span "SOFA Review" at bounding box center [47, 279] width 46 height 9
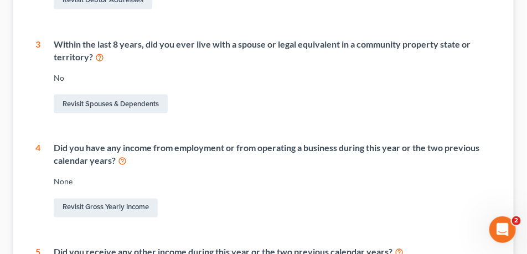
scroll to position [470, 0]
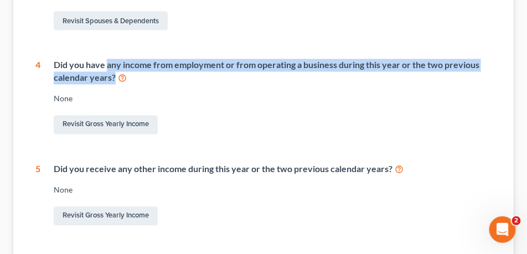
drag, startPoint x: 107, startPoint y: 66, endPoint x: 243, endPoint y: 79, distance: 136.7
click at [246, 77] on div "Did you have any income from employment or from operating a business during thi…" at bounding box center [273, 71] width 438 height 25
click at [243, 79] on div "Did you have any income from employment or from operating a business during thi…" at bounding box center [273, 71] width 438 height 25
click at [238, 82] on div "Did you have any income from employment or from operating a business during thi…" at bounding box center [273, 71] width 438 height 25
click at [242, 77] on div "Did you have any income from employment or from operating a business during thi…" at bounding box center [273, 71] width 438 height 25
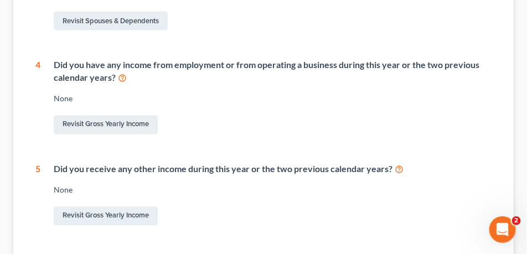
click at [243, 82] on div "Did you have any income from employment or from operating a business during thi…" at bounding box center [273, 71] width 438 height 25
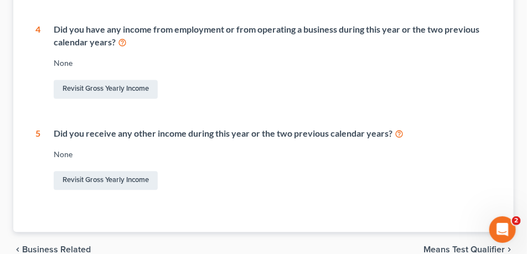
scroll to position [560, 0]
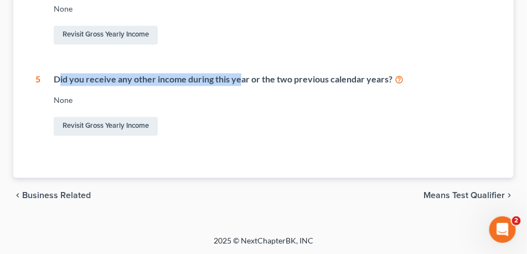
drag, startPoint x: 61, startPoint y: 80, endPoint x: 241, endPoint y: 72, distance: 180.5
click at [241, 73] on div "Did you receive any other income during this year or the two previous calendar …" at bounding box center [273, 79] width 438 height 13
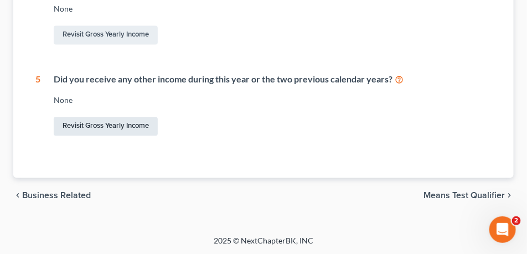
click at [140, 123] on link "Revisit Gross Yearly Income" at bounding box center [106, 126] width 104 height 19
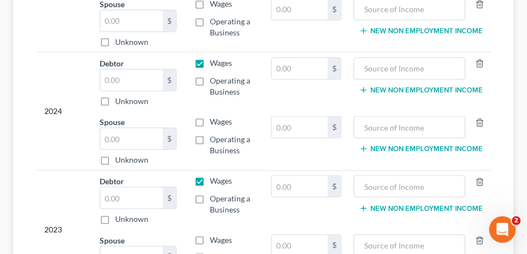
scroll to position [409, 0]
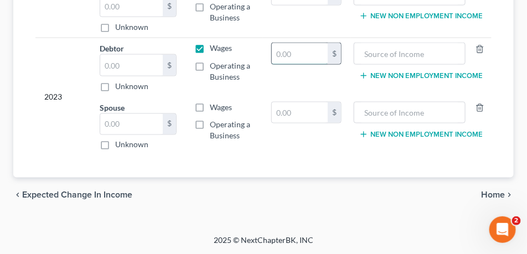
click at [303, 53] on input "text" at bounding box center [300, 53] width 56 height 21
type input "10,356"
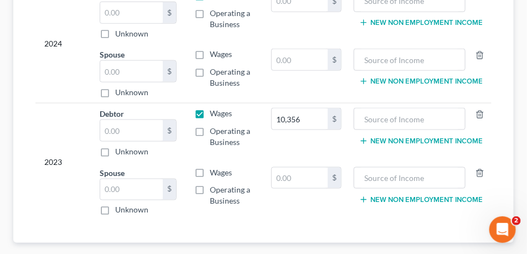
scroll to position [271, 0]
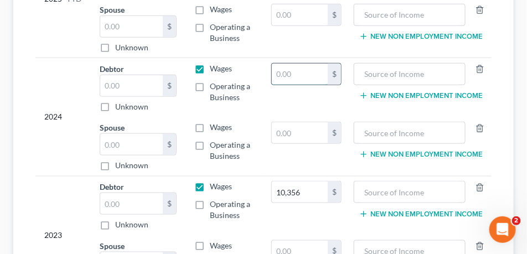
click at [293, 77] on input "text" at bounding box center [300, 74] width 56 height 21
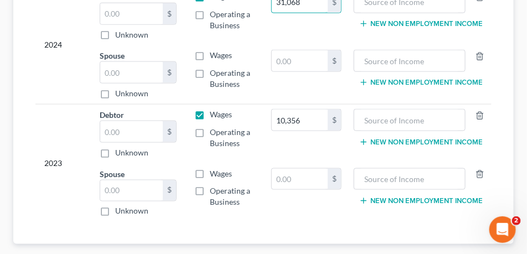
scroll to position [382, 0]
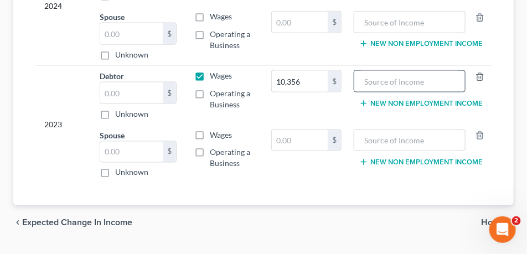
type input "31,068"
click at [407, 78] on input "text" at bounding box center [410, 81] width 100 height 21
drag, startPoint x: 448, startPoint y: 77, endPoint x: 315, endPoint y: 78, distance: 132.8
click at [315, 79] on tr "2023 Debtor $ Unknown Balance Undetermined $ Unknown Wages Operating a Business…" at bounding box center [263, 94] width 456 height 59
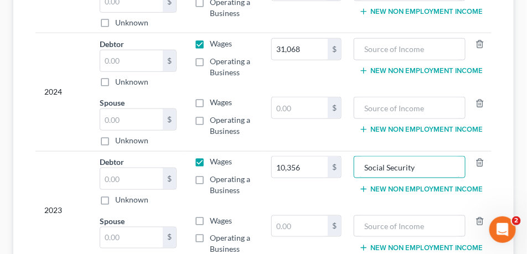
scroll to position [243, 0]
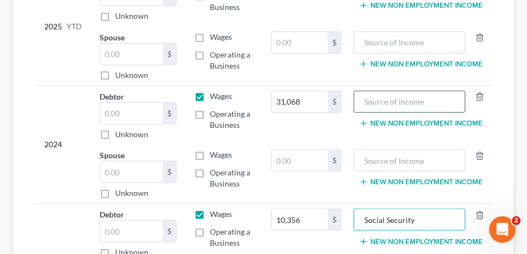
click at [394, 96] on input "text" at bounding box center [410, 101] width 100 height 21
paste input "Social Security"
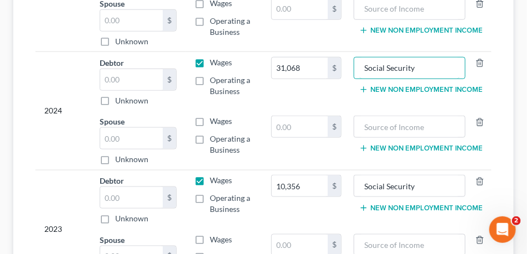
scroll to position [326, 0]
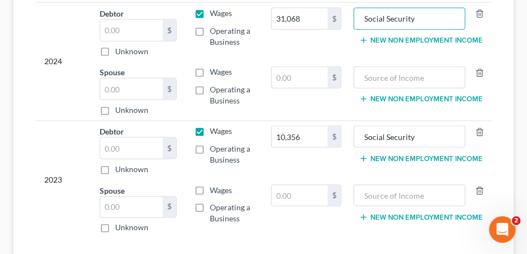
click at [346, 172] on td "10,356 $" at bounding box center [306, 150] width 88 height 59
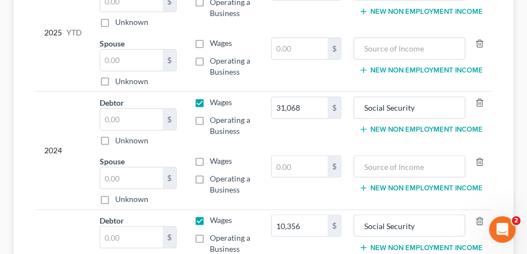
scroll to position [160, 0]
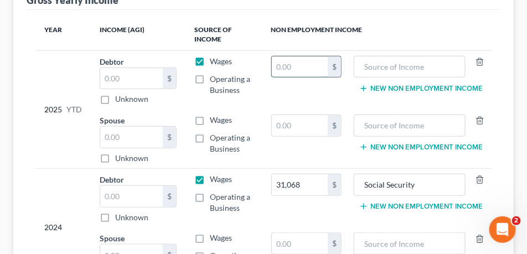
click at [314, 67] on input "text" at bounding box center [300, 66] width 56 height 21
click at [457, 39] on th "Non Employment Income" at bounding box center [376, 35] width 229 height 32
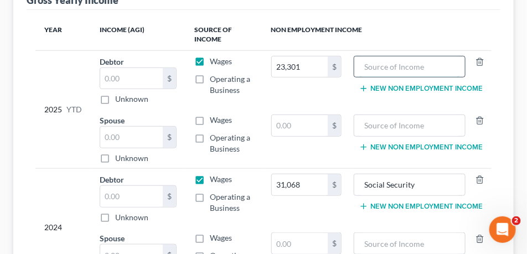
click at [413, 63] on input "text" at bounding box center [410, 66] width 100 height 21
paste input "Social Security"
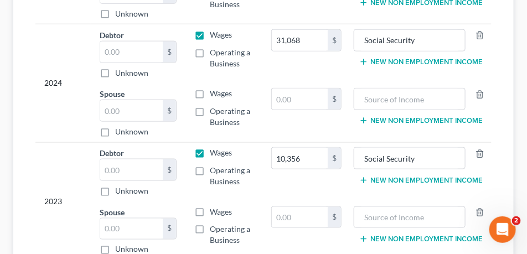
scroll to position [409, 0]
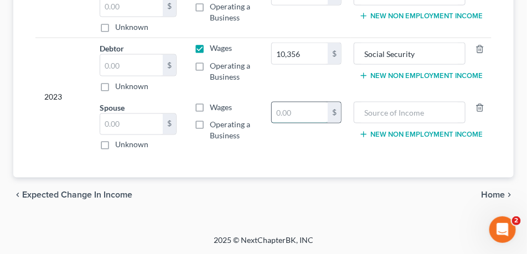
click at [294, 112] on input "text" at bounding box center [300, 112] width 56 height 21
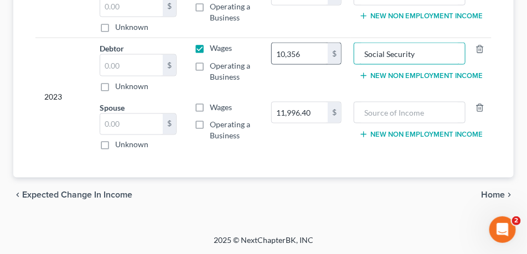
drag, startPoint x: 434, startPoint y: 49, endPoint x: 339, endPoint y: 55, distance: 94.8
click at [336, 53] on tr "2023 Debtor $ Unknown Balance Undetermined $ Unknown Wages Operating a Business…" at bounding box center [263, 67] width 456 height 59
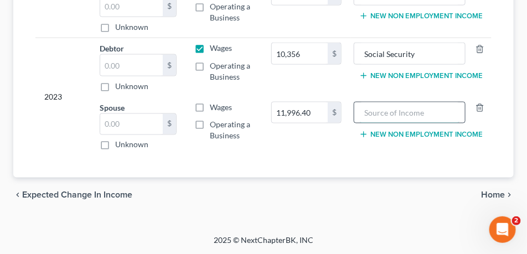
click at [394, 111] on input "text" at bounding box center [410, 112] width 100 height 21
paste input "Social Security"
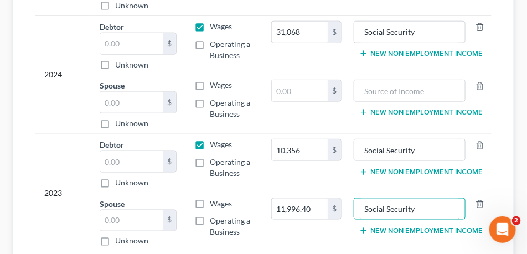
scroll to position [271, 0]
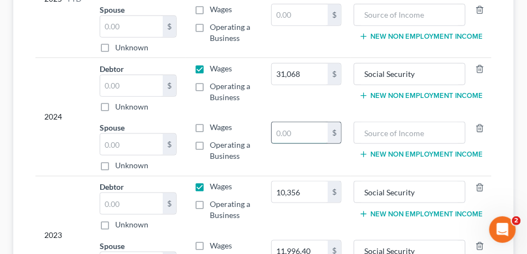
click at [298, 136] on input "text" at bounding box center [300, 132] width 56 height 21
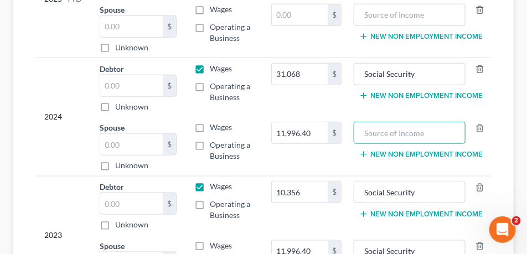
paste input "Social Security"
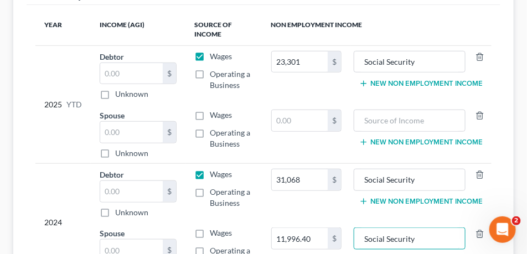
scroll to position [160, 0]
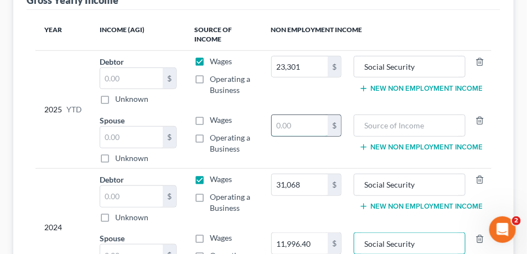
click at [323, 127] on input "text" at bounding box center [300, 125] width 56 height 21
click at [302, 122] on input "text" at bounding box center [300, 125] width 56 height 21
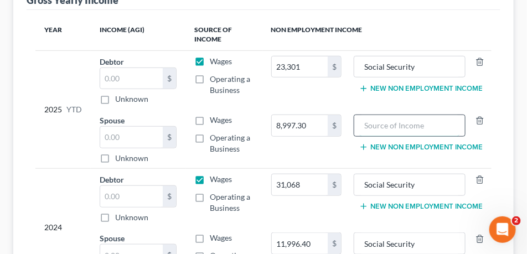
drag, startPoint x: 390, startPoint y: 135, endPoint x: 386, endPoint y: 128, distance: 8.4
click at [390, 134] on input "text" at bounding box center [410, 125] width 100 height 21
paste input "Social Security"
click at [389, 91] on button "New Non Employment Income" at bounding box center [420, 88] width 123 height 9
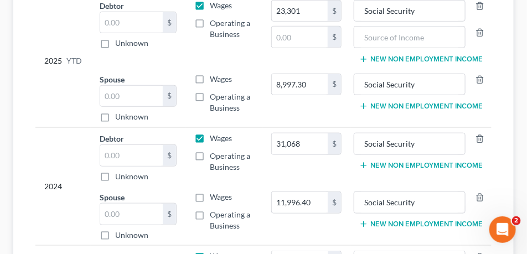
scroll to position [354, 0]
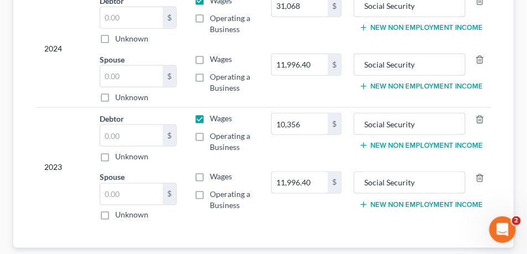
drag, startPoint x: 381, startPoint y: 144, endPoint x: 351, endPoint y: 146, distance: 30.4
click at [381, 144] on button "New Non Employment Income" at bounding box center [420, 145] width 123 height 9
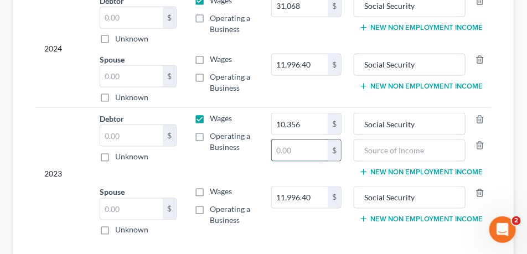
click at [311, 148] on input "text" at bounding box center [300, 150] width 56 height 21
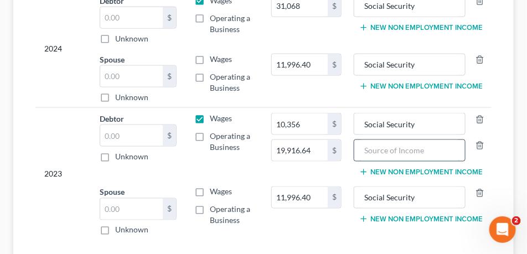
click at [433, 155] on input "text" at bounding box center [410, 150] width 100 height 21
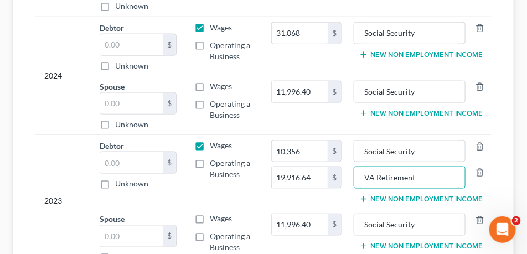
scroll to position [271, 0]
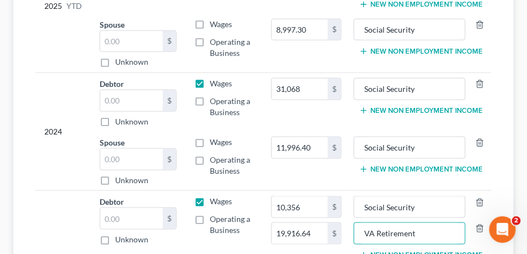
click at [391, 112] on button "New Non Employment Income" at bounding box center [420, 110] width 123 height 9
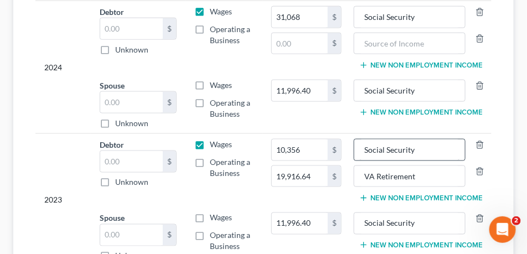
scroll to position [354, 0]
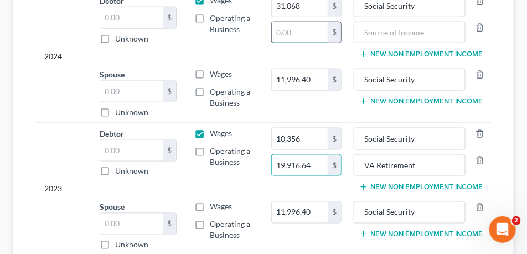
click at [308, 34] on input "text" at bounding box center [300, 32] width 56 height 21
paste input "19,916.64"
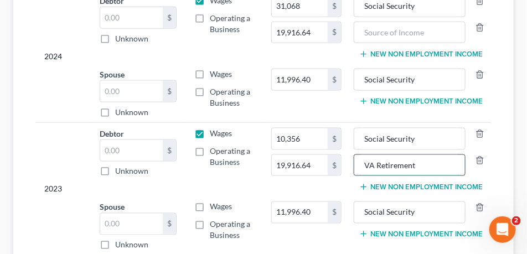
drag, startPoint x: 433, startPoint y: 164, endPoint x: 439, endPoint y: 163, distance: 6.7
click at [433, 164] on input "VA Retirement" at bounding box center [410, 165] width 100 height 21
drag, startPoint x: 442, startPoint y: 164, endPoint x: 316, endPoint y: 167, distance: 126.2
click at [316, 167] on tr "2023 Debtor $ Unknown Balance Undetermined $ Unknown Wages Operating a Business…" at bounding box center [263, 160] width 456 height 74
click at [423, 37] on input "text" at bounding box center [410, 32] width 100 height 21
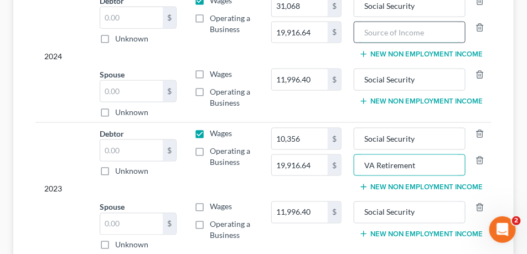
paste input "VA Retirement"
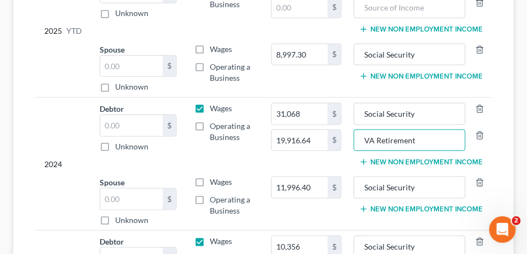
scroll to position [205, 0]
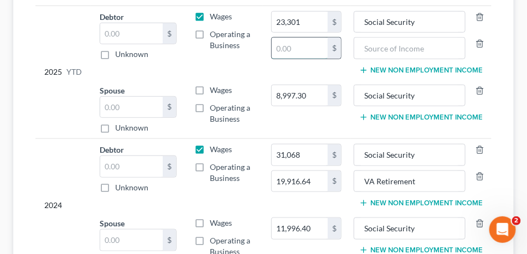
drag, startPoint x: 285, startPoint y: 46, endPoint x: 295, endPoint y: 42, distance: 10.2
click at [285, 46] on input "text" at bounding box center [300, 48] width 56 height 21
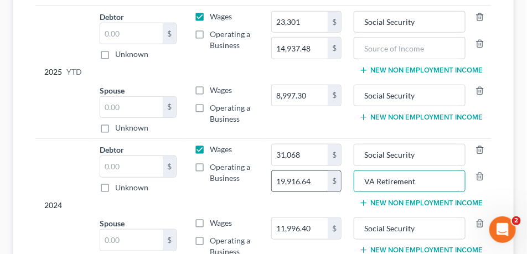
drag, startPoint x: 365, startPoint y: 185, endPoint x: 308, endPoint y: 186, distance: 57.6
click at [308, 186] on tr "2024 Debtor $ Unknown Balance Undetermined $ Unknown Wages Operating a Business…" at bounding box center [263, 176] width 456 height 74
click at [441, 46] on input "text" at bounding box center [410, 48] width 100 height 21
paste input "VA Retirement"
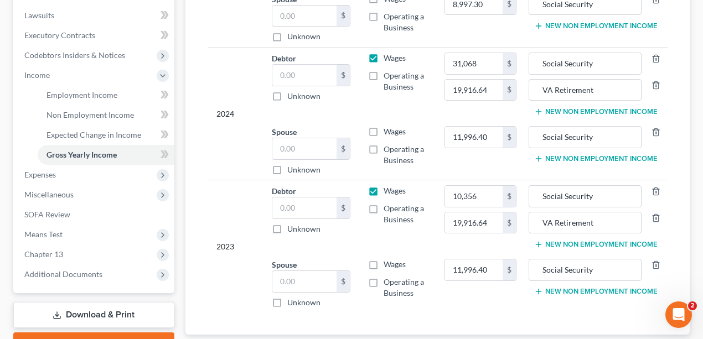
scroll to position [377, 0]
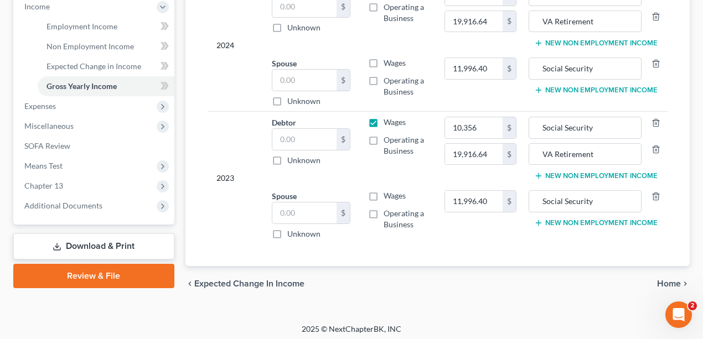
drag, startPoint x: 481, startPoint y: 307, endPoint x: 180, endPoint y: 261, distance: 304.9
click at [479, 306] on div "Fortin, Gary & Virginia Upgraded Chapter Chapter 13 Status Lead District FLMB P…" at bounding box center [351, 5] width 703 height 636
click at [84, 107] on span "Expenses" at bounding box center [94, 106] width 159 height 20
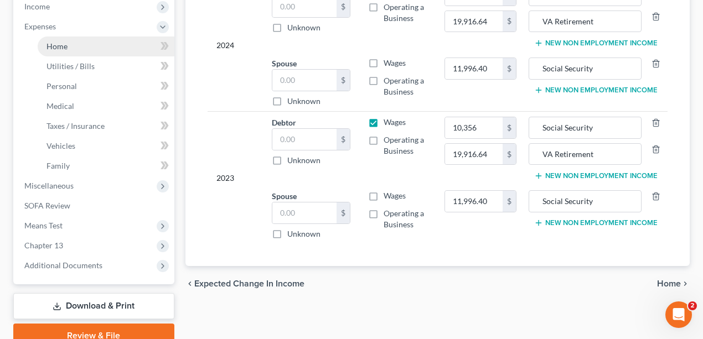
click at [56, 55] on link "Home" at bounding box center [106, 47] width 137 height 20
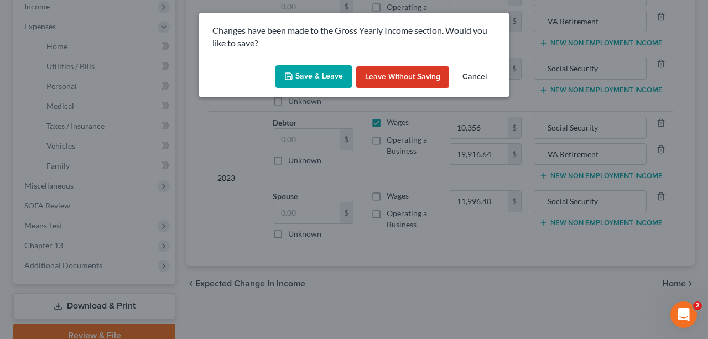
click at [307, 75] on button "Save & Leave" at bounding box center [314, 76] width 76 height 23
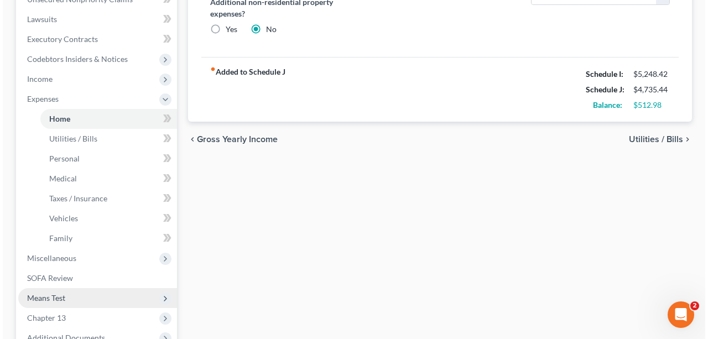
scroll to position [368, 0]
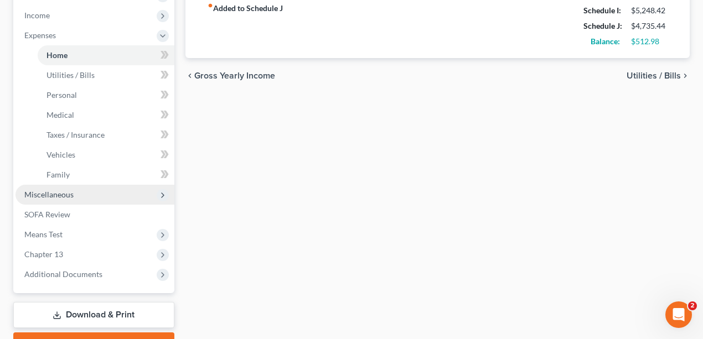
click at [67, 197] on span "Miscellaneous" at bounding box center [48, 194] width 49 height 9
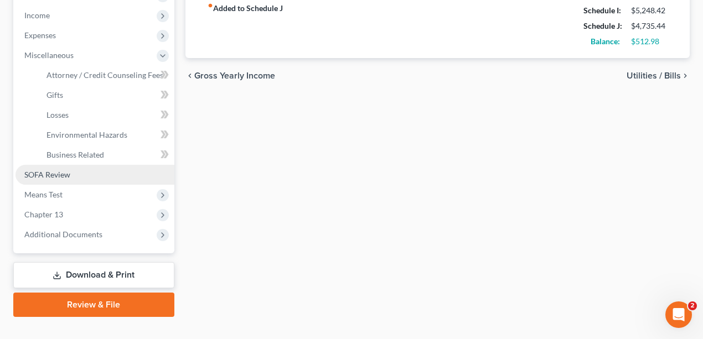
click at [58, 170] on span "SOFA Review" at bounding box center [47, 174] width 46 height 9
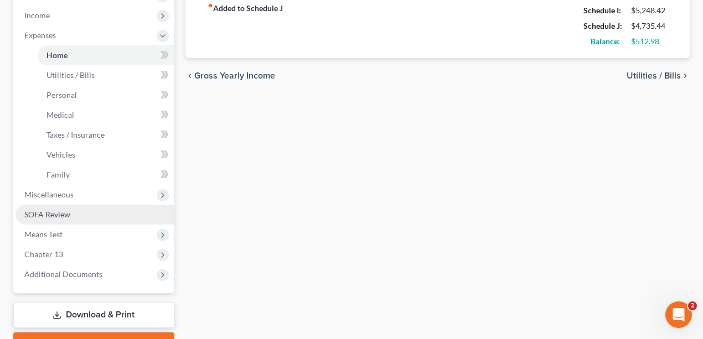
click at [68, 217] on span "SOFA Review" at bounding box center [47, 214] width 46 height 9
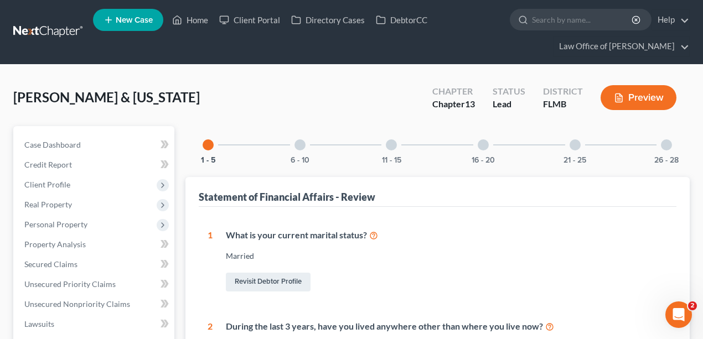
click at [295, 142] on div at bounding box center [299, 144] width 11 height 11
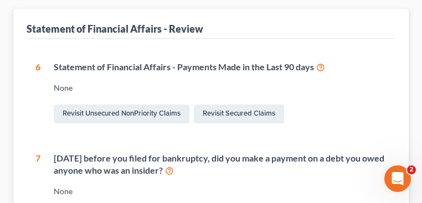
scroll to position [126, 0]
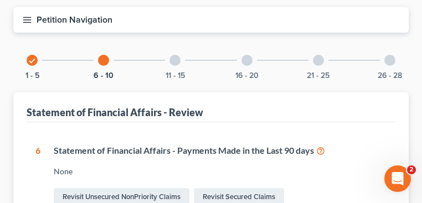
click at [175, 59] on div at bounding box center [174, 60] width 11 height 11
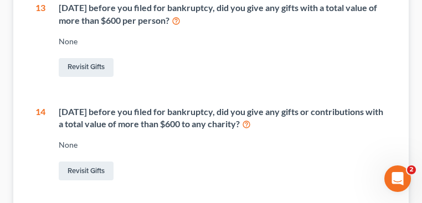
scroll to position [502, 0]
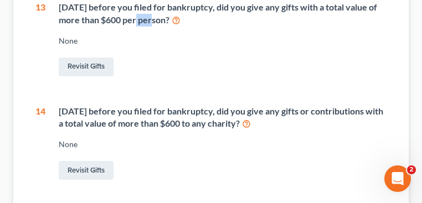
drag, startPoint x: 134, startPoint y: 15, endPoint x: 153, endPoint y: 15, distance: 18.3
click at [153, 15] on div "Within 2 years before you filed for bankruptcy, did you give any gifts with a t…" at bounding box center [223, 13] width 328 height 25
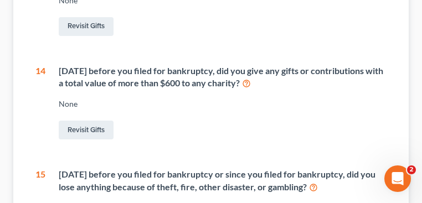
scroll to position [546, 0]
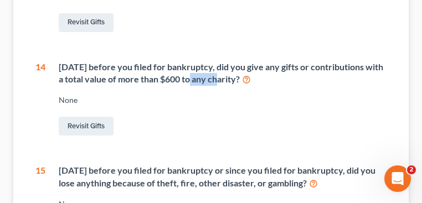
drag, startPoint x: 235, startPoint y: 80, endPoint x: 262, endPoint y: 83, distance: 27.3
click at [262, 83] on div "Within 2 years before you filed for bankruptcy, did you give any gifts or contr…" at bounding box center [223, 73] width 328 height 25
click at [305, 82] on div "Within 2 years before you filed for bankruptcy, did you give any gifts or contr…" at bounding box center [223, 73] width 328 height 25
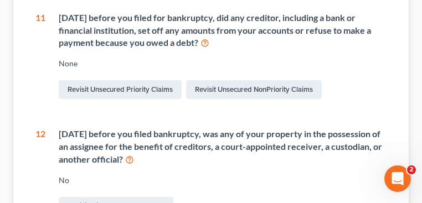
scroll to position [59, 0]
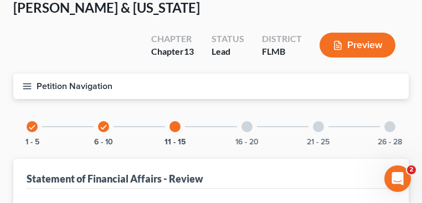
click at [242, 126] on div at bounding box center [246, 126] width 11 height 11
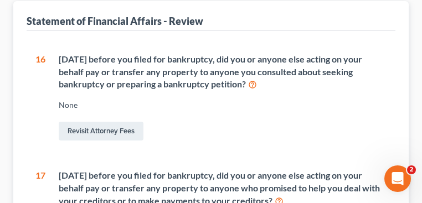
scroll to position [126, 0]
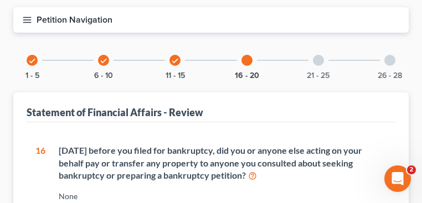
click at [320, 59] on div at bounding box center [318, 60] width 11 height 11
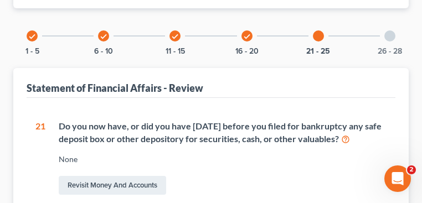
scroll to position [192, 0]
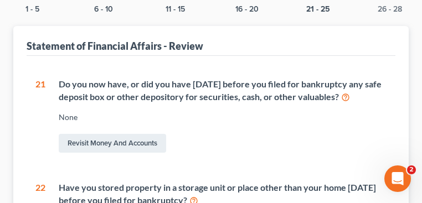
click at [100, 90] on div "Do you now have, or did you have within 1 year before you filed for bankruptcy …" at bounding box center [223, 90] width 328 height 25
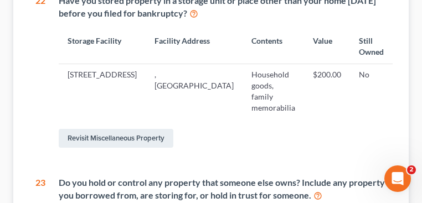
scroll to position [369, 0]
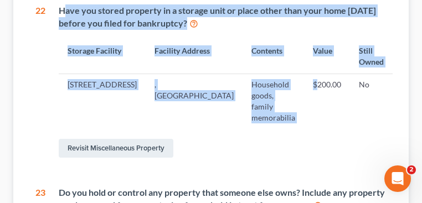
drag, startPoint x: 62, startPoint y: 7, endPoint x: 306, endPoint y: 103, distance: 262.1
click at [306, 103] on div "Have you stored property in a storage unit or place other than your home within…" at bounding box center [218, 81] width 347 height 155
click at [306, 103] on td "$200.00" at bounding box center [327, 101] width 46 height 54
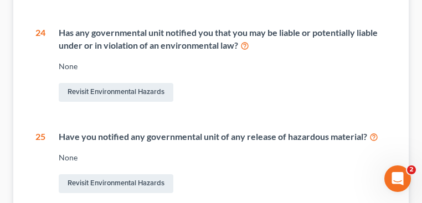
scroll to position [635, 0]
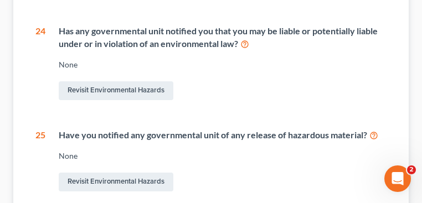
drag, startPoint x: 287, startPoint y: 123, endPoint x: 336, endPoint y: 129, distance: 49.6
click at [321, 129] on div "Have you notified any governmental unit of any release of hazardous material?" at bounding box center [223, 135] width 328 height 13
click at [339, 129] on div "Have you notified any governmental unit of any release of hazardous material? N…" at bounding box center [215, 161] width 341 height 65
click at [340, 129] on div "Have you notified any governmental unit of any release of hazardous material?" at bounding box center [223, 135] width 328 height 13
click at [316, 129] on div "Have you notified any governmental unit of any release of hazardous material?" at bounding box center [223, 135] width 328 height 13
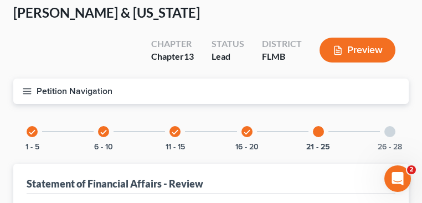
scroll to position [89, 0]
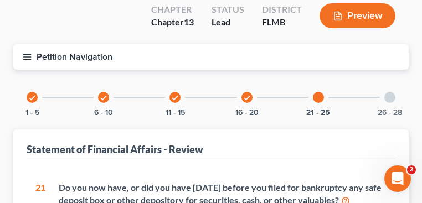
click at [389, 103] on div "26 - 28" at bounding box center [390, 98] width 38 height 38
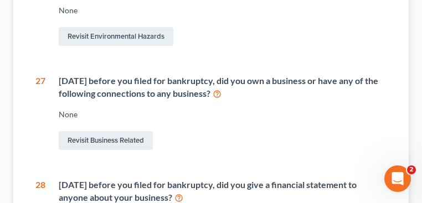
scroll to position [310, 0]
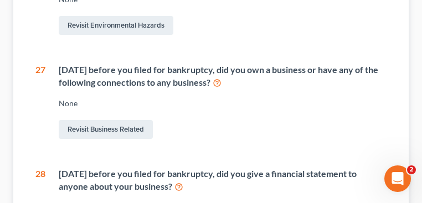
drag, startPoint x: 58, startPoint y: 72, endPoint x: 228, endPoint y: 84, distance: 170.8
click at [226, 85] on div "Within 4 years before you filed for bankruptcy, did you own a business or have …" at bounding box center [215, 102] width 341 height 77
click at [228, 84] on div "[DATE] before you filed for bankruptcy, did you own a business or have any of t…" at bounding box center [223, 76] width 328 height 25
click at [235, 82] on div "[DATE] before you filed for bankruptcy, did you own a business or have any of t…" at bounding box center [223, 76] width 328 height 25
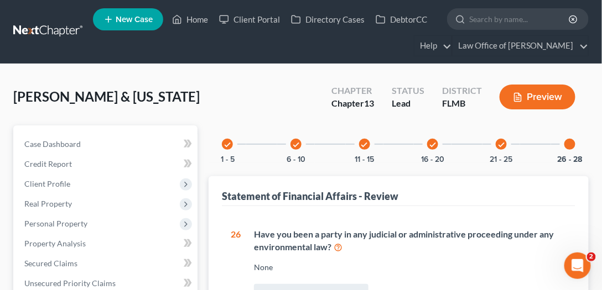
scroll to position [0, 0]
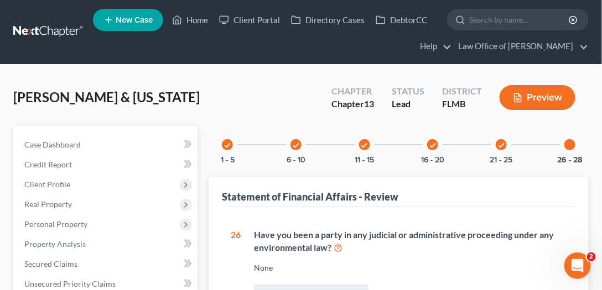
click at [215, 90] on div "[PERSON_NAME] & [US_STATE] Upgraded Chapter Chapter 13 Status Lead District [GE…" at bounding box center [300, 102] width 575 height 48
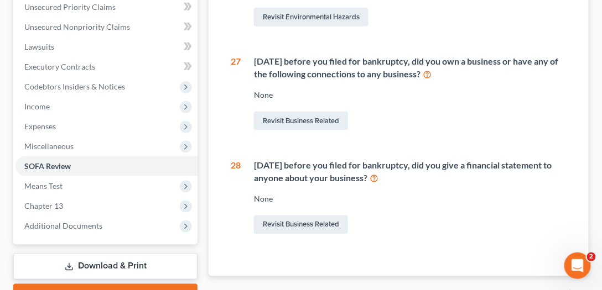
scroll to position [339, 0]
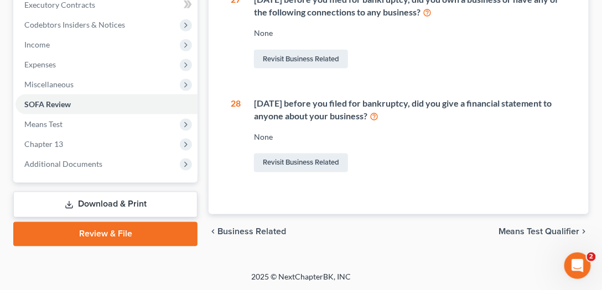
click at [133, 230] on link "Review & File" at bounding box center [105, 234] width 184 height 24
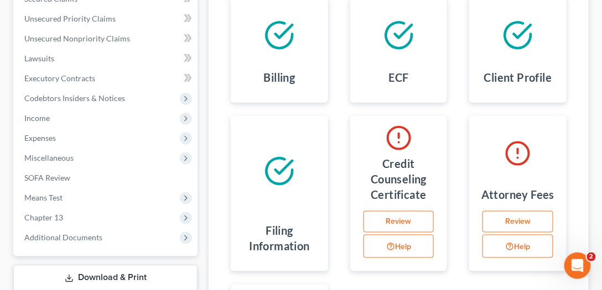
scroll to position [316, 0]
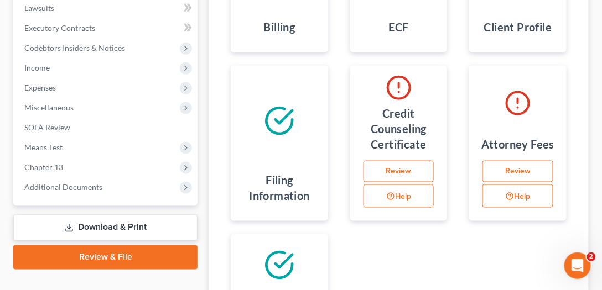
click at [533, 168] on link "Review" at bounding box center [517, 172] width 71 height 22
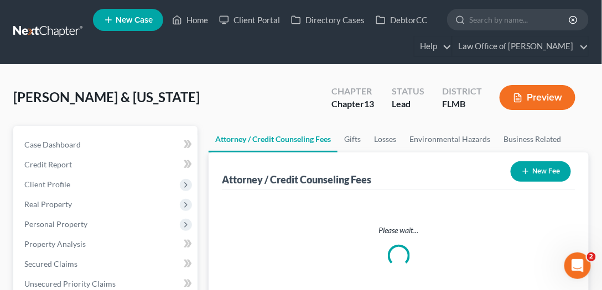
click at [547, 163] on button "New Fee" at bounding box center [541, 172] width 60 height 20
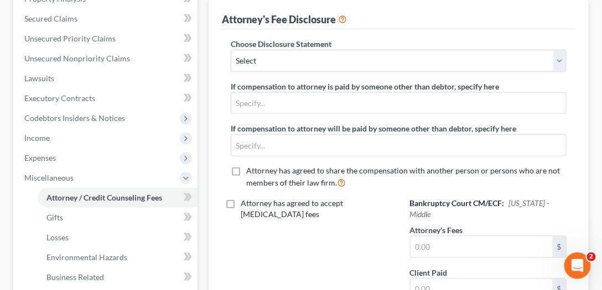
scroll to position [253, 0]
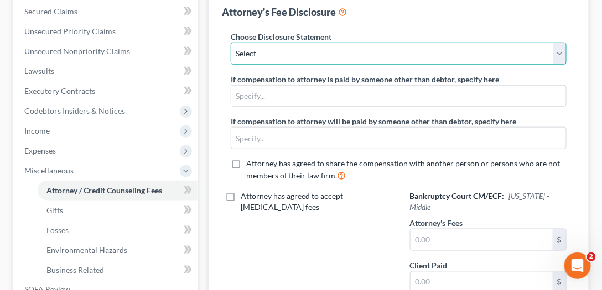
click at [273, 43] on select "Select Bankruptcy" at bounding box center [399, 54] width 336 height 22
select select "0"
click at [231, 43] on select "Select Bankruptcy" at bounding box center [399, 54] width 336 height 22
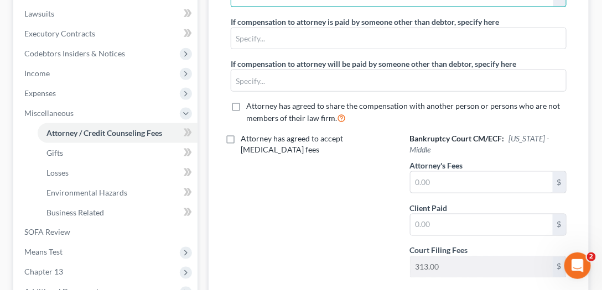
scroll to position [316, 0]
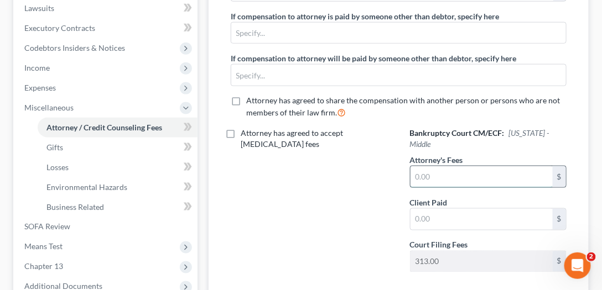
click at [448, 167] on input "text" at bounding box center [482, 177] width 142 height 21
type input "5,000"
click at [485, 209] on input "text" at bounding box center [482, 219] width 142 height 21
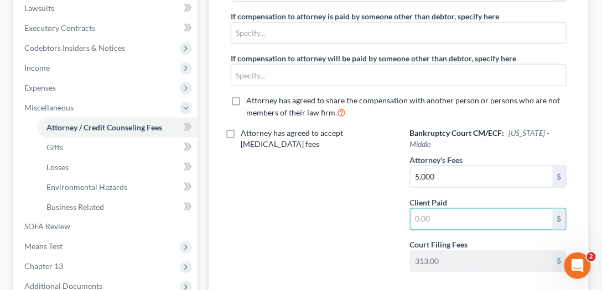
type input "3"
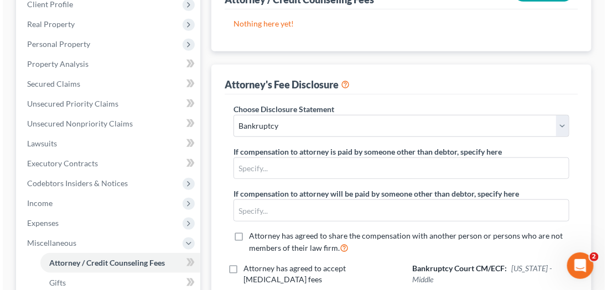
scroll to position [95, 0]
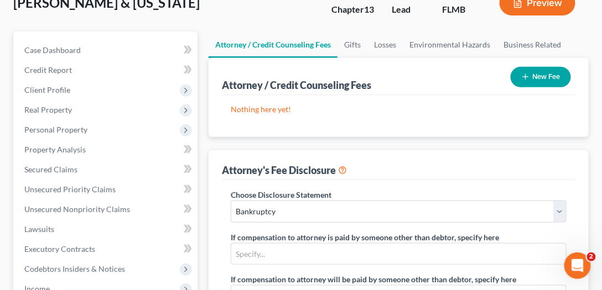
type input "437"
click at [527, 82] on button "New Fee" at bounding box center [541, 77] width 60 height 20
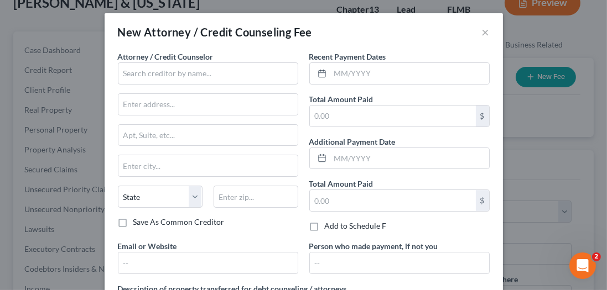
click at [137, 23] on div "New Attorney / Credit Counseling Fee ×" at bounding box center [304, 32] width 398 height 38
click at [132, 78] on input "text" at bounding box center [208, 74] width 180 height 22
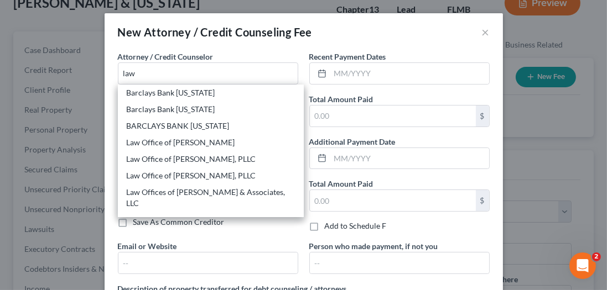
click at [246, 178] on div "Law Office of David C. Meltzer, PLLC" at bounding box center [211, 175] width 168 height 11
type input "Law Office of David C. Meltzer, PLLC"
type input "12276 San Jose Blvd"
type input "Ste. 205"
type input "Jacksonville"
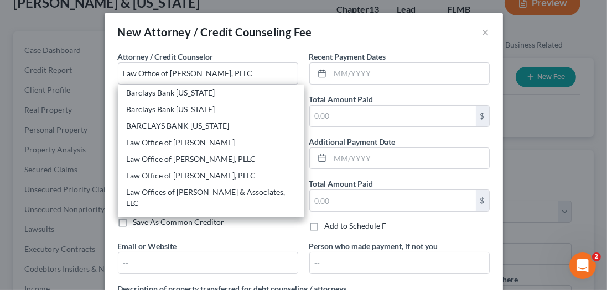
select select "9"
type input "32223"
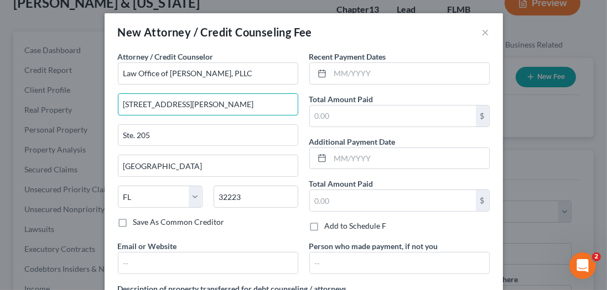
drag, startPoint x: 198, startPoint y: 105, endPoint x: 96, endPoint y: 100, distance: 102.0
click at [96, 100] on div "New Attorney / Credit Counseling Fee × Attorney / Credit Counselor * Law Office…" at bounding box center [303, 145] width 607 height 290
type input "1033 Cassat Avenue"
type input "32205"
type input "[PERSON_NAME][EMAIL_ADDRESS][DOMAIN_NAME]"
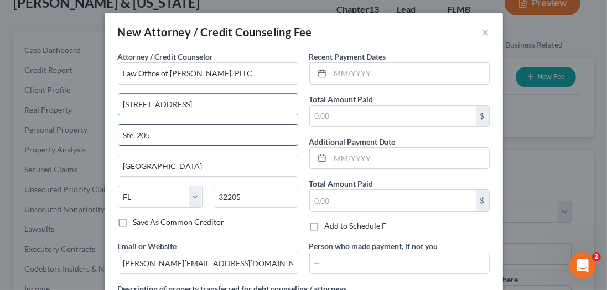
click at [185, 130] on input "Ste. 205" at bounding box center [207, 135] width 179 height 21
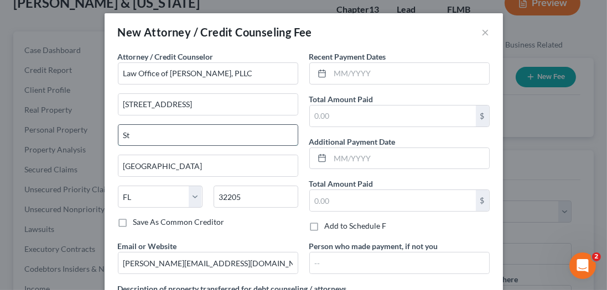
type input "S"
click at [356, 66] on input "text" at bounding box center [409, 73] width 159 height 21
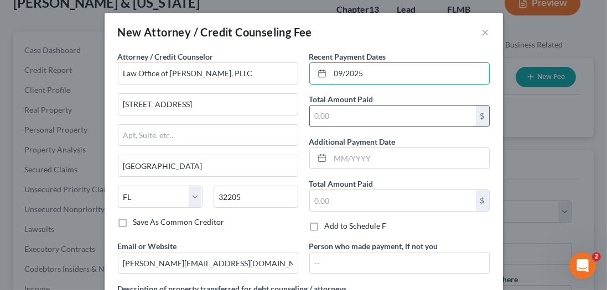
type input "09/2025"
click at [349, 116] on input "text" at bounding box center [393, 116] width 166 height 21
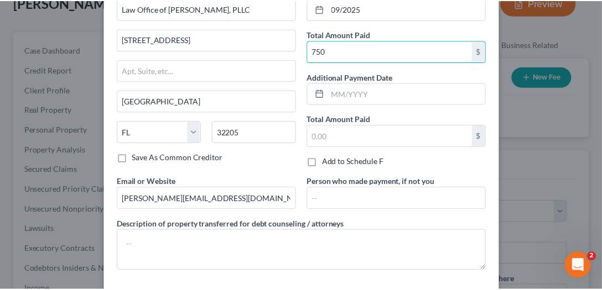
scroll to position [112, 0]
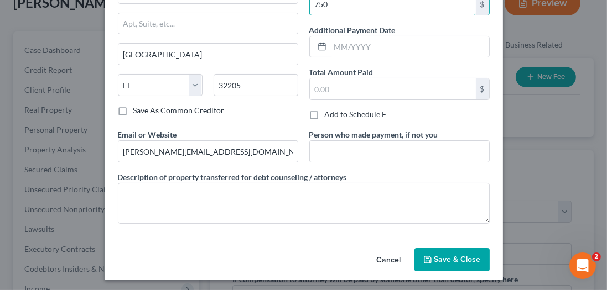
type input "750"
click at [450, 256] on span "Save & Close" at bounding box center [457, 259] width 46 height 9
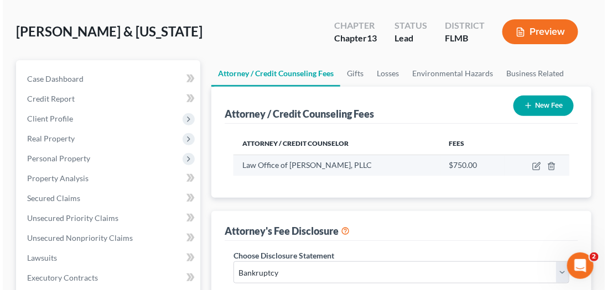
scroll to position [63, 0]
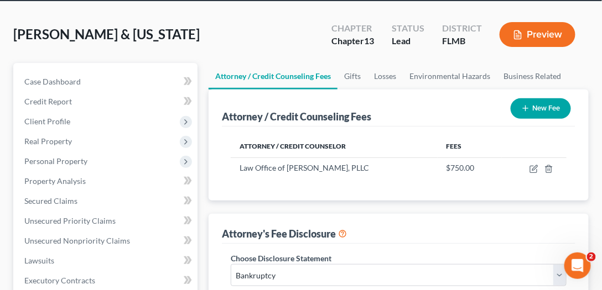
click at [553, 105] on button "New Fee" at bounding box center [541, 108] width 60 height 20
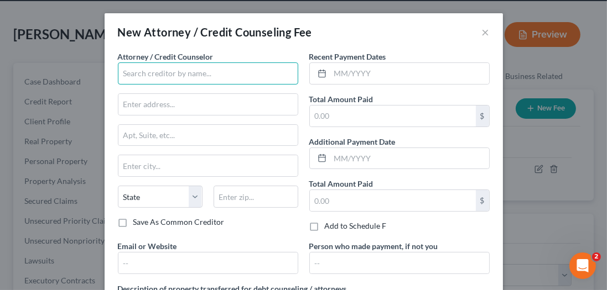
click at [140, 67] on input "text" at bounding box center [208, 74] width 180 height 22
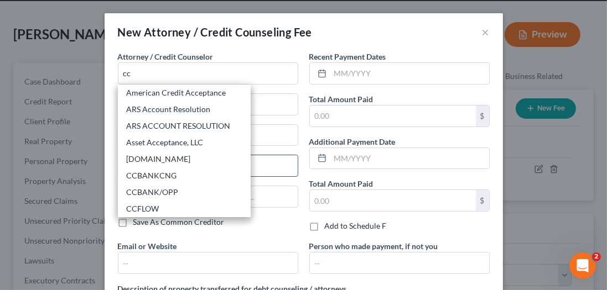
click at [156, 158] on div "CCAdvising.com" at bounding box center [184, 159] width 115 height 11
type input "CCAdvising.com"
type input "703 Washington Ave."
type input "Ste. 200"
type input "Bay City"
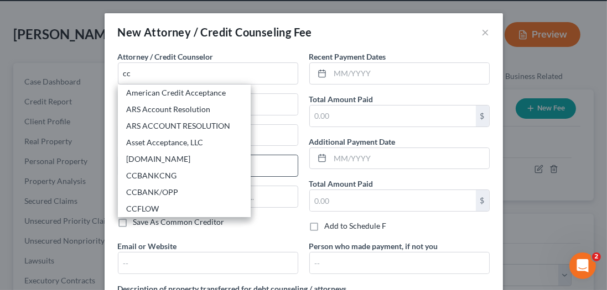
select select "23"
type input "48708"
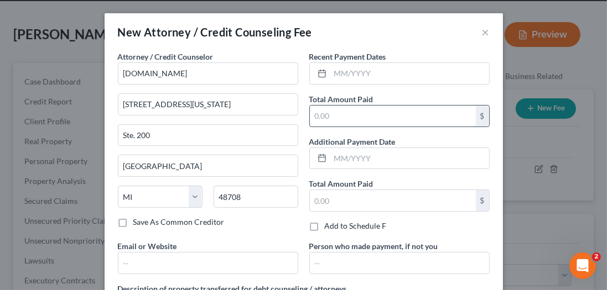
click at [353, 111] on input "text" at bounding box center [393, 116] width 166 height 21
type input "20"
click at [346, 69] on input "text" at bounding box center [409, 73] width 159 height 21
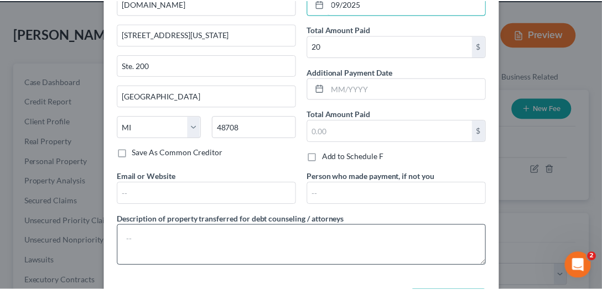
scroll to position [112, 0]
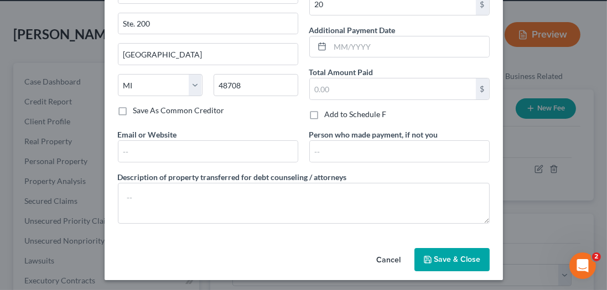
type input "09/2025"
click at [442, 261] on span "Save & Close" at bounding box center [457, 259] width 46 height 9
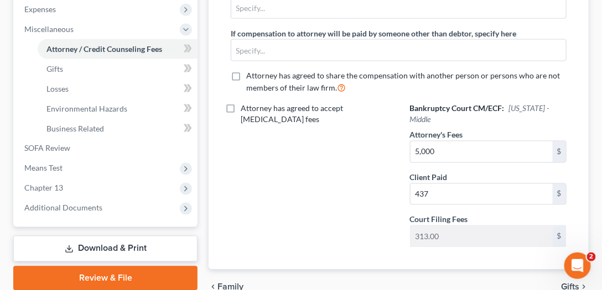
scroll to position [435, 0]
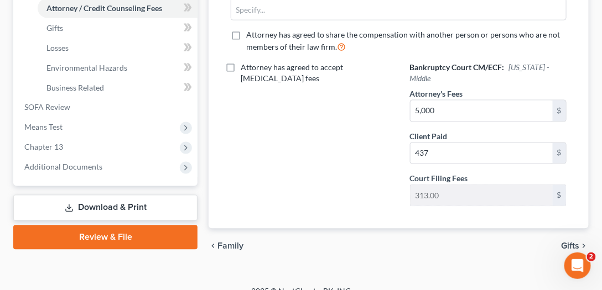
click at [129, 243] on link "Review & File" at bounding box center [105, 238] width 184 height 24
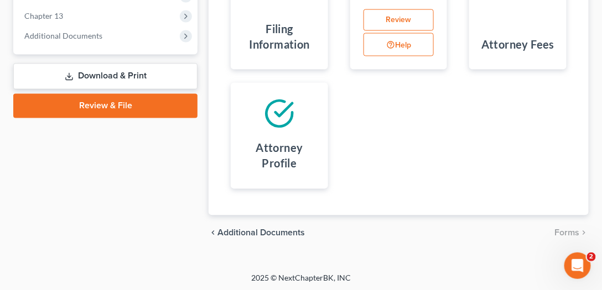
click at [115, 81] on link "Download & Print" at bounding box center [105, 77] width 184 height 26
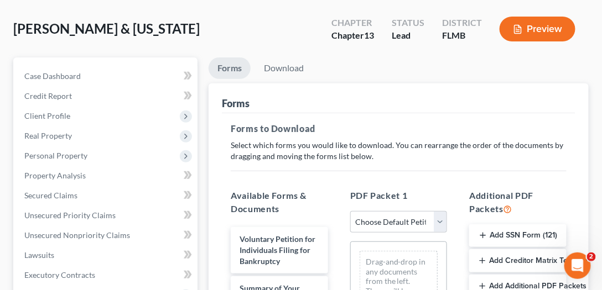
scroll to position [126, 0]
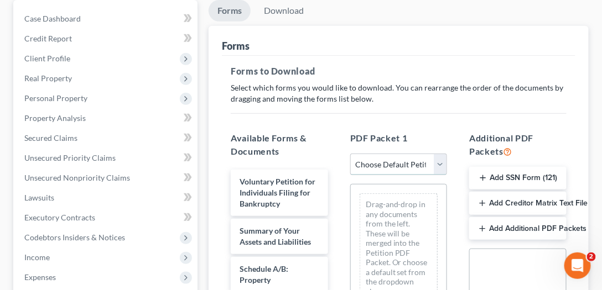
click at [411, 154] on select "Choose Default Petition PDF Packet Complete Bankruptcy Petition (all forms and …" at bounding box center [398, 165] width 97 height 22
select select "0"
click at [350, 154] on select "Choose Default Petition PDF Packet Complete Bankruptcy Petition (all forms and …" at bounding box center [398, 165] width 97 height 22
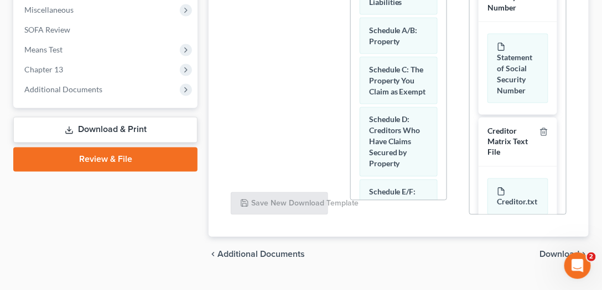
scroll to position [435, 0]
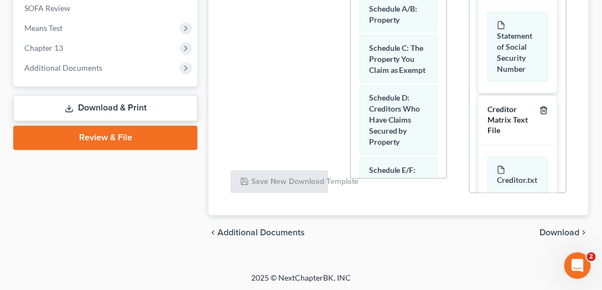
click at [543, 111] on line "button" at bounding box center [543, 112] width 0 height 2
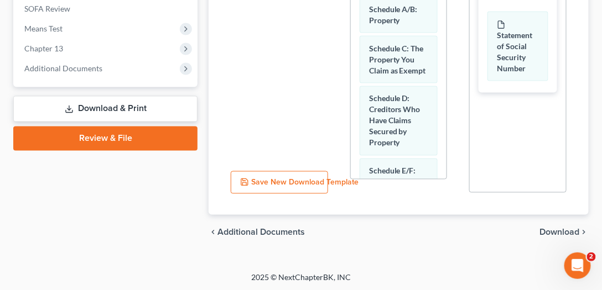
click at [572, 232] on span "Download" at bounding box center [560, 232] width 40 height 9
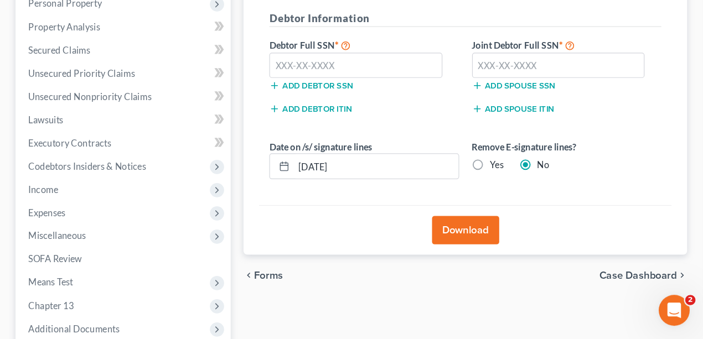
scroll to position [146, 0]
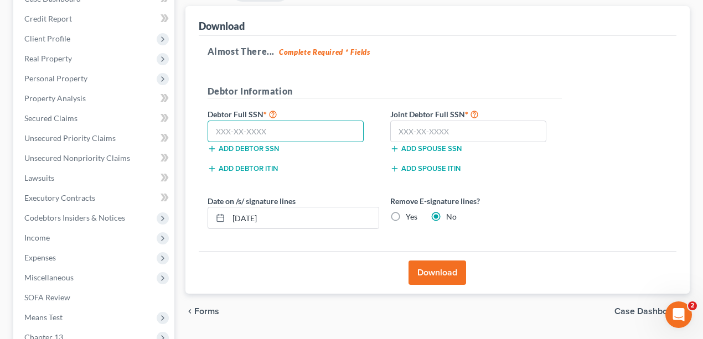
click at [293, 124] on input "text" at bounding box center [285, 132] width 157 height 22
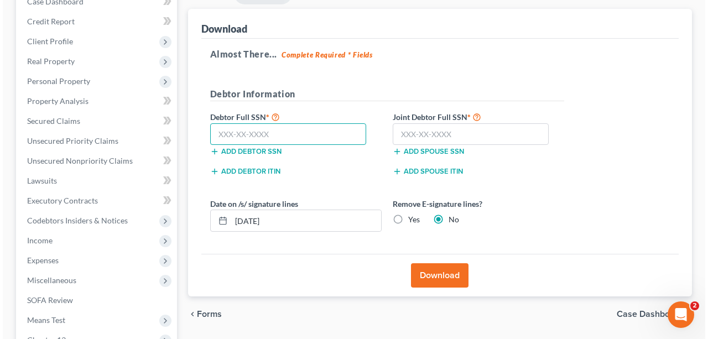
scroll to position [147, 0]
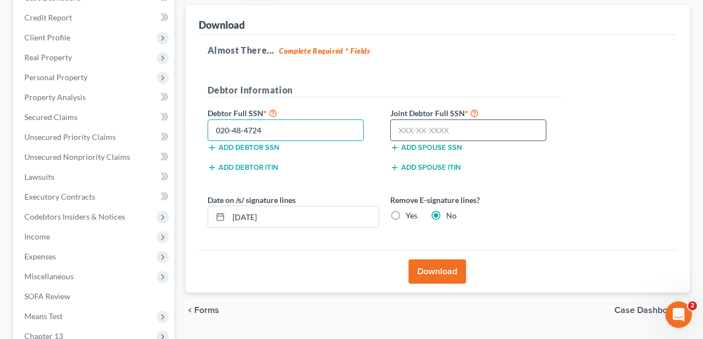
type input "020-48-4724"
click at [495, 120] on input "text" at bounding box center [468, 131] width 157 height 22
type input "413-96-5089"
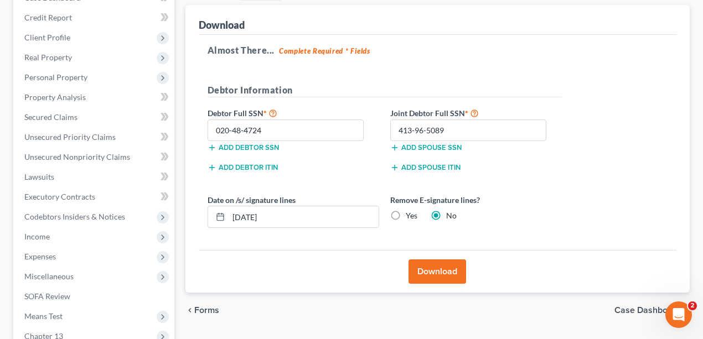
click at [406, 217] on label "Yes" at bounding box center [412, 215] width 12 height 11
click at [410, 217] on input "Yes" at bounding box center [413, 213] width 7 height 7
radio input "true"
radio input "false"
click at [440, 270] on button "Download" at bounding box center [437, 271] width 58 height 24
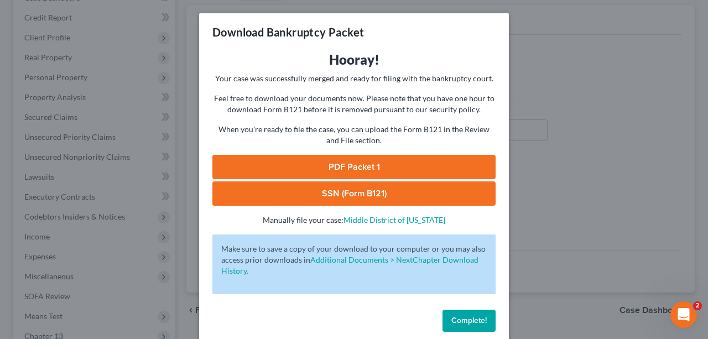
click at [451, 225] on p "Manually file your case: Middle District of Florida" at bounding box center [353, 220] width 283 height 11
click at [423, 168] on link "PDF Packet 1" at bounding box center [353, 167] width 283 height 24
click at [371, 190] on link "SSN (Form B121)" at bounding box center [353, 193] width 283 height 24
click at [476, 320] on span "Complete!" at bounding box center [468, 320] width 35 height 9
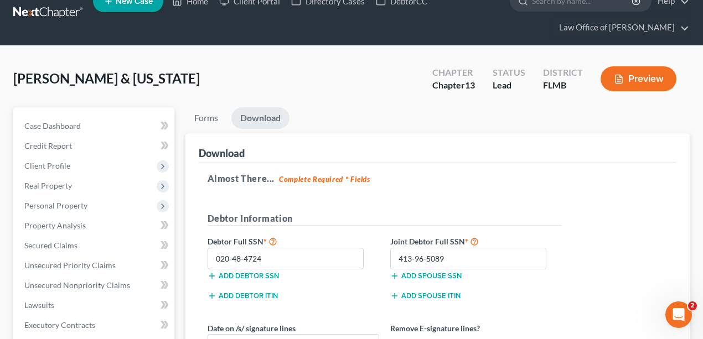
scroll to position [0, 0]
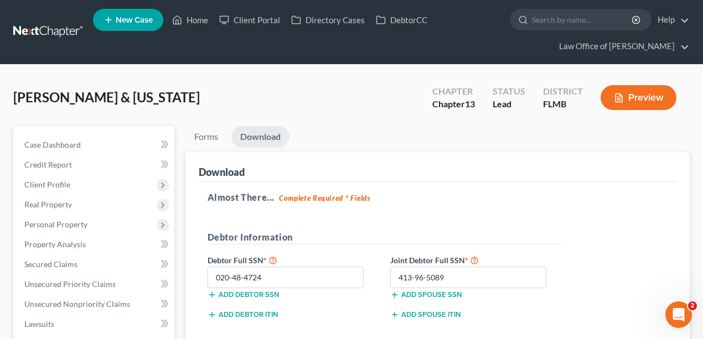
click at [35, 27] on link at bounding box center [48, 32] width 71 height 20
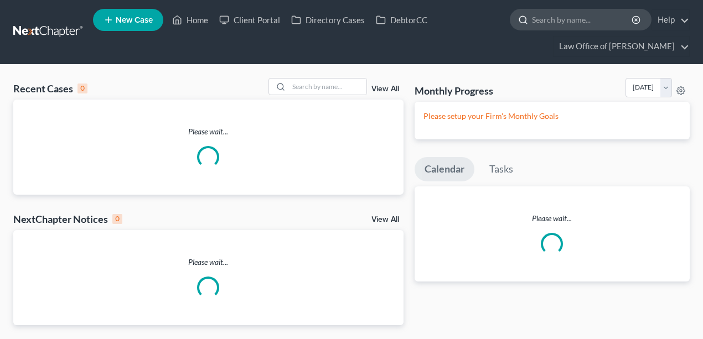
click at [554, 14] on input "search" at bounding box center [582, 19] width 101 height 20
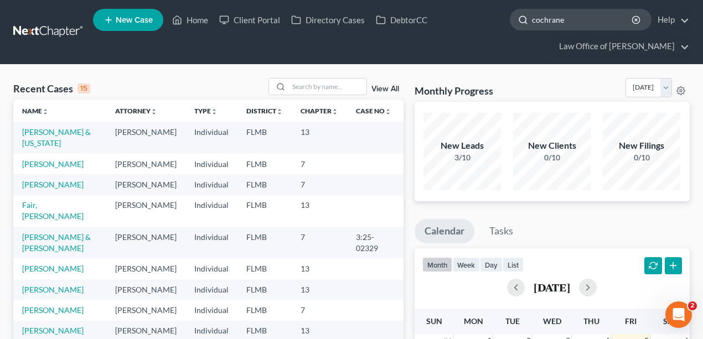
type input "cochrane"
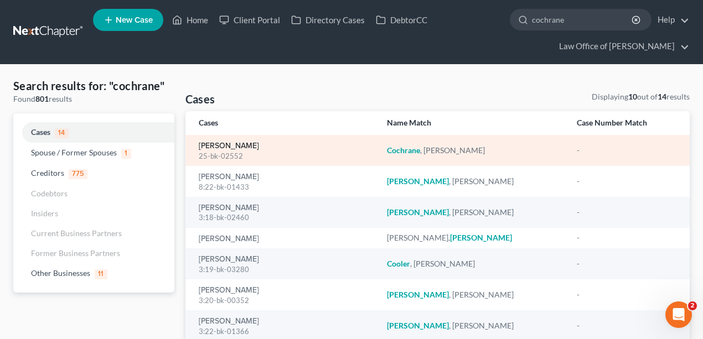
click at [238, 142] on link "[PERSON_NAME]" at bounding box center [229, 146] width 60 height 8
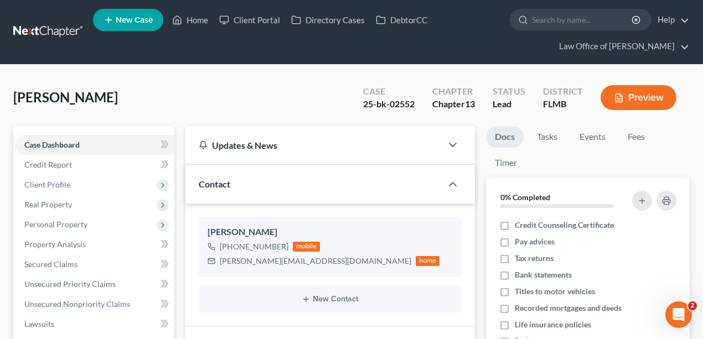
scroll to position [258, 0]
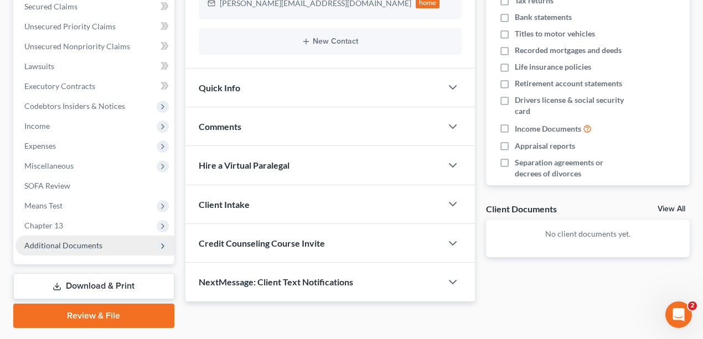
click at [103, 242] on span "Additional Documents" at bounding box center [94, 246] width 159 height 20
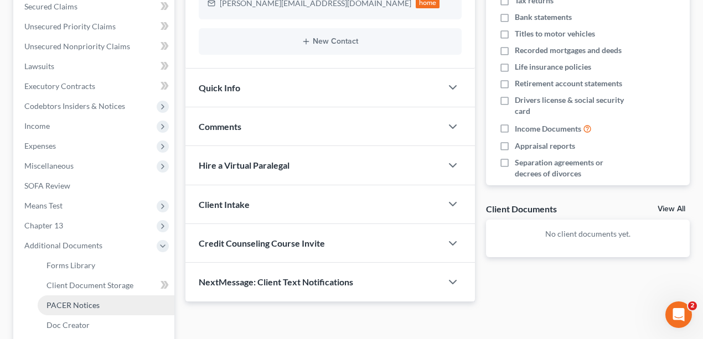
click at [94, 297] on link "PACER Notices" at bounding box center [106, 305] width 137 height 20
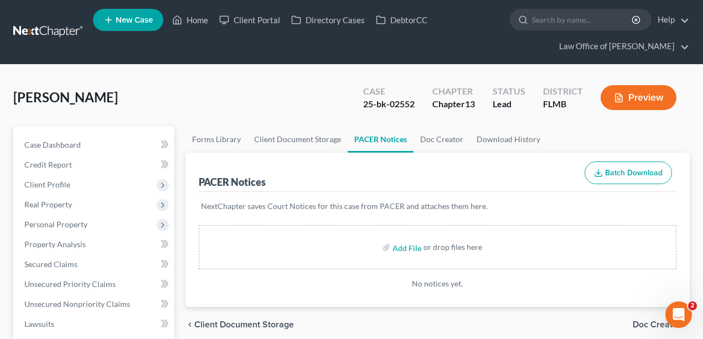
click at [70, 33] on link at bounding box center [48, 32] width 71 height 20
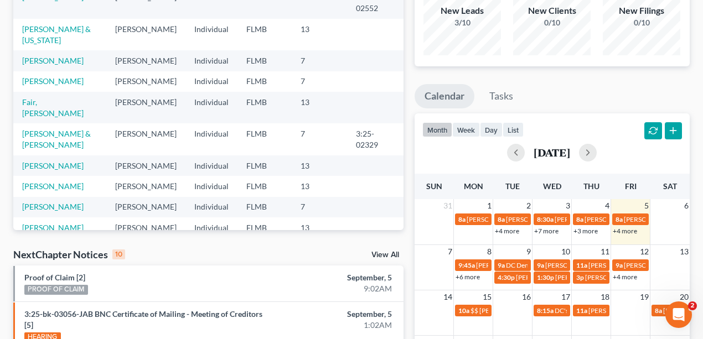
scroll to position [184, 0]
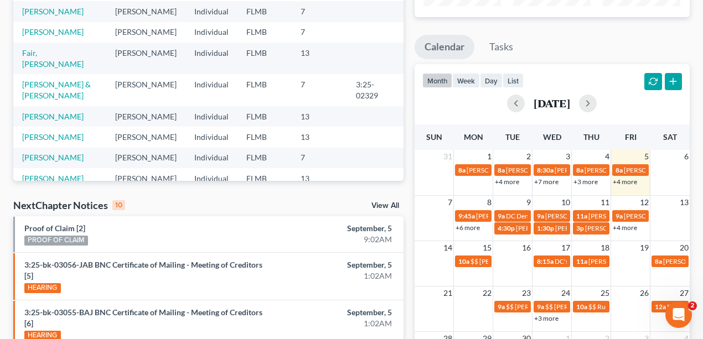
click at [585, 179] on link "+3 more" at bounding box center [585, 182] width 24 height 8
click at [620, 46] on ul "Calendar Tasks" at bounding box center [552, 49] width 276 height 29
click at [505, 181] on link "+4 more" at bounding box center [507, 182] width 24 height 8
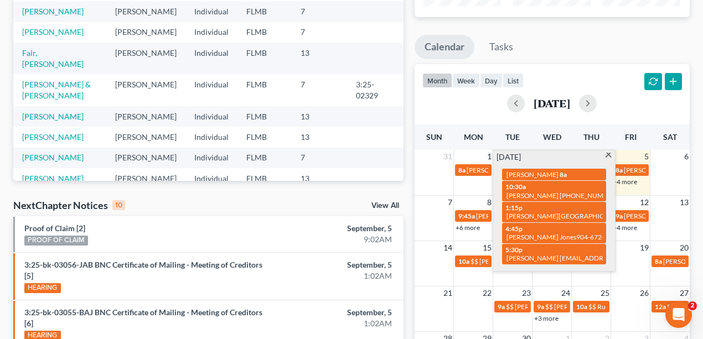
click at [635, 77] on div "month week day list [DATE]" at bounding box center [552, 90] width 287 height 53
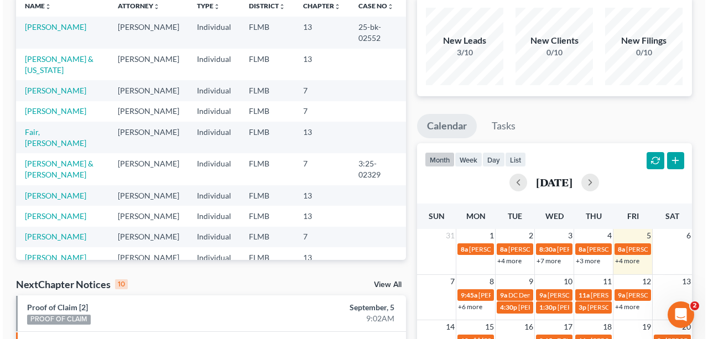
scroll to position [0, 0]
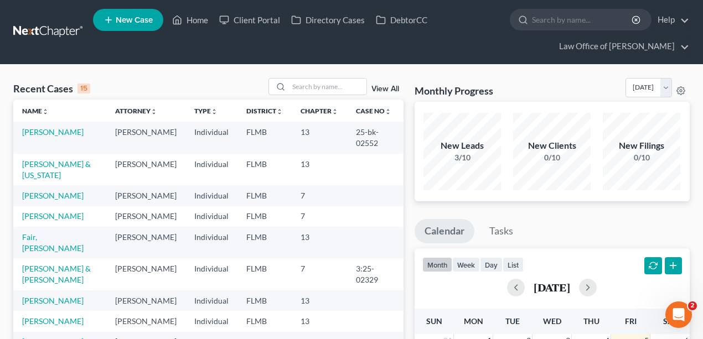
click at [142, 12] on link "New Case" at bounding box center [128, 20] width 70 height 22
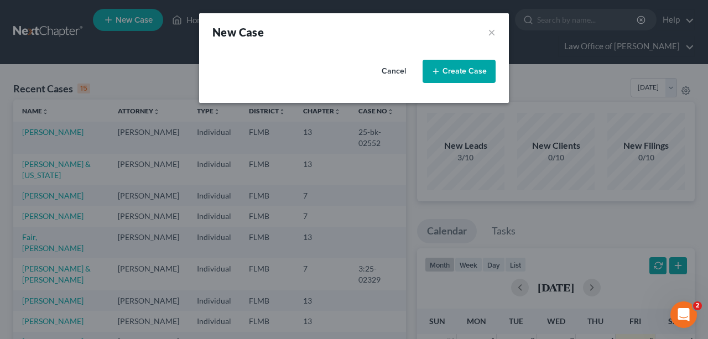
select select "15"
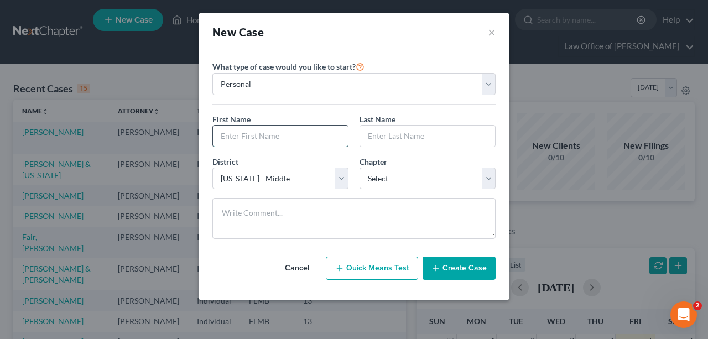
drag, startPoint x: 295, startPoint y: 138, endPoint x: 308, endPoint y: 135, distance: 13.2
click at [295, 138] on input "text" at bounding box center [280, 136] width 135 height 21
type input "[PERSON_NAME]"
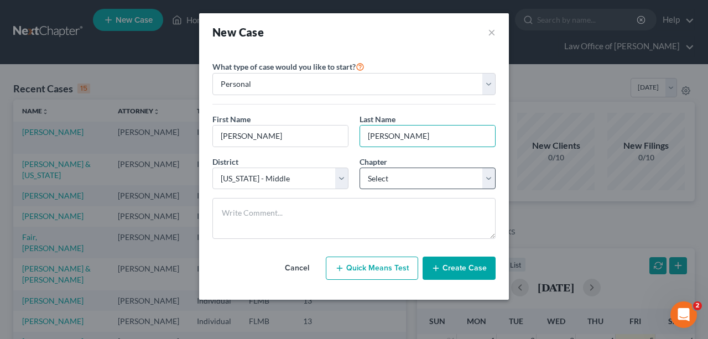
type input "[PERSON_NAME]"
click at [417, 177] on select "Select 7 11 12 13" at bounding box center [428, 179] width 136 height 22
select select "0"
click at [360, 168] on select "Select 7 11 12 13" at bounding box center [428, 179] width 136 height 22
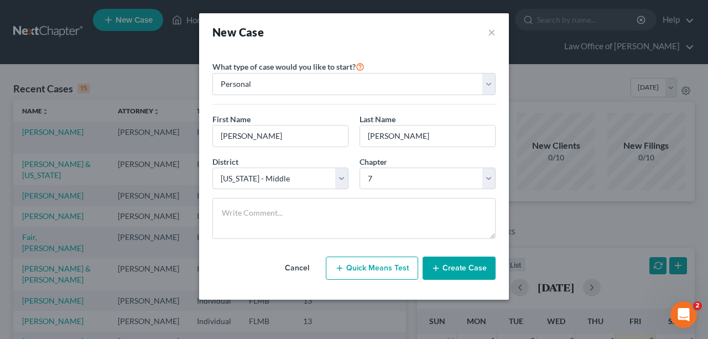
click at [479, 267] on button "Create Case" at bounding box center [459, 268] width 73 height 23
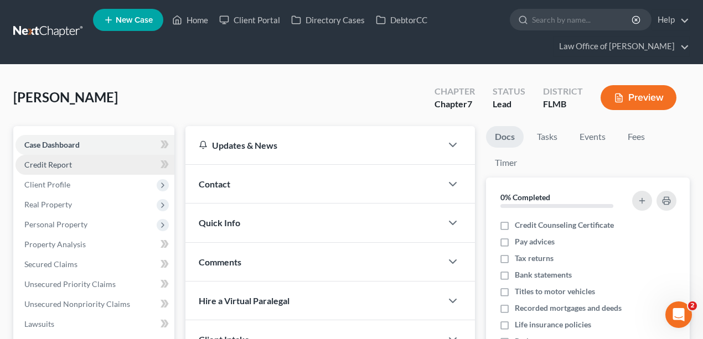
click at [70, 163] on span "Credit Report" at bounding box center [48, 164] width 48 height 9
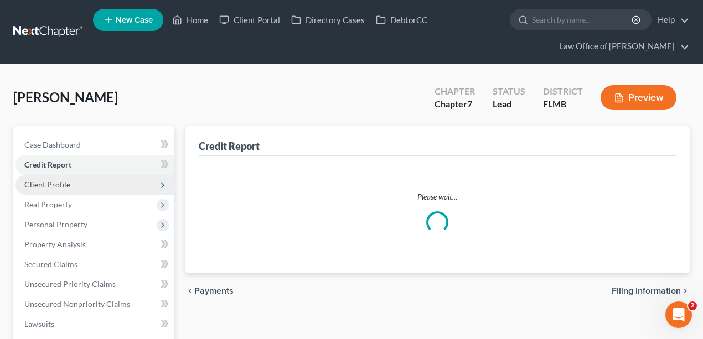
click at [67, 183] on span "Client Profile" at bounding box center [47, 184] width 46 height 9
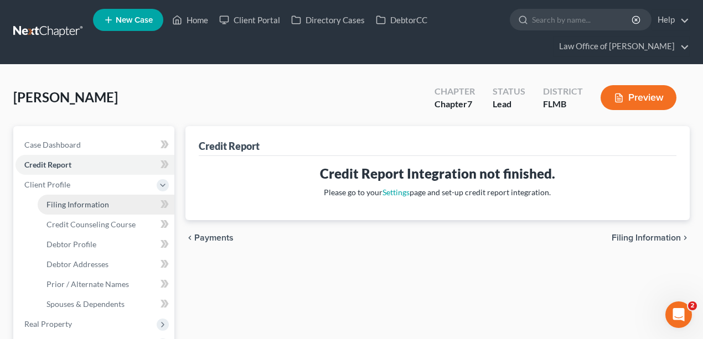
click at [77, 205] on span "Filing Information" at bounding box center [77, 204] width 63 height 9
select select "1"
select select "0"
select select "15"
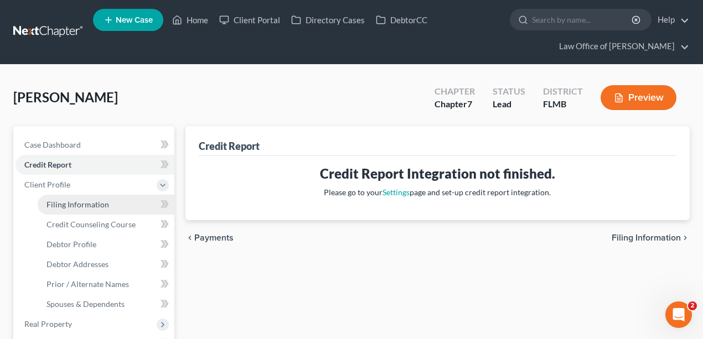
select select "9"
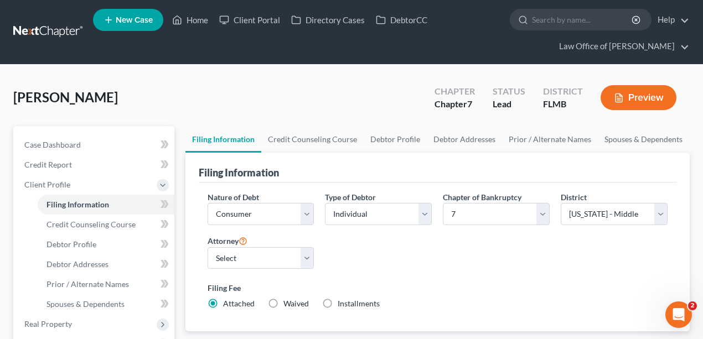
click at [304, 134] on link "Credit Counseling Course" at bounding box center [312, 139] width 102 height 27
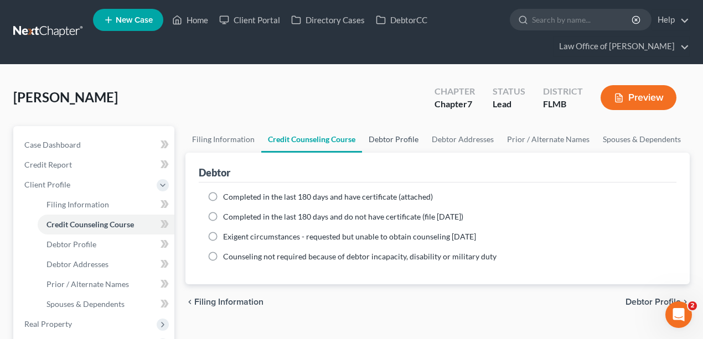
click at [403, 128] on link "Debtor Profile" at bounding box center [393, 139] width 63 height 27
select select "0"
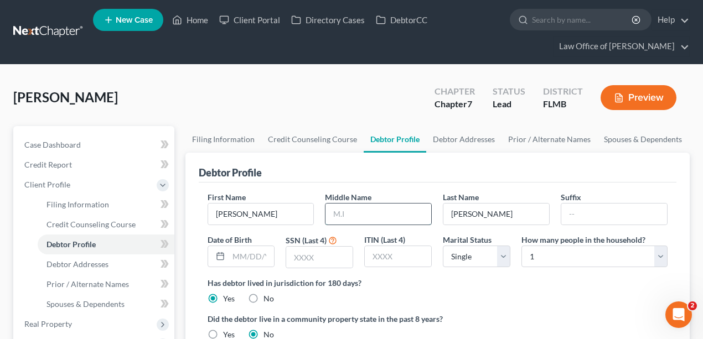
click at [372, 211] on input "text" at bounding box center [378, 214] width 106 height 21
click at [55, 32] on link at bounding box center [48, 32] width 71 height 20
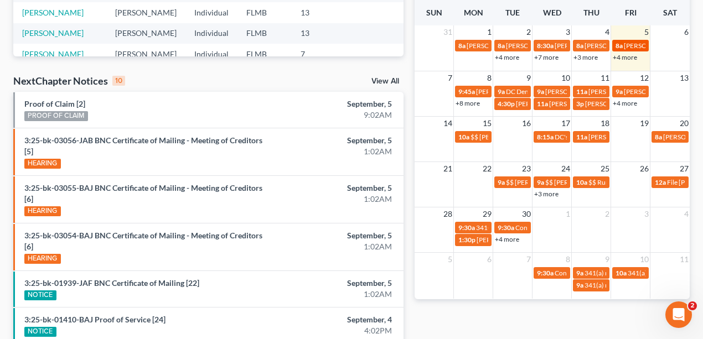
scroll to position [281, 0]
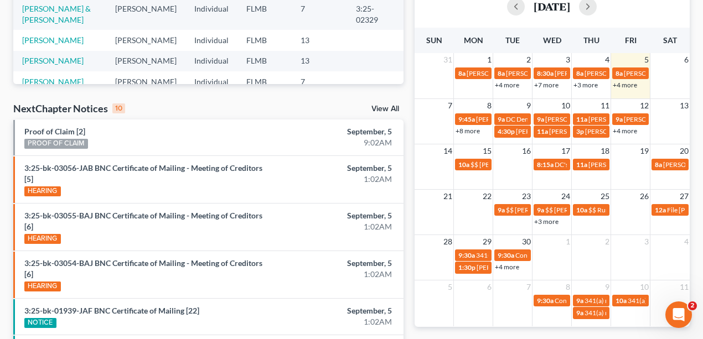
click at [622, 86] on link "+4 more" at bounding box center [624, 85] width 24 height 8
click at [663, 6] on div "[DATE]" at bounding box center [552, 7] width 260 height 18
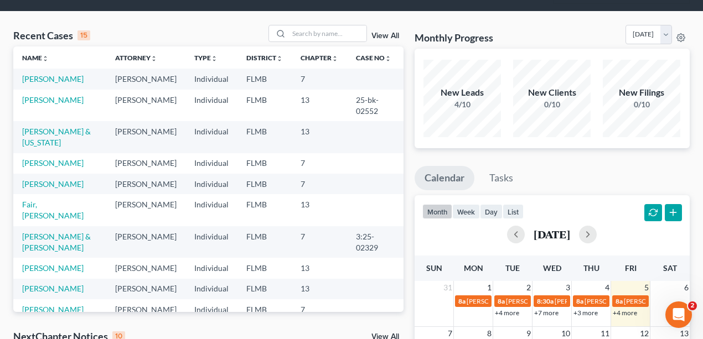
scroll to position [0, 0]
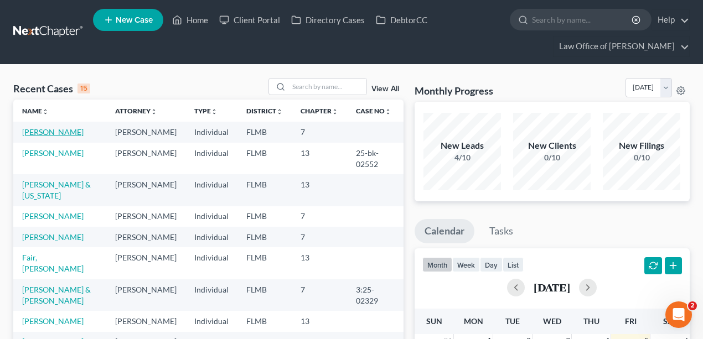
click at [49, 129] on link "[PERSON_NAME]" at bounding box center [52, 131] width 61 height 9
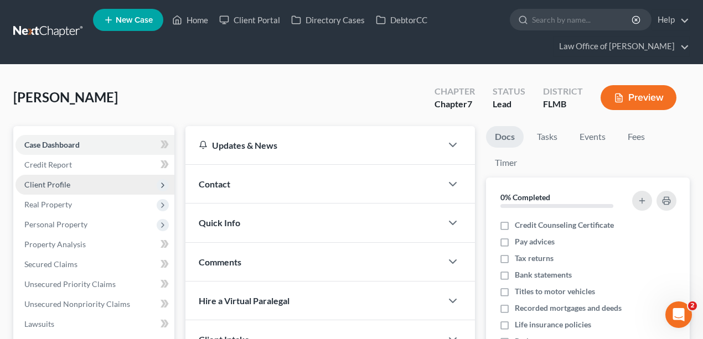
click at [59, 190] on span "Client Profile" at bounding box center [94, 185] width 159 height 20
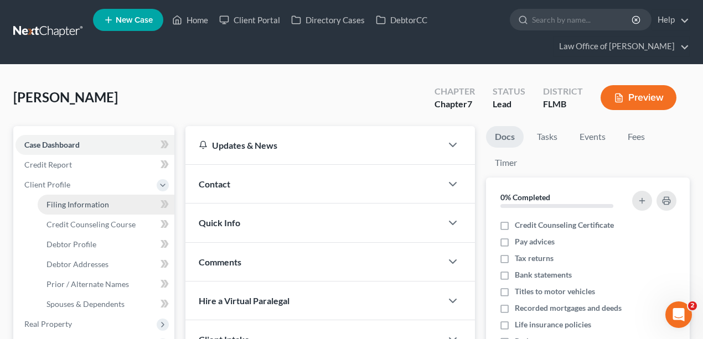
click at [60, 207] on span "Filing Information" at bounding box center [77, 204] width 63 height 9
select select "1"
select select "0"
select select "9"
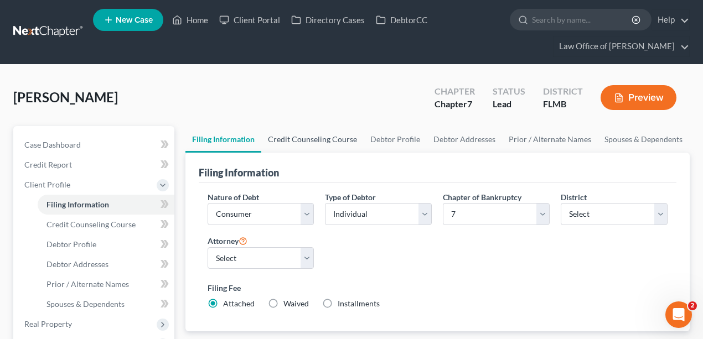
click at [289, 143] on link "Credit Counseling Course" at bounding box center [312, 139] width 102 height 27
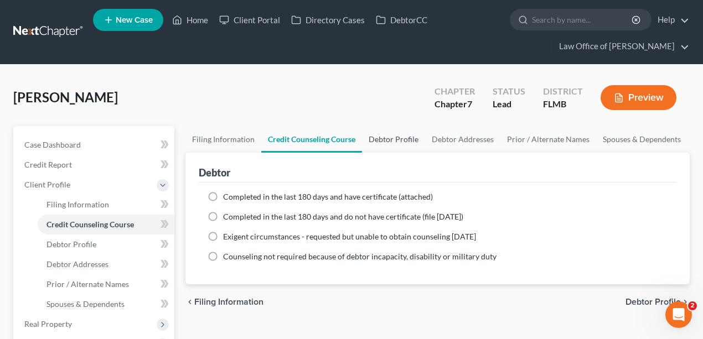
click at [372, 138] on link "Debtor Profile" at bounding box center [393, 139] width 63 height 27
select select "0"
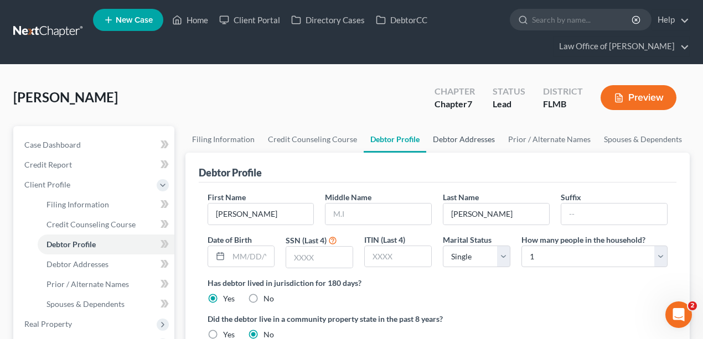
click at [446, 136] on link "Debtor Addresses" at bounding box center [463, 139] width 75 height 27
select select "0"
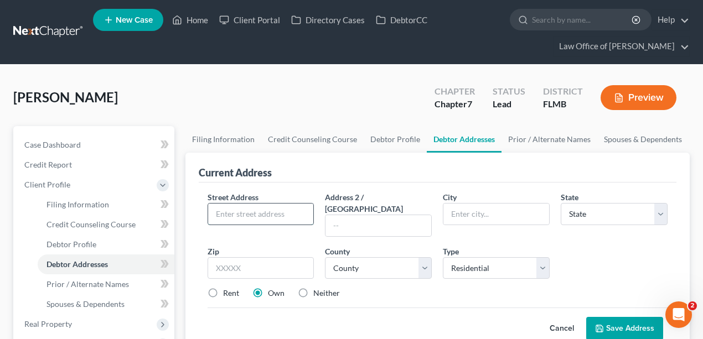
click at [277, 214] on input "text" at bounding box center [261, 214] width 106 height 21
type input "3106 Lawton Place"
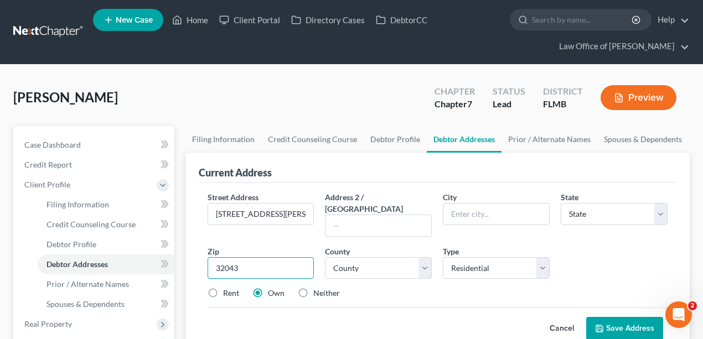
type input "32043"
type input "Green Cove Springs"
select select "9"
click at [285, 309] on div "Cancel Save Address" at bounding box center [437, 324] width 460 height 33
click at [223, 288] on label "Rent" at bounding box center [231, 293] width 16 height 11
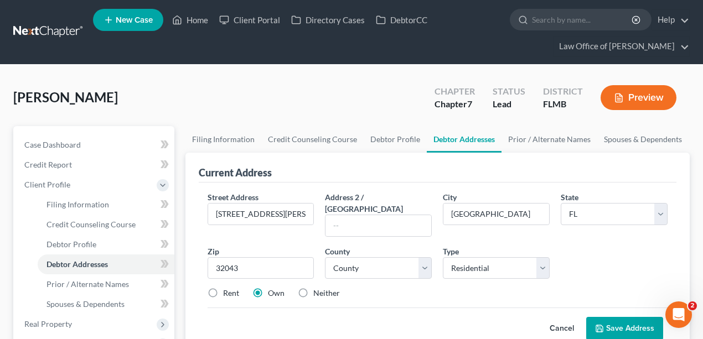
click at [227, 288] on input "Rent" at bounding box center [230, 291] width 7 height 7
radio input "true"
click at [359, 315] on div "Cancel Save Address" at bounding box center [437, 324] width 460 height 33
click at [419, 257] on select "County Alachua County Baker County Bay County Bradford County Brevard County Br…" at bounding box center [378, 268] width 107 height 22
select select "9"
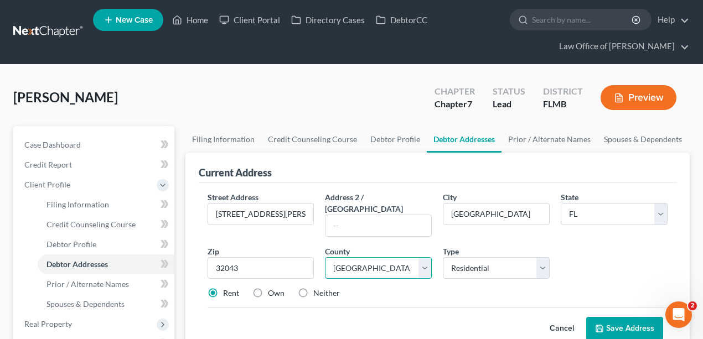
click at [325, 257] on select "County Alachua County Baker County Bay County Bradford County Brevard County Br…" at bounding box center [378, 268] width 107 height 22
click at [391, 309] on div "Cancel Save Address" at bounding box center [437, 324] width 460 height 33
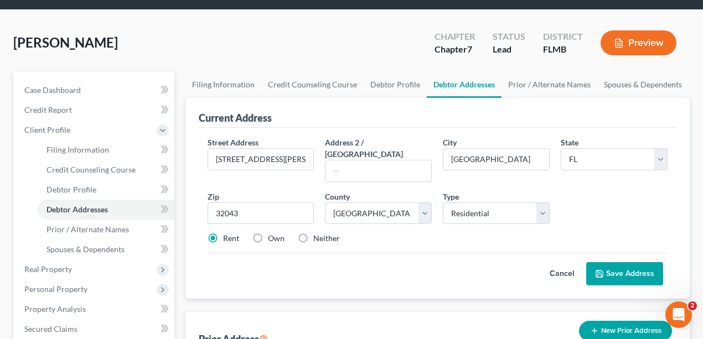
scroll to position [147, 0]
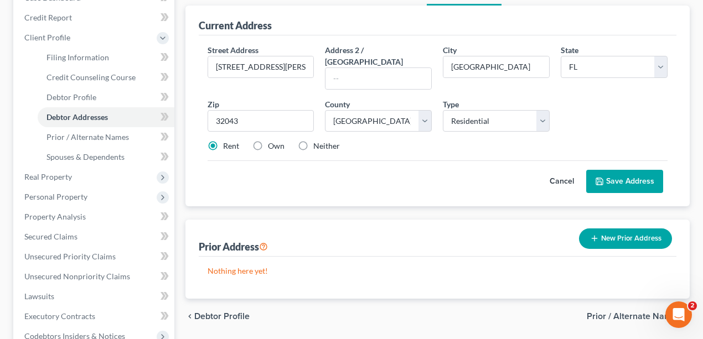
click at [648, 170] on button "Save Address" at bounding box center [624, 181] width 77 height 23
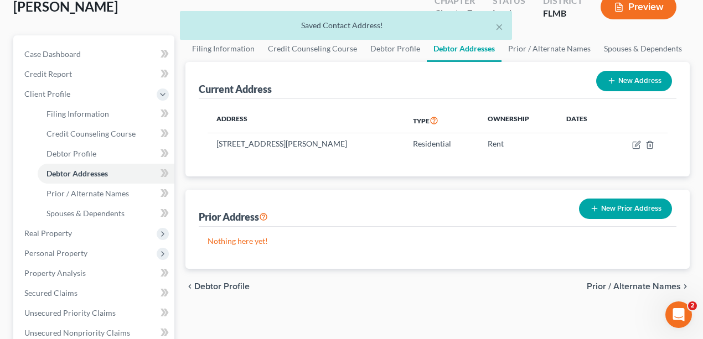
scroll to position [74, 0]
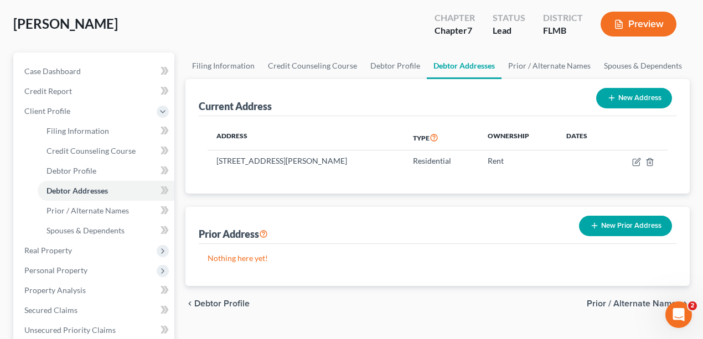
click at [626, 95] on button "New Address" at bounding box center [634, 98] width 76 height 20
select select "0"
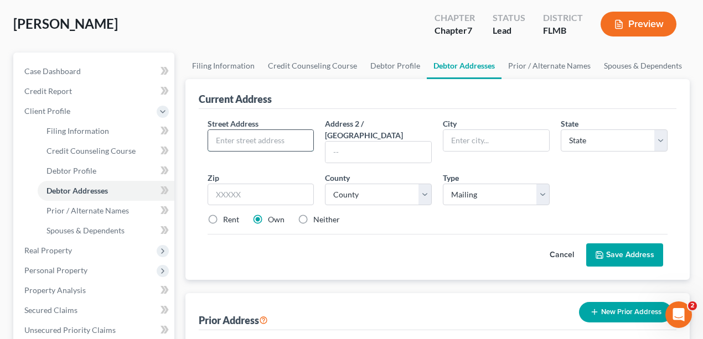
click at [274, 135] on input "text" at bounding box center [261, 140] width 106 height 21
type input "PO Box"
click at [553, 249] on button "Cancel" at bounding box center [561, 255] width 49 height 22
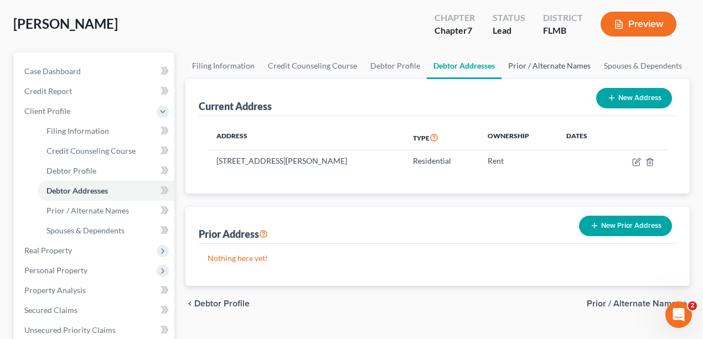
click at [562, 69] on link "Prior / Alternate Names" at bounding box center [549, 66] width 96 height 27
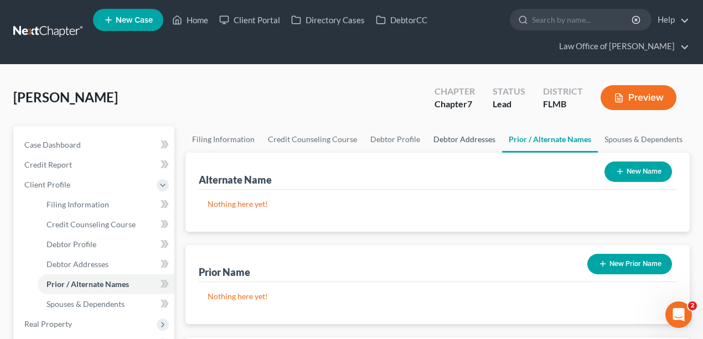
click at [442, 136] on link "Debtor Addresses" at bounding box center [464, 139] width 75 height 27
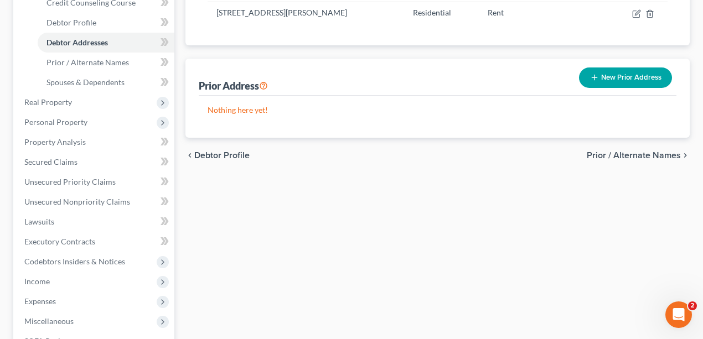
scroll to position [221, 0]
click at [636, 79] on button "New Prior Address" at bounding box center [625, 78] width 93 height 20
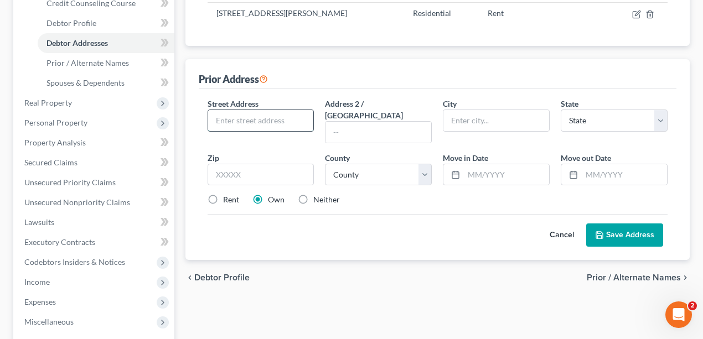
click at [304, 115] on input "text" at bounding box center [261, 120] width 106 height 21
click at [405, 276] on div "chevron_left Debtor Profile Prior / Alternate Names chevron_right" at bounding box center [437, 277] width 505 height 35
click at [249, 112] on input "text" at bounding box center [261, 120] width 106 height 21
type input "11 Penny Ln"
type input "03246"
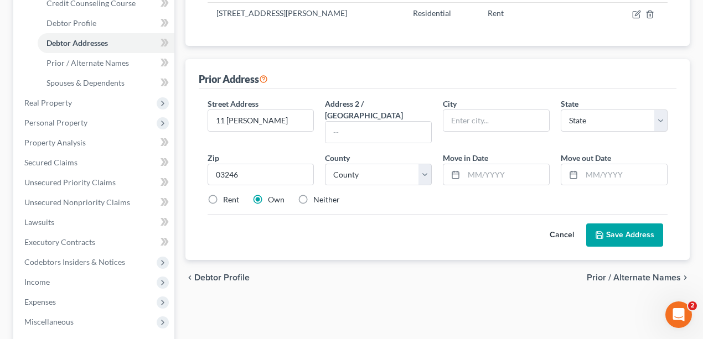
type input "Laconia"
select select "32"
click at [376, 278] on div "chevron_left Debtor Profile Prior / Alternate Names chevron_right" at bounding box center [437, 277] width 505 height 35
click at [422, 164] on select "County Belknap County Carroll County Cheshire County Coos County Grafton County…" at bounding box center [378, 175] width 107 height 22
click at [394, 164] on select "County Belknap County Carroll County Cheshire County Coos County Grafton County…" at bounding box center [378, 175] width 107 height 22
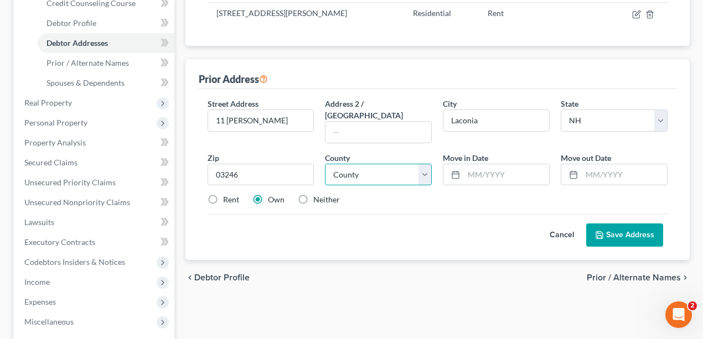
select select "0"
click at [325, 164] on select "County Belknap County Carroll County Cheshire County Coos County Grafton County…" at bounding box center [378, 175] width 107 height 22
click at [388, 221] on div "Cancel Save Address" at bounding box center [437, 230] width 460 height 33
click at [223, 194] on label "Rent" at bounding box center [231, 199] width 16 height 11
click at [227, 194] on input "Rent" at bounding box center [230, 197] width 7 height 7
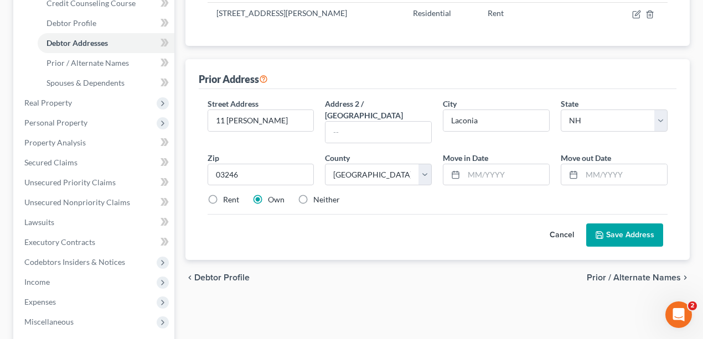
radio input "true"
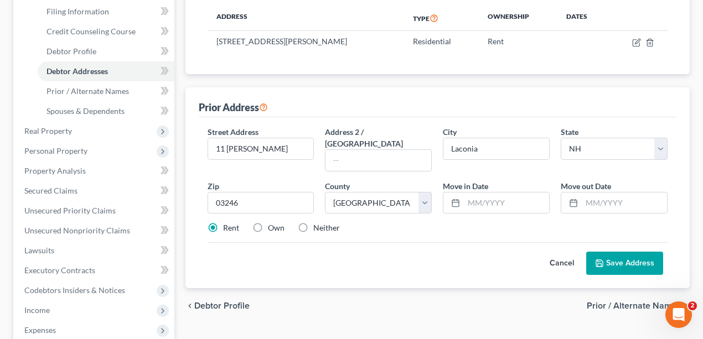
scroll to position [147, 0]
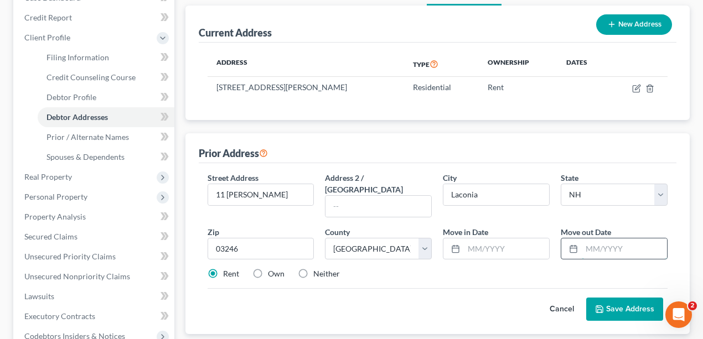
click at [595, 242] on input "text" at bounding box center [623, 248] width 85 height 21
type input "06/2025"
click at [474, 238] on input "text" at bounding box center [506, 248] width 85 height 21
type input "07/15/2024"
click at [612, 298] on button "Save Address" at bounding box center [624, 309] width 77 height 23
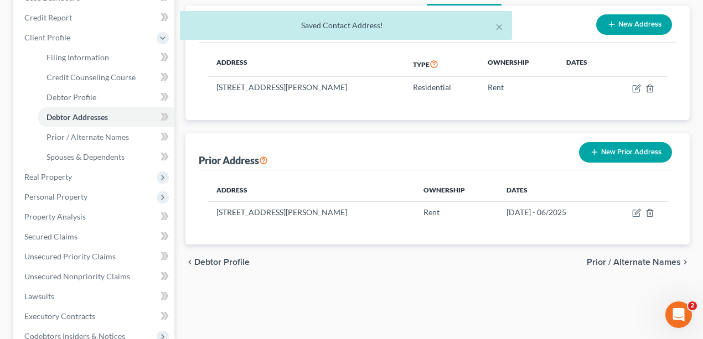
click at [621, 146] on button "New Prior Address" at bounding box center [625, 152] width 93 height 20
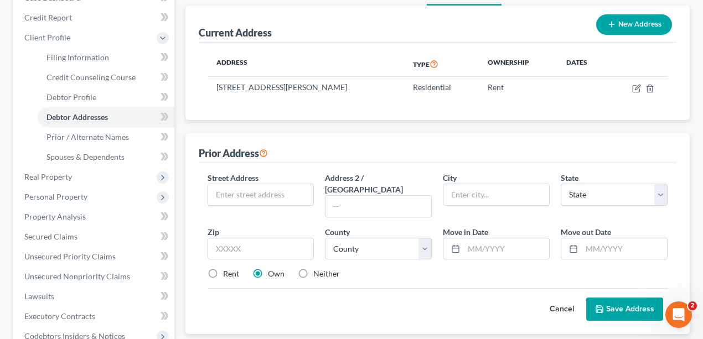
click at [471, 143] on div "Prior Address" at bounding box center [438, 148] width 478 height 30
click at [267, 187] on input "text" at bounding box center [261, 194] width 106 height 21
click at [441, 144] on div "Prior Address" at bounding box center [438, 148] width 478 height 30
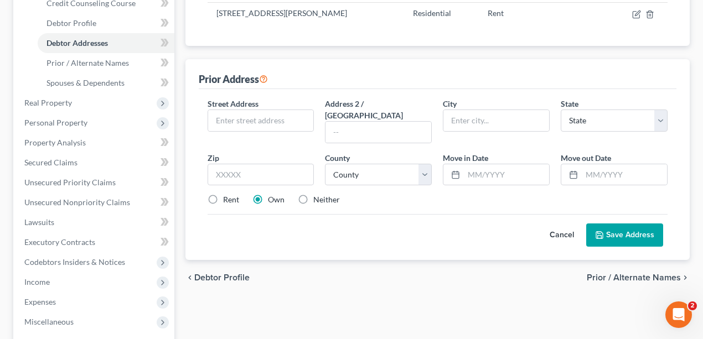
scroll to position [74, 0]
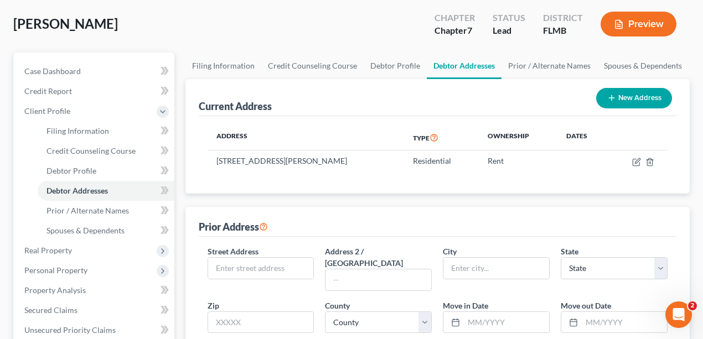
click at [361, 205] on div "Current Address New Address Address Type Ownership Dates 3106 Lawton Place, Gre…" at bounding box center [437, 243] width 505 height 329
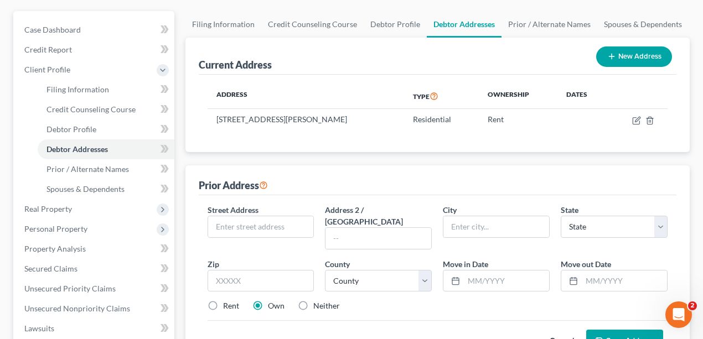
scroll to position [184, 0]
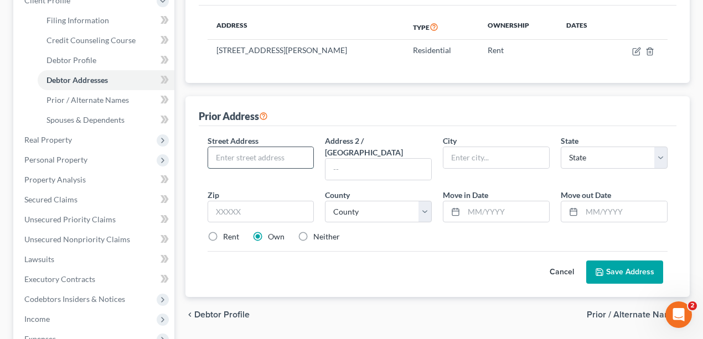
click at [250, 152] on input "text" at bounding box center [261, 157] width 106 height 21
paste input "7 Angelo Dr, Unit 102, Merrimack, NH 030"
drag, startPoint x: 302, startPoint y: 157, endPoint x: 324, endPoint y: 162, distance: 22.7
click at [324, 162] on div "Street Address * 7 Angelo Dr, Unit 102, Merrimack, NH 030 Address 2 / PO Box Ci…" at bounding box center [437, 193] width 471 height 117
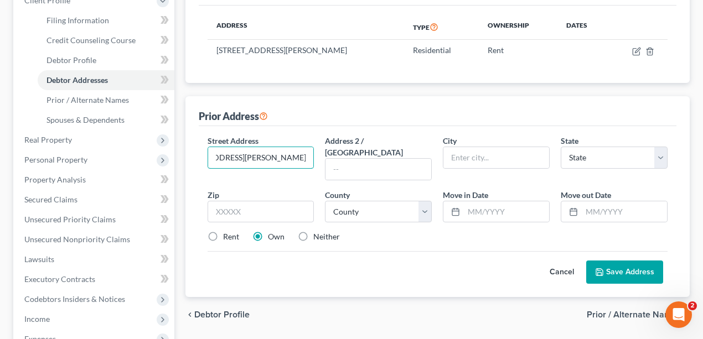
type input "7 Angelo Dr, Unit 102, Merrimack, NH 030"
click at [278, 201] on input "text" at bounding box center [260, 212] width 107 height 22
type input "03054"
click at [357, 251] on div "Cancel Save Address" at bounding box center [437, 267] width 460 height 33
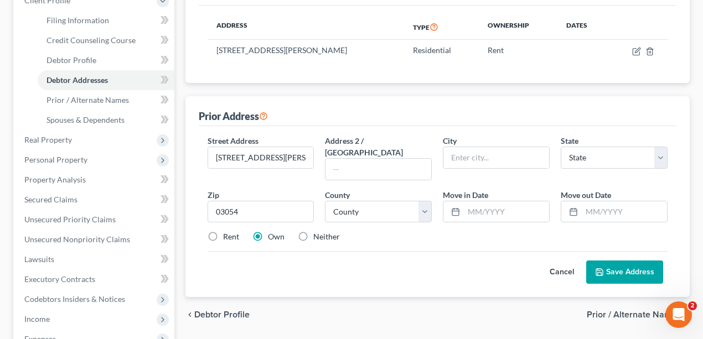
type input "Merrimack"
select select "32"
drag, startPoint x: 289, startPoint y: 157, endPoint x: 375, endPoint y: 142, distance: 87.5
click at [375, 142] on div "Street Address * 7 Angelo Dr, Unit 102, Merrimack, NH 030 Address 2 / PO Box Ci…" at bounding box center [437, 193] width 471 height 117
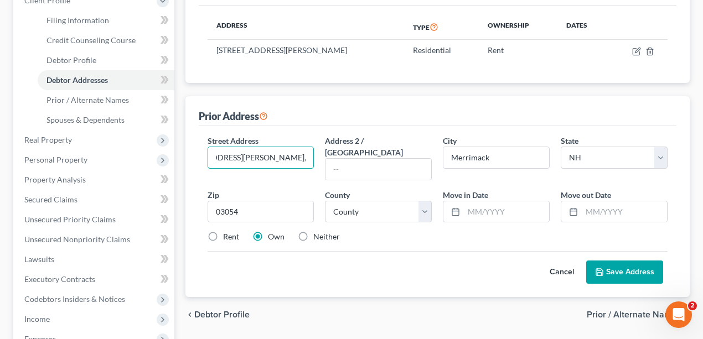
scroll to position [0, 0]
drag, startPoint x: 301, startPoint y: 153, endPoint x: 258, endPoint y: 155, distance: 42.7
click at [258, 155] on input "7 Angelo Dr, Unit 102" at bounding box center [261, 157] width 106 height 21
type input "7 Angelo Dr,"
type input "Unit 102"
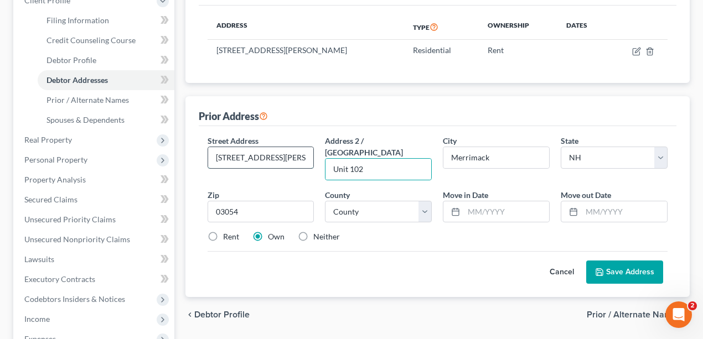
click at [298, 160] on input "7 Angelo Dr," at bounding box center [261, 157] width 106 height 21
type input "7 Angelo Dr"
click at [332, 264] on div "Cancel Save Address" at bounding box center [437, 267] width 460 height 33
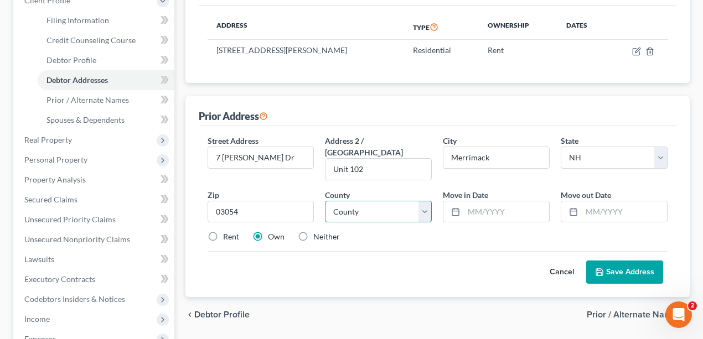
click at [406, 201] on select "County Belknap County Carroll County Cheshire County Coos County Grafton County…" at bounding box center [378, 212] width 107 height 22
click at [412, 201] on select "County Belknap County Carroll County Cheshire County Coos County Grafton County…" at bounding box center [378, 212] width 107 height 22
select select "5"
click at [325, 201] on select "County Belknap County Carroll County Cheshire County Coos County Grafton County…" at bounding box center [378, 212] width 107 height 22
click at [519, 233] on div "Street Address * 7 Angelo Dr Address 2 / PO Box Unit 102 City * Merrimack State…" at bounding box center [437, 193] width 471 height 117
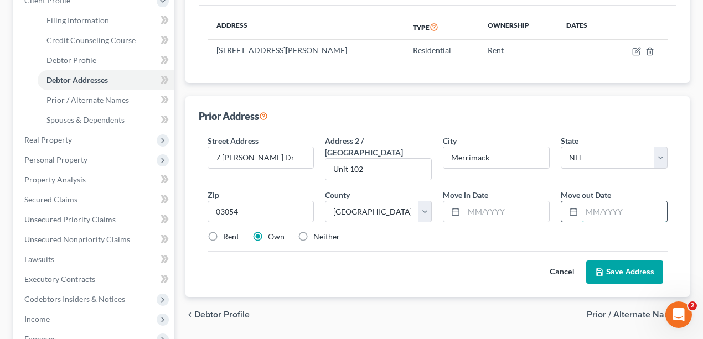
click at [591, 201] on input "text" at bounding box center [623, 211] width 85 height 21
type input "07/2024"
click at [472, 201] on input "text" at bounding box center [506, 211] width 85 height 21
type input "07/2021"
click at [463, 297] on div "chevron_left Debtor Profile Prior / Alternate Names chevron_right" at bounding box center [437, 314] width 505 height 35
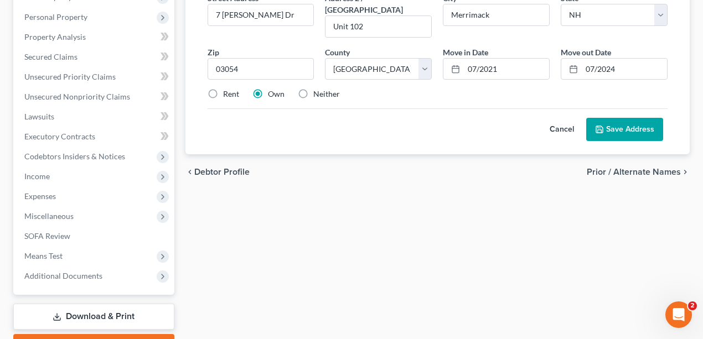
scroll to position [387, 0]
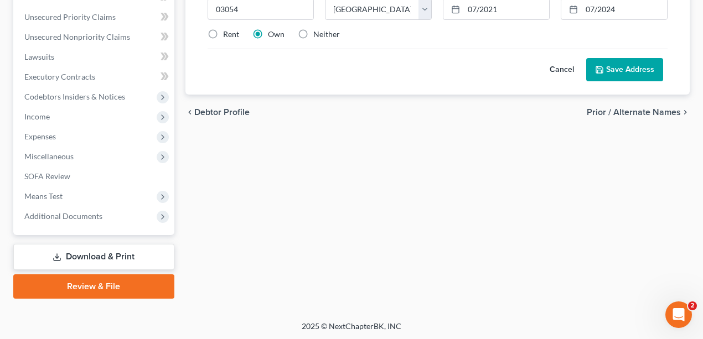
click at [633, 58] on button "Save Address" at bounding box center [624, 69] width 77 height 23
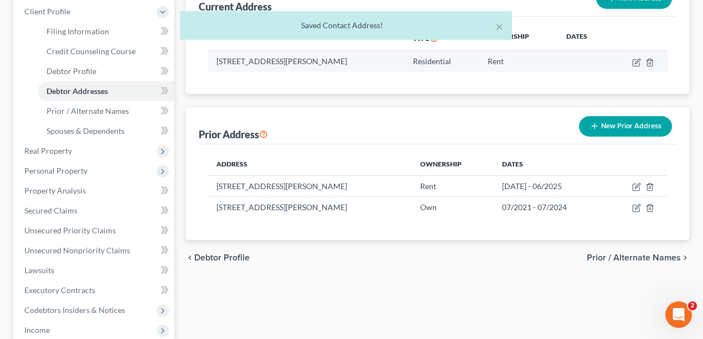
scroll to position [55, 0]
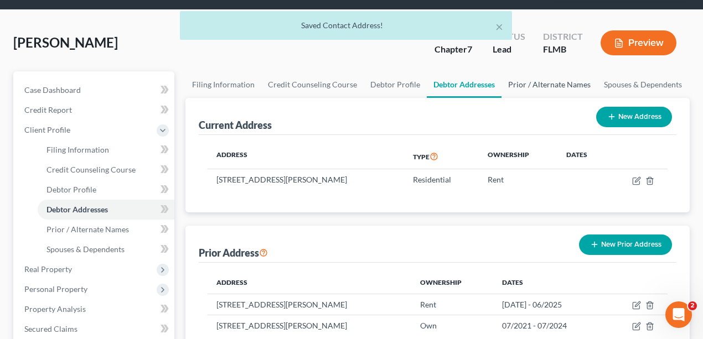
click at [552, 82] on link "Prior / Alternate Names" at bounding box center [549, 84] width 96 height 27
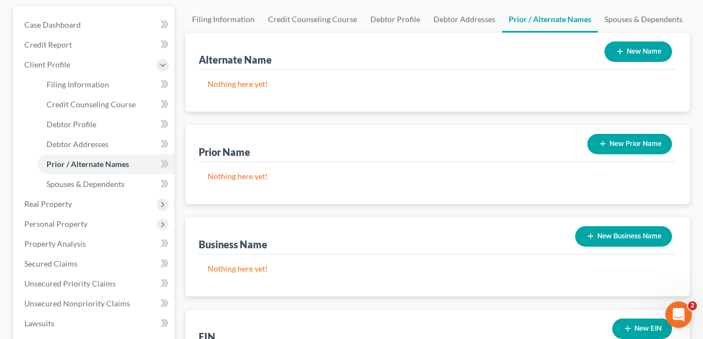
scroll to position [74, 0]
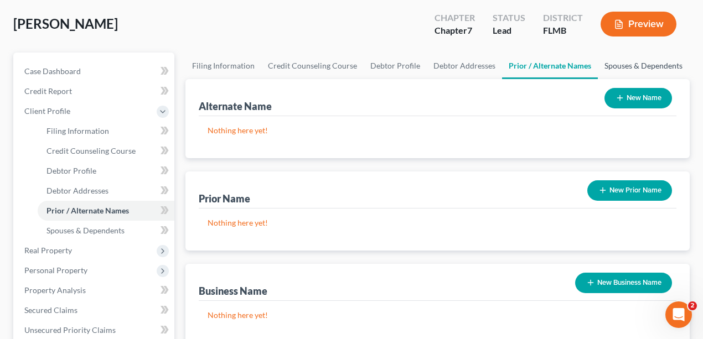
click at [663, 67] on link "Spouses & Dependents" at bounding box center [643, 66] width 91 height 27
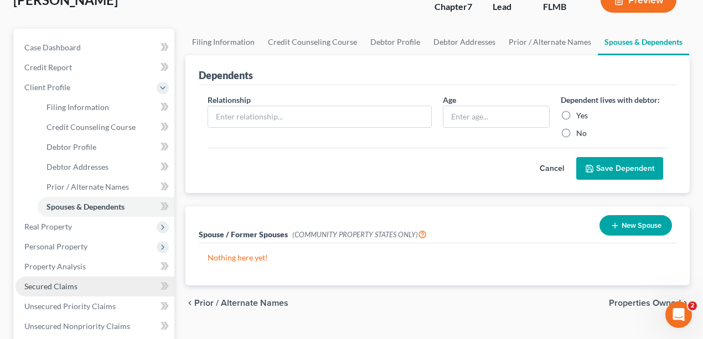
scroll to position [258, 0]
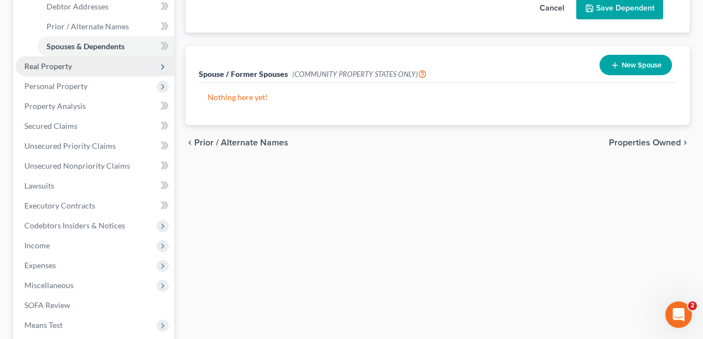
click at [67, 64] on span "Real Property" at bounding box center [48, 65] width 48 height 9
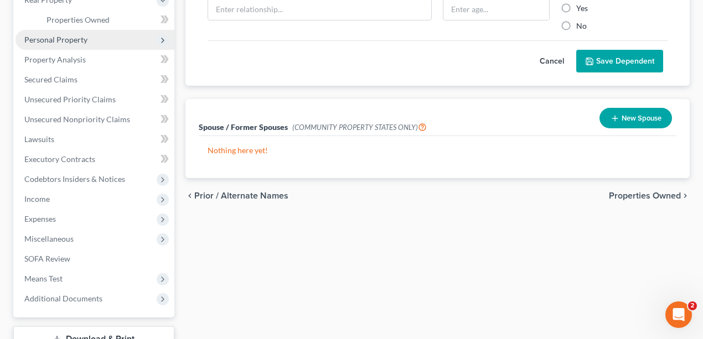
scroll to position [147, 0]
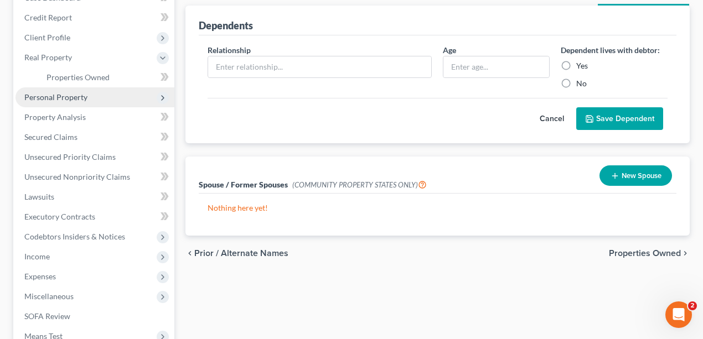
click at [79, 97] on span "Personal Property" at bounding box center [55, 96] width 63 height 9
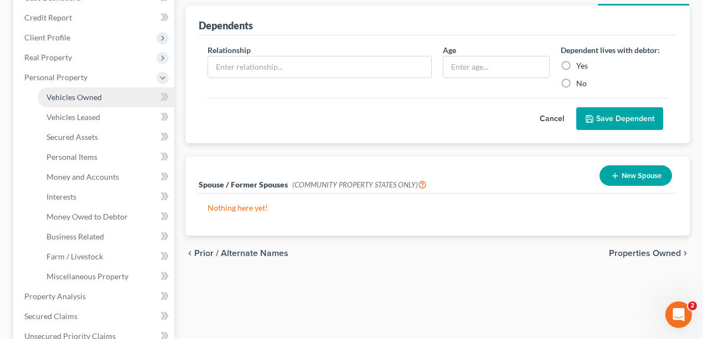
click at [94, 95] on span "Vehicles Owned" at bounding box center [73, 96] width 55 height 9
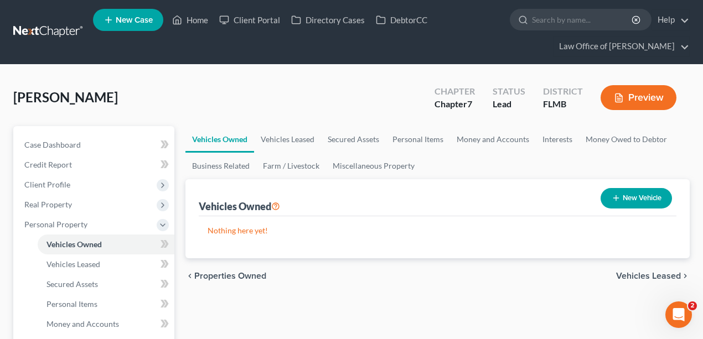
click at [643, 195] on button "New Vehicle" at bounding box center [635, 198] width 71 height 20
select select "0"
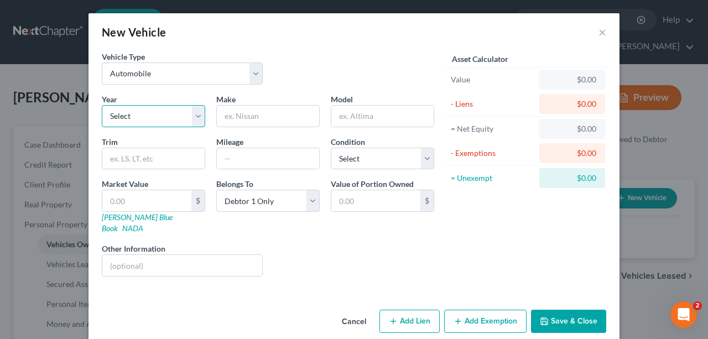
click at [200, 111] on select "Select 2026 2025 2024 2023 2022 2021 2020 2019 2018 2017 2016 2015 2014 2013 20…" at bounding box center [153, 116] width 103 height 22
select select "11"
click at [102, 105] on select "Select 2026 2025 2024 2023 2022 2021 2020 2019 2018 2017 2016 2015 2014 2013 20…" at bounding box center [153, 116] width 103 height 22
click at [269, 107] on input "text" at bounding box center [268, 116] width 102 height 21
type input "Subaru"
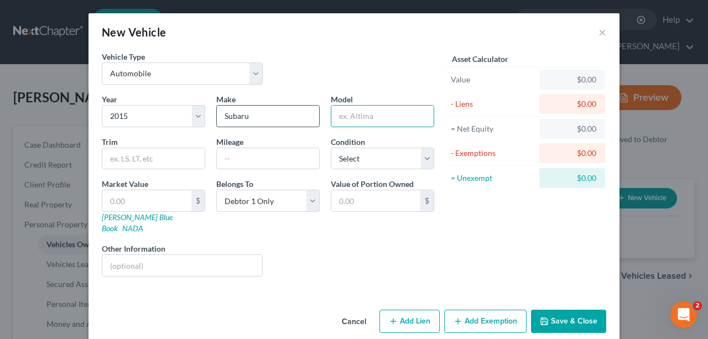
type input "S"
type input "Legacy"
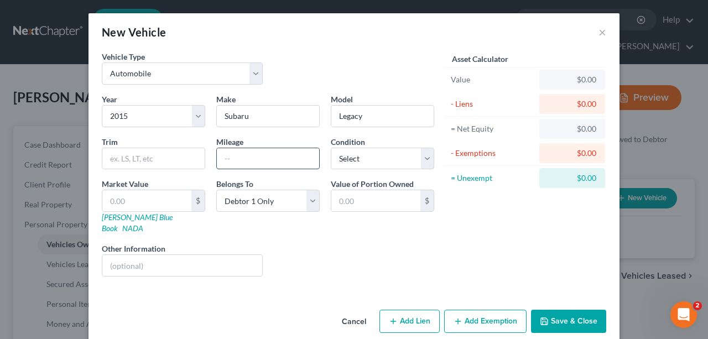
click at [230, 150] on input "text" at bounding box center [268, 158] width 102 height 21
type input "94000"
click at [157, 193] on input "text" at bounding box center [146, 200] width 89 height 21
type input "8"
type input "8.00"
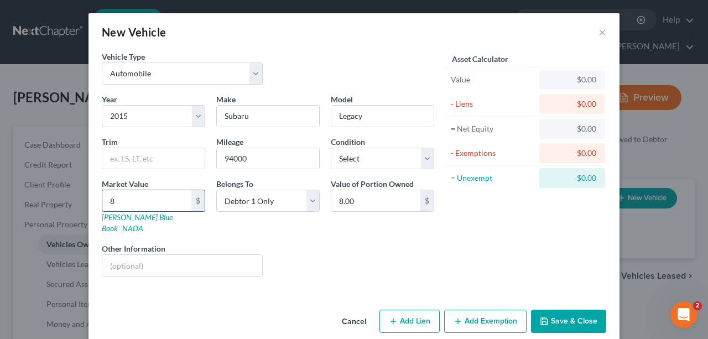
type input "85"
type input "85.00"
type input "850"
type input "850.00"
type input "8500"
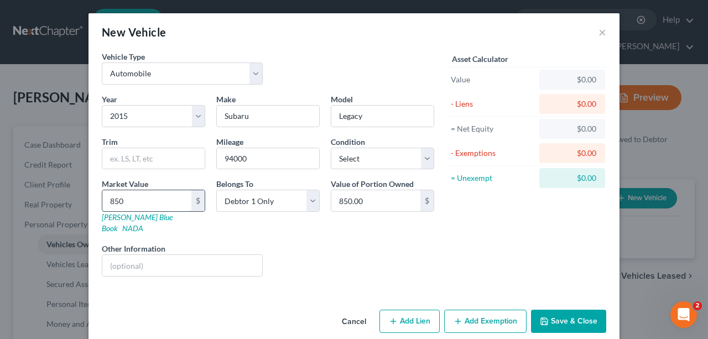
type input "8,500.00"
type input "8,500"
click at [372, 268] on div "Year Select 2026 2025 2024 2023 2022 2021 2020 2019 2018 2017 2016 2015 2014 20…" at bounding box center [268, 190] width 344 height 192
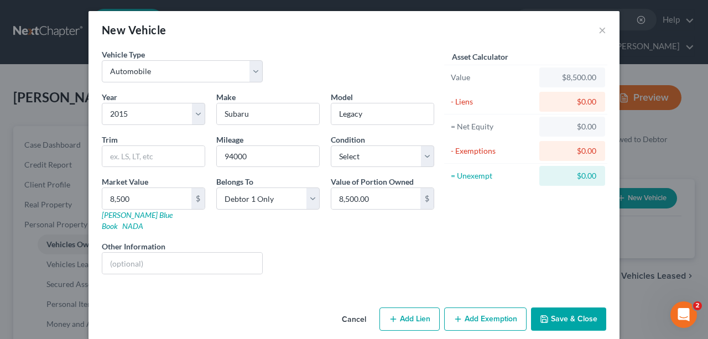
scroll to position [3, 0]
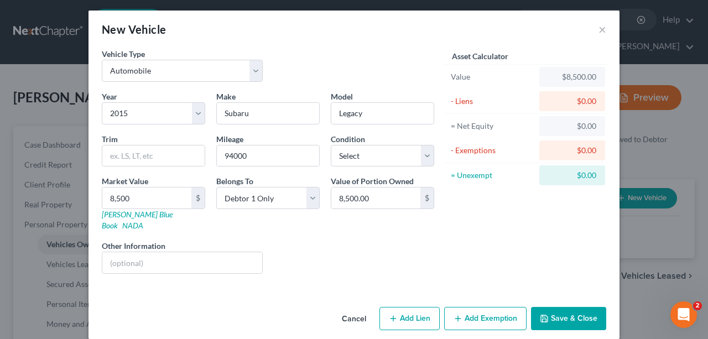
click at [412, 308] on button "Add Lien" at bounding box center [410, 318] width 60 height 23
select select "0"
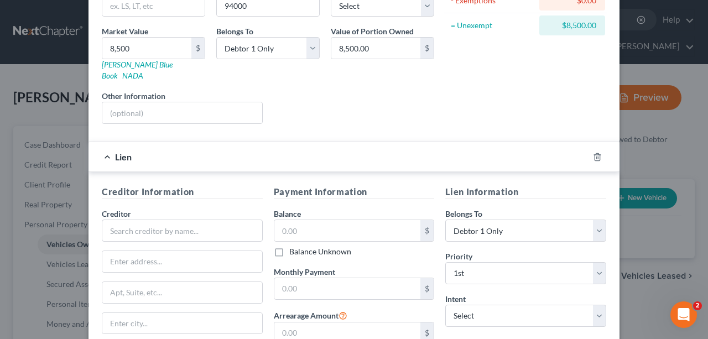
scroll to position [224, 0]
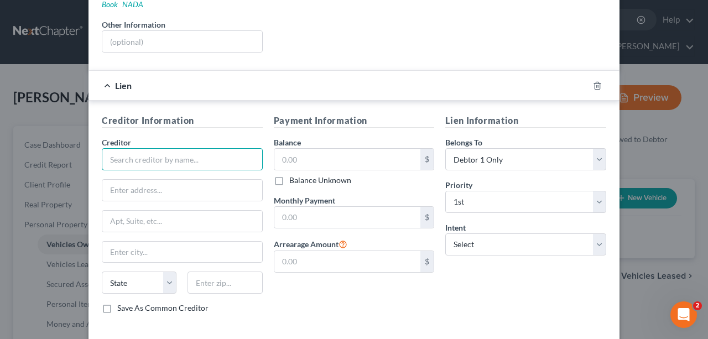
click at [206, 152] on input "text" at bounding box center [182, 159] width 161 height 22
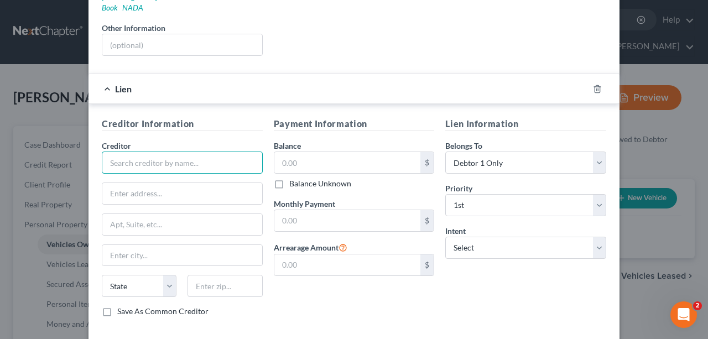
scroll to position [262, 0]
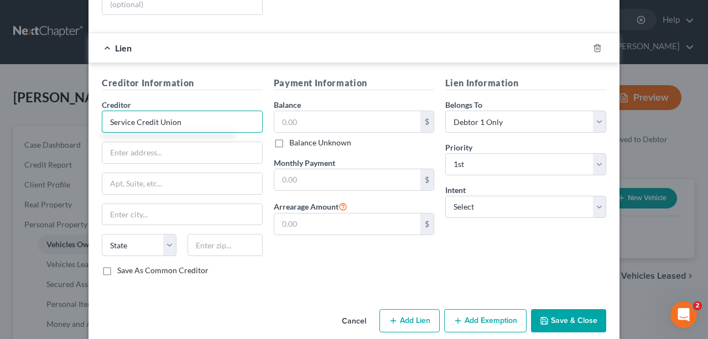
type input "Service Credit Union"
drag, startPoint x: 368, startPoint y: 252, endPoint x: 368, endPoint y: 239, distance: 13.3
click at [368, 252] on div "Payment Information Balance $ Balance Unknown Balance Undetermined $ Balance Un…" at bounding box center [354, 180] width 172 height 209
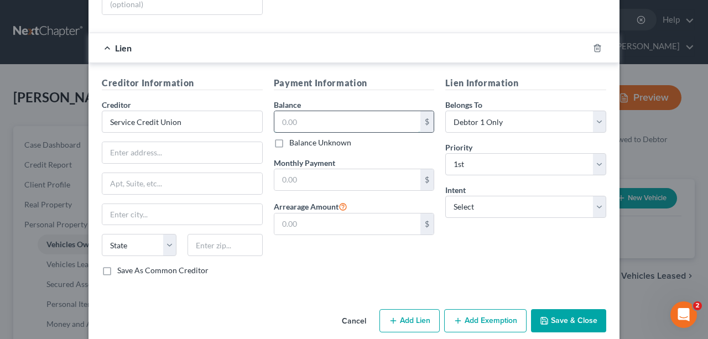
click at [340, 111] on input "text" at bounding box center [347, 121] width 147 height 21
type input "16,000"
click at [352, 169] on input "text" at bounding box center [347, 179] width 147 height 21
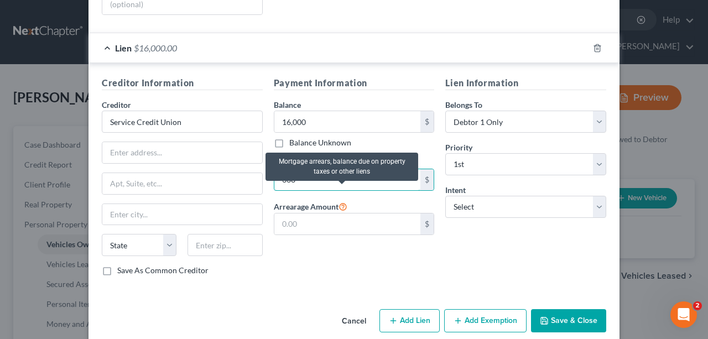
type input "338"
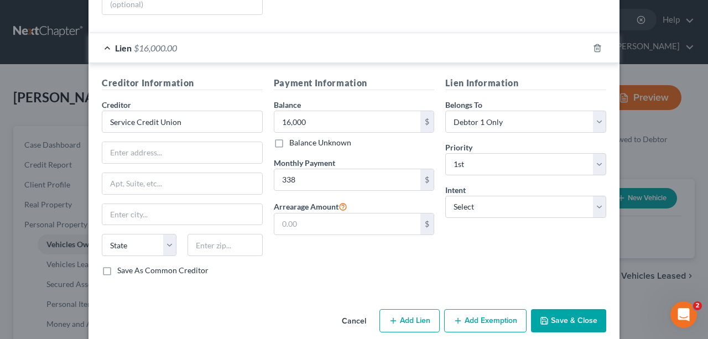
click at [413, 250] on div "Payment Information Balance 16,000.00 $ Balance Unknown Balance Undetermined 16…" at bounding box center [354, 180] width 172 height 209
click at [520, 196] on select "Select Surrender Redeem Reaffirm Avoid Other" at bounding box center [525, 207] width 161 height 22
click at [367, 264] on div "Payment Information Balance 16,000.00 $ Balance Unknown Balance Undetermined 16…" at bounding box center [354, 180] width 172 height 209
click at [518, 196] on select "Select Surrender Redeem Reaffirm Avoid Other" at bounding box center [525, 207] width 161 height 22
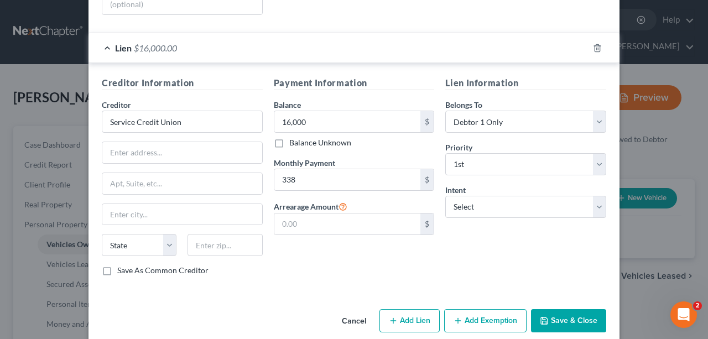
click at [580, 309] on button "Save & Close" at bounding box center [568, 320] width 75 height 23
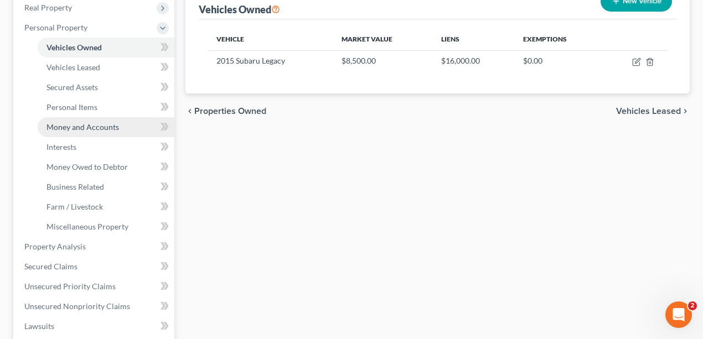
scroll to position [184, 0]
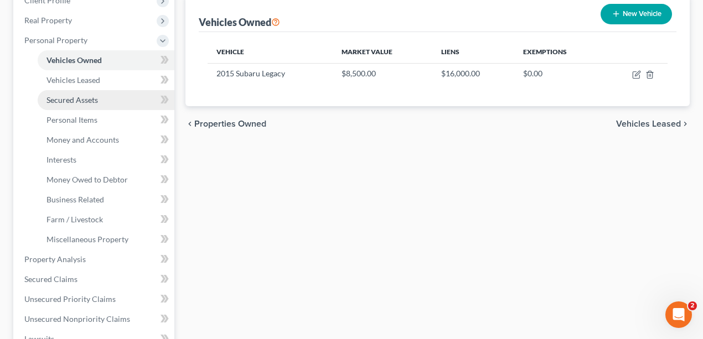
click at [83, 101] on span "Secured Assets" at bounding box center [71, 99] width 51 height 9
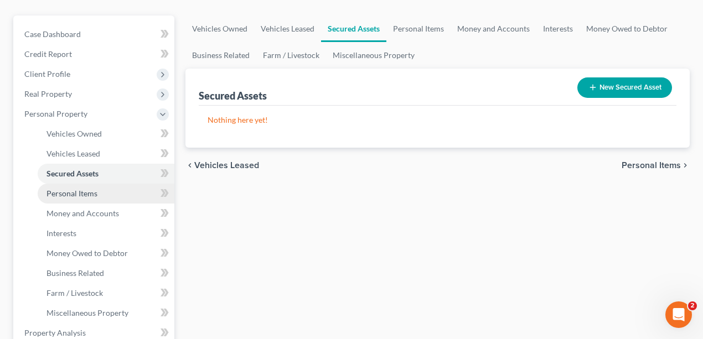
click at [77, 191] on span "Personal Items" at bounding box center [71, 193] width 51 height 9
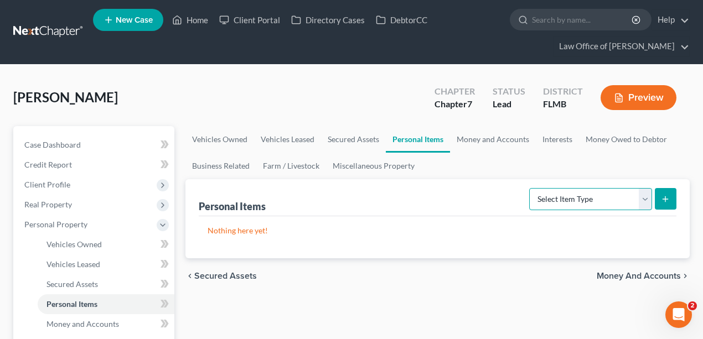
click at [626, 193] on select "Select Item Type Clothing Collectibles Of Value Electronics Firearms Household …" at bounding box center [590, 199] width 123 height 22
select select "household_goods"
click at [531, 188] on select "Select Item Type Clothing Collectibles Of Value Electronics Firearms Household …" at bounding box center [590, 199] width 123 height 22
click at [664, 204] on button "submit" at bounding box center [666, 199] width 22 height 22
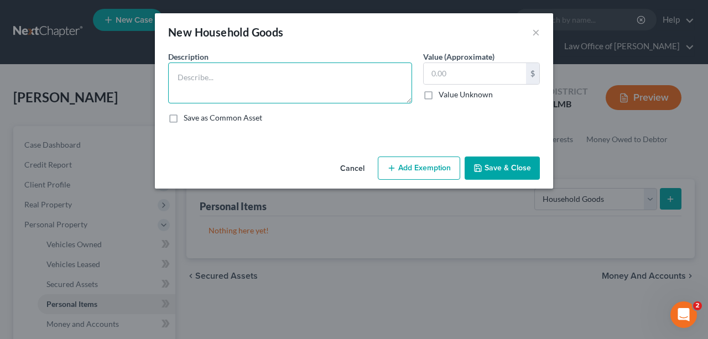
click at [248, 67] on textarea at bounding box center [290, 83] width 244 height 41
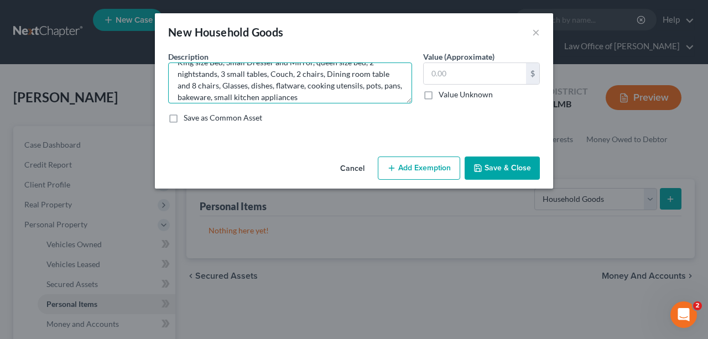
scroll to position [23, 0]
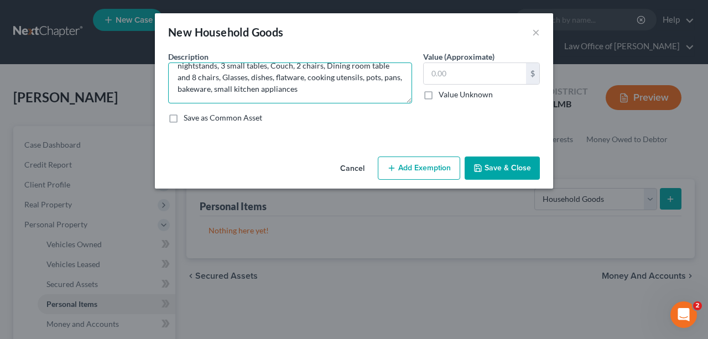
click at [323, 90] on textarea "King size Bed, Small Dresser and Mirror, queen size bed, 2 nightstands, 3 small…" at bounding box center [290, 83] width 244 height 41
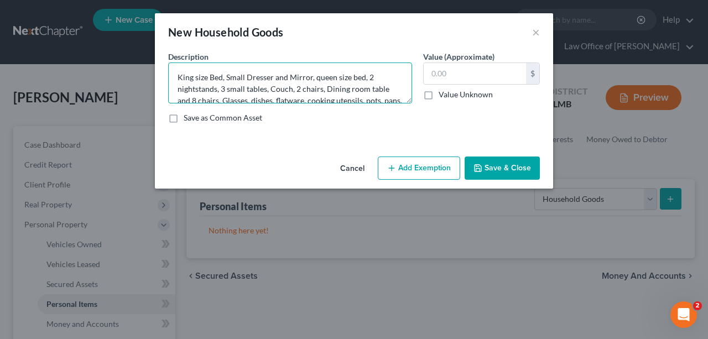
drag, startPoint x: 332, startPoint y: 90, endPoint x: 191, endPoint y: 74, distance: 141.4
click at [191, 74] on textarea "King size Bed, Small Dresser and Mirror, queen size bed, 2 nightstands, 3 small…" at bounding box center [290, 83] width 244 height 41
click at [191, 75] on textarea "King size Bed, Small Dresser and Mirror, queen size bed, 2 nightstands, 3 small…" at bounding box center [290, 83] width 244 height 41
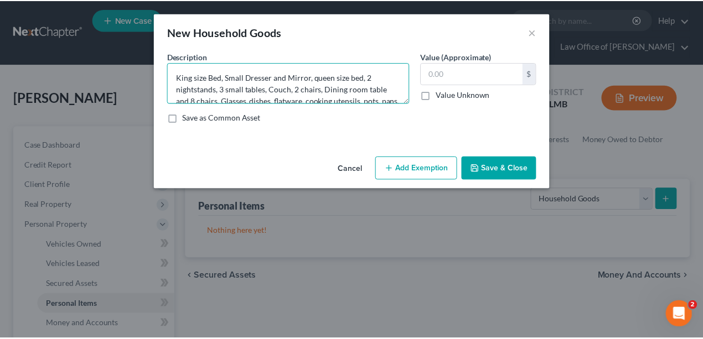
scroll to position [23, 0]
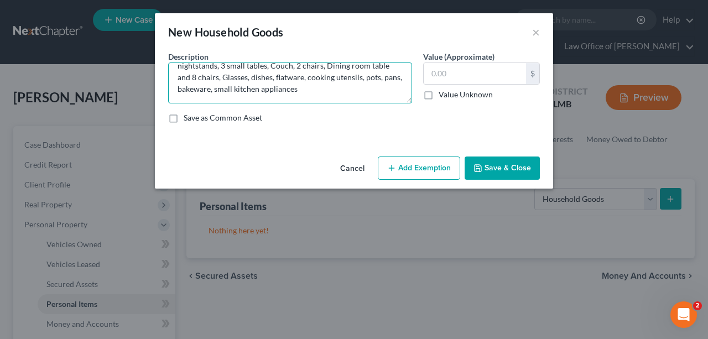
click at [263, 89] on textarea "King size Bed, Small Dresser and Mirror, queen size bed, 2 nightstands, 3 small…" at bounding box center [290, 83] width 244 height 41
click at [361, 85] on textarea "King size Bed, Small Dresser and Mirror, queen size bed, 2 nightstands, 3 small…" at bounding box center [290, 83] width 244 height 41
type textarea "King size Bed, Small Dresser and Mirror, queen size bed, 2 nightstands, 3 small…"
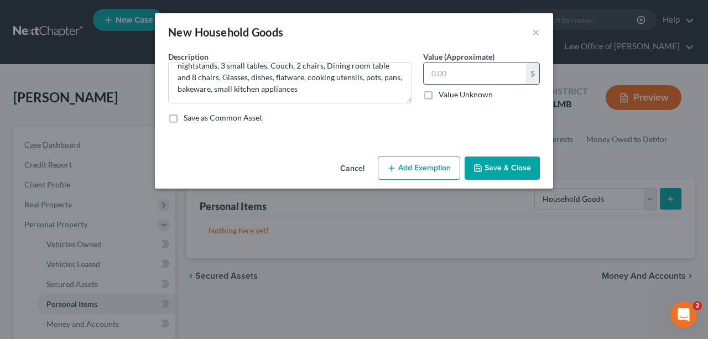
click at [490, 81] on input "text" at bounding box center [475, 73] width 102 height 21
type input "2,500"
click at [499, 169] on button "Save & Close" at bounding box center [502, 168] width 75 height 23
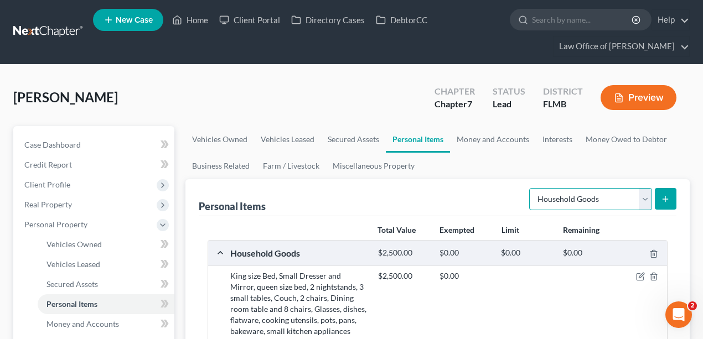
click at [613, 196] on select "Select Item Type Clothing Collectibles Of Value Electronics Firearms Household …" at bounding box center [590, 199] width 123 height 22
select select "clothing"
click at [531, 188] on select "Select Item Type Clothing Collectibles Of Value Electronics Firearms Household …" at bounding box center [590, 199] width 123 height 22
click at [666, 201] on icon "submit" at bounding box center [665, 199] width 9 height 9
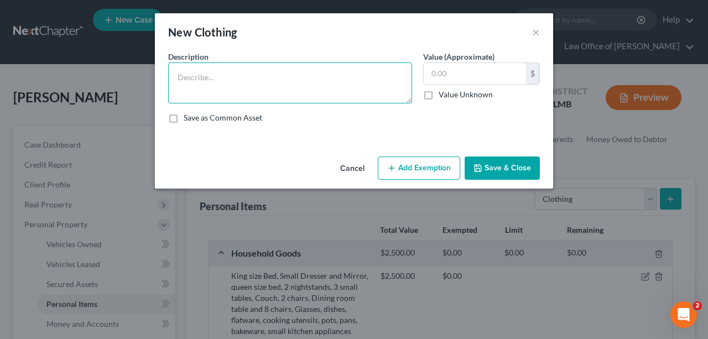
click at [282, 72] on textarea at bounding box center [290, 83] width 244 height 41
type textarea "Woman's wardrobe"
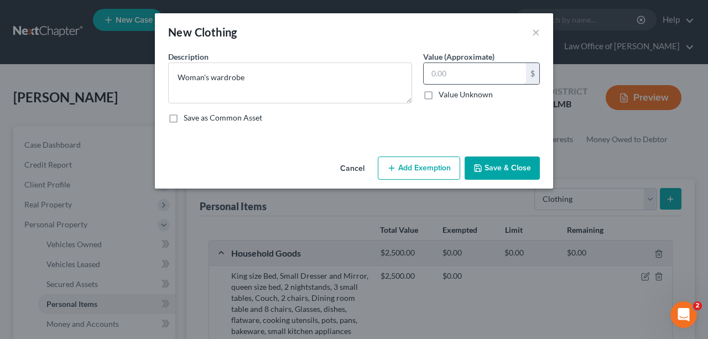
click at [485, 70] on input "text" at bounding box center [475, 73] width 102 height 21
type input "1,000"
click at [491, 164] on button "Save & Close" at bounding box center [502, 168] width 75 height 23
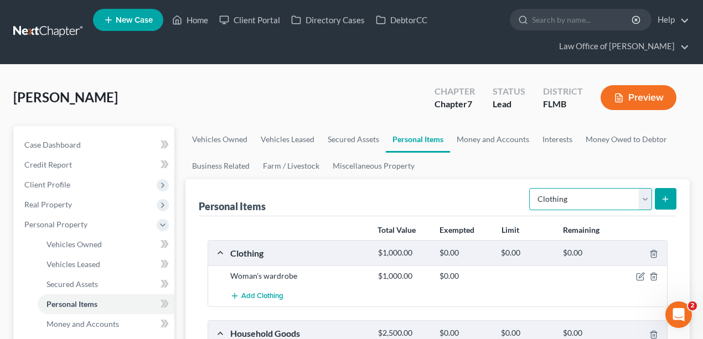
click at [613, 202] on select "Select Item Type Clothing Collectibles Of Value Electronics Firearms Household …" at bounding box center [590, 199] width 123 height 22
select select "collectibles_of_value"
click at [531, 188] on select "Select Item Type Clothing Collectibles Of Value Electronics Firearms Household …" at bounding box center [590, 199] width 123 height 22
click at [663, 195] on icon "submit" at bounding box center [665, 199] width 9 height 9
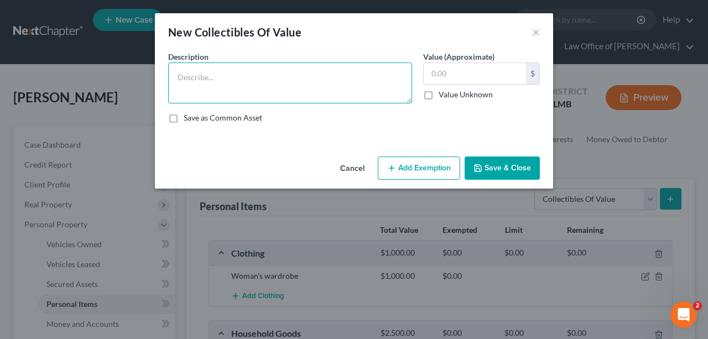
click at [322, 86] on textarea at bounding box center [290, 83] width 244 height 41
click at [323, 83] on textarea "Fine China" at bounding box center [290, 83] width 244 height 41
type textarea "Fine China"
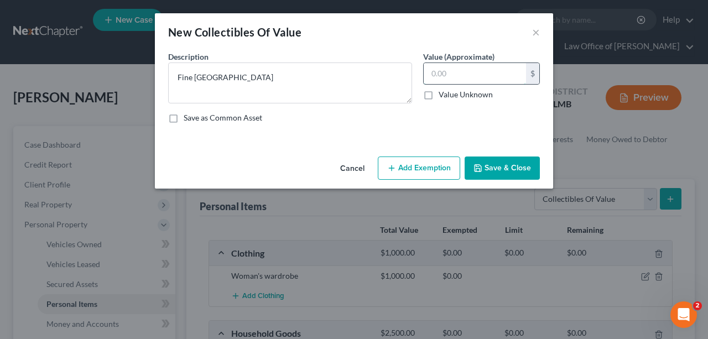
click at [486, 76] on input "text" at bounding box center [475, 73] width 102 height 21
type input "350"
click at [502, 167] on button "Save & Close" at bounding box center [502, 168] width 75 height 23
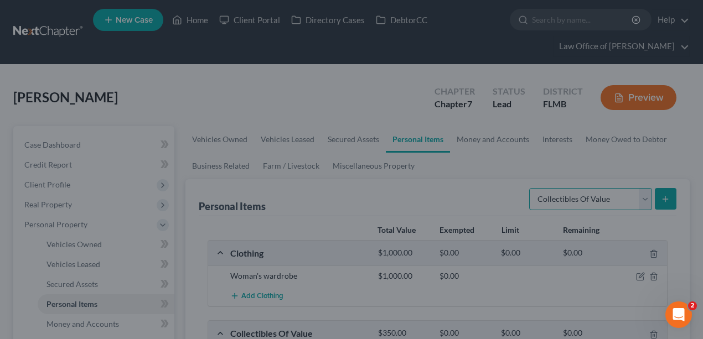
click at [605, 189] on select "Select Item Type Clothing Collectibles Of Value Electronics Firearms Household …" at bounding box center [590, 199] width 123 height 22
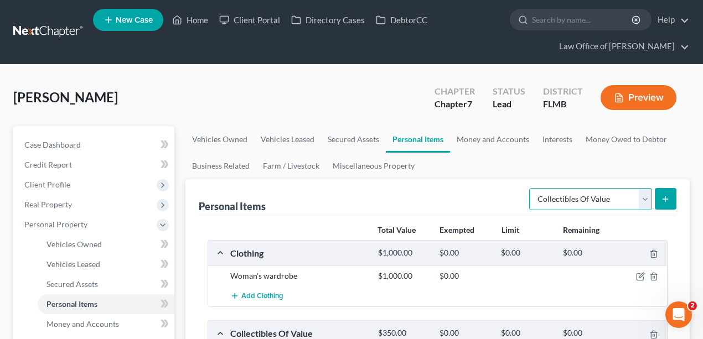
select select "electronics"
click at [531, 188] on select "Select Item Type Clothing Collectibles Of Value Electronics Firearms Household …" at bounding box center [590, 199] width 123 height 22
click at [663, 195] on icon "submit" at bounding box center [665, 199] width 9 height 9
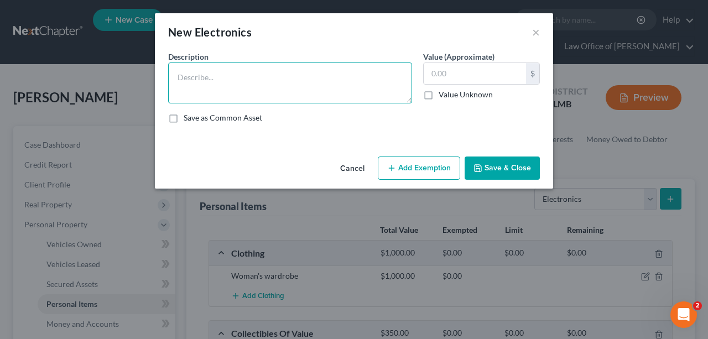
click at [315, 82] on textarea at bounding box center [290, 83] width 244 height 41
type textarea "Cell Phone, Computer, Stereo"
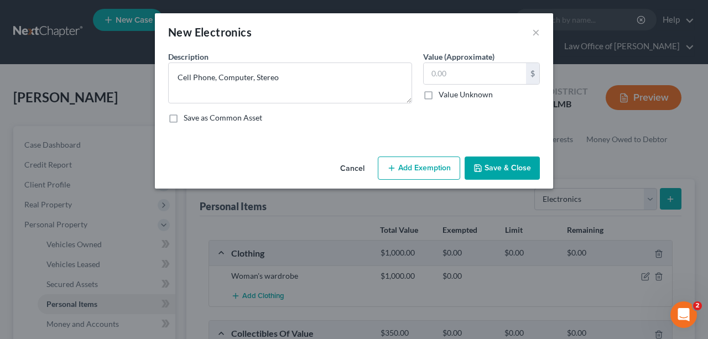
click at [320, 137] on div "An exemption set must first be selected from the Filing Information section. Co…" at bounding box center [354, 101] width 398 height 101
click at [474, 71] on input "text" at bounding box center [475, 73] width 102 height 21
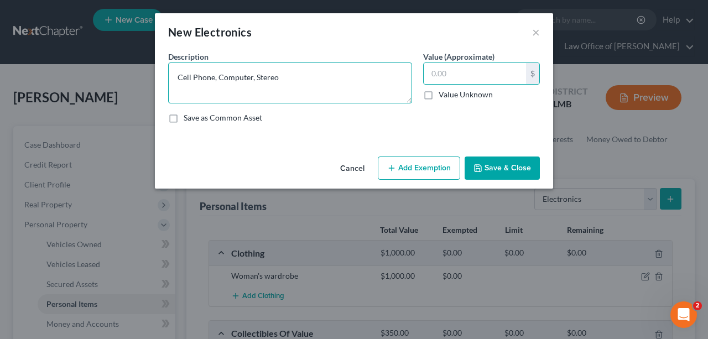
click at [334, 90] on textarea "Cell Phone, Computer, Stereo" at bounding box center [290, 83] width 244 height 41
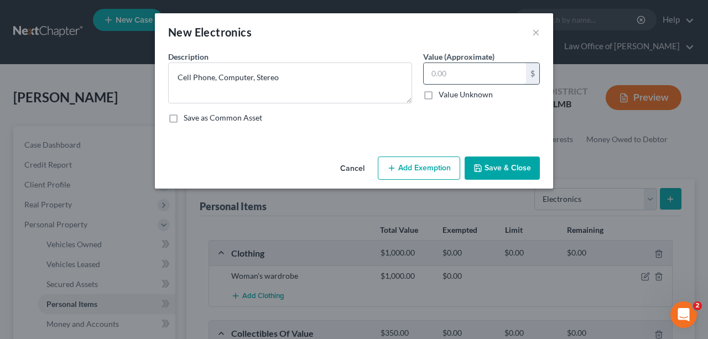
click at [472, 77] on input "text" at bounding box center [475, 73] width 102 height 21
type input "250"
click at [496, 186] on div "Cancel Add Exemption Save & Close" at bounding box center [354, 170] width 398 height 37
click at [502, 162] on button "Save & Close" at bounding box center [502, 168] width 75 height 23
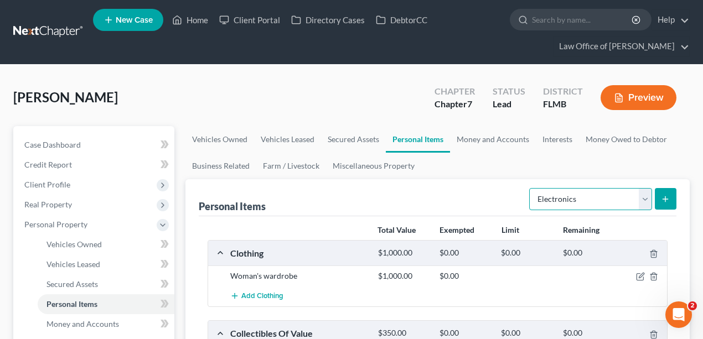
click at [580, 202] on select "Select Item Type Clothing Collectibles Of Value Electronics Firearms Household …" at bounding box center [590, 199] width 123 height 22
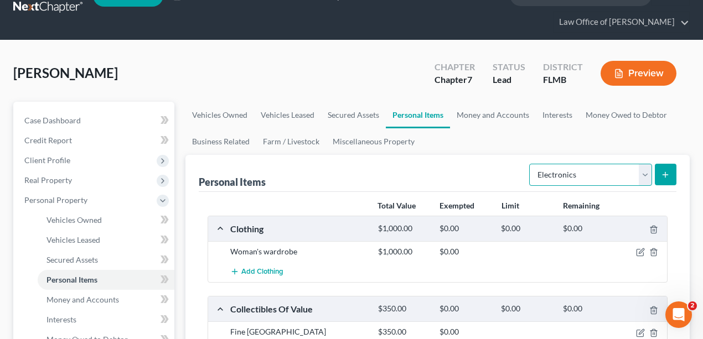
scroll to position [74, 0]
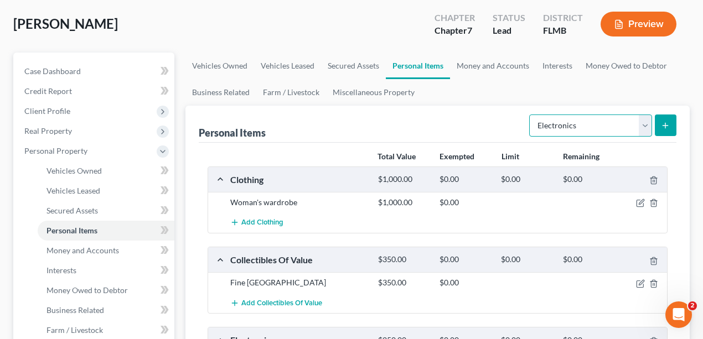
click at [584, 123] on select "Select Item Type Clothing Collectibles Of Value Electronics Firearms Household …" at bounding box center [590, 126] width 123 height 22
select select "jewelry"
click at [531, 115] on select "Select Item Type Clothing Collectibles Of Value Electronics Firearms Household …" at bounding box center [590, 126] width 123 height 22
click at [662, 118] on button "submit" at bounding box center [666, 126] width 22 height 22
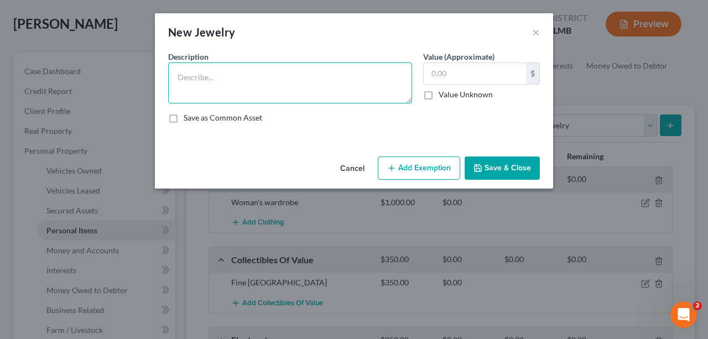
click at [345, 64] on textarea at bounding box center [290, 83] width 244 height 41
type textarea "Costume Jewelry, Gold Necklaces, Gold rings"
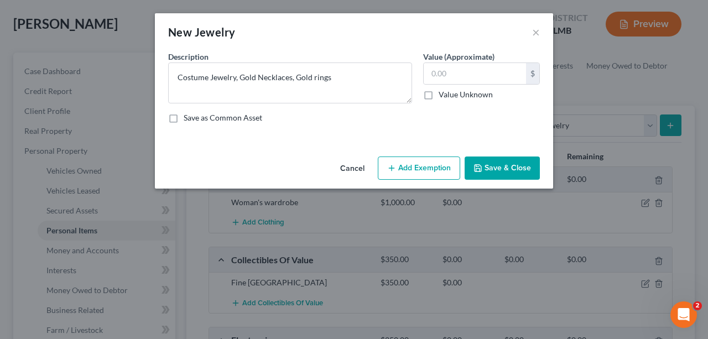
click at [486, 126] on div "Description * Costume Jewelry, Gold Necklaces, Gold rings Value (Approximate) $…" at bounding box center [354, 91] width 383 height 81
click at [486, 73] on input "text" at bounding box center [475, 73] width 102 height 21
type input "1,000"
click at [492, 171] on button "Save & Close" at bounding box center [502, 168] width 75 height 23
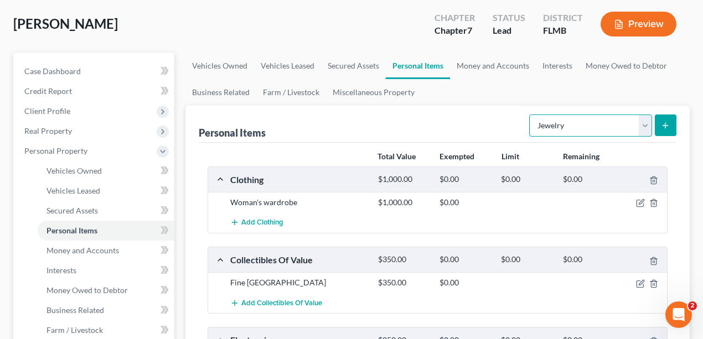
click at [588, 124] on select "Select Item Type Clothing Collectibles Of Value Electronics Firearms Household …" at bounding box center [590, 126] width 123 height 22
click at [489, 97] on ul "Vehicles Owned Vehicles Leased Secured Assets Personal Items Money and Accounts…" at bounding box center [437, 79] width 505 height 53
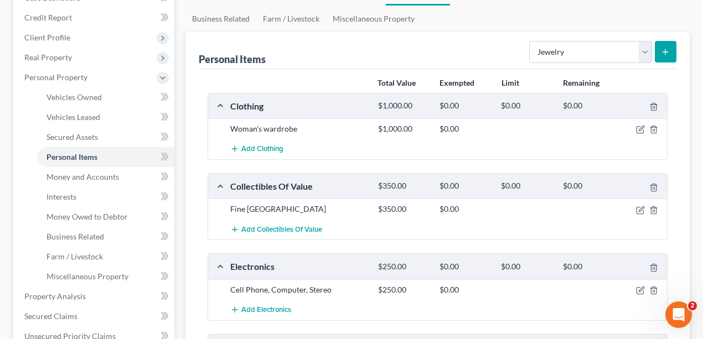
scroll to position [0, 0]
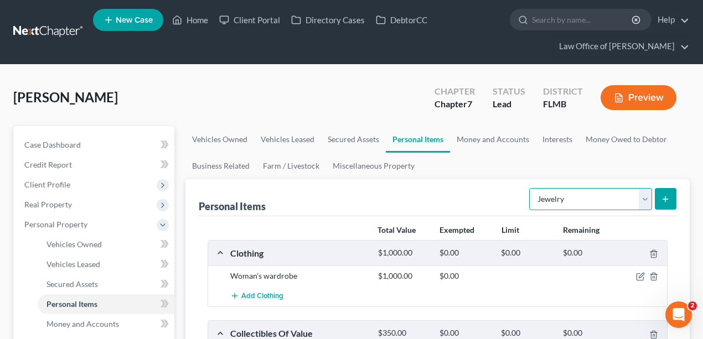
click at [577, 201] on select "Select Item Type Clothing Collectibles Of Value Electronics Firearms Household …" at bounding box center [590, 199] width 123 height 22
click at [561, 172] on ul "Vehicles Owned Vehicles Leased Secured Assets Personal Items Money and Accounts…" at bounding box center [437, 152] width 505 height 53
click at [499, 139] on link "Money and Accounts" at bounding box center [493, 139] width 86 height 27
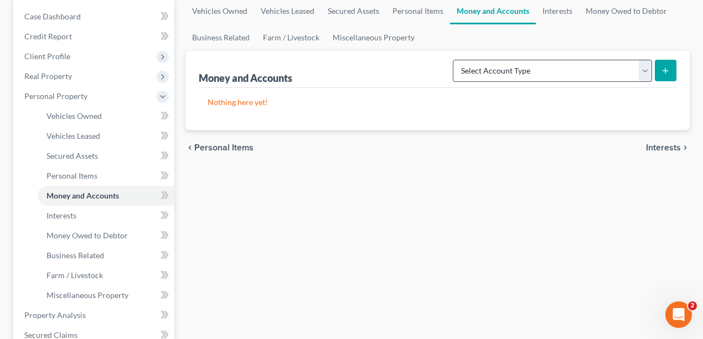
scroll to position [1, 0]
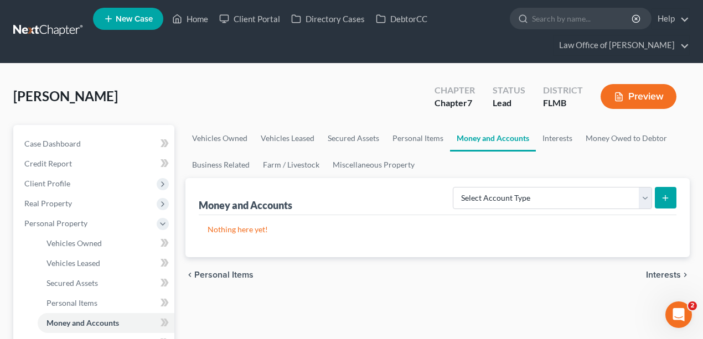
click at [520, 184] on div "Select Account Type Brokerage Cash on Hand Certificates of Deposit Checking Acc…" at bounding box center [562, 197] width 228 height 29
click at [518, 195] on select "Select Account Type Brokerage Cash on Hand Certificates of Deposit Checking Acc…" at bounding box center [552, 198] width 199 height 22
select select "checking"
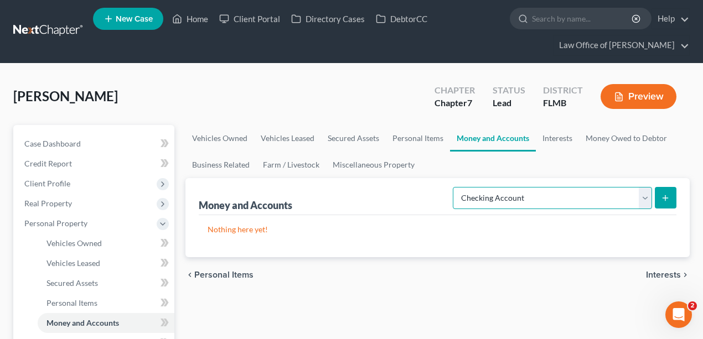
click at [455, 187] on select "Select Account Type Brokerage Cash on Hand Certificates of Deposit Checking Acc…" at bounding box center [552, 198] width 199 height 22
click at [663, 195] on icon "submit" at bounding box center [665, 198] width 9 height 9
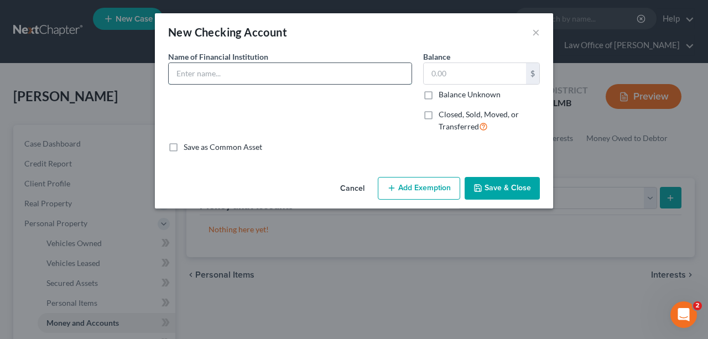
click at [276, 75] on input "text" at bounding box center [290, 73] width 243 height 21
type input "Service Credit Union"
click at [537, 181] on button "Save & Close" at bounding box center [502, 188] width 75 height 23
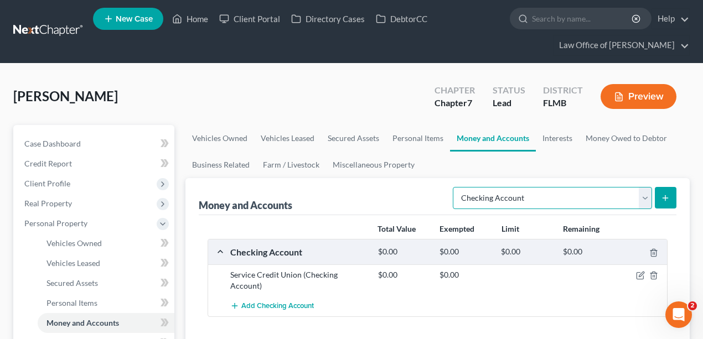
click at [600, 200] on select "Select Account Type Brokerage Cash on Hand Certificates of Deposit Checking Acc…" at bounding box center [552, 198] width 199 height 22
select select "savings"
click at [455, 187] on select "Select Account Type Brokerage Cash on Hand Certificates of Deposit Checking Acc…" at bounding box center [552, 198] width 199 height 22
click at [669, 195] on icon "submit" at bounding box center [665, 198] width 9 height 9
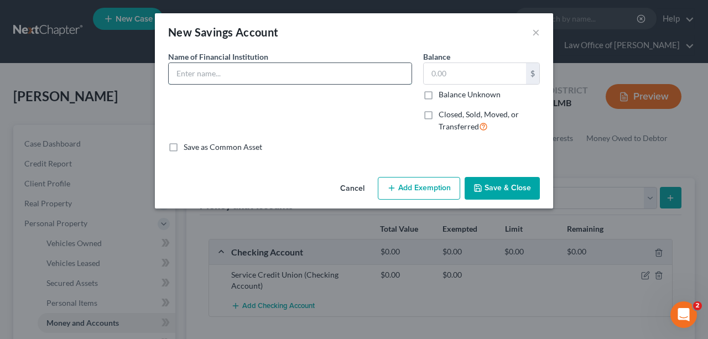
click at [233, 74] on input "text" at bounding box center [290, 73] width 243 height 21
type input "Service Credit Union"
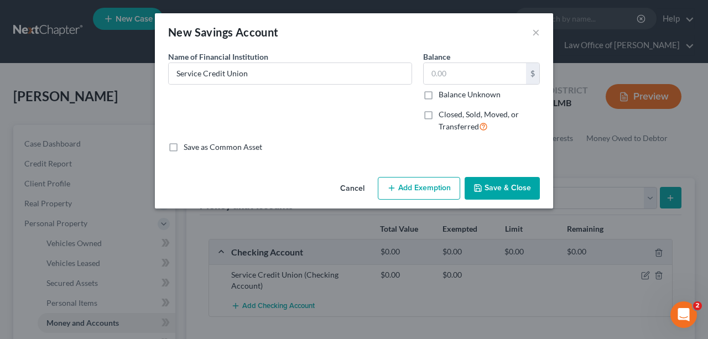
click at [503, 190] on button "Save & Close" at bounding box center [502, 188] width 75 height 23
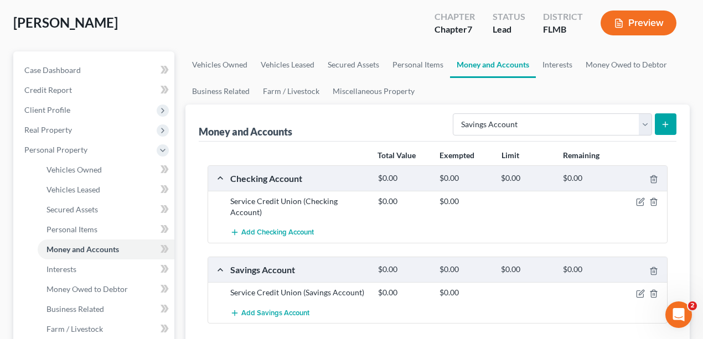
scroll to position [75, 0]
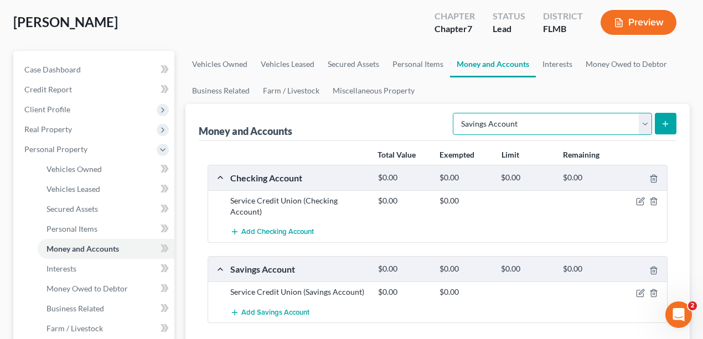
click at [644, 124] on select "Select Account Type Brokerage Cash on Hand Certificates of Deposit Checking Acc…" at bounding box center [552, 124] width 199 height 22
select select "checking"
click at [455, 113] on select "Select Account Type Brokerage Cash on Hand Certificates of Deposit Checking Acc…" at bounding box center [552, 124] width 199 height 22
click at [664, 117] on button "submit" at bounding box center [666, 124] width 22 height 22
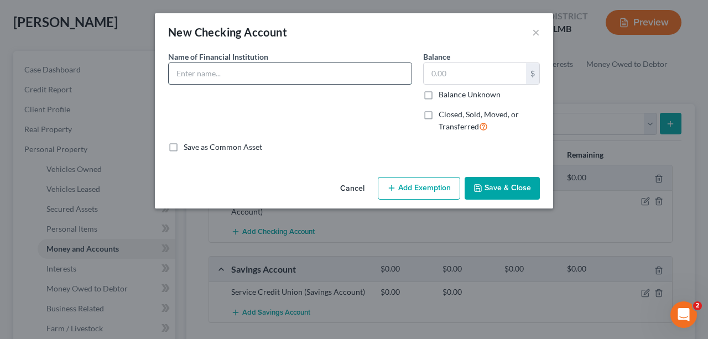
click at [302, 66] on input "text" at bounding box center [290, 73] width 243 height 21
type input "Community First Credit Union"
click at [516, 180] on button "Save & Close" at bounding box center [502, 188] width 75 height 23
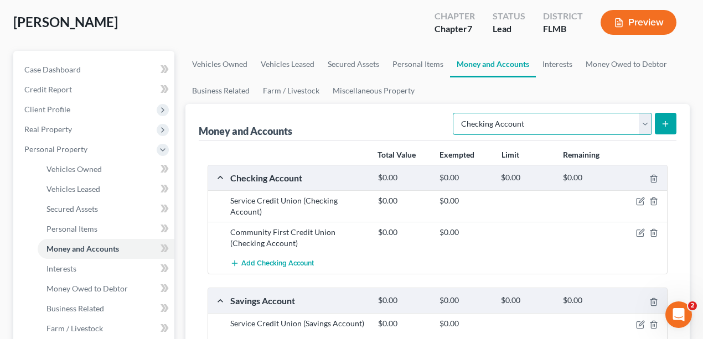
click at [596, 120] on select "Select Account Type Brokerage Cash on Hand Certificates of Deposit Checking Acc…" at bounding box center [552, 124] width 199 height 22
select select "savings"
click at [455, 113] on select "Select Account Type Brokerage Cash on Hand Certificates of Deposit Checking Acc…" at bounding box center [552, 124] width 199 height 22
click at [670, 118] on button "submit" at bounding box center [666, 124] width 22 height 22
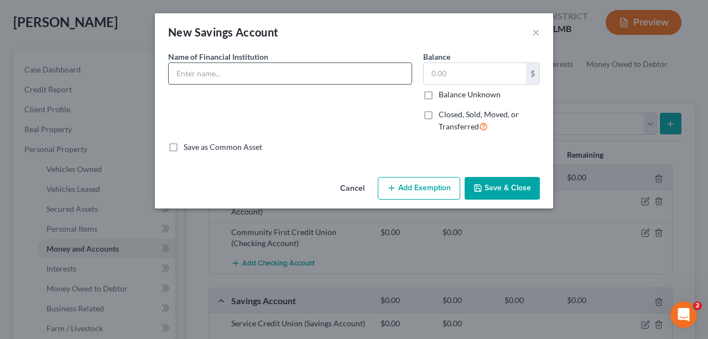
click at [345, 77] on input "text" at bounding box center [290, 73] width 243 height 21
type input "Community First Credit Union"
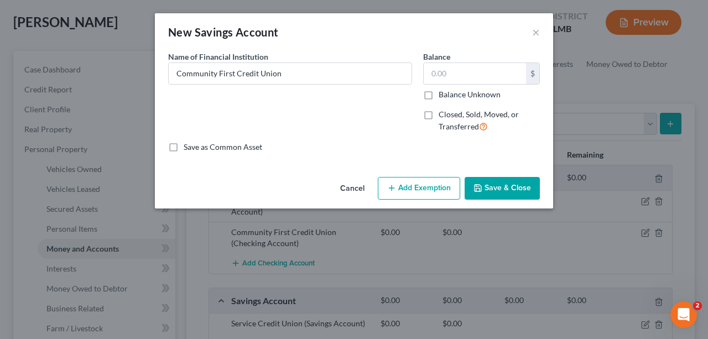
click at [516, 174] on div "Cancel Add Exemption Save & Close" at bounding box center [354, 191] width 398 height 37
click at [515, 184] on button "Save & Close" at bounding box center [502, 188] width 75 height 23
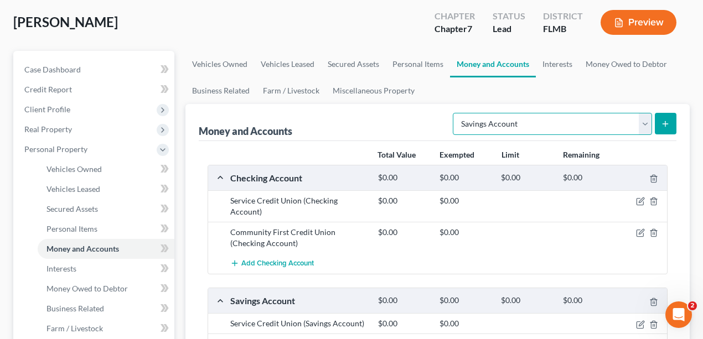
drag, startPoint x: 564, startPoint y: 122, endPoint x: 553, endPoint y: 124, distance: 11.2
click at [564, 122] on select "Select Account Type Brokerage Cash on Hand Certificates of Deposit Checking Acc…" at bounding box center [552, 124] width 199 height 22
click at [606, 84] on ul "Vehicles Owned Vehicles Leased Secured Assets Personal Items Money and Accounts…" at bounding box center [437, 77] width 505 height 53
click at [557, 66] on link "Interests" at bounding box center [557, 64] width 43 height 27
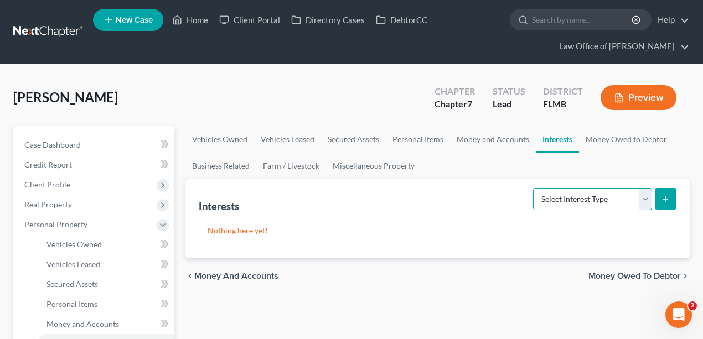
click at [580, 197] on select "Select Interest Type 401K Annuity Bond Education IRA Government Bond Government…" at bounding box center [592, 199] width 119 height 22
click at [323, 108] on div "Westphal, Therese Upgraded Chapter Chapter 7 Status Lead District FLMB Preview" at bounding box center [351, 102] width 676 height 48
click at [637, 133] on link "Money Owed to Debtor" at bounding box center [626, 139] width 95 height 27
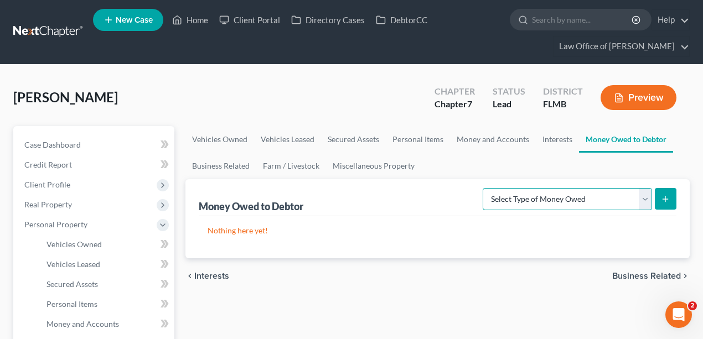
click at [601, 200] on select "Select Type of Money Owed Accounts Receivable Alimony Child Support Claims Agai…" at bounding box center [566, 199] width 169 height 22
click at [211, 176] on link "Business Related" at bounding box center [220, 166] width 71 height 27
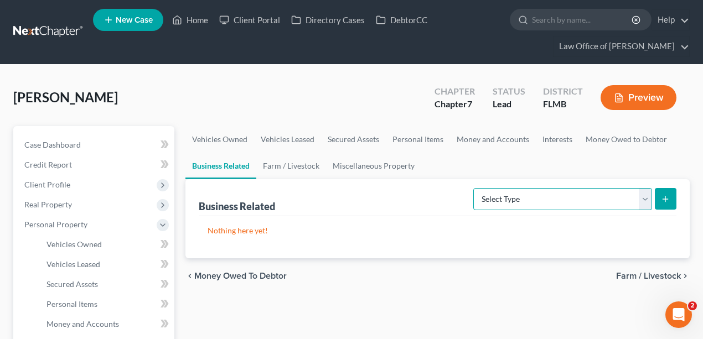
click at [599, 200] on select "Select Type Customer Lists Franchises Inventory Licenses Machinery Office Equip…" at bounding box center [562, 199] width 179 height 22
click at [288, 166] on link "Farm / Livestock" at bounding box center [291, 166] width 70 height 27
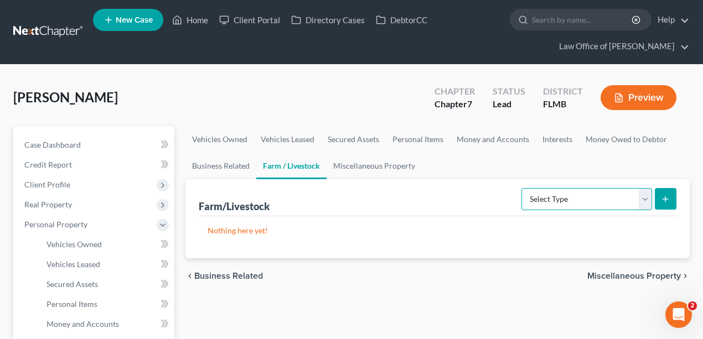
click at [611, 191] on select "Select Type Animals & Livestock Crops: Growing or Harvested Farming Equipment F…" at bounding box center [586, 199] width 131 height 22
click at [228, 170] on link "Business Related" at bounding box center [220, 166] width 71 height 27
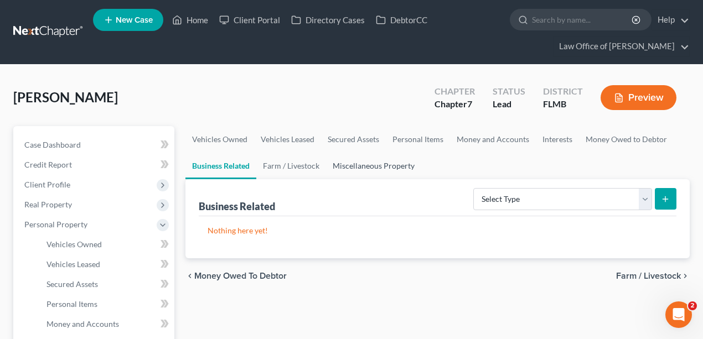
click at [378, 165] on link "Miscellaneous Property" at bounding box center [373, 166] width 95 height 27
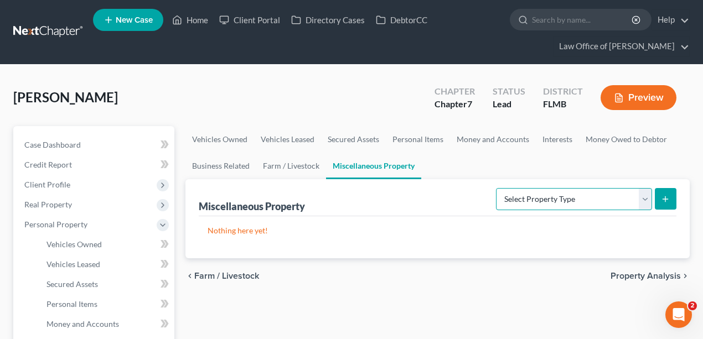
click at [527, 196] on select "Select Property Type Assigned for Creditor Benefit Within 1 Year Holding for An…" at bounding box center [574, 199] width 156 height 22
click at [246, 164] on link "Business Related" at bounding box center [220, 166] width 71 height 27
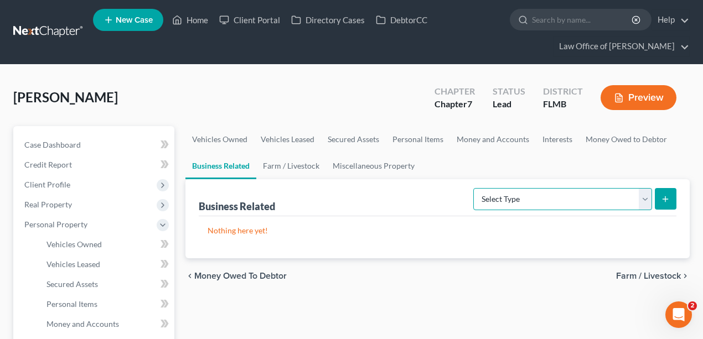
click at [486, 188] on select "Select Type Customer Lists Franchises Inventory Licenses Machinery Office Equip…" at bounding box center [562, 199] width 179 height 22
click at [399, 168] on link "Miscellaneous Property" at bounding box center [373, 166] width 95 height 27
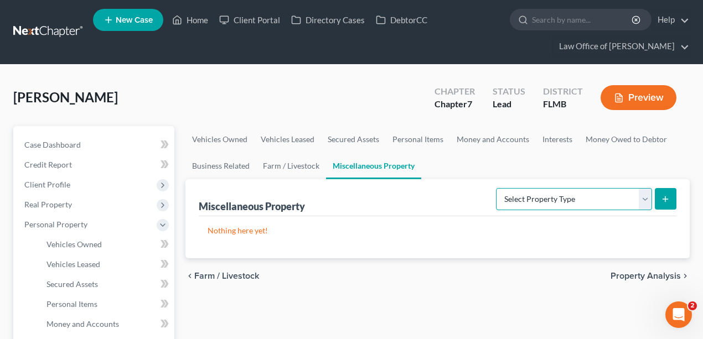
click at [549, 198] on select "Select Property Type Assigned for Creditor Benefit Within 1 Year Holding for An…" at bounding box center [574, 199] width 156 height 22
drag, startPoint x: 289, startPoint y: 301, endPoint x: 269, endPoint y: 295, distance: 20.1
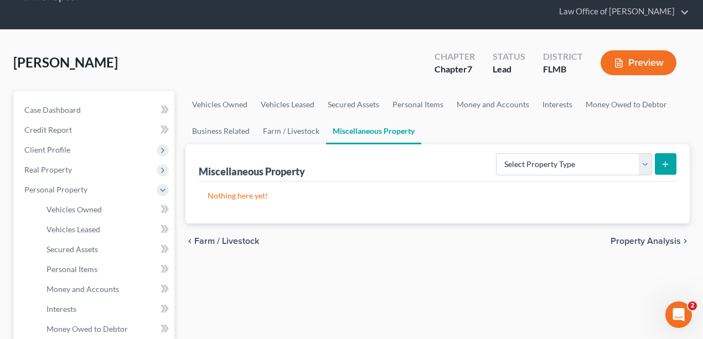
scroll to position [184, 0]
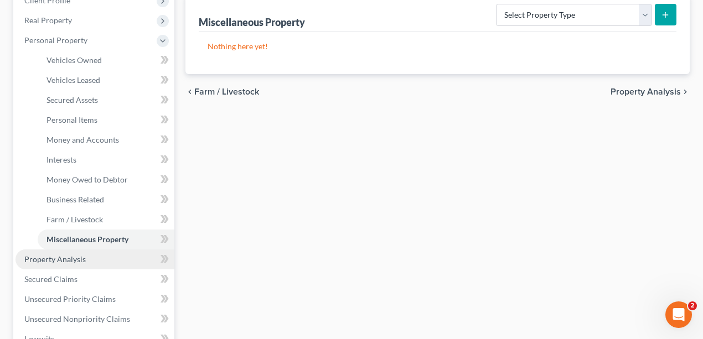
click at [63, 260] on span "Property Analysis" at bounding box center [54, 259] width 61 height 9
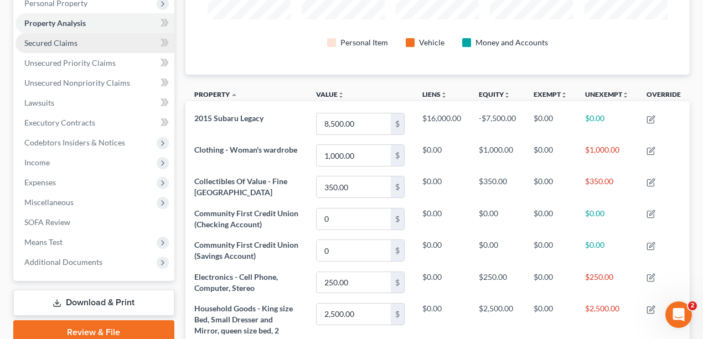
click at [51, 39] on span "Secured Claims" at bounding box center [50, 42] width 53 height 9
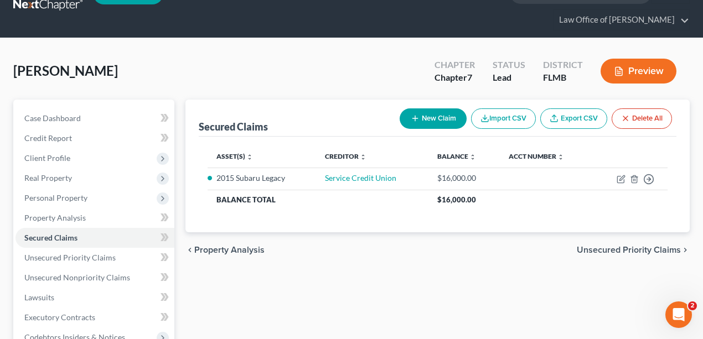
scroll to position [111, 0]
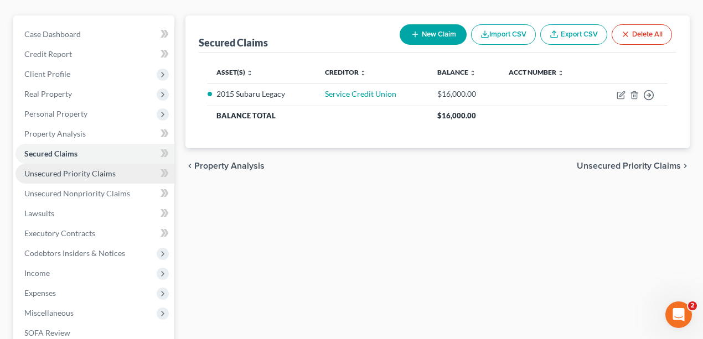
click at [91, 170] on span "Unsecured Priority Claims" at bounding box center [69, 173] width 91 height 9
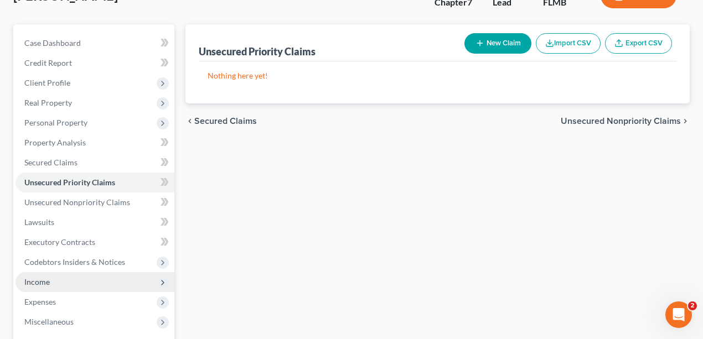
scroll to position [221, 0]
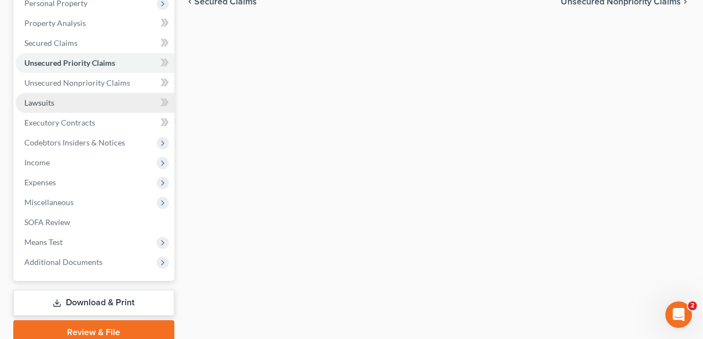
click at [43, 98] on span "Lawsuits" at bounding box center [39, 102] width 30 height 9
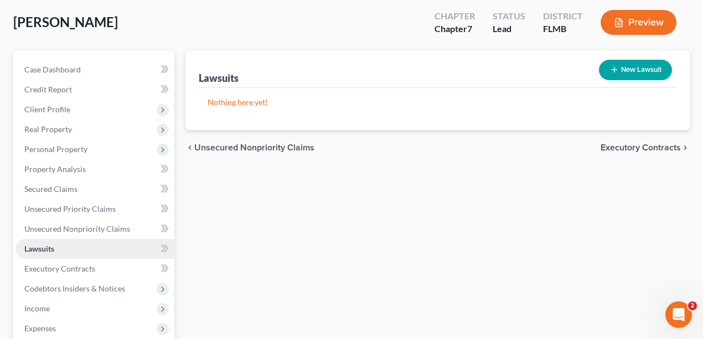
scroll to position [184, 0]
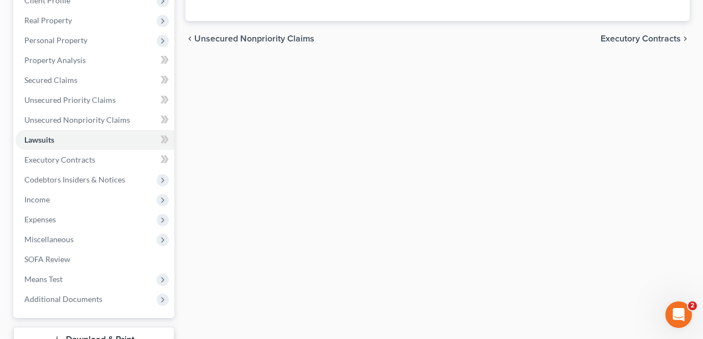
drag, startPoint x: 393, startPoint y: 193, endPoint x: 331, endPoint y: 190, distance: 61.5
click at [392, 193] on div "Lawsuits New Lawsuit Nothing here yet! Court Name Date Filed Status Creditor Na…" at bounding box center [438, 162] width 516 height 440
click at [113, 159] on link "Executory Contracts" at bounding box center [94, 160] width 159 height 20
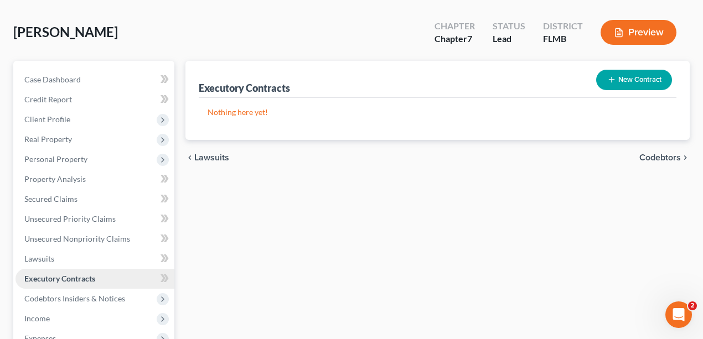
scroll to position [147, 0]
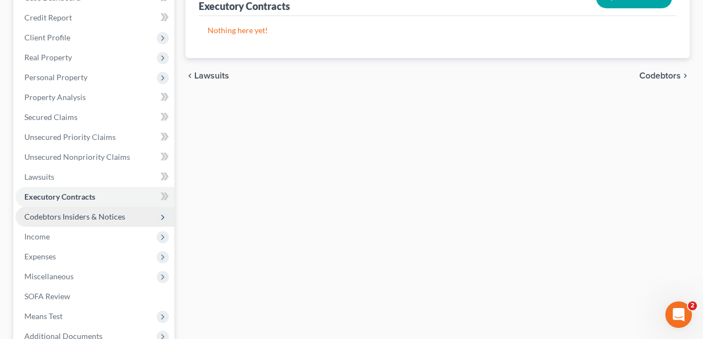
click at [86, 220] on span "Codebtors Insiders & Notices" at bounding box center [94, 217] width 159 height 20
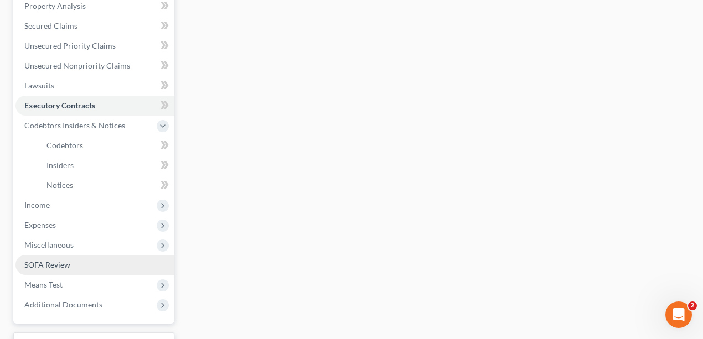
scroll to position [295, 0]
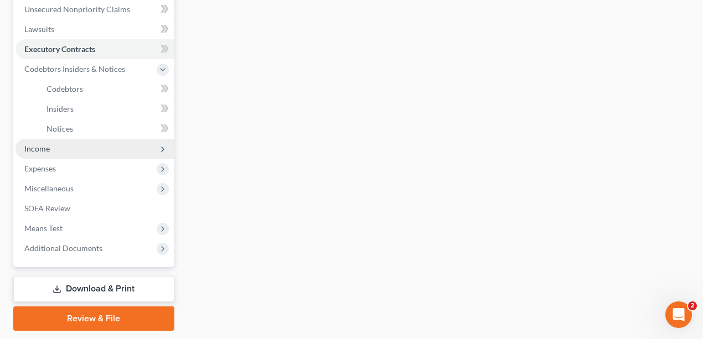
click at [52, 150] on span "Income" at bounding box center [94, 149] width 159 height 20
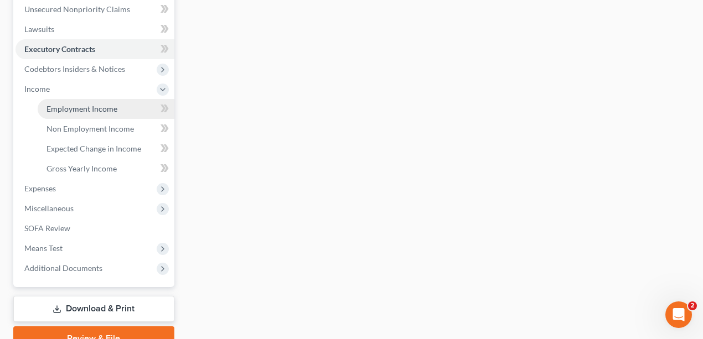
click at [84, 104] on span "Employment Income" at bounding box center [81, 108] width 71 height 9
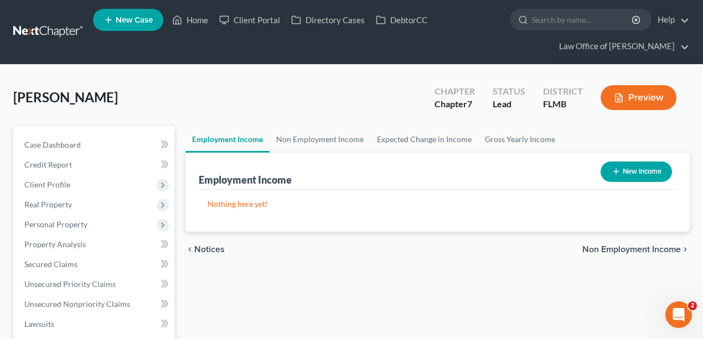
click at [623, 169] on button "New Income" at bounding box center [635, 172] width 71 height 20
select select "0"
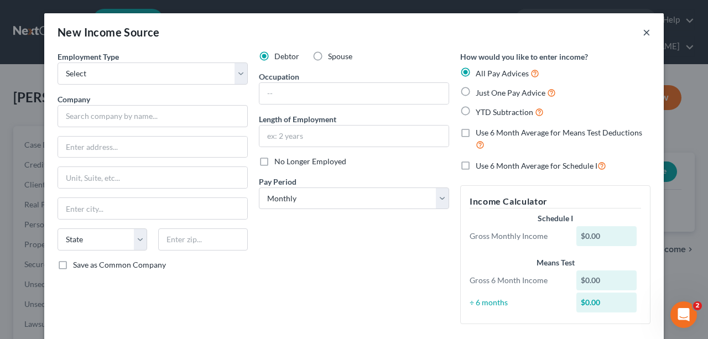
drag, startPoint x: 653, startPoint y: 29, endPoint x: 646, endPoint y: 31, distance: 7.5
click at [647, 30] on div "New Income Source ×" at bounding box center [354, 32] width 620 height 38
click at [646, 31] on button "×" at bounding box center [647, 31] width 8 height 13
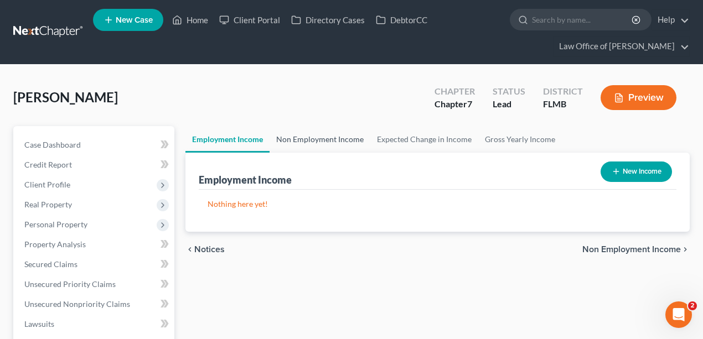
click at [312, 139] on link "Non Employment Income" at bounding box center [319, 139] width 101 height 27
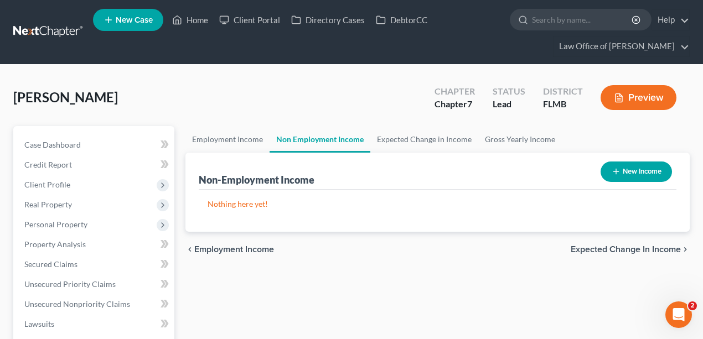
click at [620, 171] on button "New Income" at bounding box center [635, 172] width 71 height 20
select select "0"
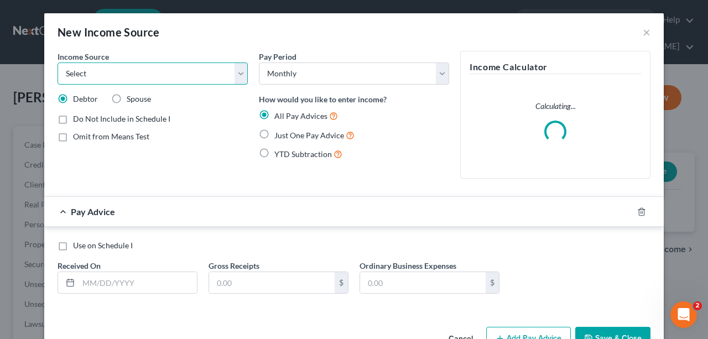
click at [186, 75] on select "Select Unemployment Disability (from employer) Pension Retirement Social Securi…" at bounding box center [153, 74] width 190 height 22
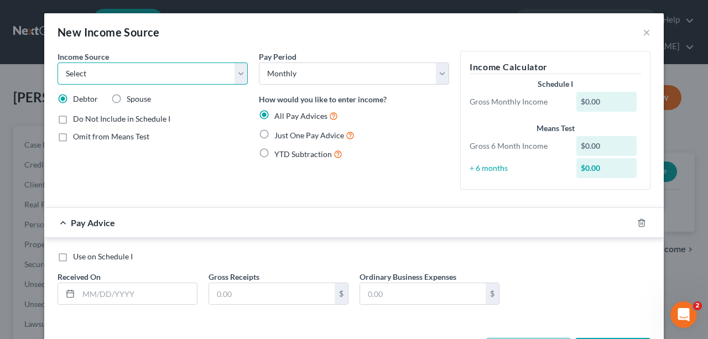
select select "4"
click at [58, 63] on select "Select Unemployment Disability (from employer) Pension Retirement Social Securi…" at bounding box center [153, 74] width 190 height 22
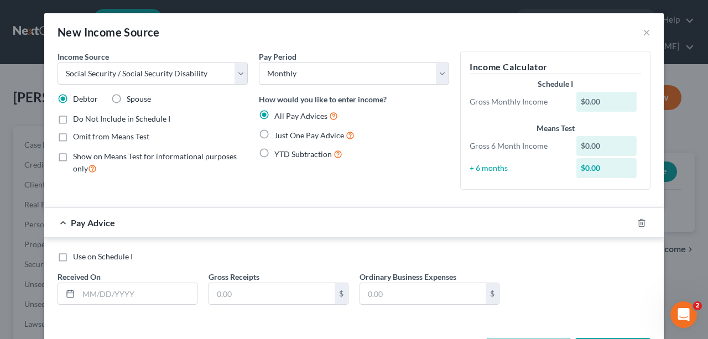
click at [293, 133] on span "Just One Pay Advice" at bounding box center [309, 135] width 70 height 9
click at [286, 133] on input "Just One Pay Advice" at bounding box center [282, 132] width 7 height 7
radio input "true"
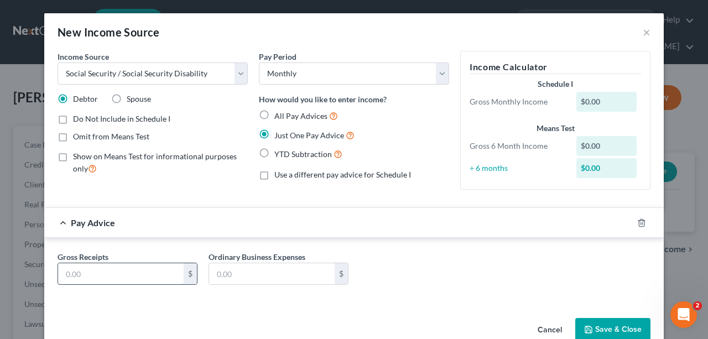
drag, startPoint x: 139, startPoint y: 284, endPoint x: 134, endPoint y: 276, distance: 10.4
click at [138, 282] on div "Gross Receipts $ Ordinary Business Expenses $" at bounding box center [354, 272] width 604 height 43
click at [133, 274] on input "text" at bounding box center [121, 273] width 126 height 21
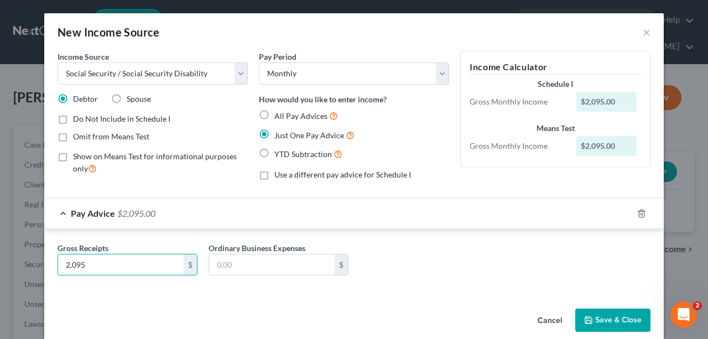
type input "2,095"
click at [614, 314] on button "Save & Close" at bounding box center [612, 320] width 75 height 23
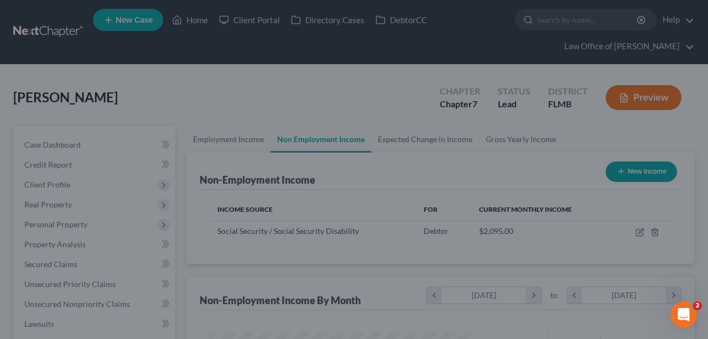
scroll to position [197, 281]
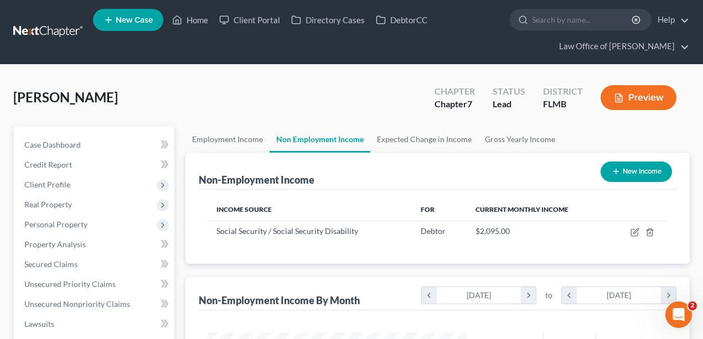
click at [640, 168] on button "New Income" at bounding box center [635, 172] width 71 height 20
select select "0"
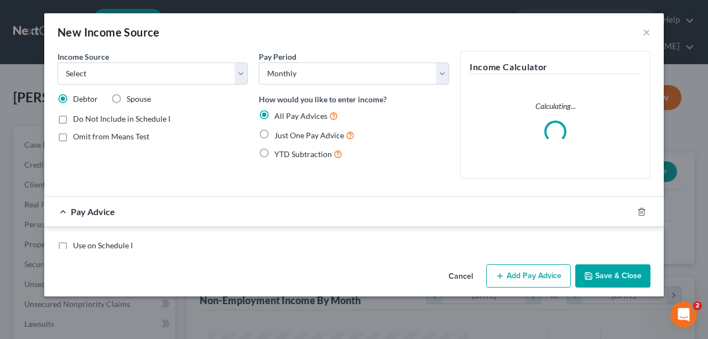
scroll to position [553068, 552982]
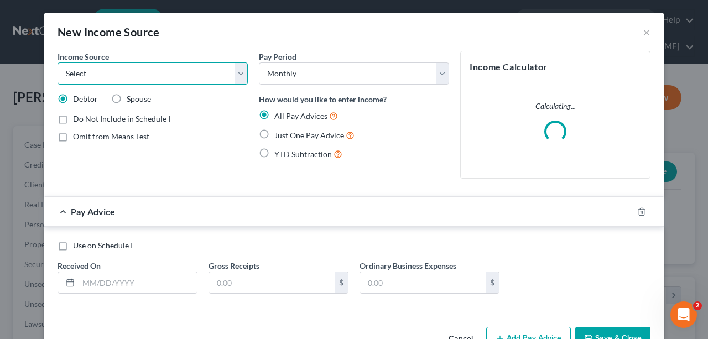
click at [207, 82] on select "Select Unemployment Disability (from employer) Pension Retirement Social Securi…" at bounding box center [153, 74] width 190 height 22
select select "2"
click at [58, 63] on select "Select Unemployment Disability (from employer) Pension Retirement Social Securi…" at bounding box center [153, 74] width 190 height 22
click at [295, 129] on label "Just One Pay Advice" at bounding box center [314, 135] width 80 height 13
click at [286, 129] on input "Just One Pay Advice" at bounding box center [282, 132] width 7 height 7
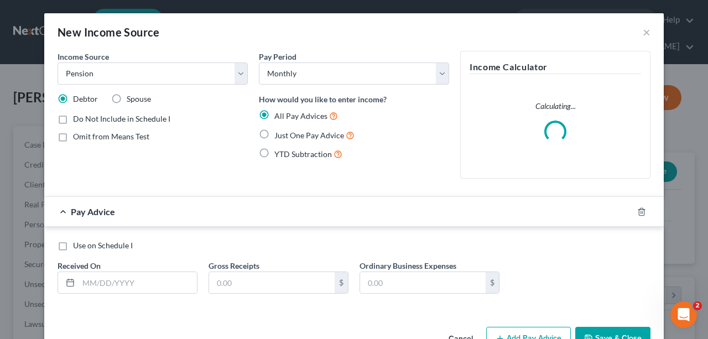
radio input "true"
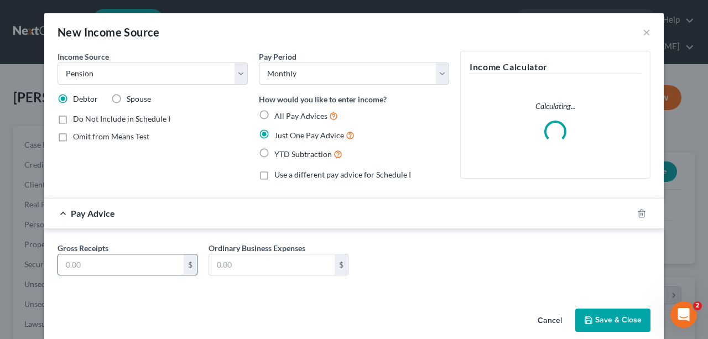
click at [98, 266] on input "text" at bounding box center [121, 265] width 126 height 21
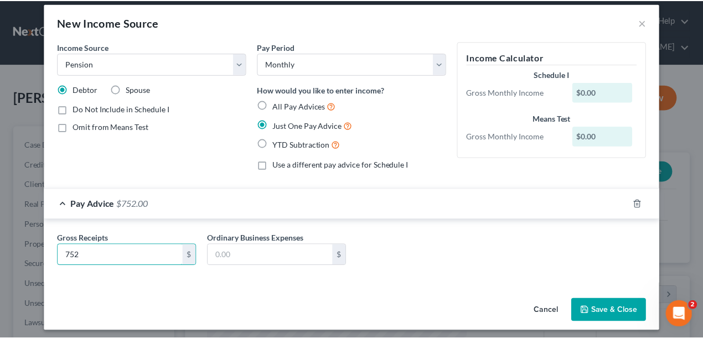
scroll to position [14, 0]
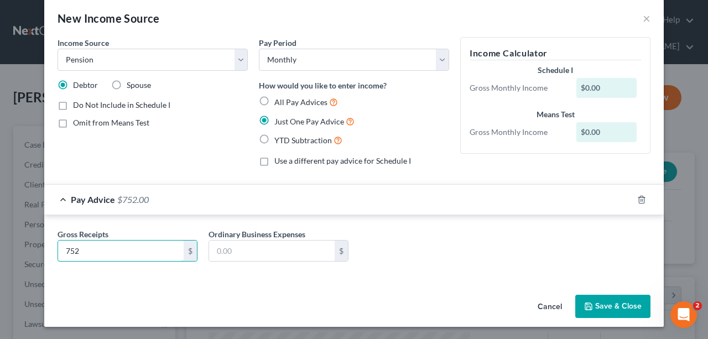
type input "752"
click at [619, 297] on button "Save & Close" at bounding box center [612, 306] width 75 height 23
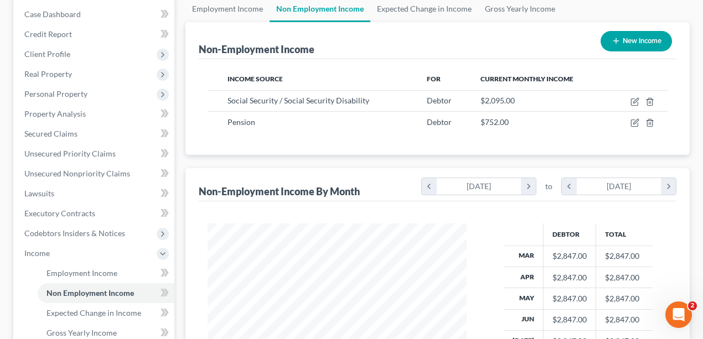
scroll to position [258, 0]
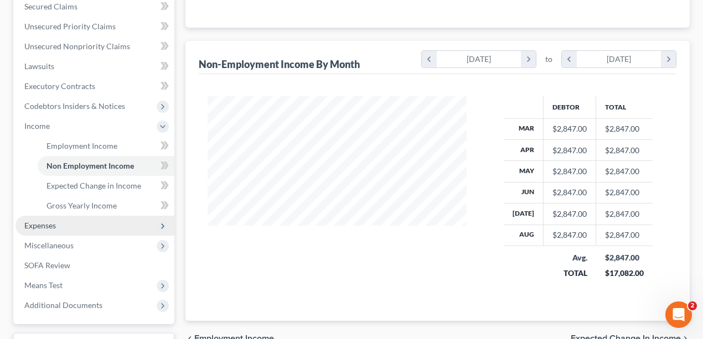
click at [72, 222] on span "Expenses" at bounding box center [94, 226] width 159 height 20
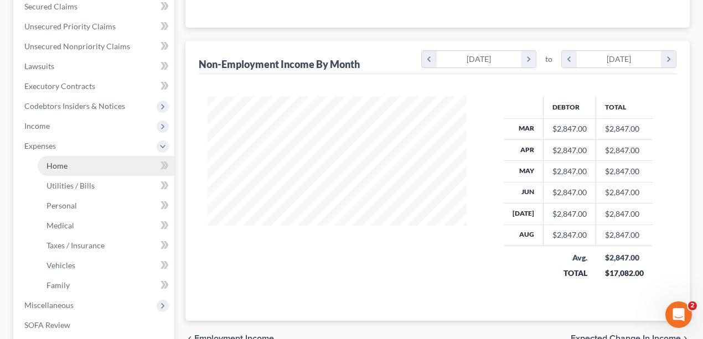
click at [60, 169] on link "Home" at bounding box center [106, 166] width 137 height 20
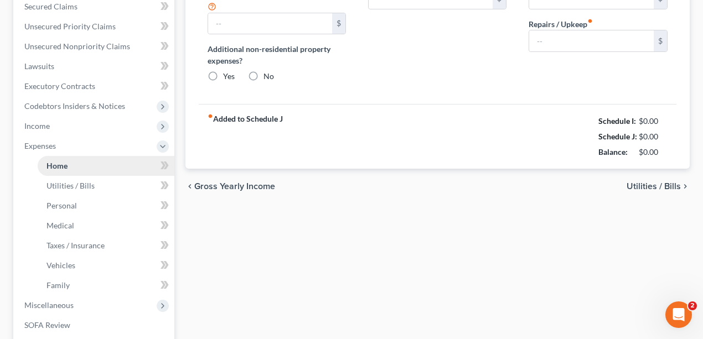
type input "0.00"
radio input "true"
type input "0.00"
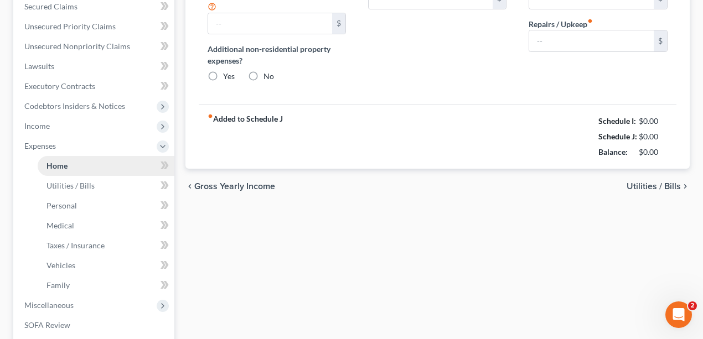
type input "0.00"
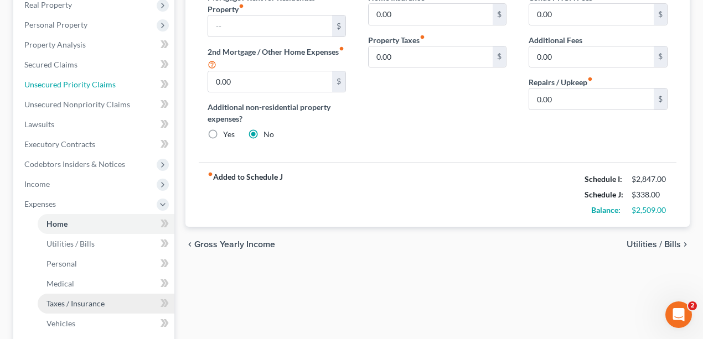
scroll to position [295, 0]
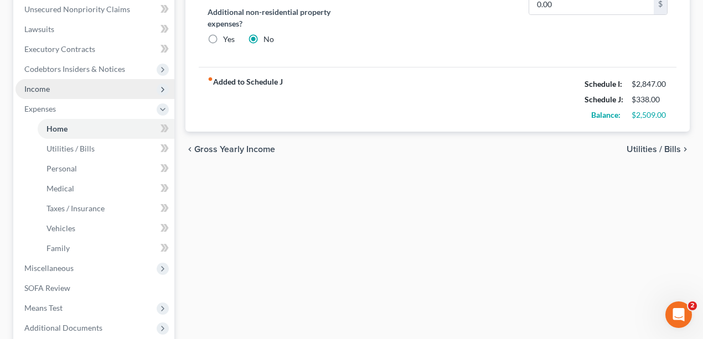
click at [71, 89] on span "Income" at bounding box center [94, 89] width 159 height 20
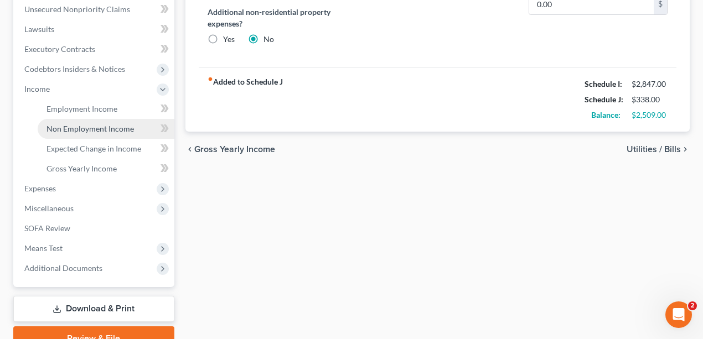
click at [85, 120] on link "Non Employment Income" at bounding box center [106, 129] width 137 height 20
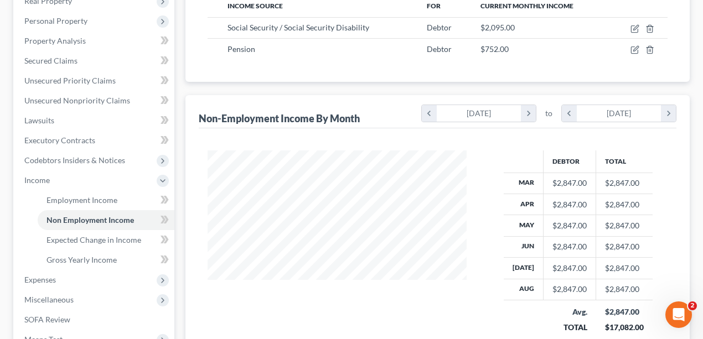
scroll to position [199, 0]
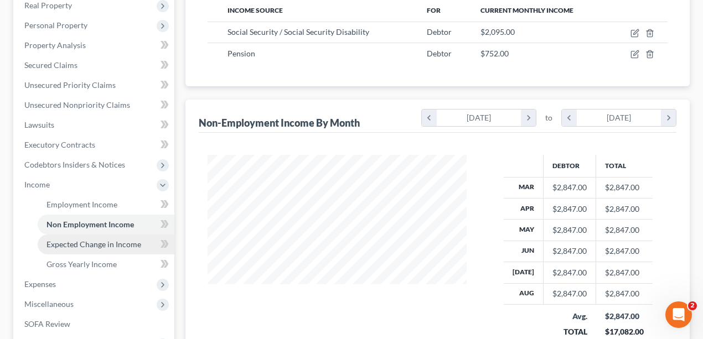
click at [90, 241] on span "Expected Change in Income" at bounding box center [93, 244] width 95 height 9
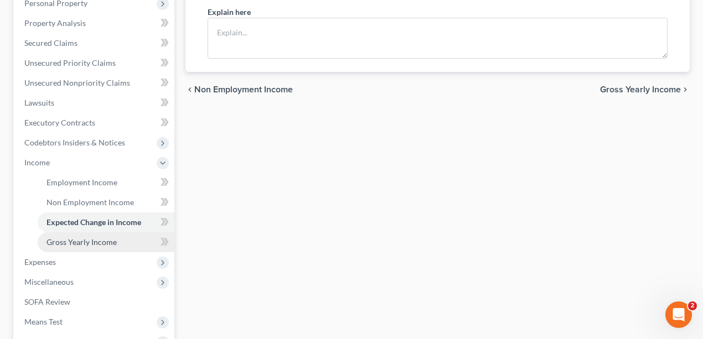
click at [56, 244] on span "Gross Yearly Income" at bounding box center [81, 241] width 70 height 9
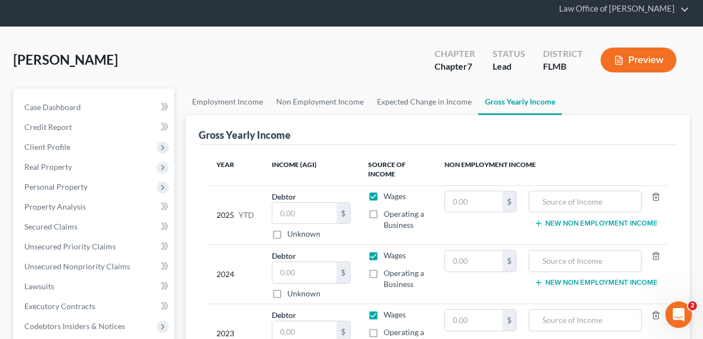
scroll to position [221, 0]
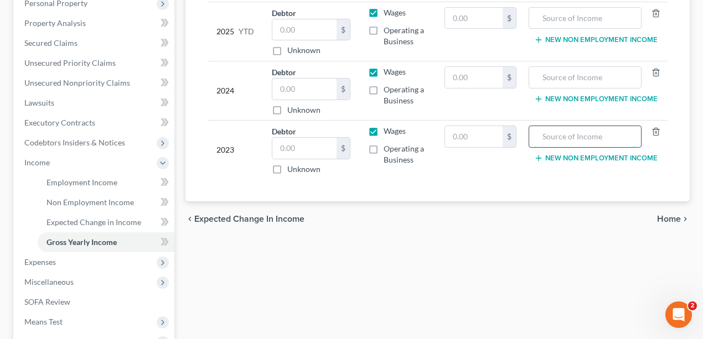
click at [542, 134] on input "text" at bounding box center [584, 136] width 101 height 21
click at [481, 138] on input "text" at bounding box center [474, 136] width 58 height 21
drag, startPoint x: 486, startPoint y: 131, endPoint x: 384, endPoint y: 135, distance: 101.9
click at [384, 135] on tr "2023 Debtor $ Unknown Balance Undetermined $ Unknown Wages Operating a Business…" at bounding box center [437, 150] width 460 height 59
type input "25,140"
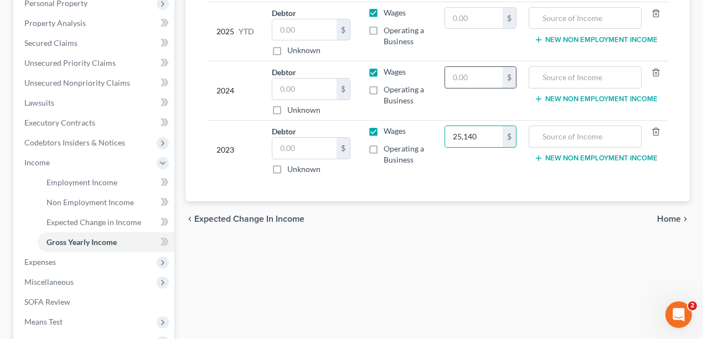
click at [461, 76] on input "text" at bounding box center [474, 77] width 58 height 21
paste input "25,140"
type input "25,140"
click at [587, 129] on input "text" at bounding box center [584, 136] width 101 height 21
drag, startPoint x: 599, startPoint y: 132, endPoint x: 474, endPoint y: 144, distance: 126.1
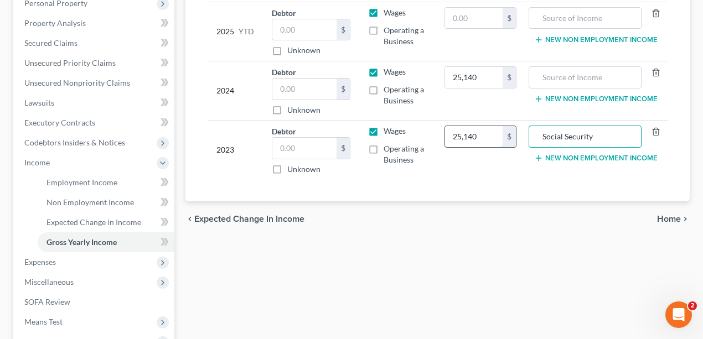
click at [474, 144] on tr "2023 Debtor $ Unknown Balance Undetermined $ Unknown Wages Operating a Business…" at bounding box center [437, 150] width 460 height 59
type input "Social Security"
click at [609, 81] on input "text" at bounding box center [584, 77] width 101 height 21
paste input "Social Security"
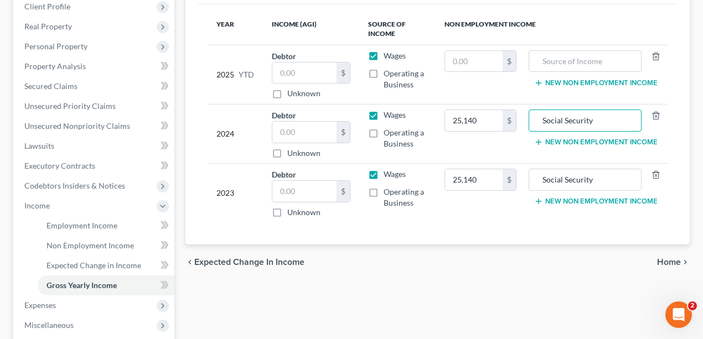
scroll to position [111, 0]
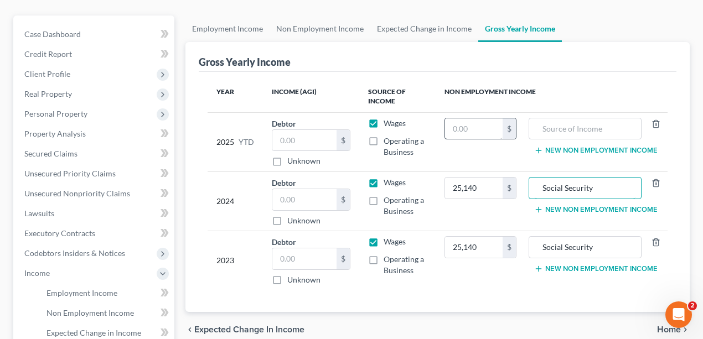
type input "Social Security"
click at [453, 129] on input "text" at bounding box center [474, 128] width 58 height 21
type input "18,855"
click at [579, 114] on td "New Non Employment Income" at bounding box center [596, 141] width 142 height 59
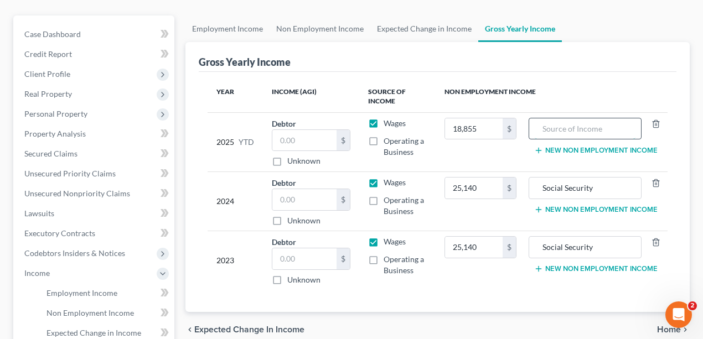
click at [574, 131] on input "text" at bounding box center [584, 128] width 101 height 21
paste input "Social Security"
type input "Social Security"
click at [573, 147] on button "New Non Employment Income" at bounding box center [595, 150] width 123 height 9
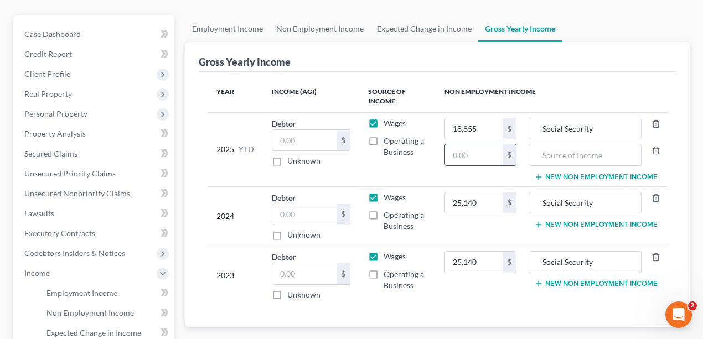
click at [477, 153] on input "text" at bounding box center [474, 154] width 58 height 21
click at [571, 279] on button "New Non Employment Income" at bounding box center [595, 283] width 123 height 9
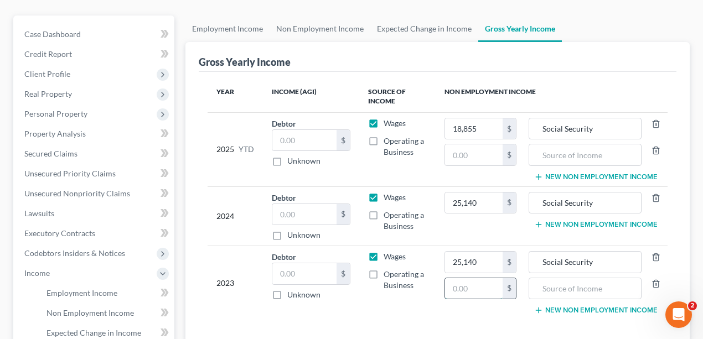
click at [488, 278] on input "text" at bounding box center [474, 288] width 58 height 21
type input "9,024"
click at [555, 220] on button "New Non Employment Income" at bounding box center [595, 224] width 123 height 9
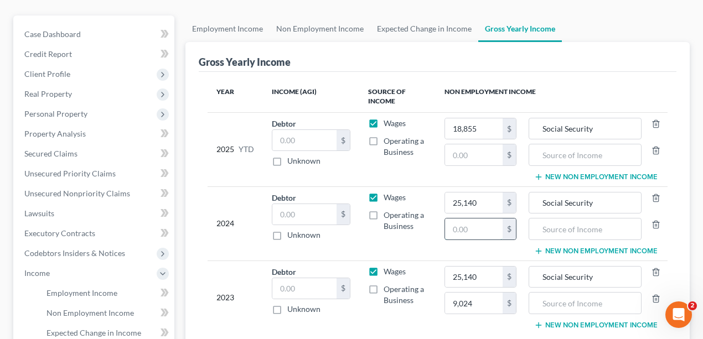
click at [485, 230] on input "text" at bounding box center [474, 229] width 58 height 21
type input "9,024"
click at [552, 304] on input "text" at bounding box center [584, 303] width 101 height 21
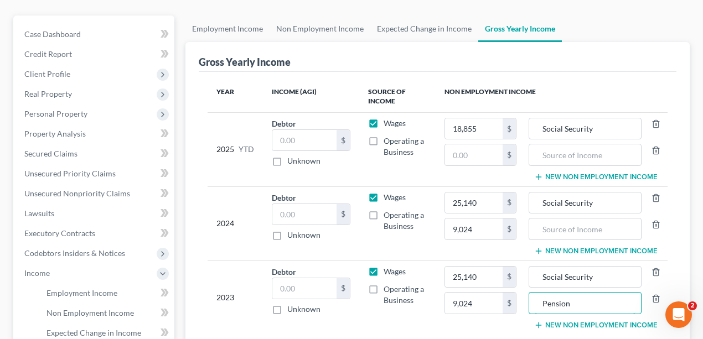
drag, startPoint x: 588, startPoint y: 300, endPoint x: 528, endPoint y: 301, distance: 59.8
click at [528, 301] on td "Social Security Pension New Non Employment Income" at bounding box center [596, 298] width 142 height 74
type input "Pension"
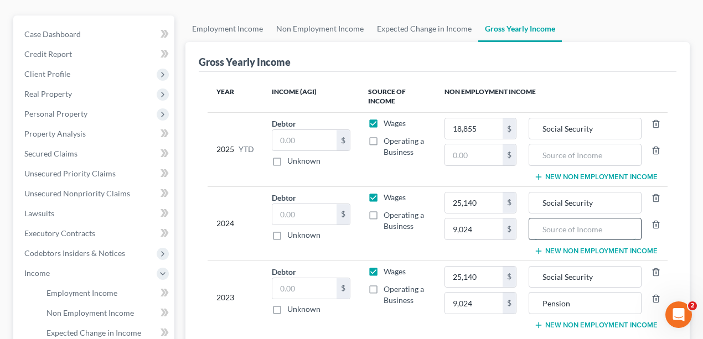
click at [579, 225] on input "text" at bounding box center [584, 229] width 101 height 21
paste input "Pension"
type input "Pension"
click at [471, 152] on input "text" at bounding box center [474, 154] width 58 height 21
type input "6,768"
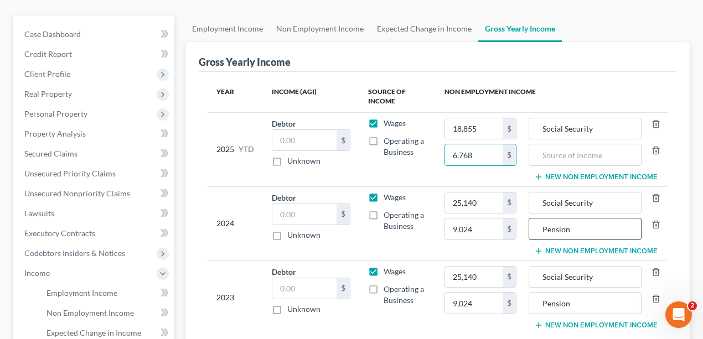
click at [622, 230] on input "Pension" at bounding box center [584, 229] width 101 height 21
drag, startPoint x: 619, startPoint y: 227, endPoint x: 505, endPoint y: 250, distance: 116.3
click at [505, 250] on tr "2024 Debtor $ Unknown Balance Undetermined $ Unknown Wages Operating a Business…" at bounding box center [437, 223] width 460 height 74
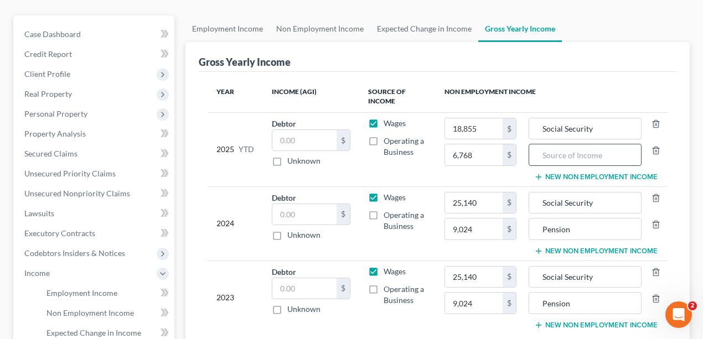
click at [600, 160] on input "text" at bounding box center [584, 154] width 101 height 21
paste input "Pension"
type input "Pension"
click at [592, 82] on th "Non Employment Income" at bounding box center [551, 97] width 232 height 32
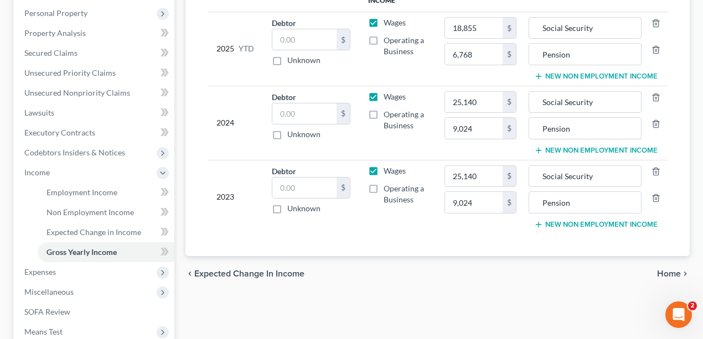
scroll to position [310, 0]
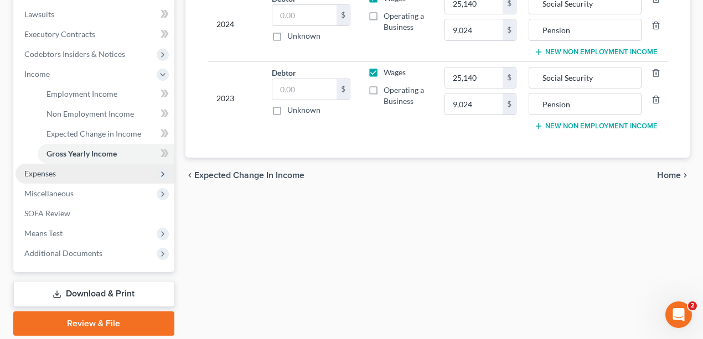
click at [63, 173] on span "Expenses" at bounding box center [94, 174] width 159 height 20
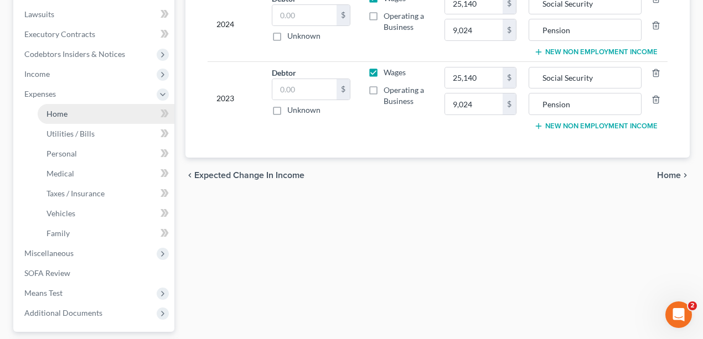
click at [62, 122] on link "Home" at bounding box center [106, 114] width 137 height 20
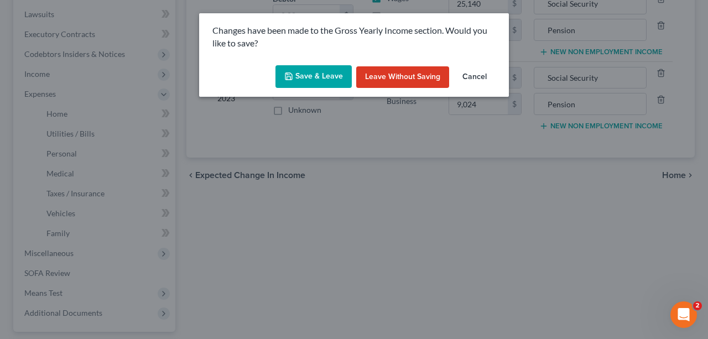
click at [327, 81] on button "Save & Leave" at bounding box center [314, 76] width 76 height 23
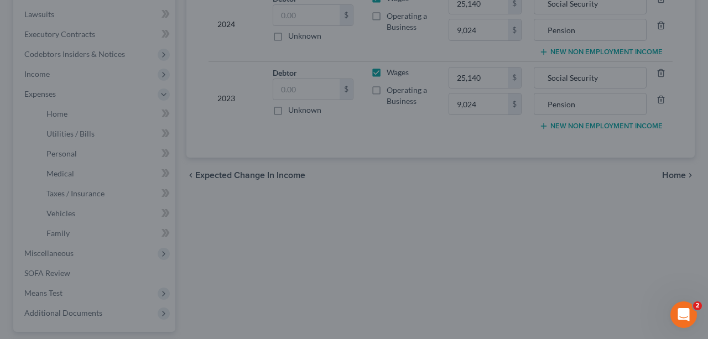
type input "9,024.00"
type input "Pension"
type input "6,768.00"
type input "Pension"
type input "9,024.00"
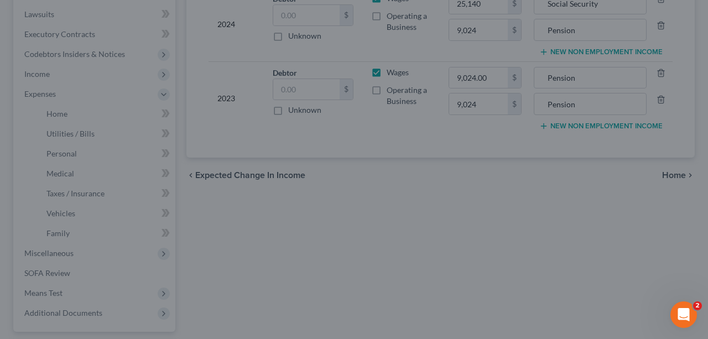
type input "Pension"
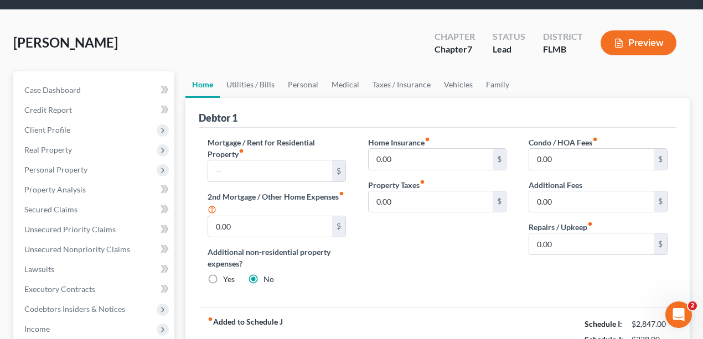
scroll to position [147, 0]
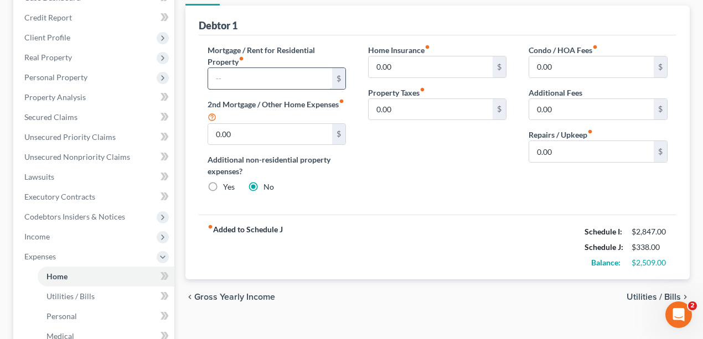
click at [271, 85] on input "text" at bounding box center [270, 78] width 124 height 21
type input "2,150"
click at [470, 179] on div "Home Insurance fiber_manual_record 0.00 $ Property Taxes fiber_manual_record 0.…" at bounding box center [437, 123] width 160 height 158
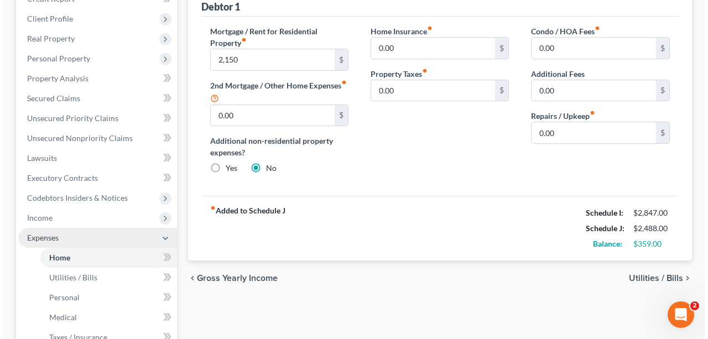
scroll to position [258, 0]
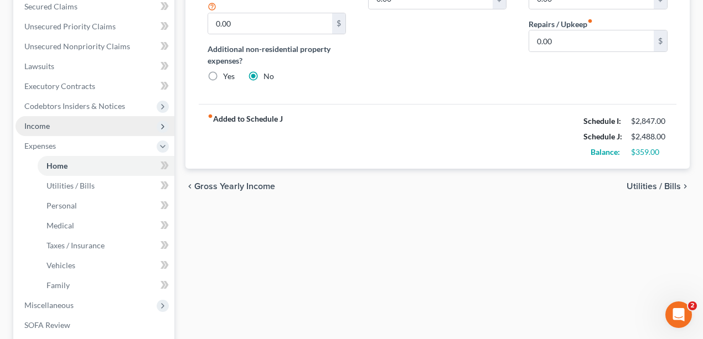
click at [66, 131] on span "Income" at bounding box center [94, 126] width 159 height 20
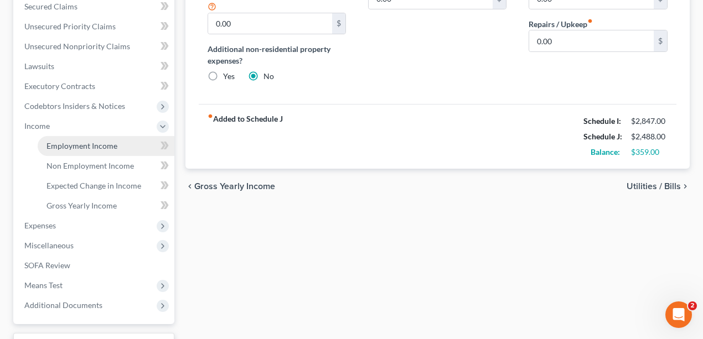
click at [71, 141] on span "Employment Income" at bounding box center [81, 145] width 71 height 9
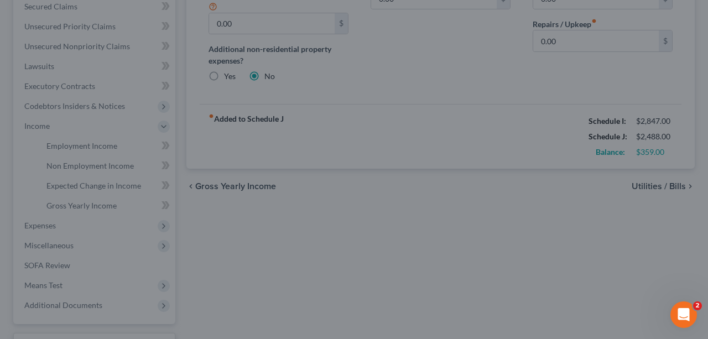
click at [61, 197] on div at bounding box center [354, 169] width 708 height 339
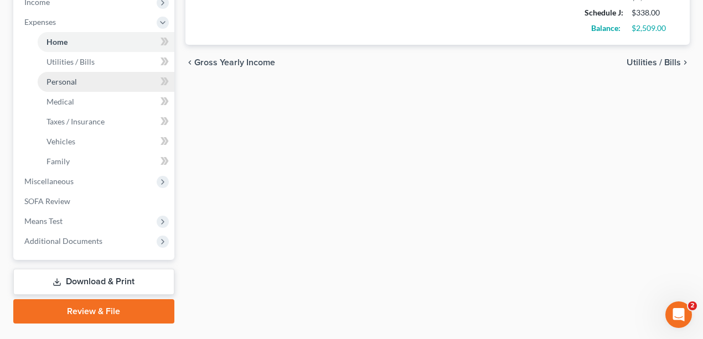
scroll to position [368, 0]
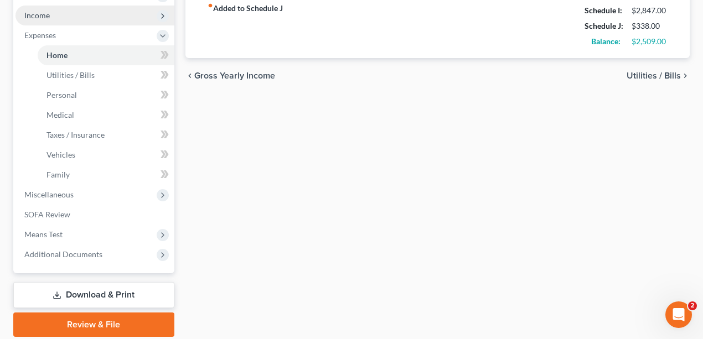
click at [63, 10] on span "Income" at bounding box center [94, 16] width 159 height 20
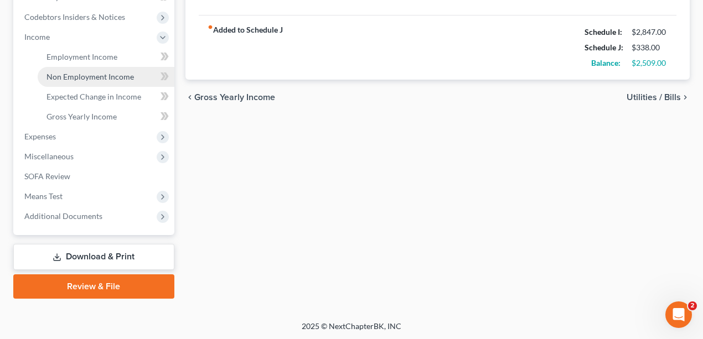
click at [82, 73] on span "Non Employment Income" at bounding box center [89, 76] width 87 height 9
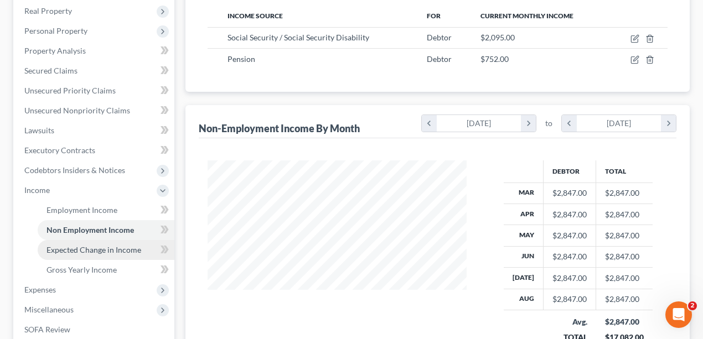
scroll to position [184, 0]
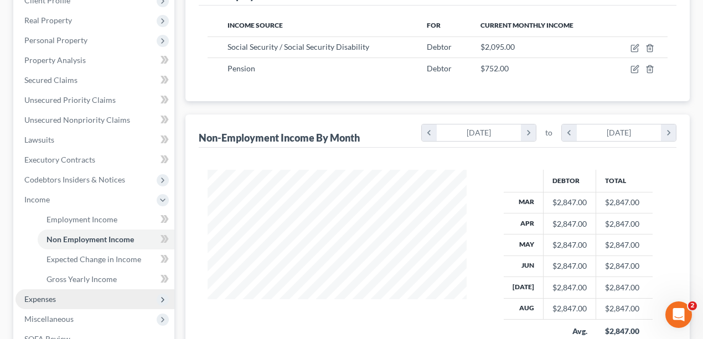
click at [59, 294] on span "Expenses" at bounding box center [94, 299] width 159 height 20
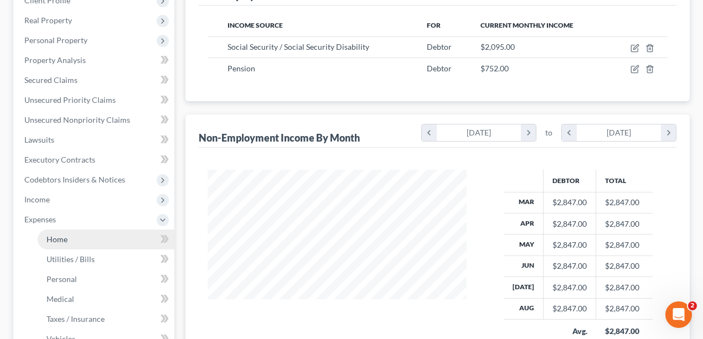
click at [71, 245] on link "Home" at bounding box center [106, 240] width 137 height 20
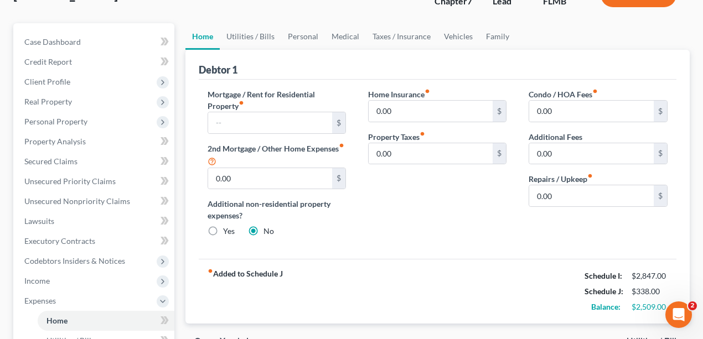
scroll to position [74, 0]
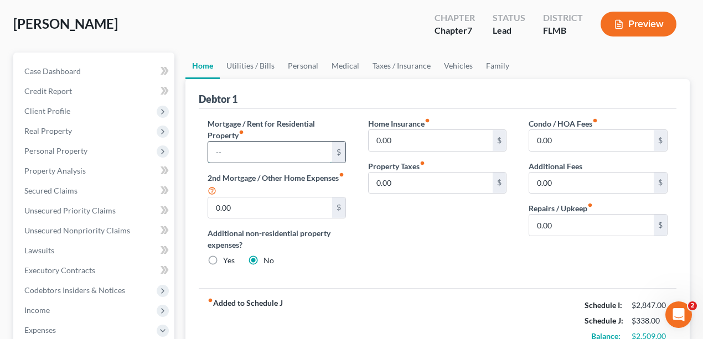
click at [250, 148] on input "text" at bounding box center [270, 152] width 124 height 21
type input "2,150"
click at [420, 259] on div "Home Insurance fiber_manual_record 0.00 $ Property Taxes fiber_manual_record 0.…" at bounding box center [437, 197] width 160 height 158
click at [555, 220] on input "0.00" at bounding box center [591, 225] width 124 height 21
type input "3"
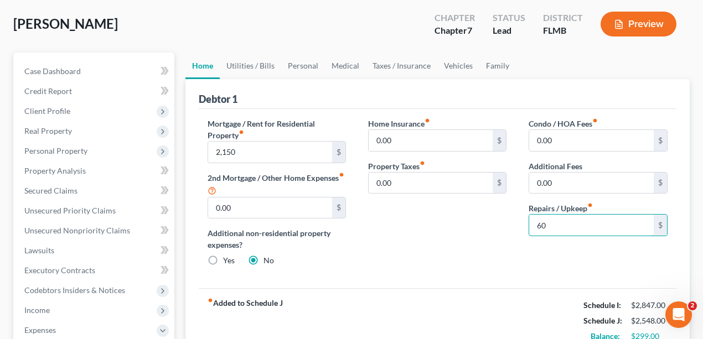
type input "60"
click at [418, 235] on div "Home Insurance fiber_manual_record 0.00 $ Property Taxes fiber_manual_record 0.…" at bounding box center [437, 197] width 160 height 158
click at [256, 60] on link "Utilities / Bills" at bounding box center [250, 66] width 61 height 27
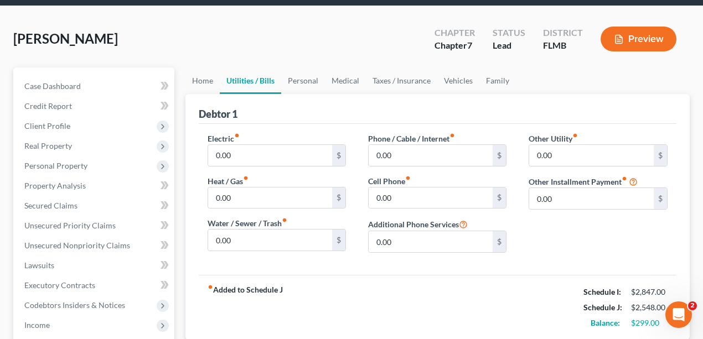
scroll to position [147, 0]
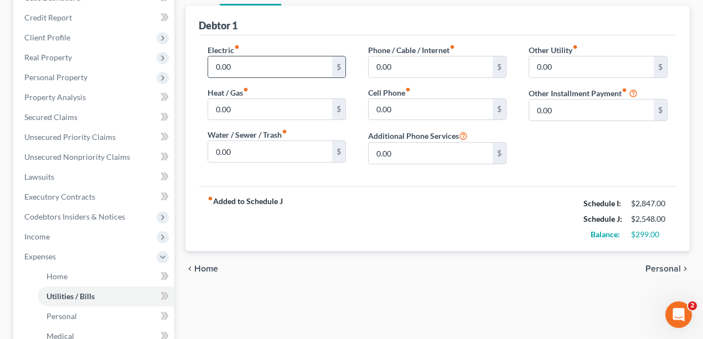
click at [280, 62] on input "0.00" at bounding box center [270, 66] width 124 height 21
type input "150"
click at [287, 204] on div "fiber_manual_record Added to Schedule J Schedule I: $2,847.00 Schedule J: $2,69…" at bounding box center [438, 218] width 478 height 65
click at [435, 203] on div "fiber_manual_record Added to Schedule J Schedule I: $2,847.00 Schedule J: $2,69…" at bounding box center [438, 218] width 478 height 65
click at [263, 160] on div "Electric fiber_manual_record 150 $ Heat / Gas fiber_manual_record 0.00 $ Water …" at bounding box center [276, 108] width 160 height 129
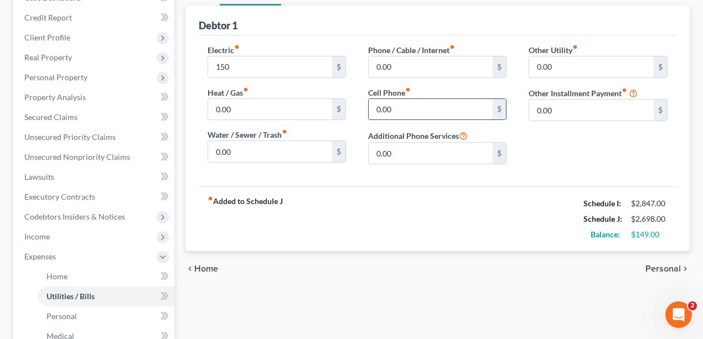
click at [422, 107] on input "0.00" at bounding box center [430, 109] width 124 height 21
type input "100"
click at [487, 198] on div "fiber_manual_record Added to Schedule J Schedule I: $2,847.00 Schedule J: $2,79…" at bounding box center [438, 218] width 478 height 65
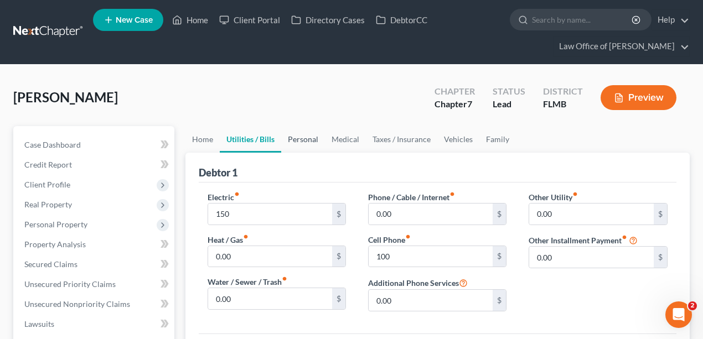
click at [308, 142] on link "Personal" at bounding box center [303, 139] width 44 height 27
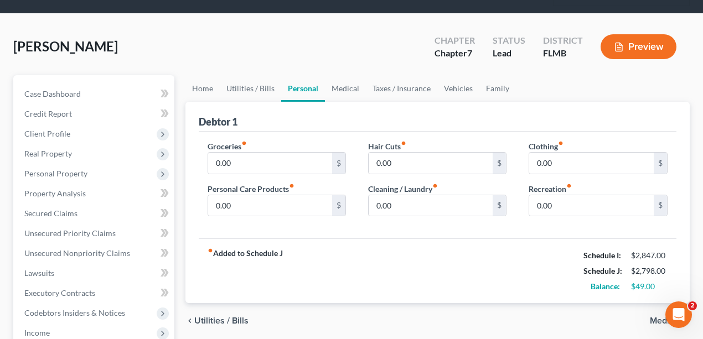
scroll to position [147, 0]
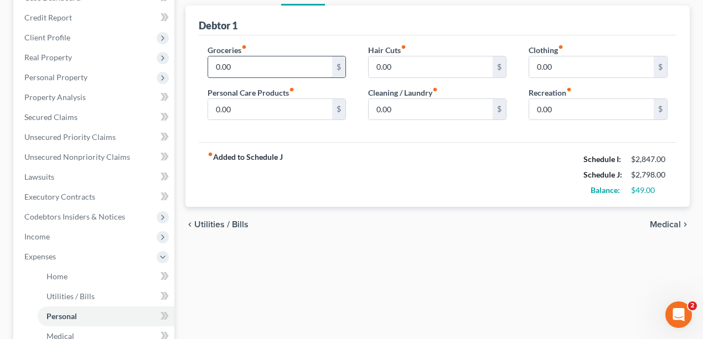
click at [273, 65] on input "0.00" at bounding box center [270, 66] width 124 height 21
type input "400"
click at [477, 186] on div "fiber_manual_record Added to Schedule J Schedule I: $2,847.00 Schedule J: $3,19…" at bounding box center [438, 174] width 478 height 65
click at [328, 277] on div "Home Utilities / Bills Personal Medical Taxes / Insurance Vehicles Family Debto…" at bounding box center [438, 268] width 516 height 579
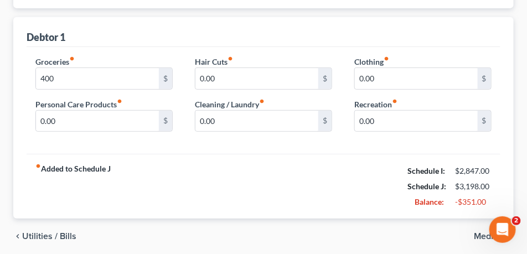
scroll to position [165, 0]
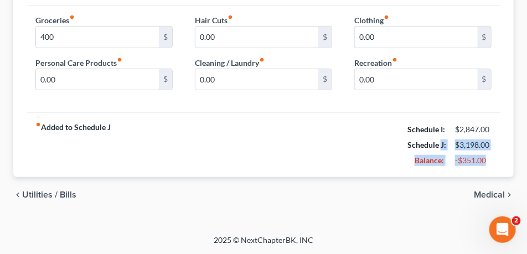
drag, startPoint x: 505, startPoint y: 158, endPoint x: 438, endPoint y: 141, distance: 68.6
click at [439, 139] on div "Debtor 1 Groceries fiber_manual_record 400 $ Personal Care Products fiber_manua…" at bounding box center [263, 77] width 500 height 202
click at [163, 195] on div "chevron_left Utilities / Bills Medical chevron_right" at bounding box center [263, 194] width 500 height 35
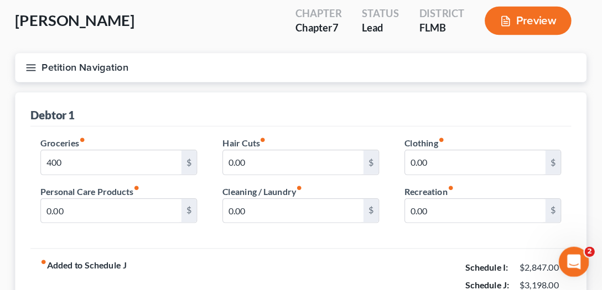
scroll to position [0, 0]
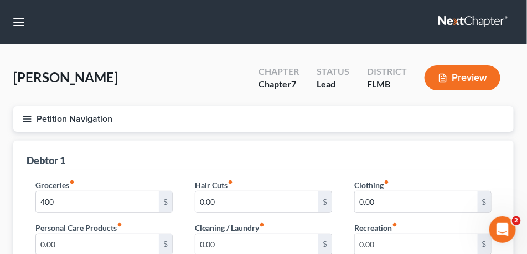
click at [63, 114] on button "Petition Navigation" at bounding box center [263, 118] width 500 height 25
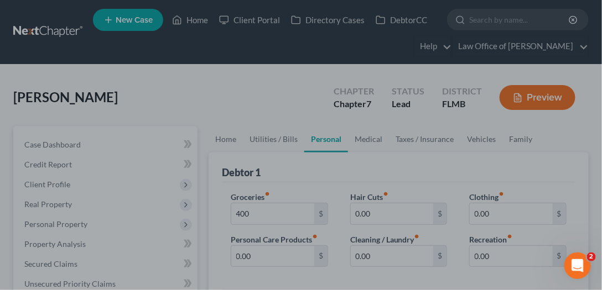
click at [355, 131] on div at bounding box center [301, 145] width 602 height 290
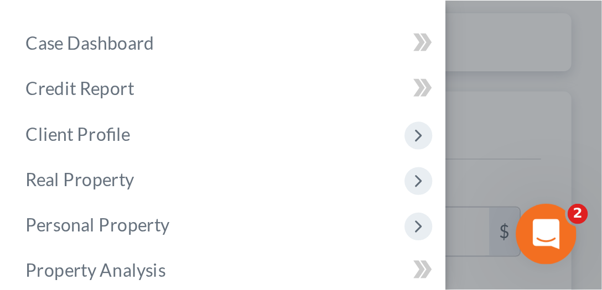
scroll to position [158, 0]
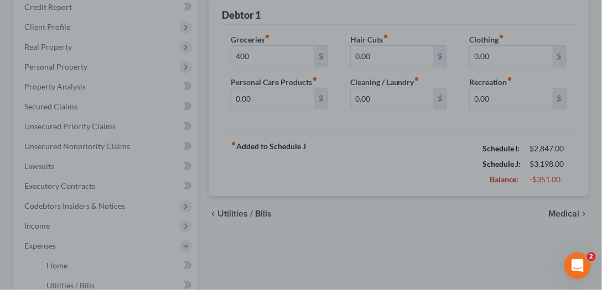
click at [386, 116] on div at bounding box center [301, 145] width 602 height 290
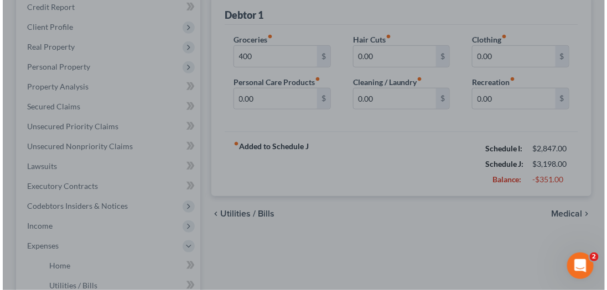
scroll to position [0, 0]
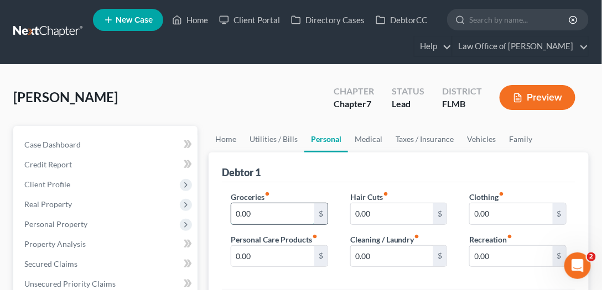
click at [264, 210] on input "0.00" at bounding box center [272, 214] width 83 height 21
type input "400"
click at [321, 183] on div "Groceries fiber_manual_record 400 $ Personal Care Products fiber_manual_record …" at bounding box center [399, 236] width 354 height 107
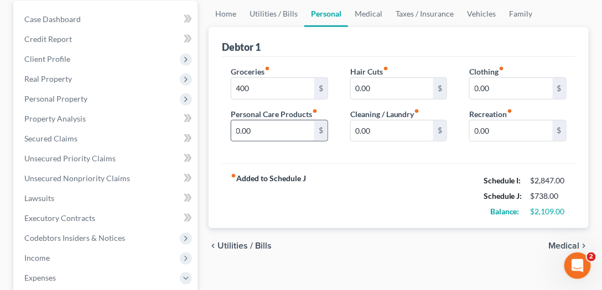
scroll to position [95, 0]
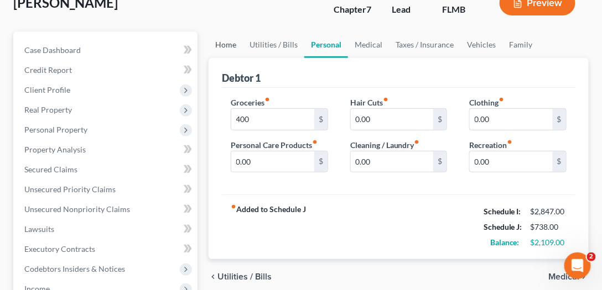
click at [233, 45] on link "Home" at bounding box center [226, 45] width 34 height 27
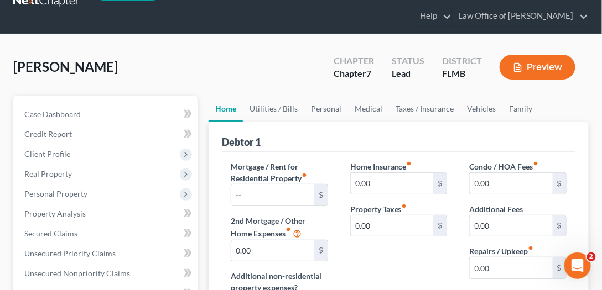
scroll to position [126, 0]
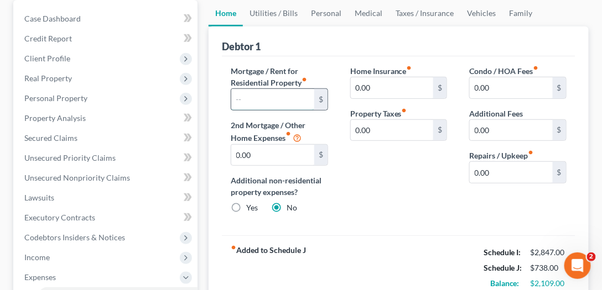
click at [266, 95] on input "text" at bounding box center [272, 99] width 83 height 21
type input "2,150"
click at [412, 176] on div "Home Insurance fiber_manual_record 0.00 $ Property Taxes fiber_manual_record 0.…" at bounding box center [399, 144] width 120 height 158
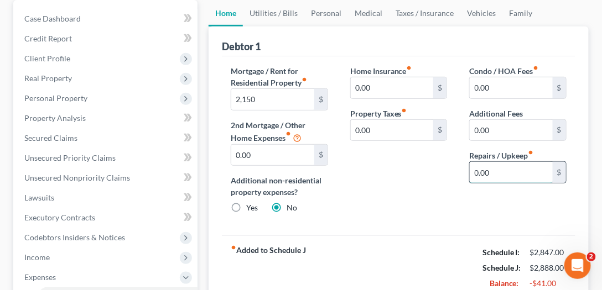
click at [518, 166] on input "0.00" at bounding box center [511, 172] width 83 height 21
type input "60"
click at [424, 198] on div "Home Insurance fiber_manual_record 0.00 $ Property Taxes fiber_manual_record 0.…" at bounding box center [399, 144] width 120 height 158
click at [283, 13] on link "Utilities / Bills" at bounding box center [273, 13] width 61 height 27
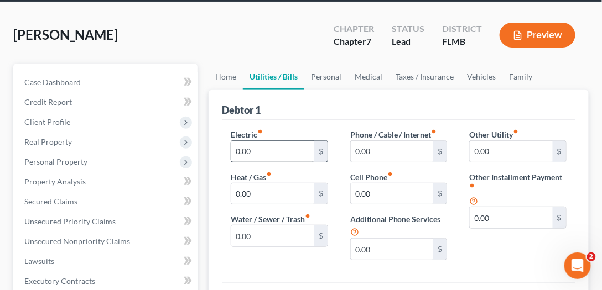
scroll to position [63, 0]
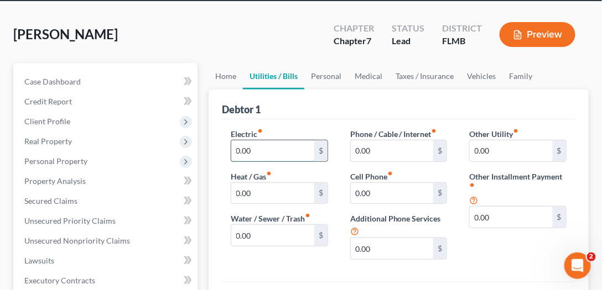
click at [259, 150] on input "0.00" at bounding box center [272, 151] width 83 height 21
type input "150"
click at [388, 191] on input "0.00" at bounding box center [392, 193] width 83 height 21
type input "100"
click at [496, 254] on div "Other Utility fiber_manual_record 0.00 $ Other Installment Payment fiber_manual…" at bounding box center [518, 198] width 120 height 141
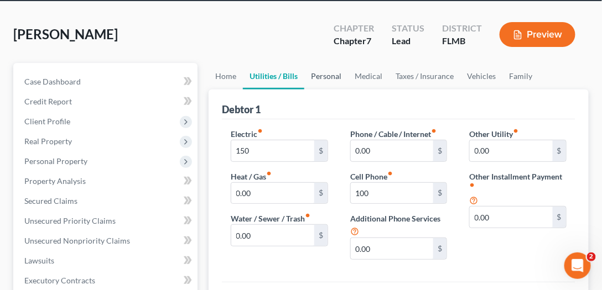
click at [323, 79] on link "Personal" at bounding box center [326, 76] width 44 height 27
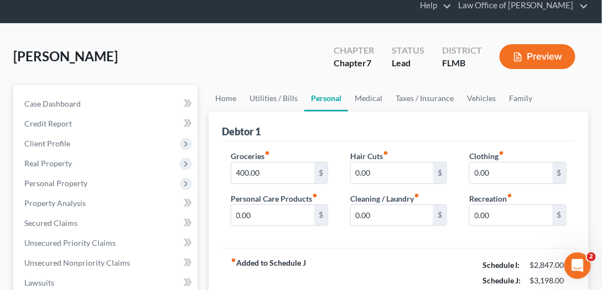
scroll to position [126, 0]
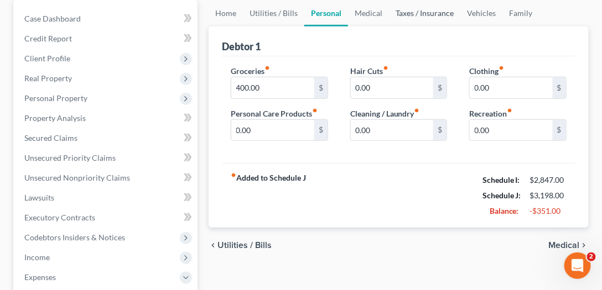
click at [423, 11] on link "Taxes / Insurance" at bounding box center [424, 13] width 71 height 27
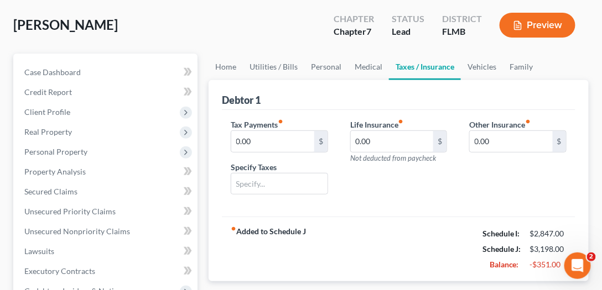
scroll to position [63, 0]
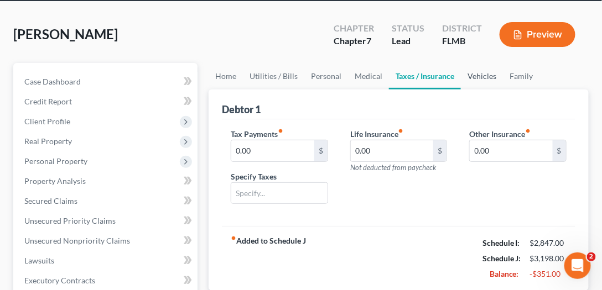
click at [480, 77] on link "Vehicles" at bounding box center [482, 76] width 42 height 27
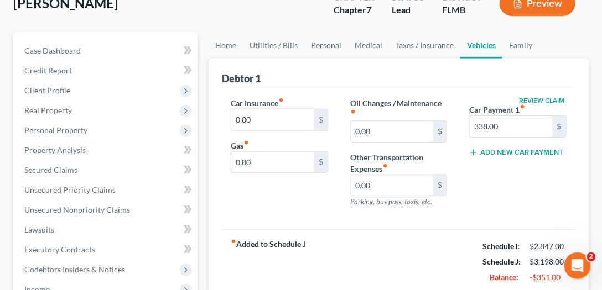
scroll to position [95, 0]
click at [270, 120] on input "0.00" at bounding box center [272, 119] width 83 height 21
type input "99"
click at [242, 212] on div "Car Insurance fiber_manual_record 99 $ Gas fiber_manual_record 0.00 $" at bounding box center [280, 157] width 120 height 120
click at [277, 160] on input "0.00" at bounding box center [272, 162] width 83 height 21
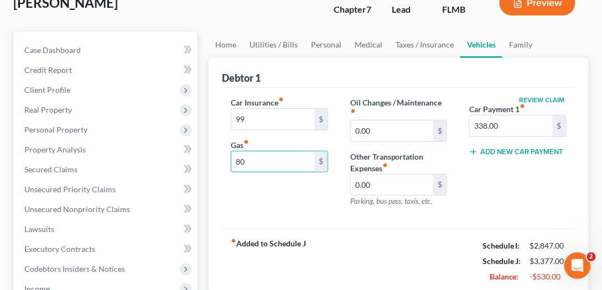
type input "80"
click at [316, 198] on div "Car Insurance fiber_manual_record 99 $ Gas fiber_manual_record 80 $" at bounding box center [280, 157] width 120 height 120
click at [387, 128] on input "0.00" at bounding box center [392, 131] width 83 height 21
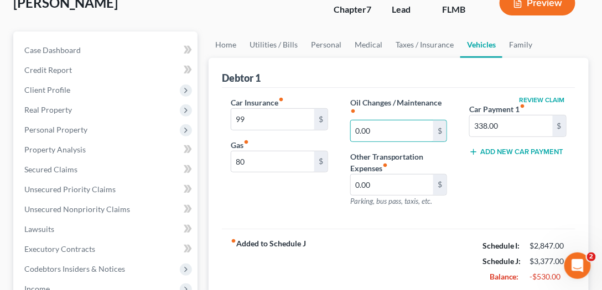
click at [538, 210] on div "Review Claim Car Payment 1 fiber_manual_record 338.00 $ Add New Car Payment" at bounding box center [518, 157] width 120 height 120
click at [525, 45] on link "Family" at bounding box center [520, 45] width 37 height 27
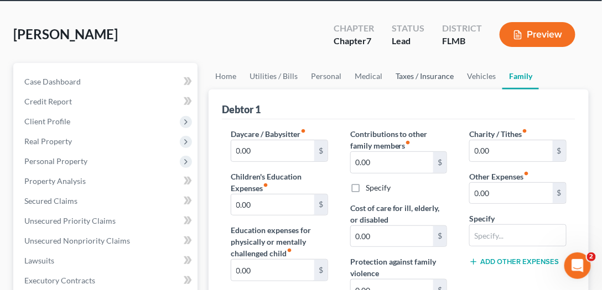
click at [408, 76] on link "Taxes / Insurance" at bounding box center [424, 76] width 71 height 27
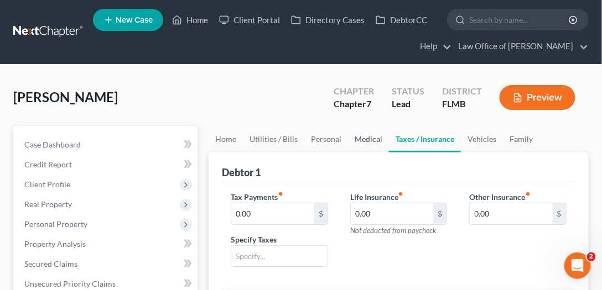
click at [363, 138] on link "Medical" at bounding box center [368, 139] width 41 height 27
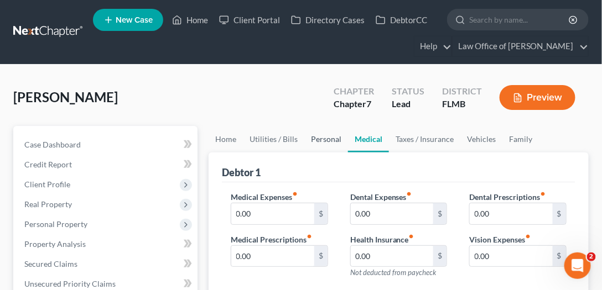
click at [324, 136] on link "Personal" at bounding box center [326, 139] width 44 height 27
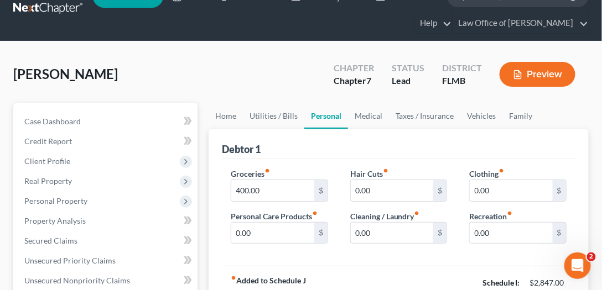
scroll to position [95, 0]
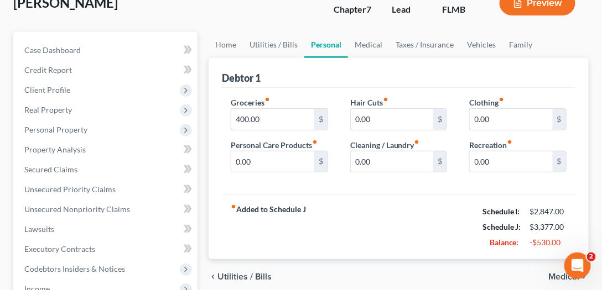
click at [466, 69] on div "Debtor 1" at bounding box center [399, 73] width 354 height 30
click at [273, 166] on input "0.00" at bounding box center [272, 162] width 83 height 21
click at [365, 40] on link "Medical" at bounding box center [368, 45] width 41 height 27
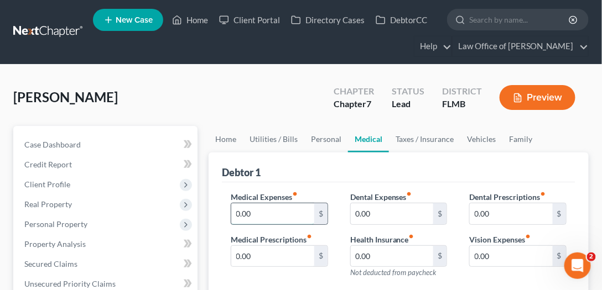
click at [267, 211] on input "0.00" at bounding box center [272, 214] width 83 height 21
type input "10"
click at [331, 164] on div "Debtor 1" at bounding box center [399, 168] width 354 height 30
click at [399, 166] on div "Debtor 1" at bounding box center [399, 168] width 354 height 30
click at [483, 155] on div "Debtor 1" at bounding box center [399, 168] width 354 height 30
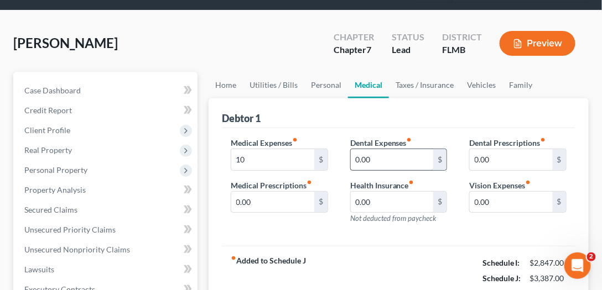
scroll to position [63, 0]
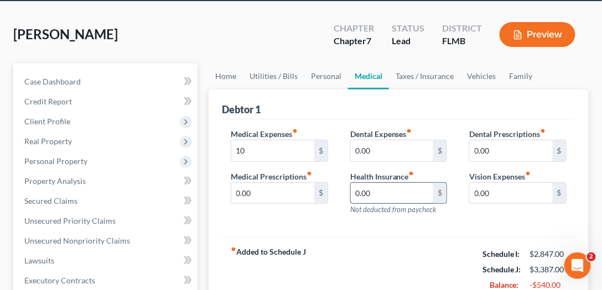
click at [375, 186] on input "0.00" at bounding box center [392, 193] width 83 height 21
click at [434, 106] on div "Debtor 1" at bounding box center [399, 105] width 354 height 30
click at [322, 76] on link "Personal" at bounding box center [326, 76] width 44 height 27
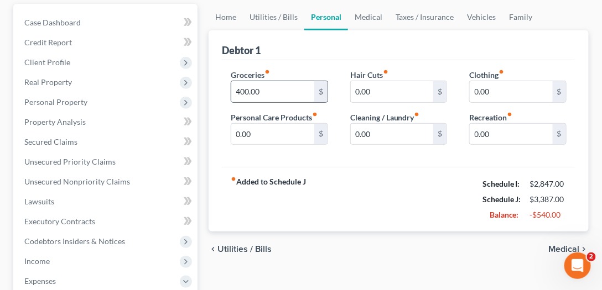
scroll to position [126, 0]
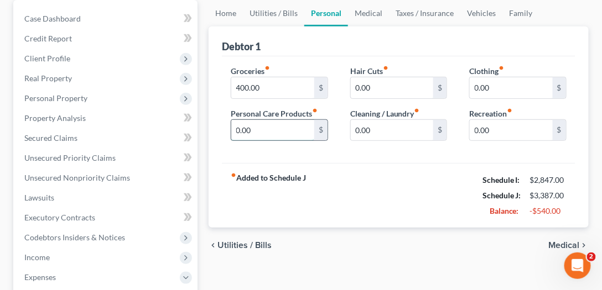
click at [271, 124] on input "0.00" at bounding box center [272, 130] width 83 height 21
click at [420, 29] on div "Debtor 1" at bounding box center [399, 42] width 354 height 30
click at [497, 43] on div "Debtor 1" at bounding box center [399, 42] width 354 height 30
click at [534, 51] on div "Debtor 1" at bounding box center [399, 42] width 354 height 30
click at [526, 89] on input "0.00" at bounding box center [511, 87] width 83 height 21
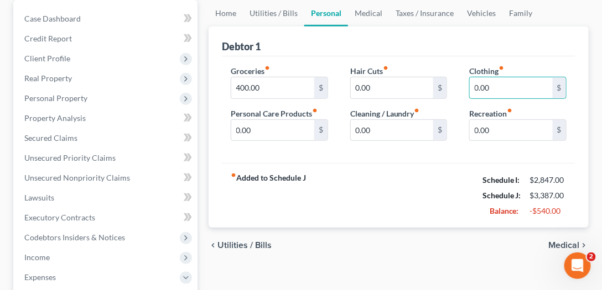
click at [559, 44] on div "Debtor 1" at bounding box center [399, 42] width 354 height 30
click at [448, 196] on div "fiber_manual_record Added to Schedule J Schedule I: $2,847.00 Schedule J: $3,38…" at bounding box center [399, 195] width 354 height 65
click at [371, 12] on link "Medical" at bounding box center [368, 13] width 41 height 27
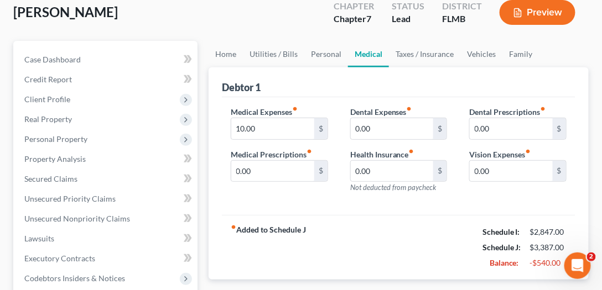
scroll to position [95, 0]
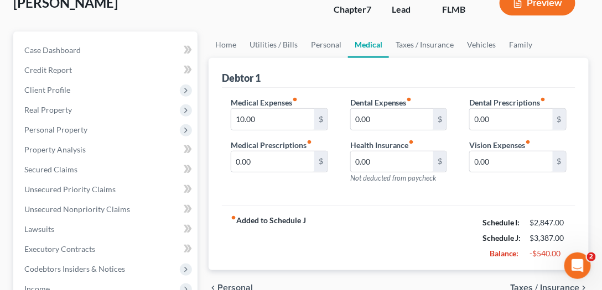
click at [506, 181] on div "Dental Prescriptions fiber_manual_record 0.00 $ Vision Expenses fiber_manual_re…" at bounding box center [518, 145] width 120 height 96
click at [409, 46] on link "Taxes / Insurance" at bounding box center [424, 45] width 71 height 27
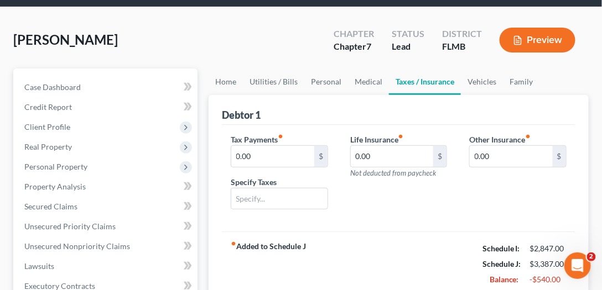
scroll to position [63, 0]
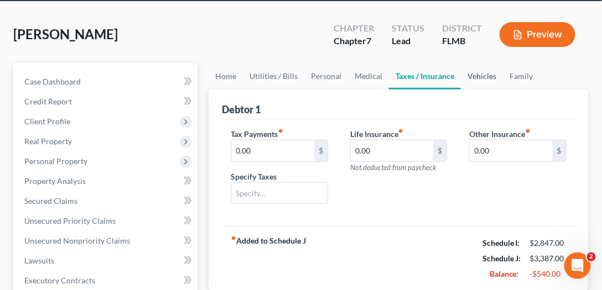
click at [474, 76] on link "Vehicles" at bounding box center [482, 76] width 42 height 27
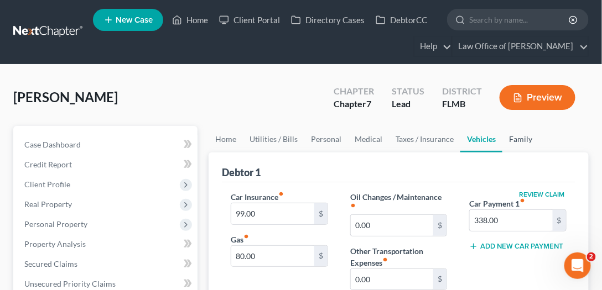
click at [518, 137] on link "Family" at bounding box center [520, 139] width 37 height 27
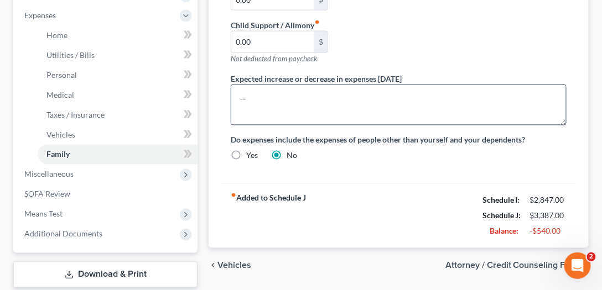
scroll to position [455, 0]
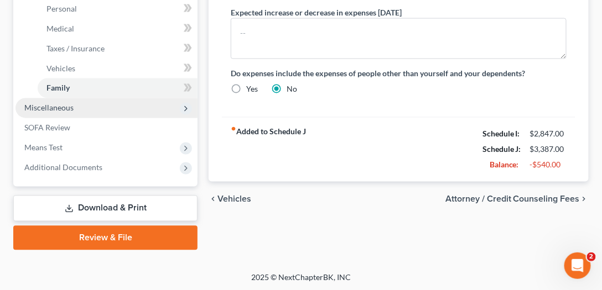
click at [75, 106] on span "Miscellaneous" at bounding box center [106, 108] width 182 height 20
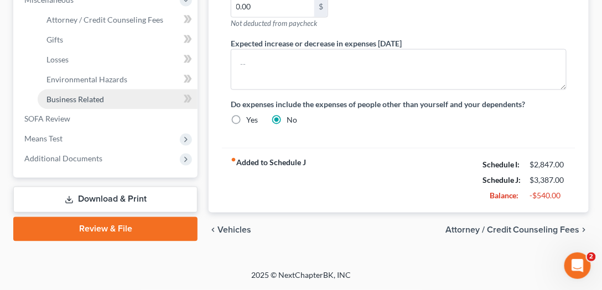
scroll to position [415, 0]
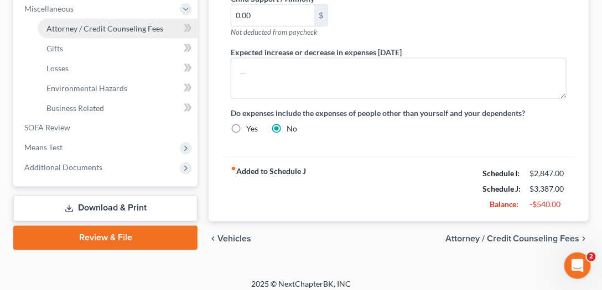
click at [82, 30] on span "Attorney / Credit Counseling Fees" at bounding box center [104, 28] width 117 height 9
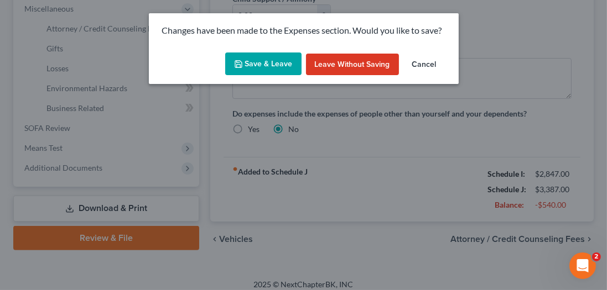
click at [272, 67] on button "Save & Leave" at bounding box center [263, 64] width 76 height 23
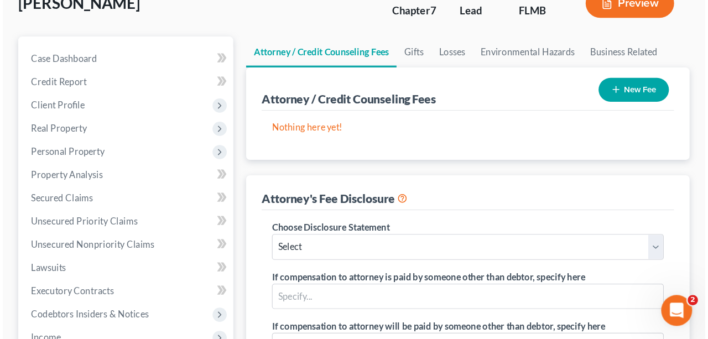
scroll to position [95, 0]
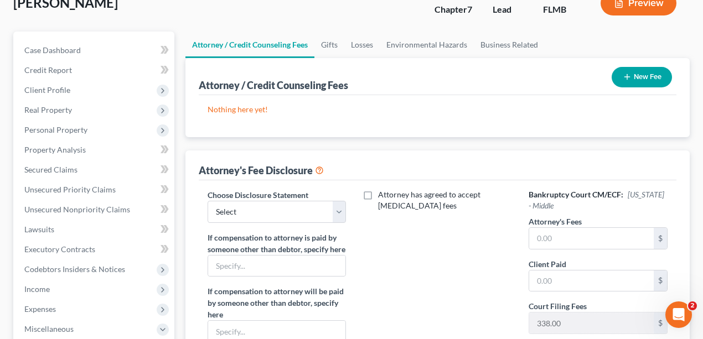
click at [606, 71] on button "New Fee" at bounding box center [641, 77] width 60 height 20
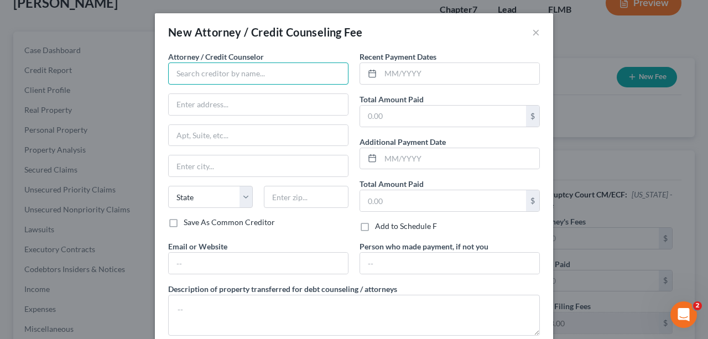
click at [257, 73] on input "text" at bounding box center [258, 74] width 180 height 22
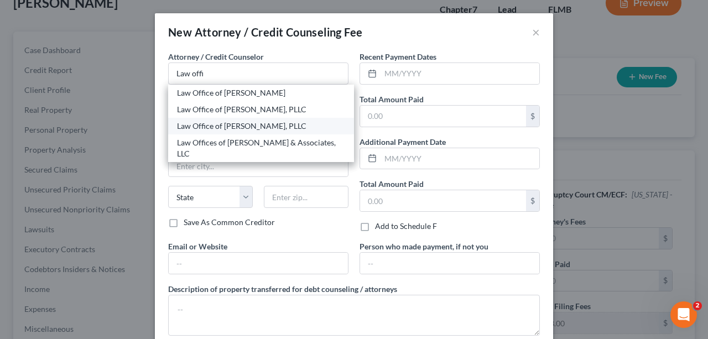
click at [216, 128] on div "Law Office of David C. Meltzer, PLLC" at bounding box center [261, 126] width 168 height 11
type input "Law Office of David C. Meltzer, PLLC"
type input "1033 Cassat Avenue"
type input "Ste. 205"
type input "Jacksonville"
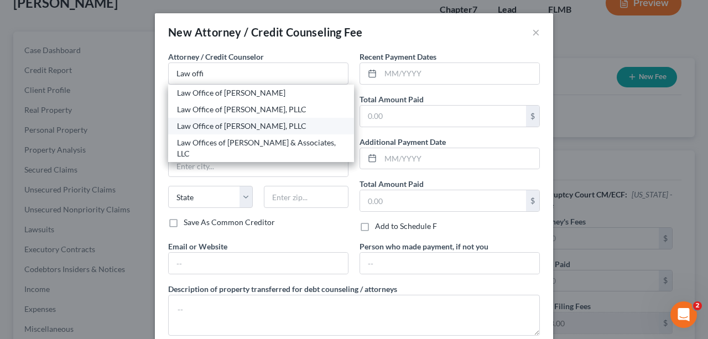
select select "9"
type input "32205"
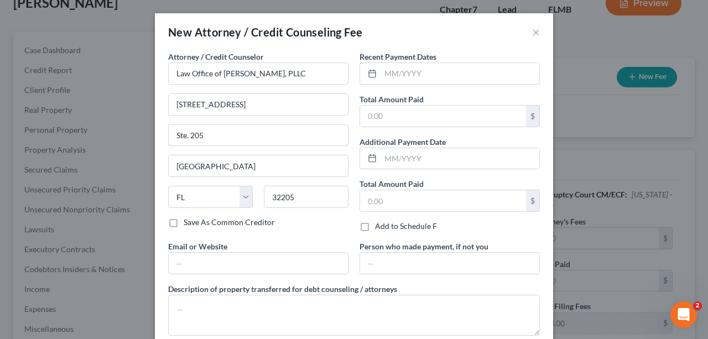
drag, startPoint x: 216, startPoint y: 138, endPoint x: 116, endPoint y: 136, distance: 99.6
click at [116, 136] on div "New Attorney / Credit Counseling Fee × Attorney / Credit Counselor * Law Office…" at bounding box center [354, 169] width 708 height 339
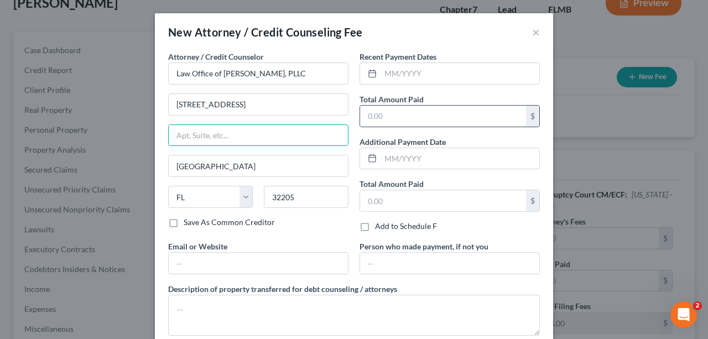
click at [370, 118] on input "text" at bounding box center [443, 116] width 166 height 21
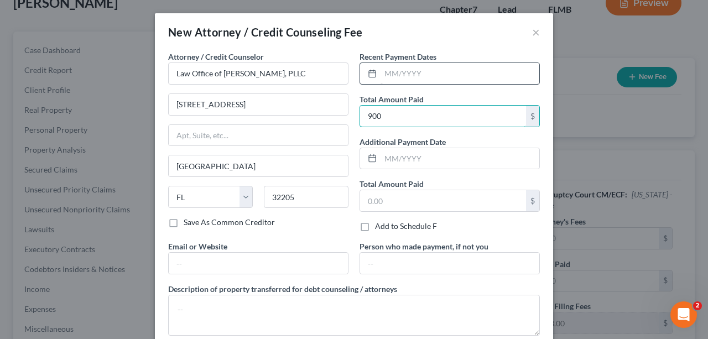
type input "900"
click at [400, 73] on input "text" at bounding box center [460, 73] width 159 height 21
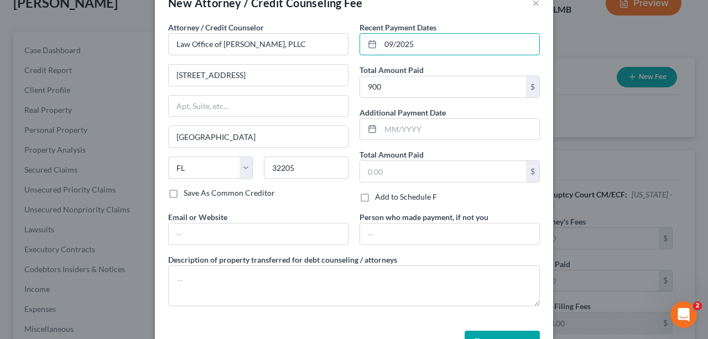
scroll to position [64, 0]
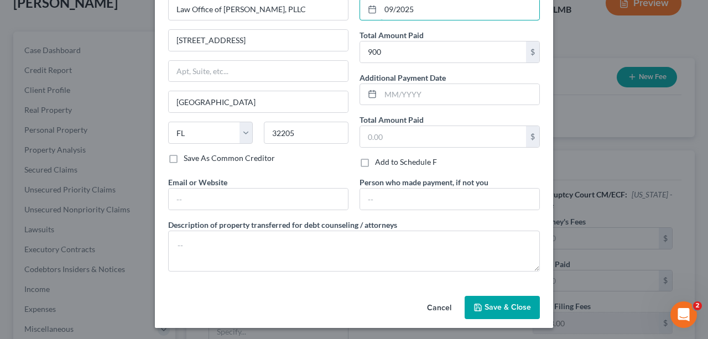
type input "09/2025"
click at [510, 290] on span "Save & Close" at bounding box center [508, 307] width 46 height 9
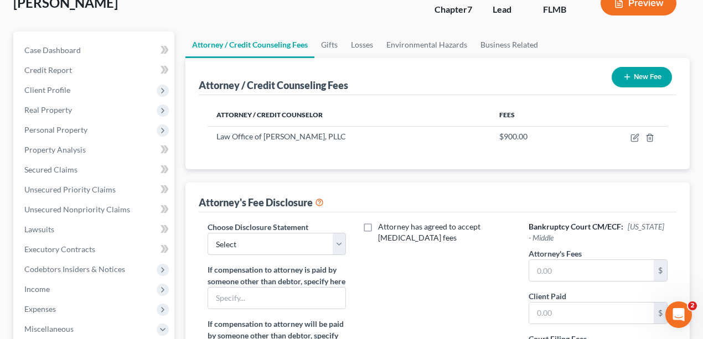
click at [606, 79] on button "New Fee" at bounding box center [641, 77] width 60 height 20
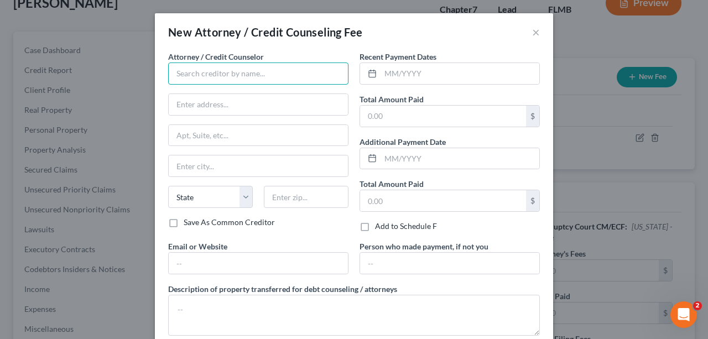
click at [216, 83] on input "text" at bounding box center [258, 74] width 180 height 22
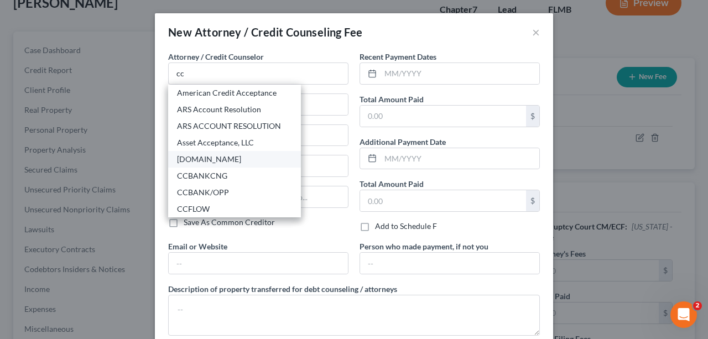
click at [205, 163] on div "CCAdvising.com" at bounding box center [234, 159] width 115 height 11
type input "CCAdvising.com"
type input "703 Washington Ave."
type input "Ste. 200"
type input "Bay City"
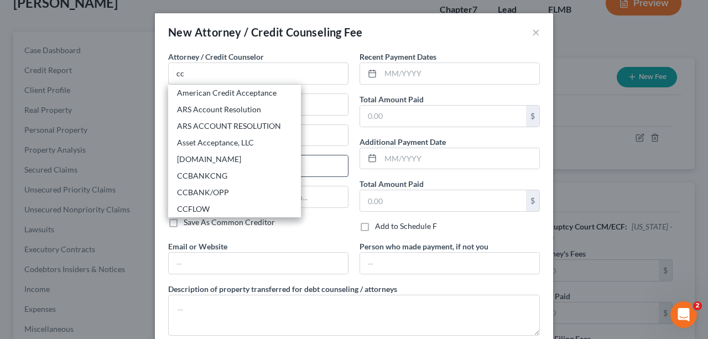
select select "23"
type input "48708"
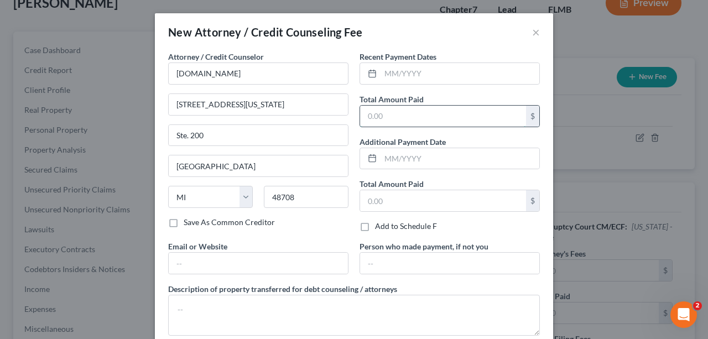
click at [397, 115] on input "text" at bounding box center [443, 116] width 166 height 21
type input "10"
click at [405, 70] on input "text" at bounding box center [460, 73] width 159 height 21
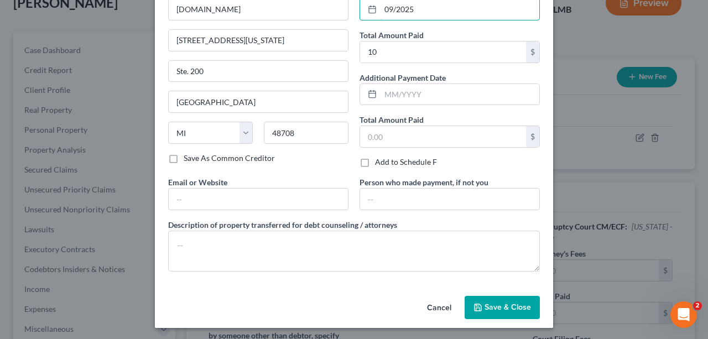
type input "09/2025"
click at [491, 290] on span "Save & Close" at bounding box center [508, 307] width 46 height 9
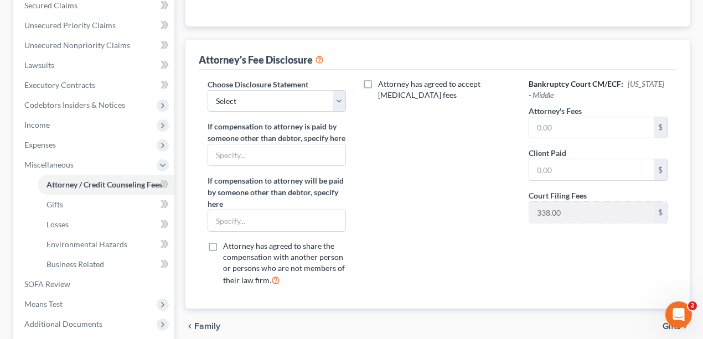
scroll to position [183, 0]
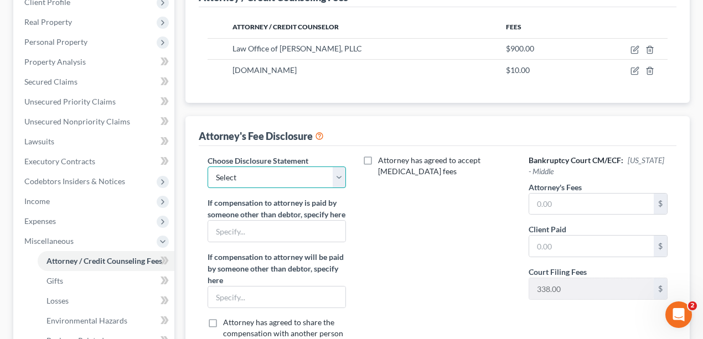
click at [268, 179] on select "Select Bankruptcy" at bounding box center [276, 178] width 138 height 22
select select "0"
click at [207, 167] on select "Select Bankruptcy" at bounding box center [276, 178] width 138 height 22
click at [448, 217] on div "Attorney has agreed to accept retainer fees" at bounding box center [437, 263] width 160 height 217
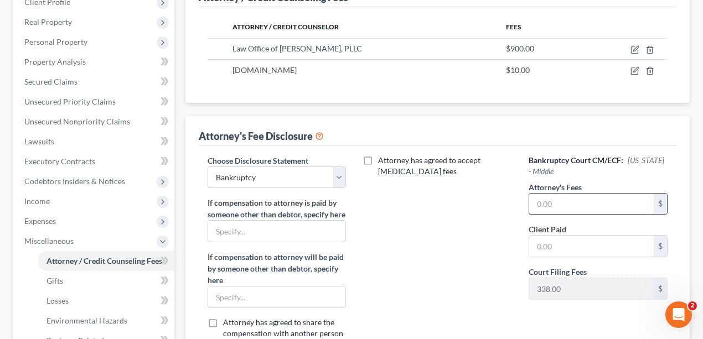
click at [605, 208] on input "text" at bounding box center [591, 204] width 124 height 21
type input "0"
type input "2,062"
click at [593, 240] on input "text" at bounding box center [591, 246] width 124 height 21
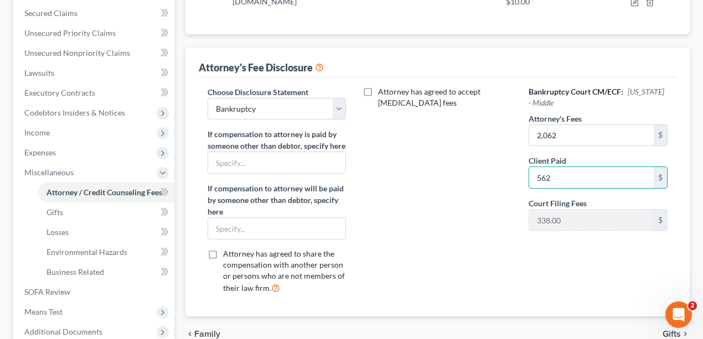
scroll to position [367, 0]
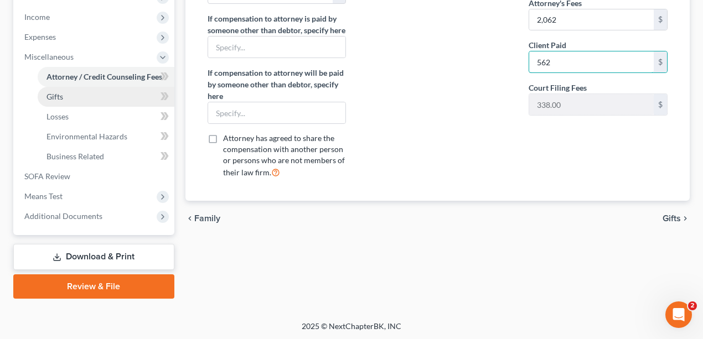
type input "562"
click at [70, 102] on link "Gifts" at bounding box center [106, 97] width 137 height 20
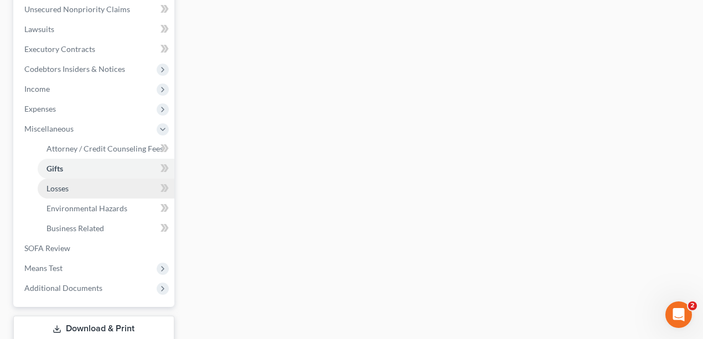
click at [50, 186] on span "Losses" at bounding box center [57, 188] width 22 height 9
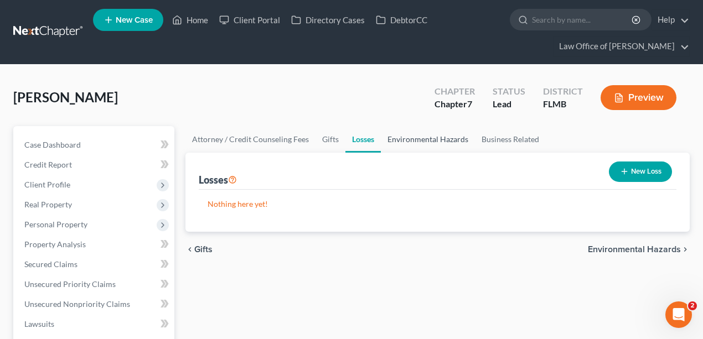
click at [411, 145] on link "Environmental Hazards" at bounding box center [428, 139] width 94 height 27
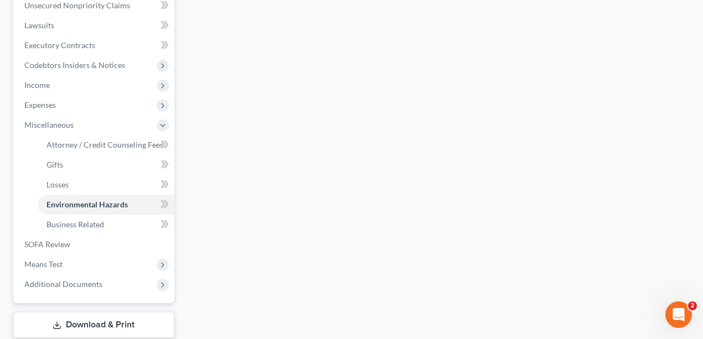
scroll to position [367, 0]
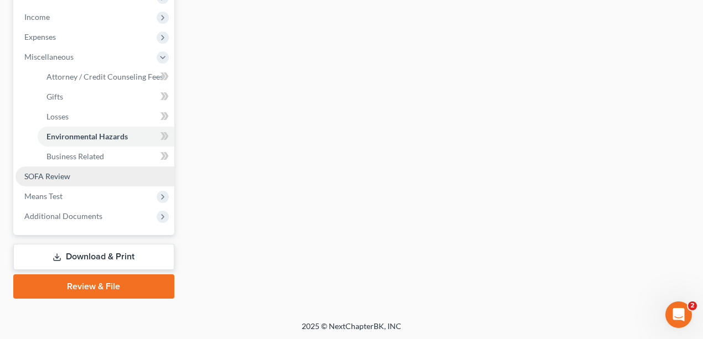
click at [90, 179] on link "SOFA Review" at bounding box center [94, 177] width 159 height 20
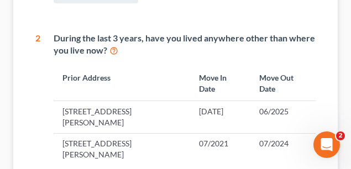
scroll to position [299, 0]
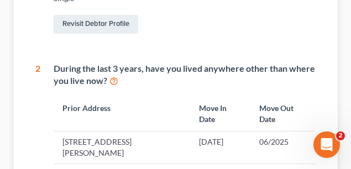
drag, startPoint x: 79, startPoint y: -3, endPoint x: 217, endPoint y: 42, distance: 145.0
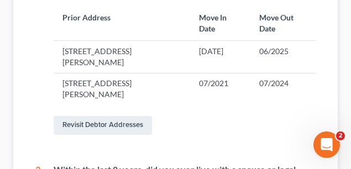
scroll to position [391, 0]
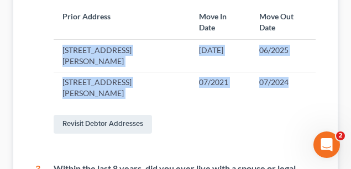
drag, startPoint x: 48, startPoint y: 48, endPoint x: 295, endPoint y: 80, distance: 249.4
click at [294, 82] on div "During the last 3 years, have you lived anywhere other than where you live now?…" at bounding box center [178, 53] width 276 height 165
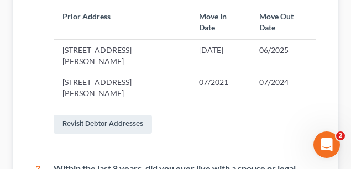
click at [254, 113] on div "Revisit Debtor Addresses" at bounding box center [185, 124] width 262 height 23
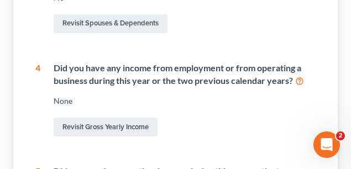
scroll to position [631, 0]
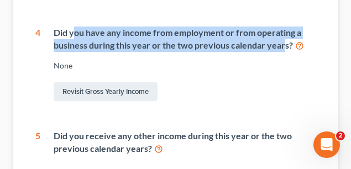
drag, startPoint x: 76, startPoint y: 19, endPoint x: 283, endPoint y: 37, distance: 207.1
click at [283, 37] on div "Did you have any income from employment or from operating a business during thi…" at bounding box center [185, 39] width 262 height 25
click at [282, 37] on div "Did you have any income from employment or from operating a business during thi…" at bounding box center [185, 39] width 262 height 25
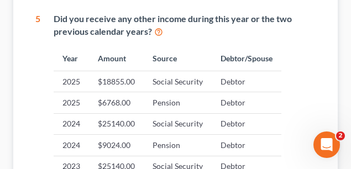
scroll to position [741, 0]
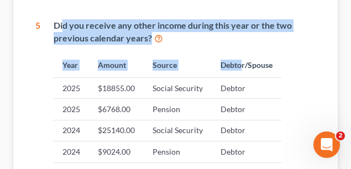
drag, startPoint x: 71, startPoint y: 13, endPoint x: 240, endPoint y: 42, distance: 171.2
click at [240, 42] on div "Did you receive any other income during this year or the two previous calendar …" at bounding box center [178, 127] width 276 height 217
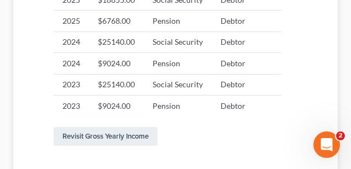
scroll to position [797, 0]
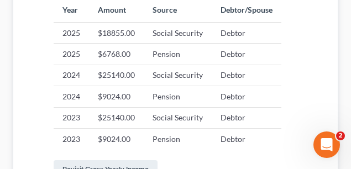
click at [258, 65] on td "Debtor" at bounding box center [247, 75] width 70 height 21
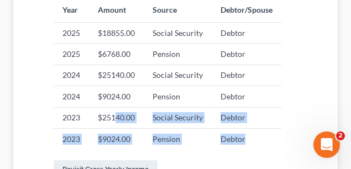
drag, startPoint x: 247, startPoint y: 128, endPoint x: 118, endPoint y: 103, distance: 130.7
click at [118, 103] on tbody "2025 $18855.00 Social Security Debtor 2025 $6768.00 Pension Debtor 2024 $25140.…" at bounding box center [168, 85] width 228 height 127
click at [118, 107] on td "$25140.00" at bounding box center [116, 117] width 55 height 21
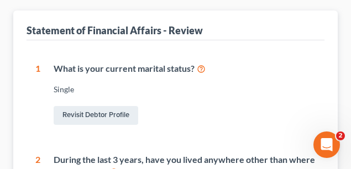
scroll to position [133, 0]
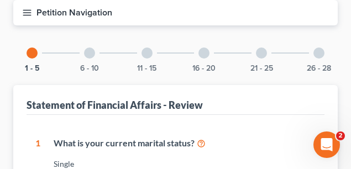
click at [95, 49] on div "6 - 10" at bounding box center [90, 53] width 38 height 38
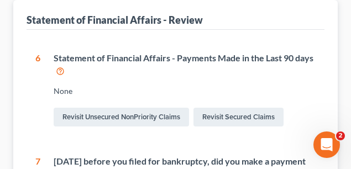
scroll to position [262, 0]
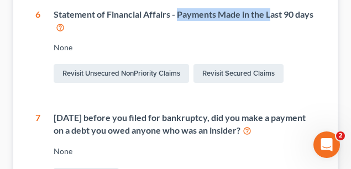
drag, startPoint x: 179, startPoint y: 14, endPoint x: 273, endPoint y: 13, distance: 94.1
click at [273, 13] on div "Statement of Financial Affairs - Payments Made in the Last 90 days" at bounding box center [185, 20] width 262 height 25
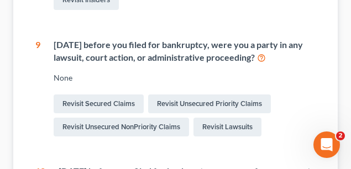
scroll to position [575, 0]
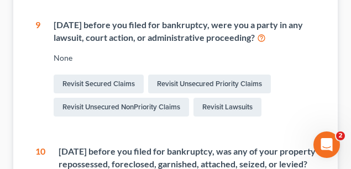
click at [107, 23] on div "Within 1 year before you filed for bankruptcy, were you a party in any lawsuit,…" at bounding box center [185, 31] width 262 height 25
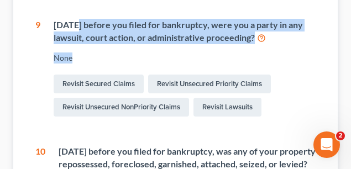
drag, startPoint x: 76, startPoint y: 22, endPoint x: 144, endPoint y: 46, distance: 72.6
click at [144, 46] on div "Within 1 year before you filed for bankruptcy, were you a party in any lawsuit,…" at bounding box center [178, 69] width 276 height 101
click at [148, 40] on div "Within 1 year before you filed for bankruptcy, were you a party in any lawsuit,…" at bounding box center [185, 31] width 262 height 25
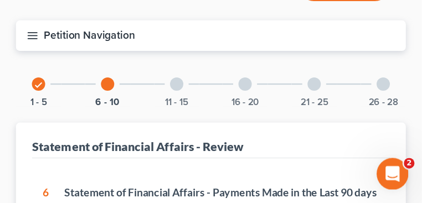
scroll to position [133, 0]
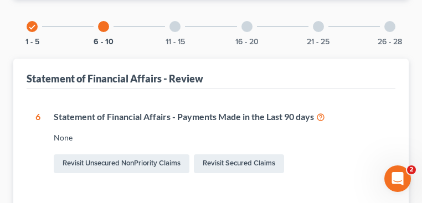
click at [177, 25] on div at bounding box center [174, 26] width 11 height 11
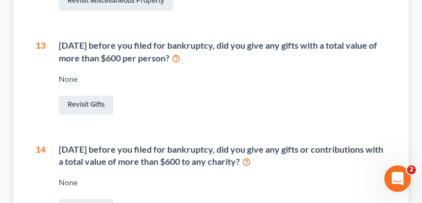
scroll to position [465, 0]
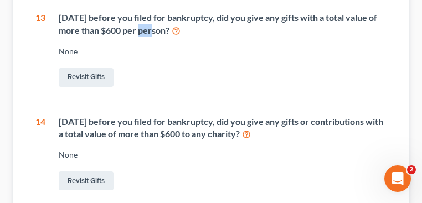
drag, startPoint x: 137, startPoint y: 30, endPoint x: 155, endPoint y: 30, distance: 18.3
click at [155, 30] on div "Within 2 years before you filed for bankruptcy, did you give any gifts with a t…" at bounding box center [223, 24] width 328 height 25
click at [168, 30] on div "Within 2 years before you filed for bankruptcy, did you give any gifts with a t…" at bounding box center [223, 24] width 328 height 25
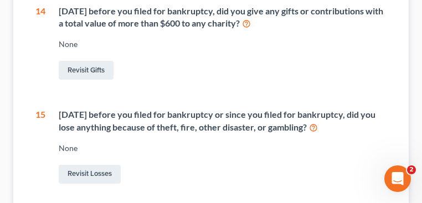
scroll to position [642, 0]
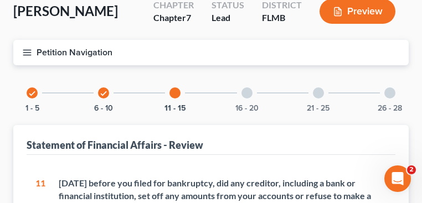
click at [251, 90] on div at bounding box center [246, 92] width 11 height 11
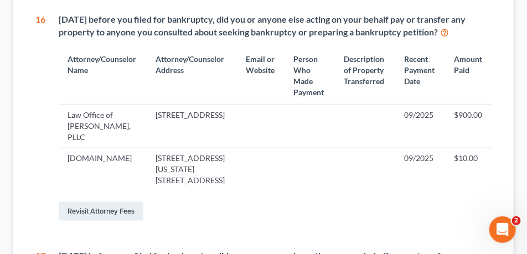
scroll to position [277, 0]
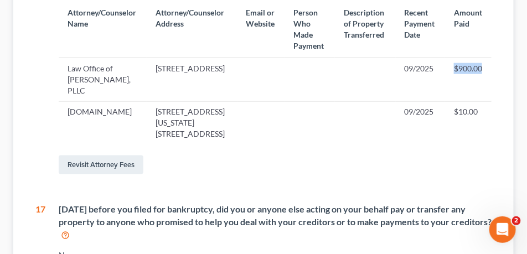
drag, startPoint x: 490, startPoint y: 72, endPoint x: 453, endPoint y: 75, distance: 37.2
click at [453, 75] on td "$900.00" at bounding box center [468, 79] width 46 height 43
drag, startPoint x: 485, startPoint y: 113, endPoint x: 454, endPoint y: 120, distance: 31.1
click at [454, 120] on td "$10.00" at bounding box center [468, 122] width 46 height 43
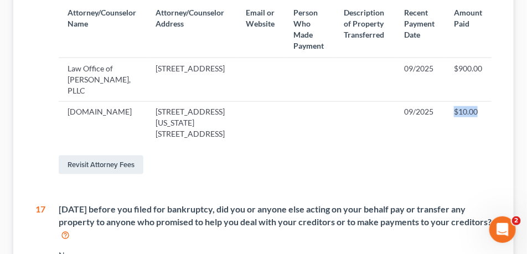
click at [454, 120] on td "$10.00" at bounding box center [468, 122] width 46 height 43
click at [454, 119] on td "$10.00" at bounding box center [468, 122] width 46 height 43
click at [453, 117] on td "$10.00" at bounding box center [468, 122] width 46 height 43
drag, startPoint x: 452, startPoint y: 115, endPoint x: 487, endPoint y: 117, distance: 34.9
click at [487, 117] on td "$10.00" at bounding box center [468, 122] width 46 height 43
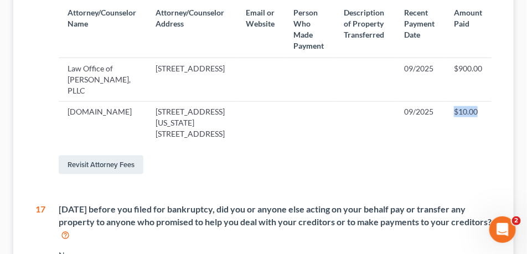
click at [486, 117] on td "$10.00" at bounding box center [468, 122] width 46 height 43
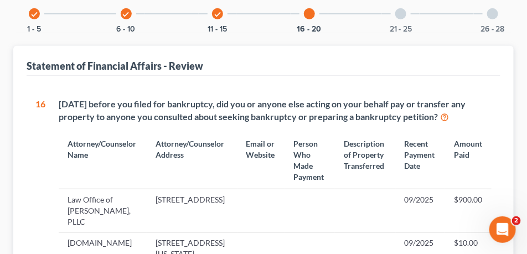
scroll to position [52, 0]
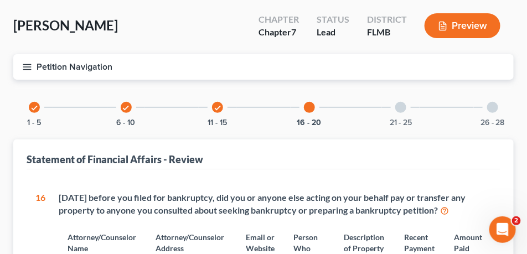
click at [403, 111] on div at bounding box center [400, 107] width 11 height 11
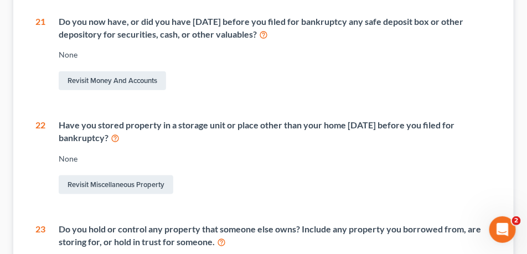
scroll to position [218, 0]
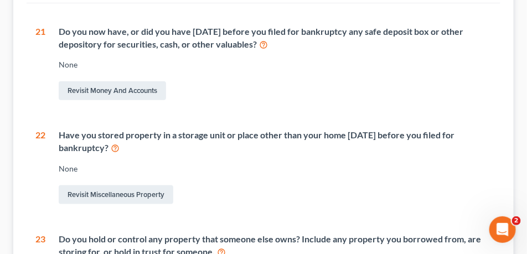
click at [321, 48] on div "Do you now have, or did you have within 1 year before you filed for bankruptcy …" at bounding box center [275, 37] width 433 height 25
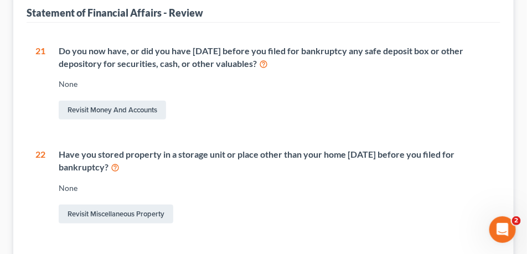
scroll to position [301, 0]
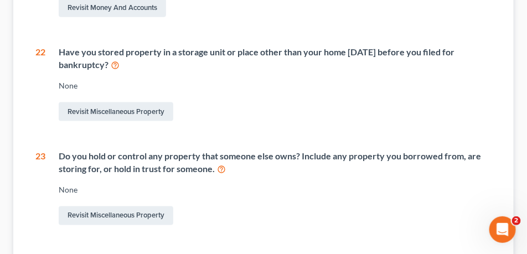
click at [87, 51] on div "Have you stored property in a storage unit or place other than your home within…" at bounding box center [275, 58] width 433 height 25
click at [120, 108] on link "Revisit Miscellaneous Property" at bounding box center [116, 111] width 115 height 19
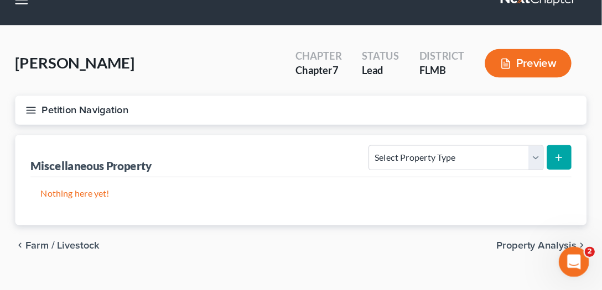
scroll to position [42, 0]
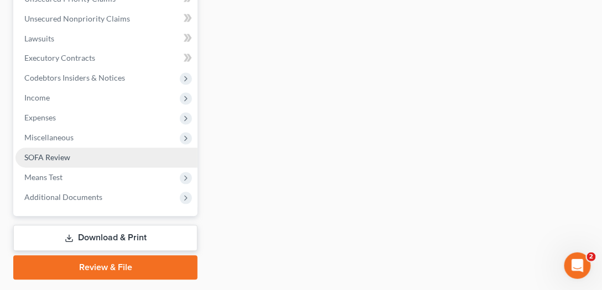
click at [55, 155] on span "SOFA Review" at bounding box center [47, 157] width 46 height 9
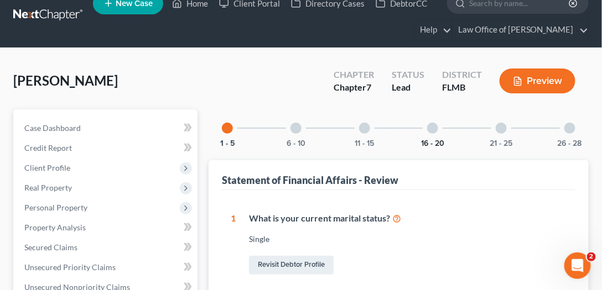
scroll to position [2, 0]
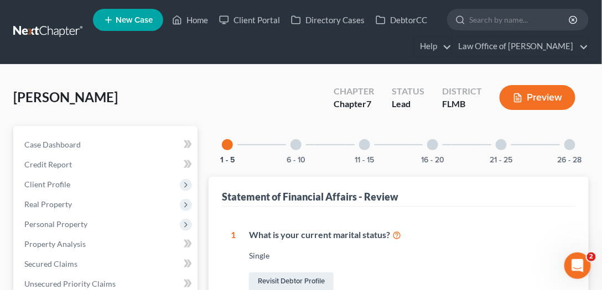
click at [507, 142] on div "21 - 25" at bounding box center [501, 145] width 38 height 38
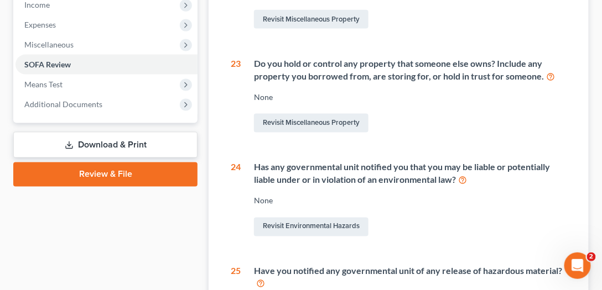
scroll to position [379, 0]
click at [299, 73] on div "Do you hold or control any property that someone else owns? Include any propert…" at bounding box center [410, 70] width 313 height 25
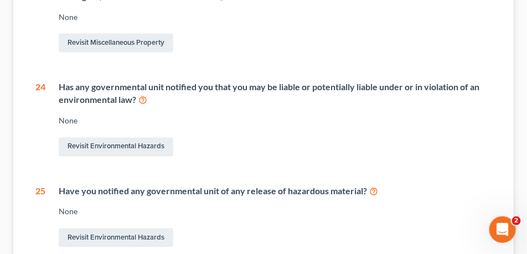
scroll to position [490, 0]
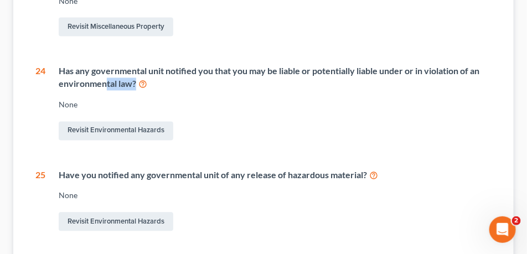
drag, startPoint x: 200, startPoint y: 82, endPoint x: 105, endPoint y: 77, distance: 95.9
click at [105, 77] on div "Has any governmental unit notified you that you may be liable or potentially li…" at bounding box center [275, 77] width 433 height 25
drag, startPoint x: 61, startPoint y: 86, endPoint x: 131, endPoint y: 87, distance: 69.7
click at [131, 87] on div "Has any governmental unit notified you that you may be liable or potentially li…" at bounding box center [275, 77] width 433 height 25
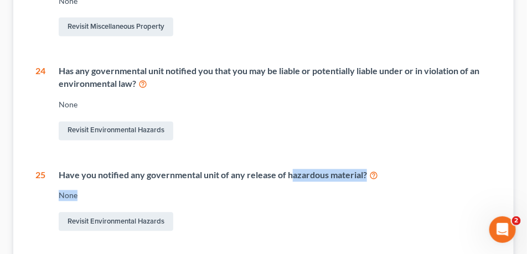
drag, startPoint x: 290, startPoint y: 178, endPoint x: 407, endPoint y: 184, distance: 116.4
click at [407, 184] on div "Have you notified any governmental unit of any release of hazardous material? N…" at bounding box center [268, 201] width 446 height 65
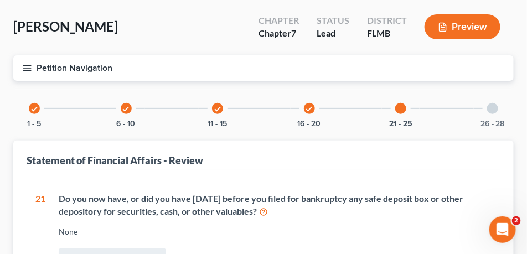
scroll to position [47, 0]
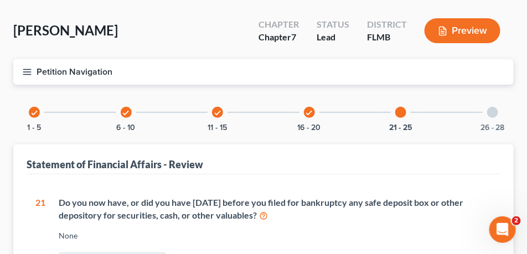
click at [493, 114] on div at bounding box center [492, 112] width 11 height 11
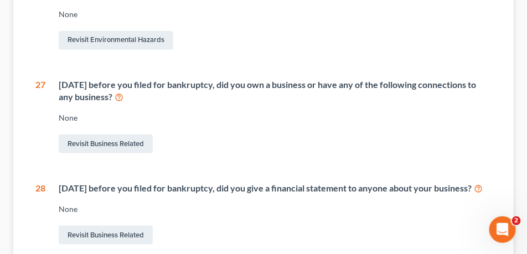
scroll to position [324, 0]
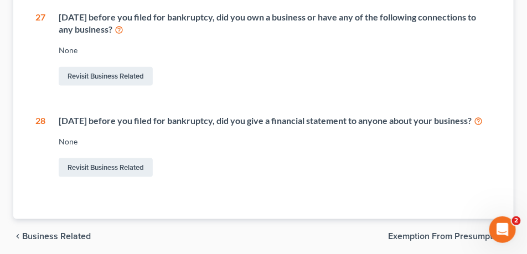
drag, startPoint x: 68, startPoint y: 18, endPoint x: 149, endPoint y: 34, distance: 82.9
click at [149, 34] on div "Within 4 years before you filed for bankruptcy, did you own a business or have …" at bounding box center [275, 23] width 433 height 25
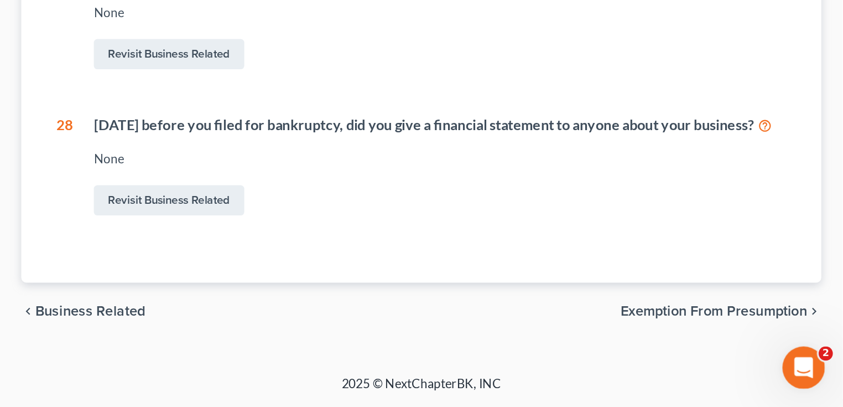
scroll to position [180, 0]
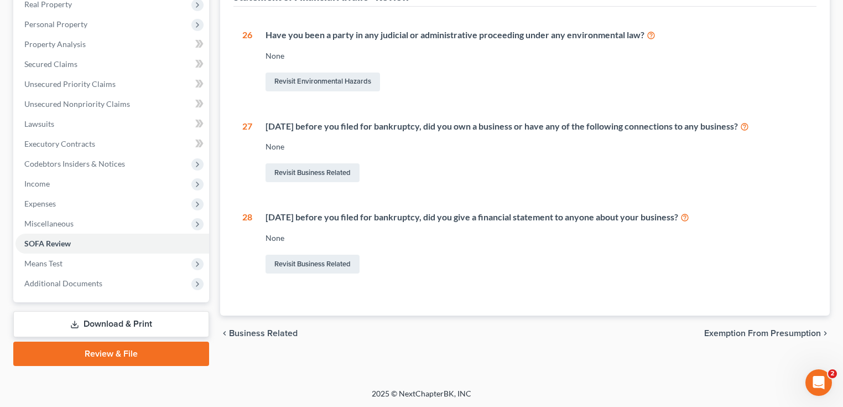
click at [104, 290] on link "Review & File" at bounding box center [111, 353] width 196 height 24
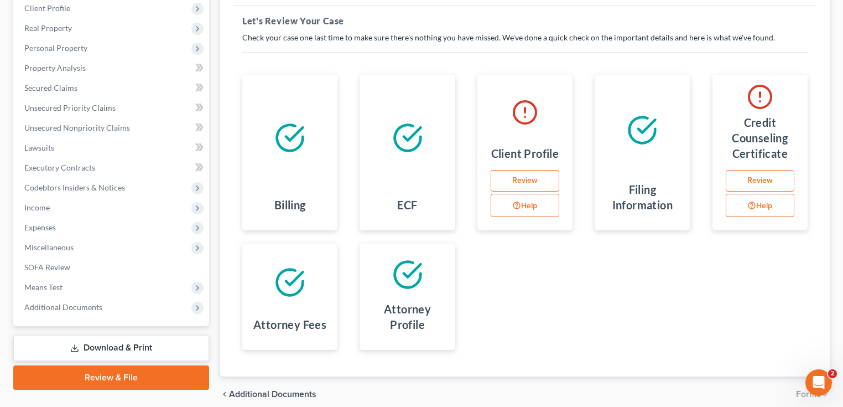
scroll to position [113, 0]
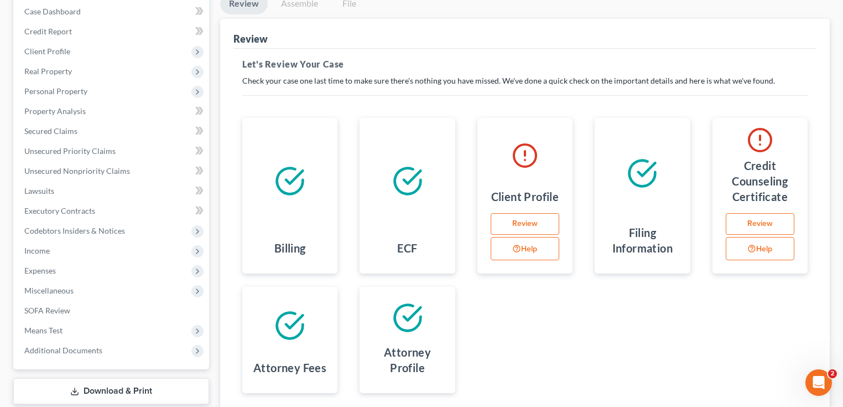
click at [526, 224] on link "Review" at bounding box center [525, 224] width 69 height 22
select select "0"
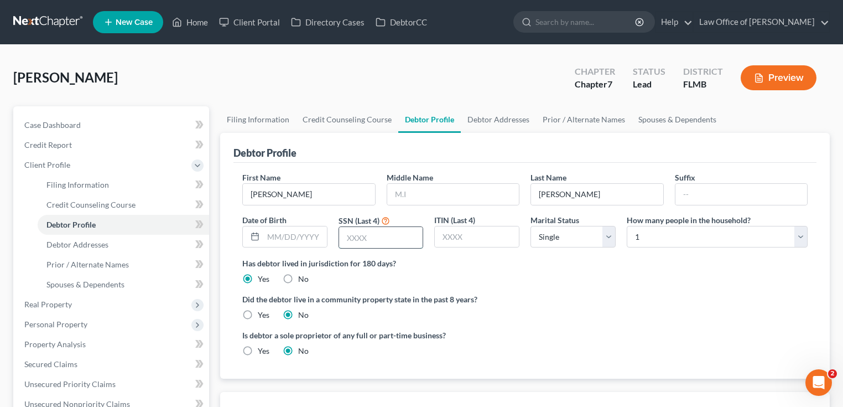
click at [393, 237] on input "text" at bounding box center [381, 237] width 84 height 21
type input "6918"
click at [500, 290] on label "Is debtor a sole proprietor of any full or part-time business?" at bounding box center [380, 335] width 277 height 12
click at [569, 288] on ng-include "First Name Therese Middle Name Last Name Westphal Suffix Date of Birth SSN (Las…" at bounding box center [524, 269] width 565 height 194
click at [423, 186] on input "text" at bounding box center [453, 194] width 132 height 21
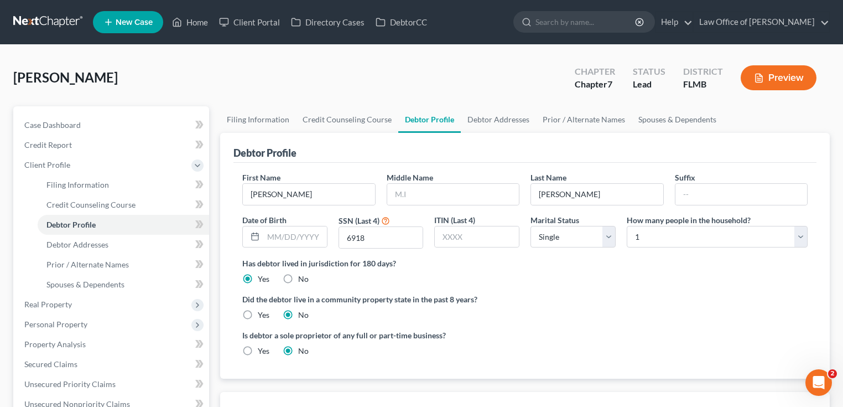
click at [606, 290] on div "Is debtor a sole proprietor of any full or part-time business? Yes No" at bounding box center [525, 347] width 577 height 36
click at [485, 188] on input "text" at bounding box center [453, 194] width 132 height 21
type input "M"
click at [573, 290] on div "Debtor Profile First Name Therese Middle Name M Last Name Westphal Suffix Date …" at bounding box center [525, 302] width 610 height 338
click at [478, 120] on link "Debtor Addresses" at bounding box center [498, 119] width 75 height 27
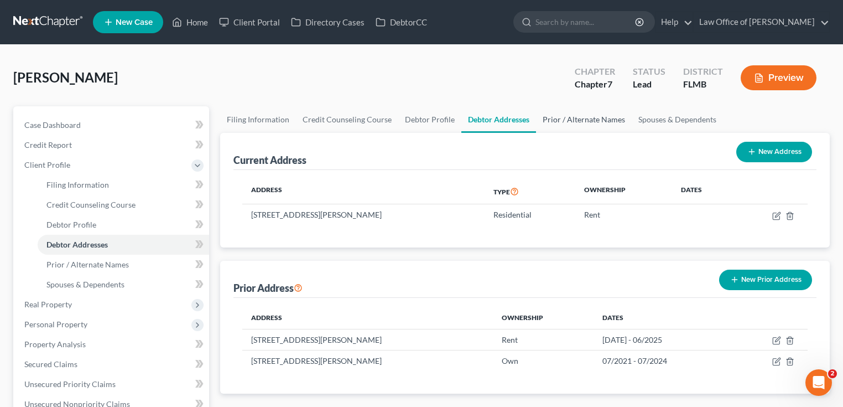
click at [595, 114] on link "Prior / Alternate Names" at bounding box center [584, 119] width 96 height 27
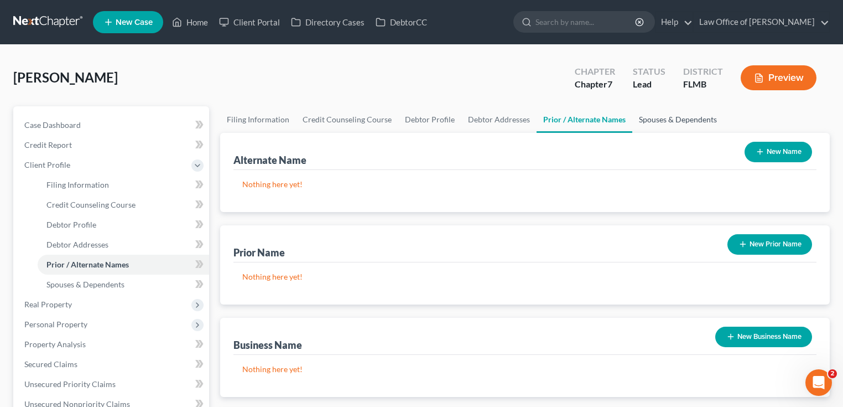
click at [606, 122] on link "Spouses & Dependents" at bounding box center [677, 119] width 91 height 27
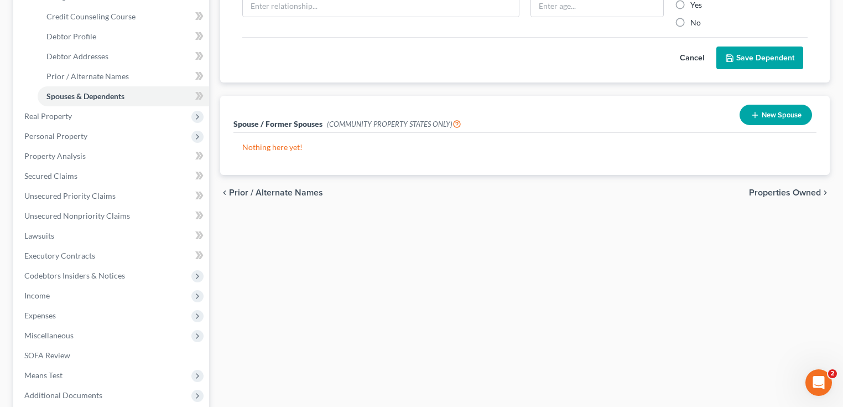
scroll to position [300, 0]
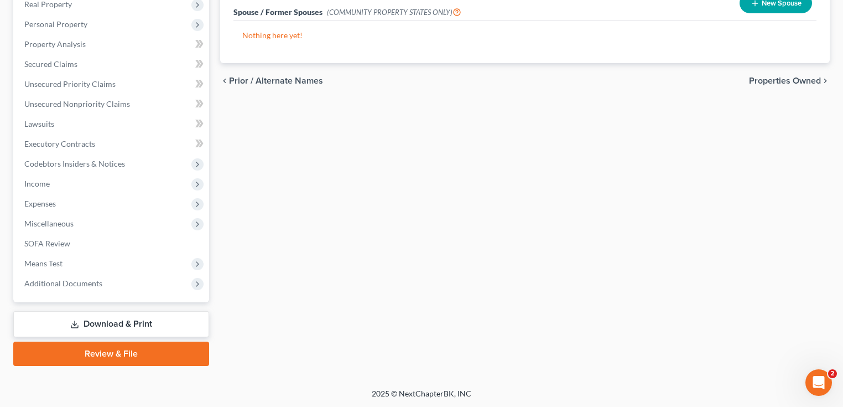
click at [113, 290] on link "Review & File" at bounding box center [111, 353] width 196 height 24
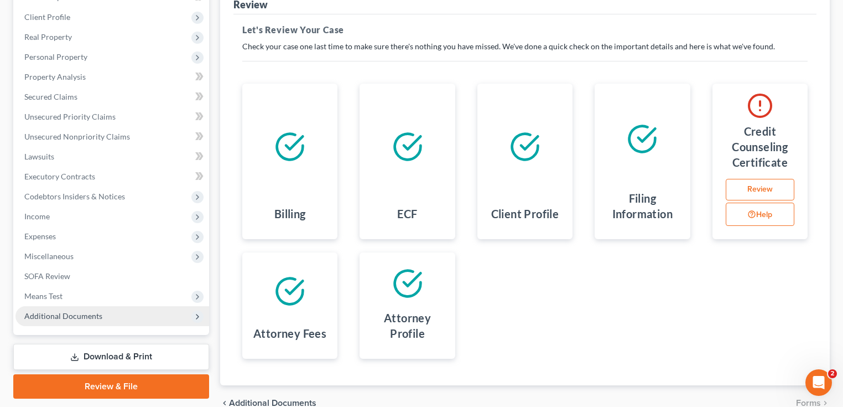
scroll to position [202, 0]
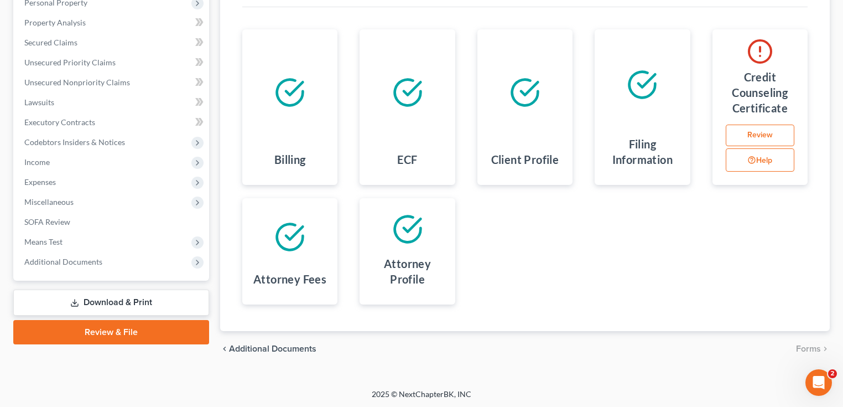
click at [164, 290] on link "Review & File" at bounding box center [111, 332] width 196 height 24
click at [125, 290] on link "Download & Print" at bounding box center [111, 302] width 196 height 26
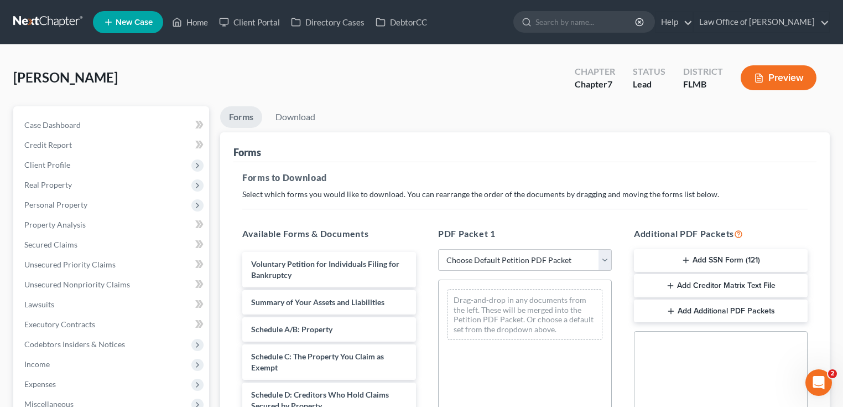
click at [538, 253] on select "Choose Default Petition PDF Packet Complete Bankruptcy Petition (all forms and …" at bounding box center [525, 260] width 174 height 22
select select "0"
click at [438, 249] on select "Choose Default Petition PDF Packet Complete Bankruptcy Petition (all forms and …" at bounding box center [525, 260] width 174 height 22
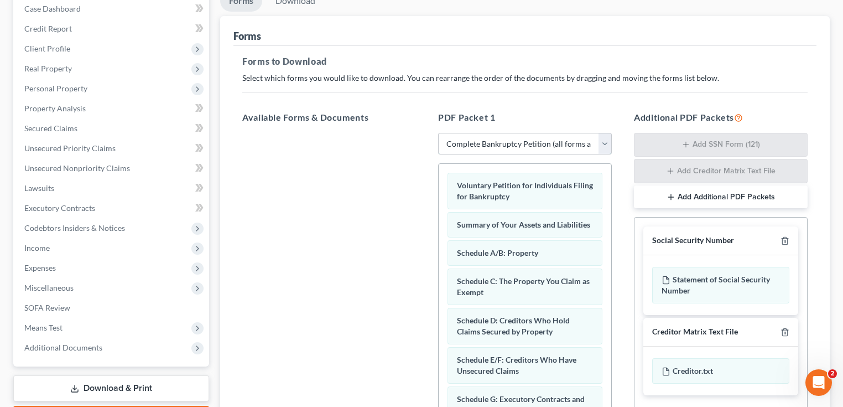
scroll to position [266, 0]
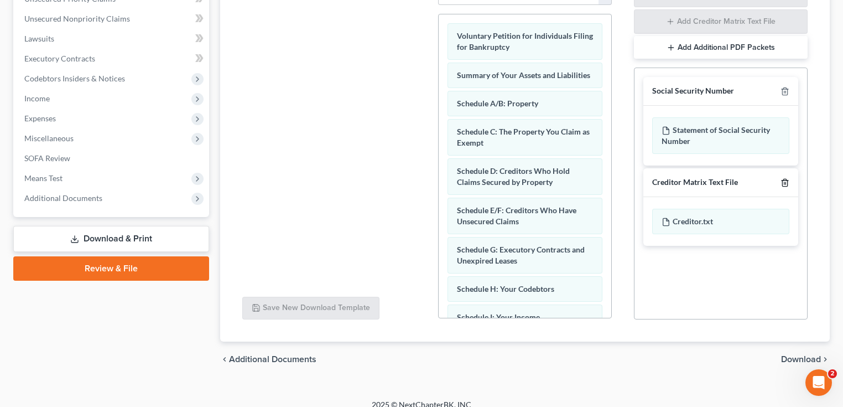
click at [606, 179] on div at bounding box center [782, 182] width 13 height 11
click at [606, 182] on icon "button" at bounding box center [785, 182] width 9 height 9
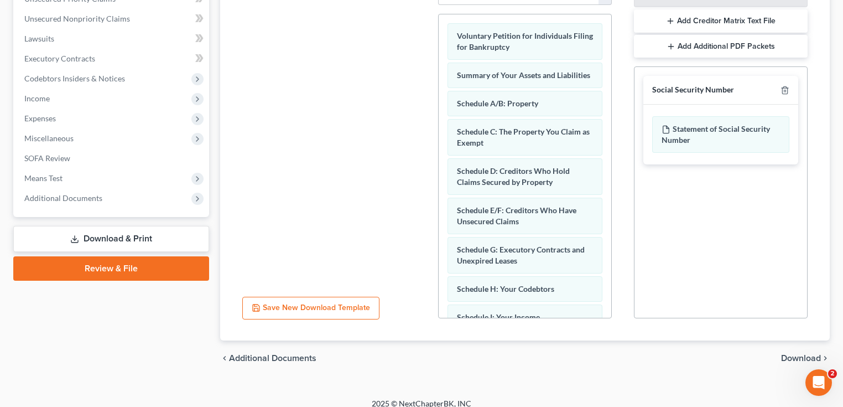
click at [606, 290] on span "Download" at bounding box center [801, 358] width 40 height 9
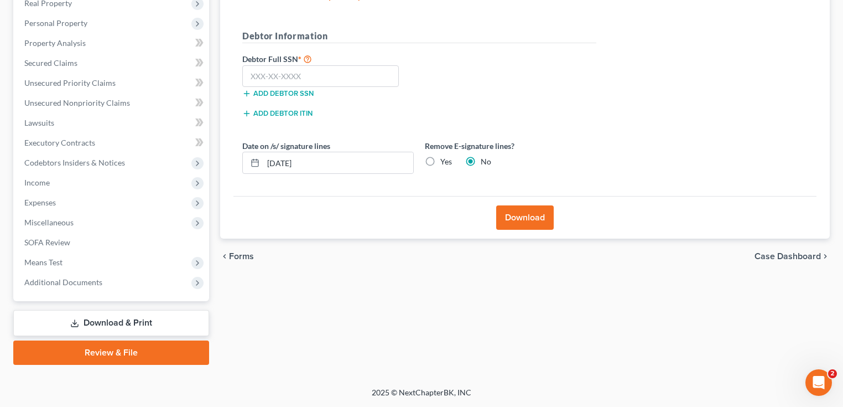
scroll to position [180, 0]
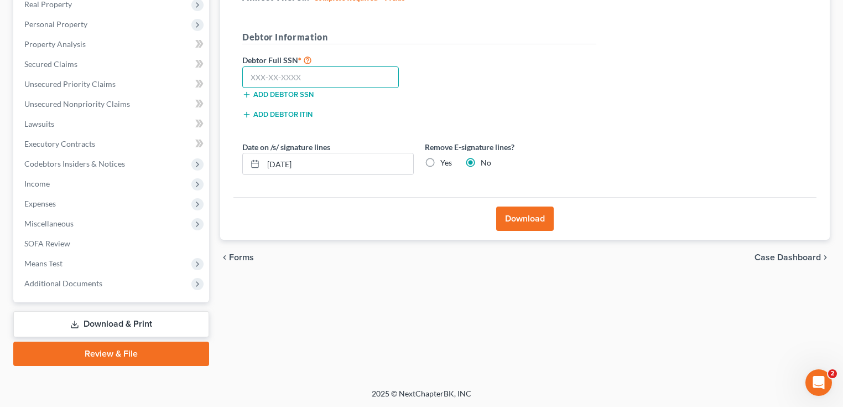
click at [309, 71] on input "text" at bounding box center [320, 77] width 157 height 22
type input "563-17-6918"
click at [440, 163] on label "Yes" at bounding box center [446, 162] width 12 height 11
click at [445, 163] on input "Yes" at bounding box center [448, 160] width 7 height 7
radio input "true"
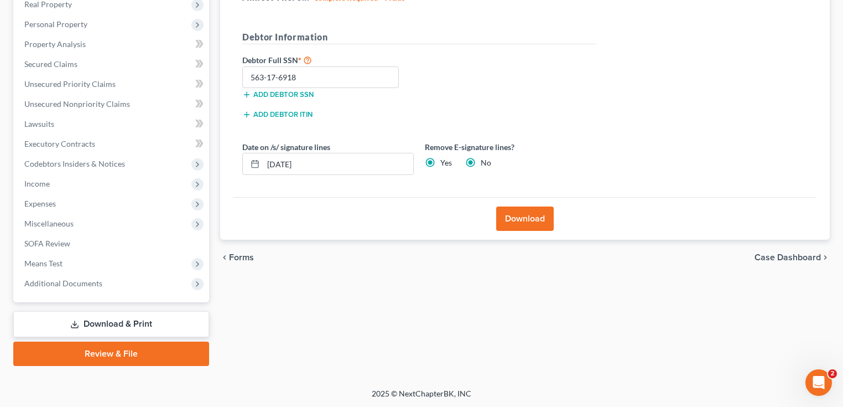
radio input "false"
click at [541, 222] on button "Download" at bounding box center [525, 218] width 58 height 24
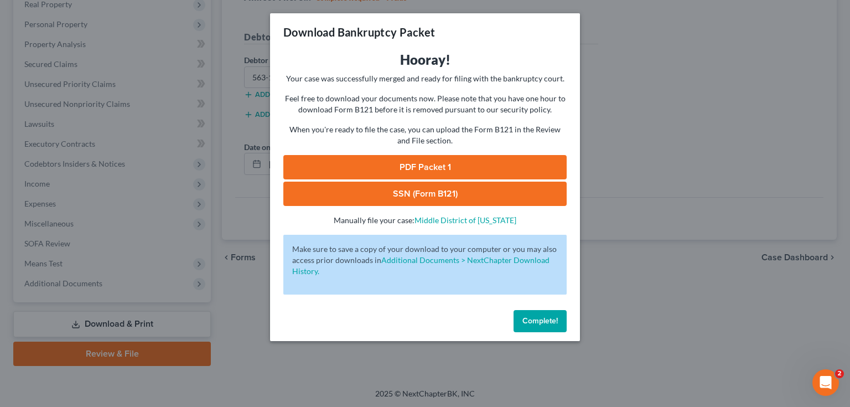
click at [538, 166] on link "PDF Packet 1" at bounding box center [424, 167] width 283 height 24
click at [443, 190] on link "SSN (Form B121)" at bounding box center [424, 193] width 283 height 24
click at [555, 290] on button "Complete!" at bounding box center [539, 321] width 53 height 22
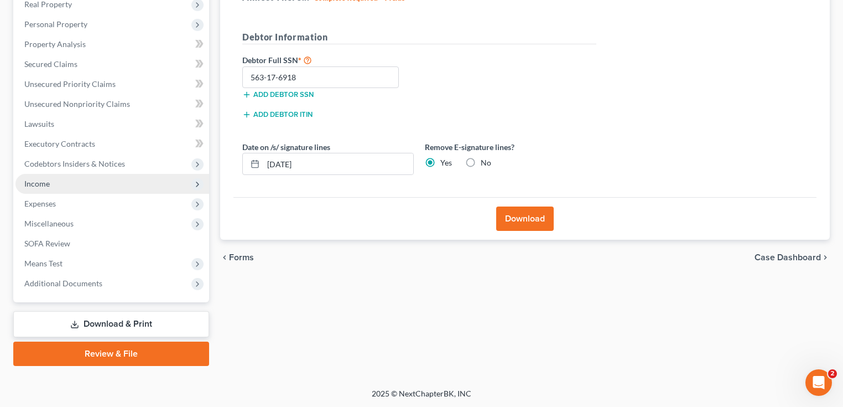
click at [43, 185] on span "Income" at bounding box center [36, 183] width 25 height 9
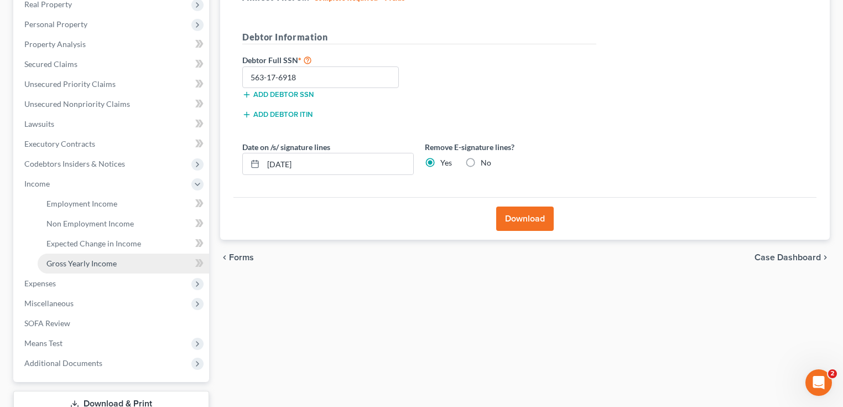
click at [90, 265] on span "Gross Yearly Income" at bounding box center [81, 262] width 70 height 9
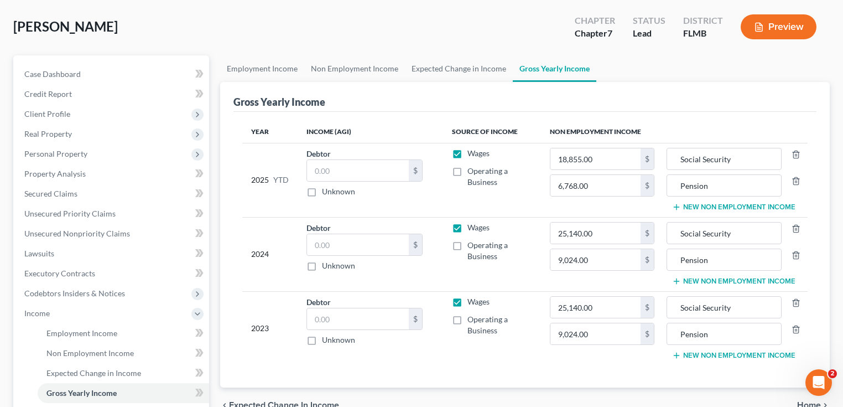
scroll to position [133, 0]
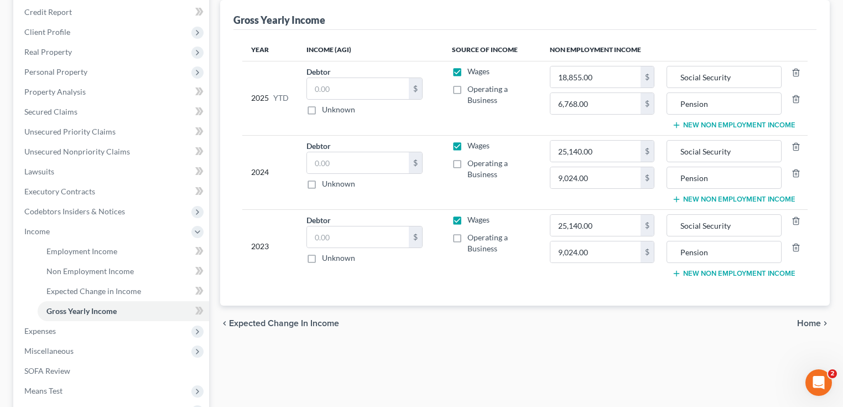
click at [322, 110] on label "Unknown" at bounding box center [338, 109] width 33 height 11
click at [326, 110] on input "Unknown" at bounding box center [329, 107] width 7 height 7
checkbox input "true"
type input "0.00"
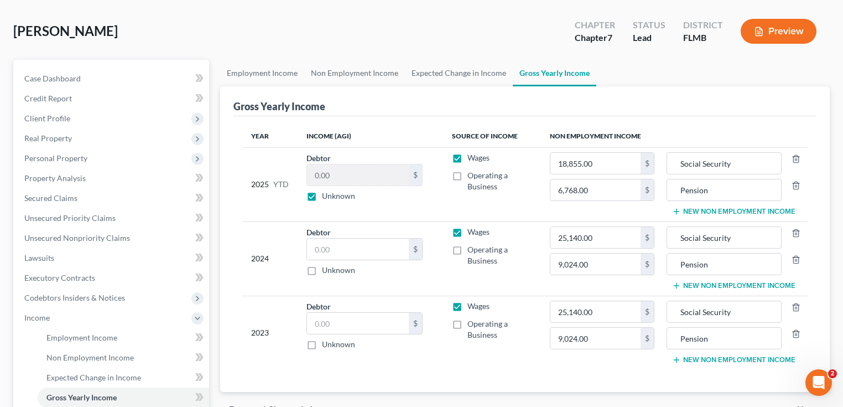
scroll to position [0, 0]
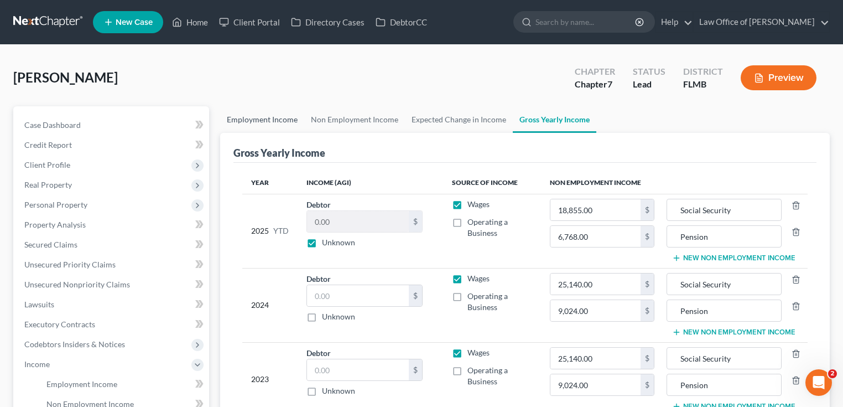
click at [273, 111] on link "Employment Income" at bounding box center [262, 119] width 84 height 27
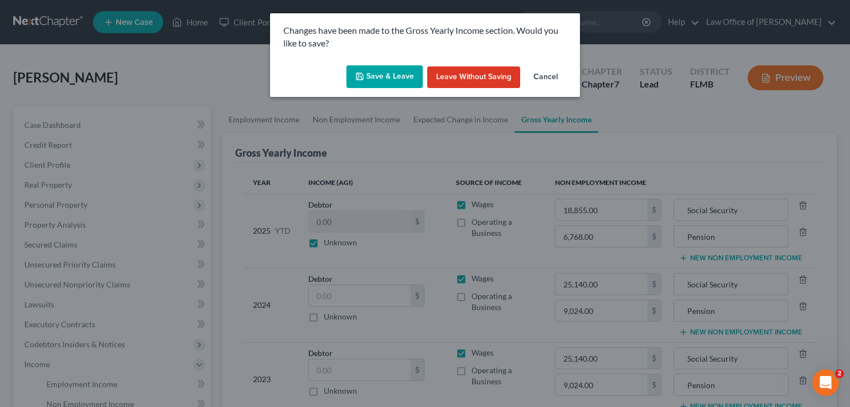
drag, startPoint x: 403, startPoint y: 61, endPoint x: 397, endPoint y: 71, distance: 10.9
click at [403, 63] on div "Save & Leave Leave without Saving Cancel" at bounding box center [425, 79] width 310 height 37
click at [396, 74] on button "Save & Leave" at bounding box center [384, 76] width 76 height 23
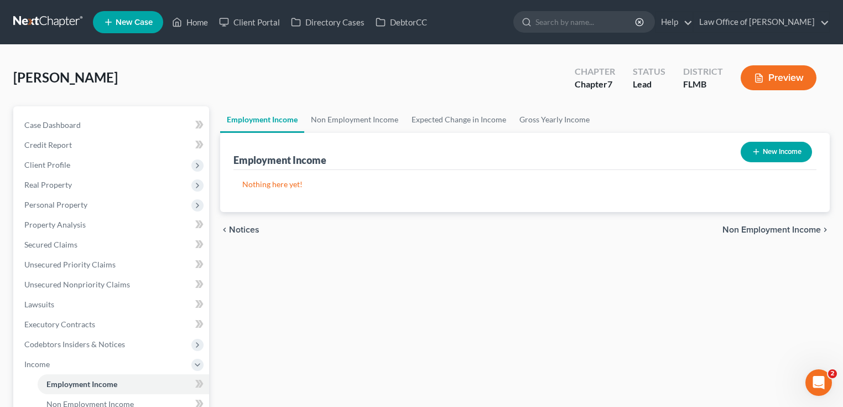
click at [136, 64] on div "Westphal, Therese Upgraded Chapter Chapter 7 Status Lead District FLMB Preview" at bounding box center [421, 82] width 817 height 48
click at [58, 17] on link at bounding box center [48, 22] width 71 height 20
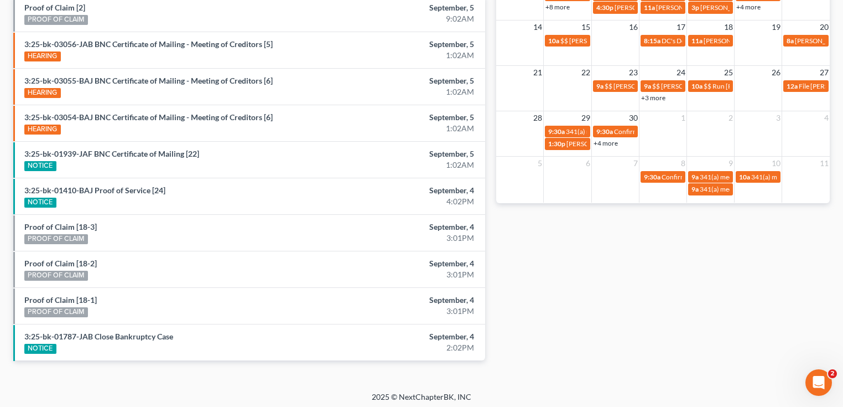
scroll to position [252, 0]
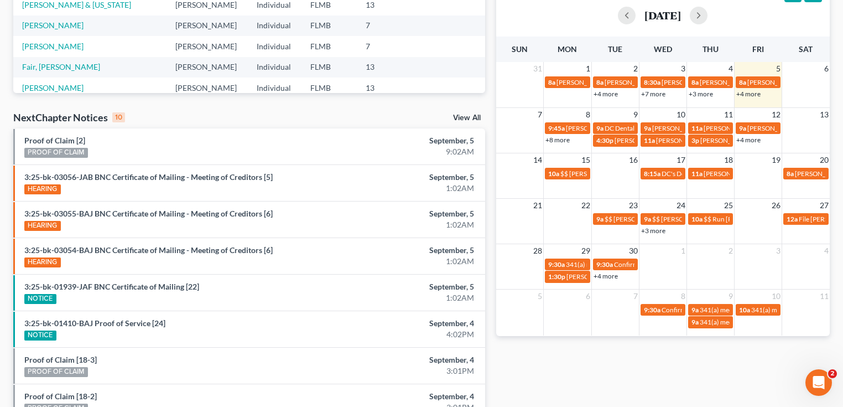
click at [751, 142] on link "+4 more" at bounding box center [748, 140] width 24 height 8
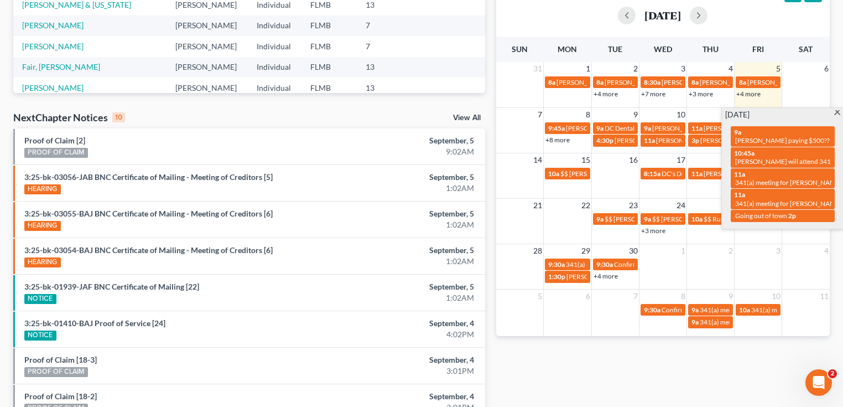
click at [731, 361] on div "Monthly Progress Bankruptcy Bankruptcy [DATE] [DATE] [DATE] [DATE] [DATE] [DATE…" at bounding box center [663, 158] width 345 height 705
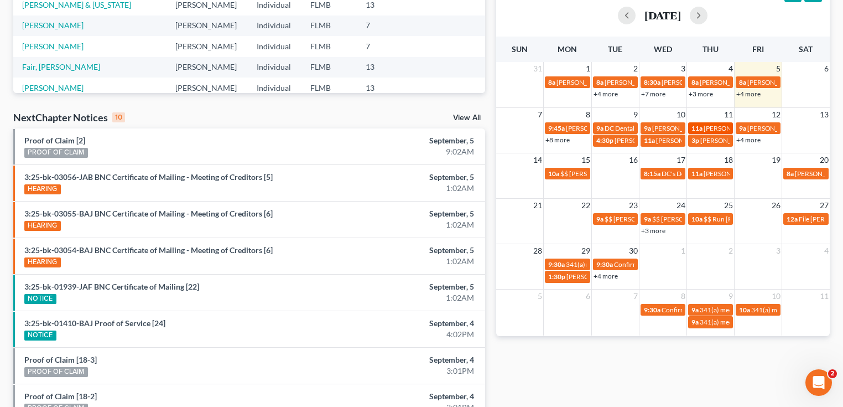
click at [714, 127] on span "[PERSON_NAME] - search Brevard County clerk of courts" at bounding box center [787, 128] width 166 height 8
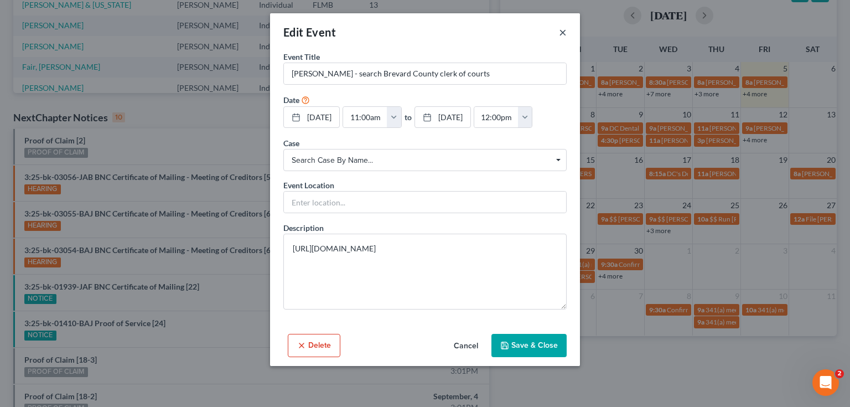
click at [563, 32] on button "×" at bounding box center [563, 31] width 8 height 13
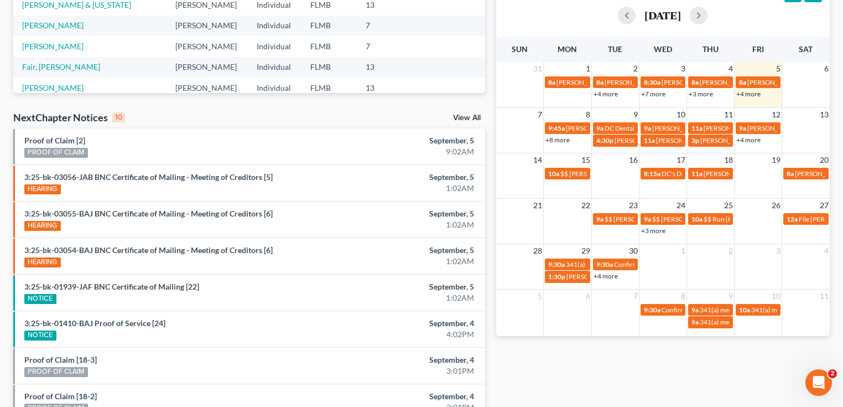
click at [752, 138] on link "+4 more" at bounding box center [748, 140] width 24 height 8
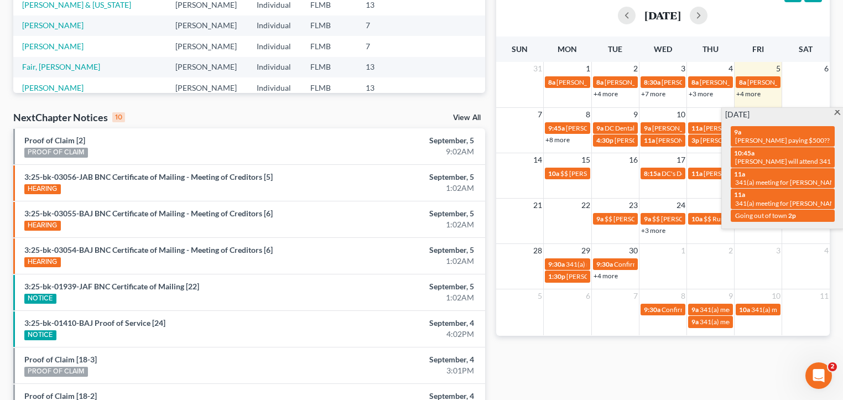
click at [747, 368] on div "Monthly Progress Bankruptcy Bankruptcy [DATE] [DATE] [DATE] [DATE] [DATE] [DATE…" at bounding box center [663, 158] width 345 height 705
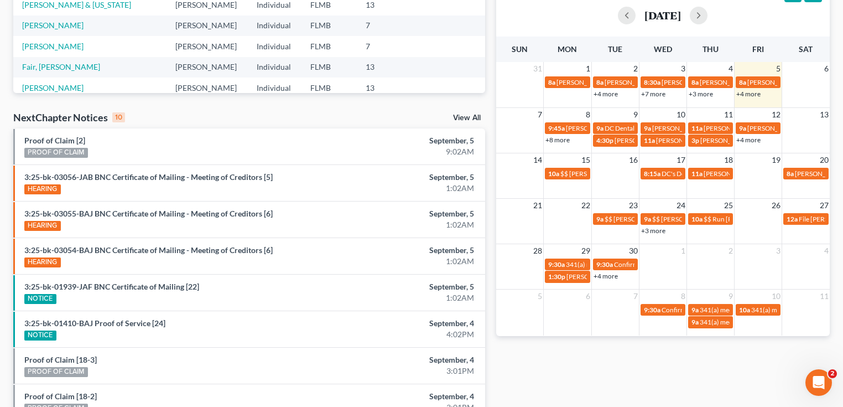
click at [749, 140] on link "+4 more" at bounding box center [748, 140] width 24 height 8
click at [646, 367] on div "Monthly Progress Bankruptcy Bankruptcy [DATE] [DATE] [DATE] [DATE] [DATE] [DATE…" at bounding box center [663, 158] width 345 height 705
click at [749, 92] on link "+4 more" at bounding box center [748, 94] width 24 height 8
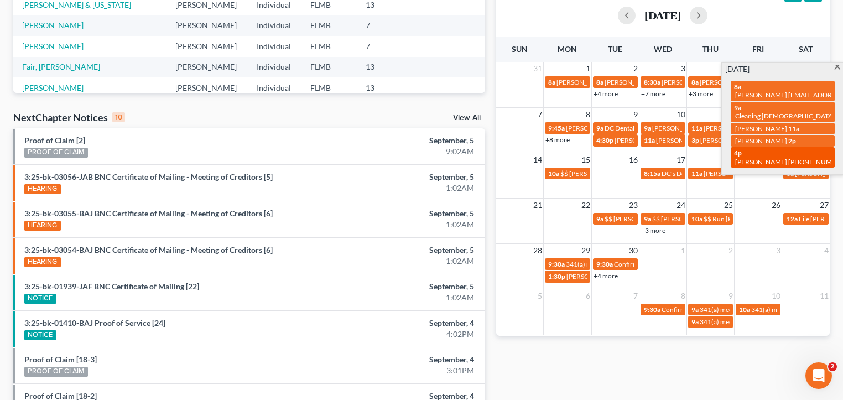
click at [769, 158] on span "[PERSON_NAME] [PHONE_NUMBER]" at bounding box center [791, 162] width 112 height 8
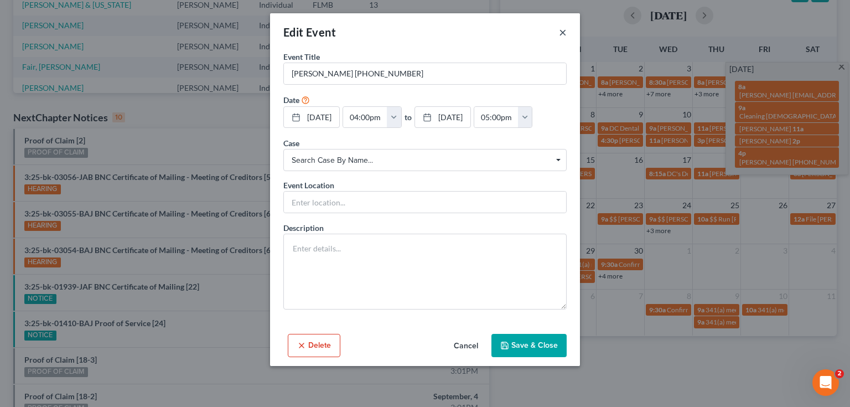
click at [564, 29] on button "×" at bounding box center [563, 31] width 8 height 13
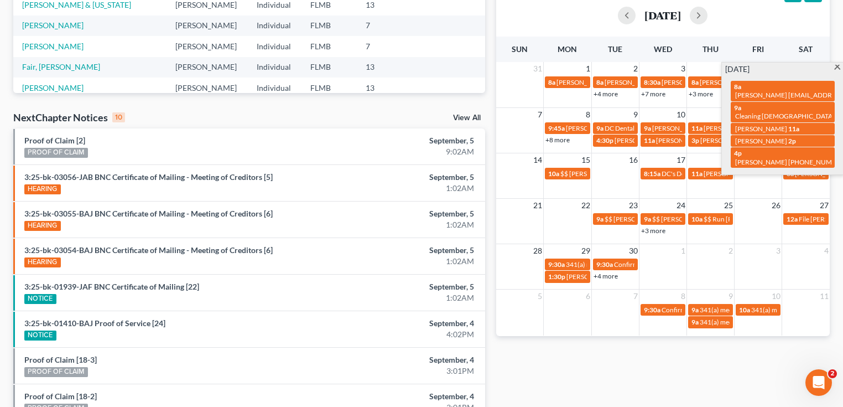
click at [565, 25] on div "[DATE]" at bounding box center [663, 15] width 318 height 27
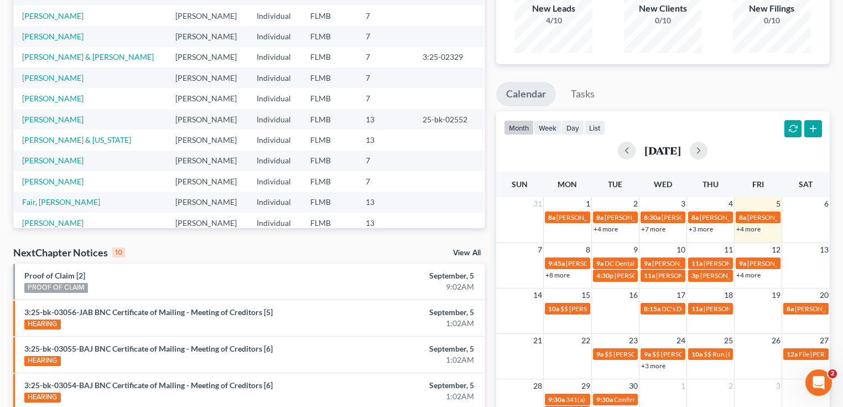
scroll to position [0, 0]
